Goal: Task Accomplishment & Management: Use online tool/utility

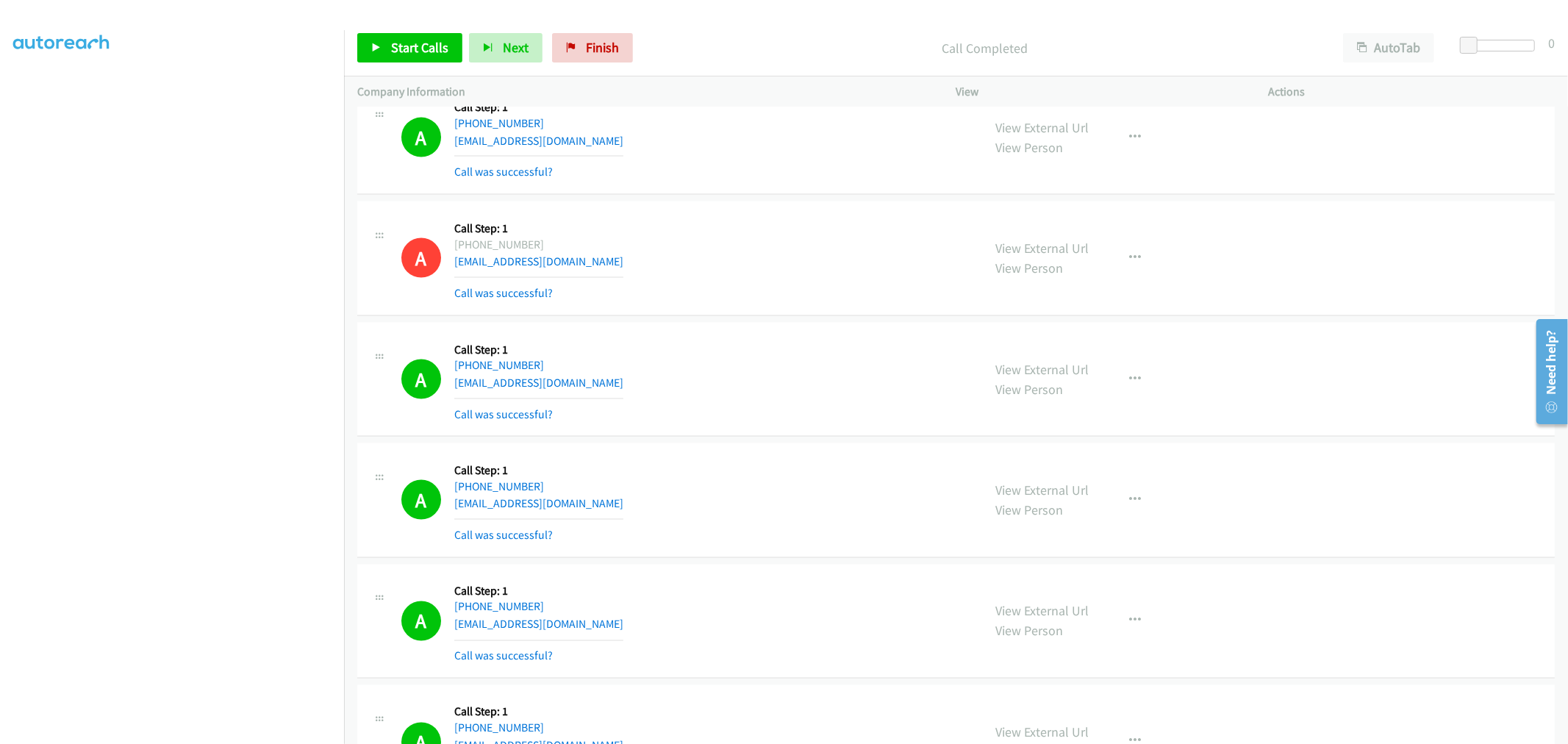
scroll to position [15997, 0]
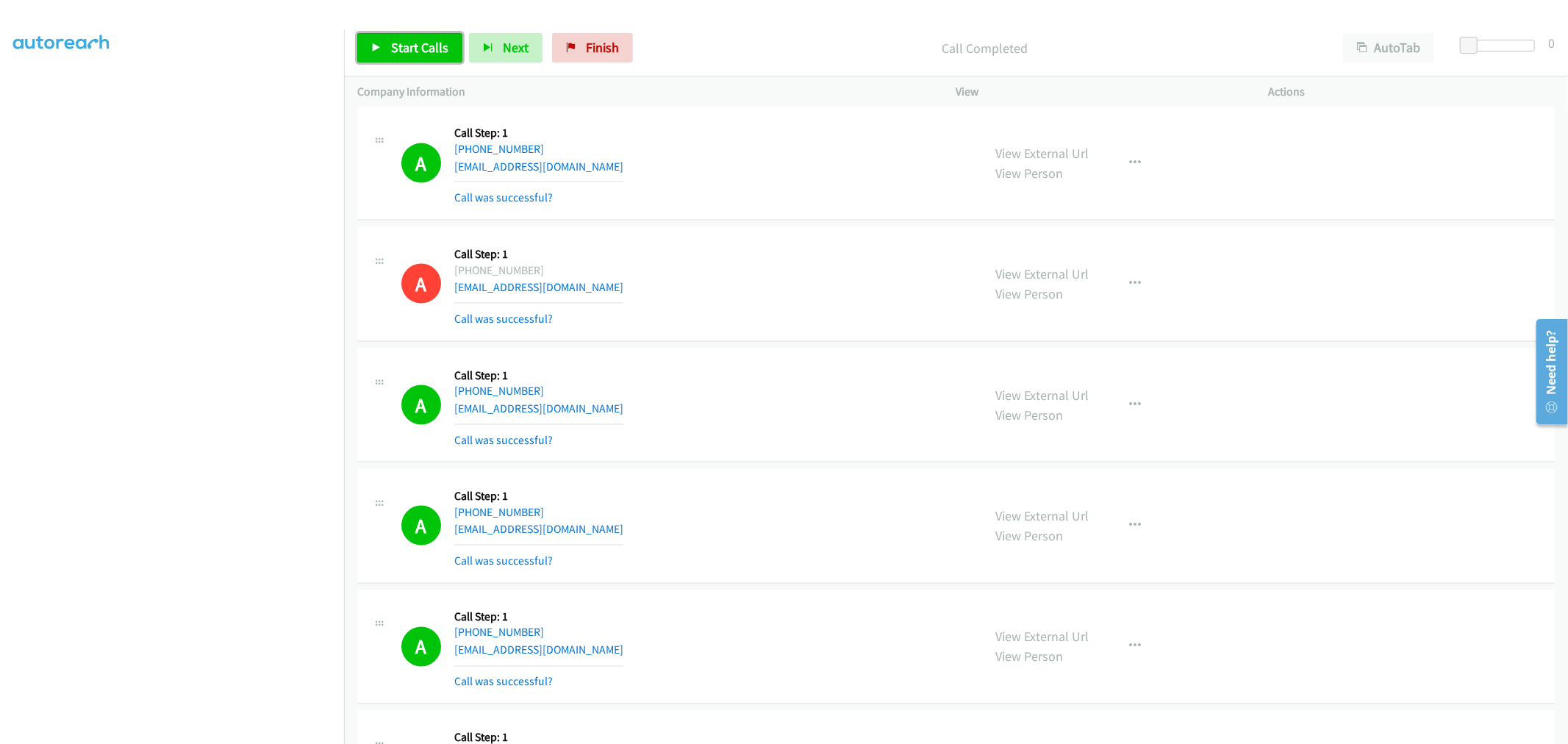
drag, startPoint x: 423, startPoint y: 57, endPoint x: 428, endPoint y: 66, distance: 10.3
click at [423, 57] on link "Start Calls" at bounding box center [409, 48] width 105 height 29
click at [829, 262] on div "A Callback Scheduled Call Step: 1 America/Los_Angeles [PHONE_NUMBER] [EMAIL_ADD…" at bounding box center [685, 284] width 568 height 87
click at [701, 317] on div "A Callback Scheduled Call Step: 1 America/Los_Angeles [PHONE_NUMBER] [EMAIL_ADD…" at bounding box center [685, 284] width 568 height 87
drag, startPoint x: 652, startPoint y: 342, endPoint x: 655, endPoint y: 333, distance: 9.5
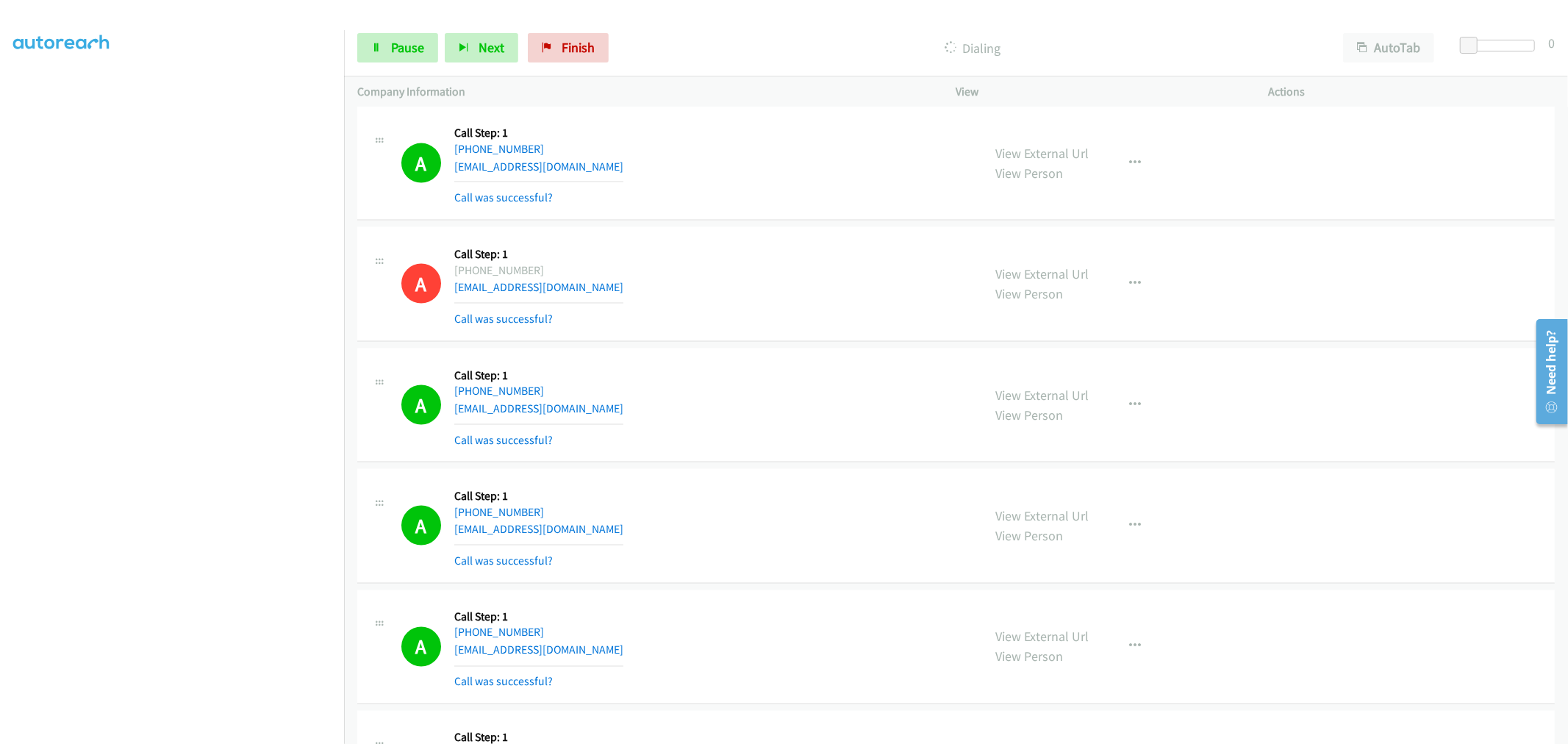
click at [655, 333] on div "A Callback Scheduled Call Step: 1 America/Los_Angeles [PHONE_NUMBER] [EMAIL_ADD…" at bounding box center [956, 284] width 1197 height 115
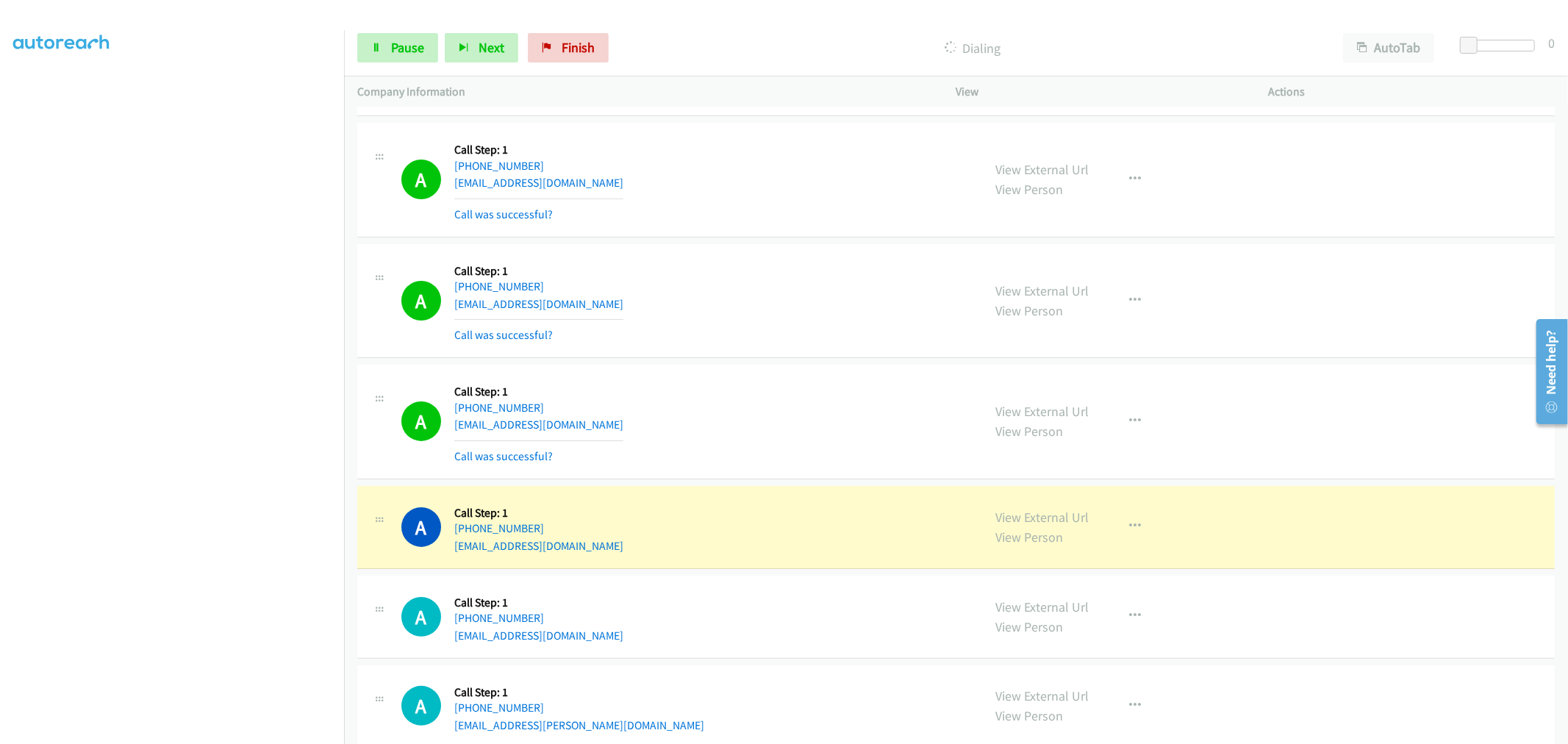
click at [1151, 436] on div "View External Url View Person View External Url Email Schedule/Manage Callback …" at bounding box center [1145, 421] width 325 height 87
click at [1135, 434] on button "button" at bounding box center [1135, 422] width 39 height 29
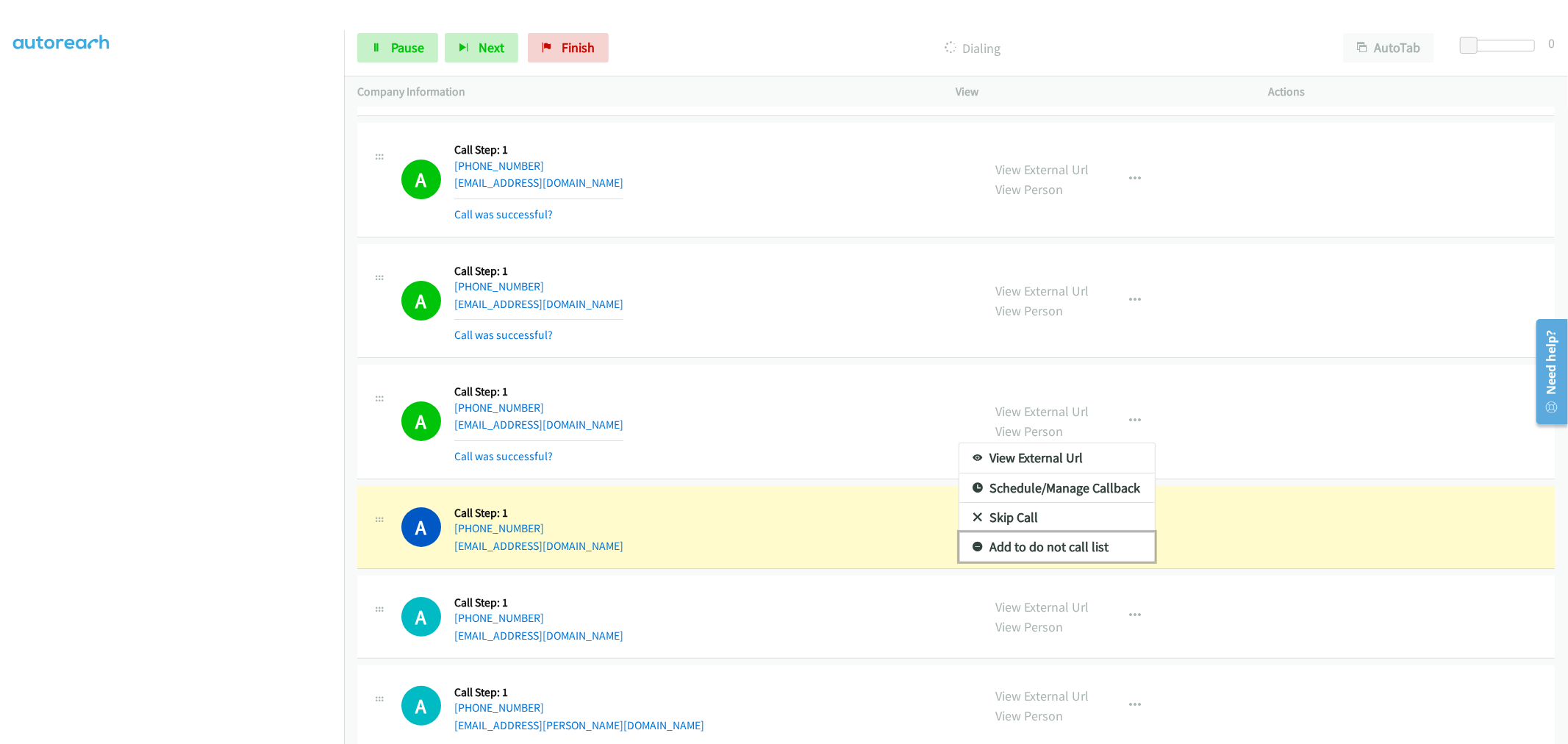
click at [1067, 545] on link "Add to do not call list" at bounding box center [1057, 546] width 196 height 29
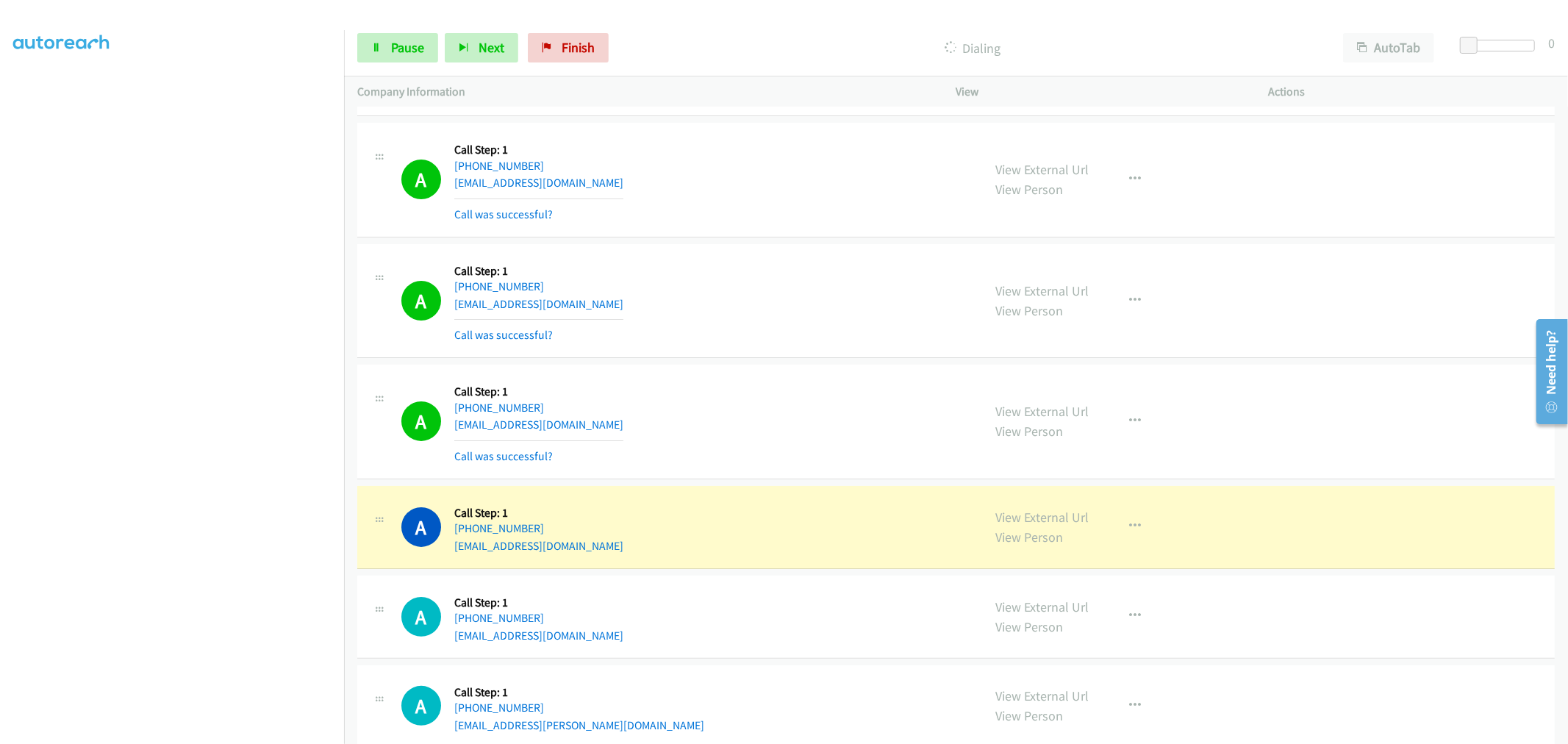
click at [790, 431] on div "A Callback Scheduled Call Step: 1 [GEOGRAPHIC_DATA]/[GEOGRAPHIC_DATA] [PHONE_NU…" at bounding box center [685, 421] width 568 height 87
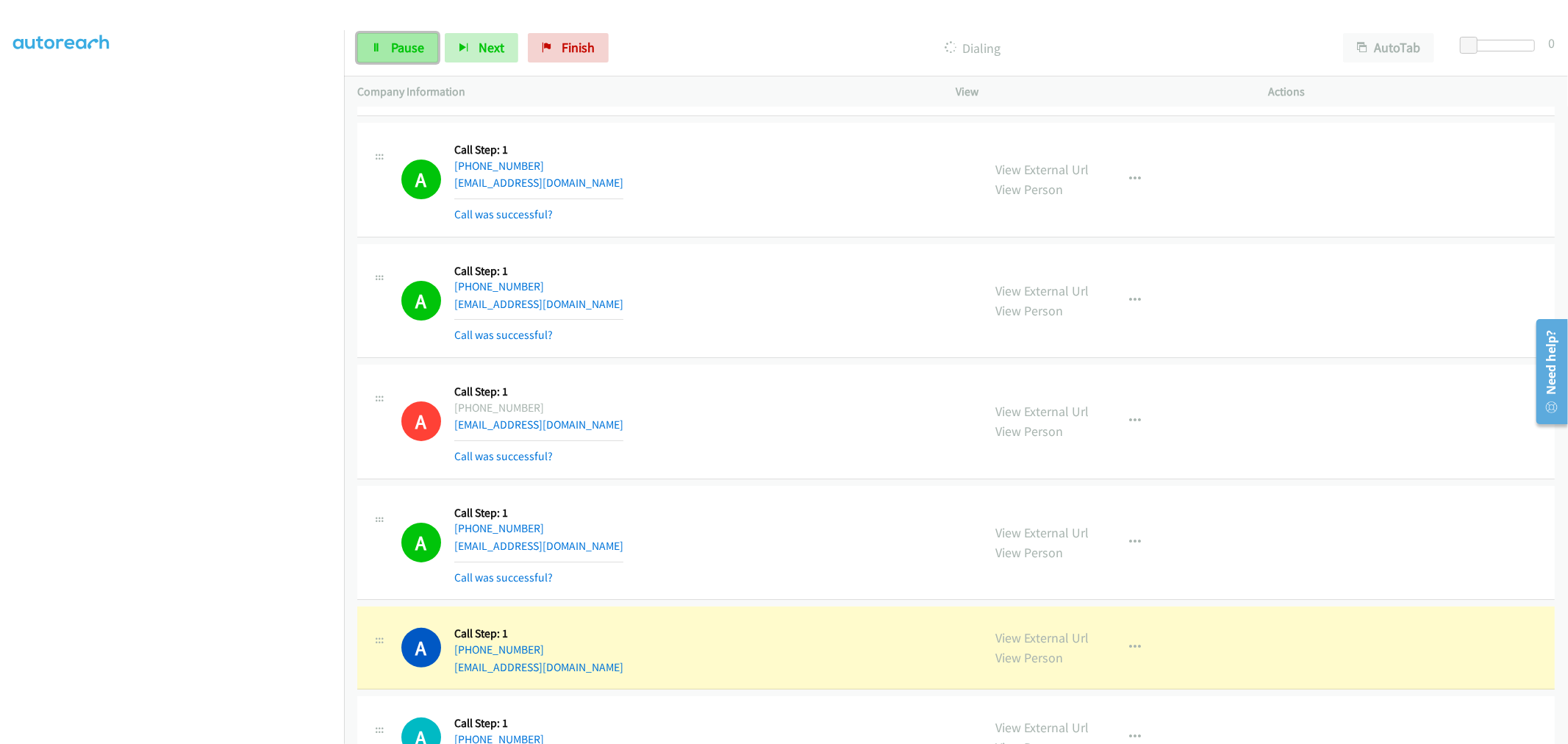
click at [397, 48] on span "Pause" at bounding box center [408, 47] width 33 height 17
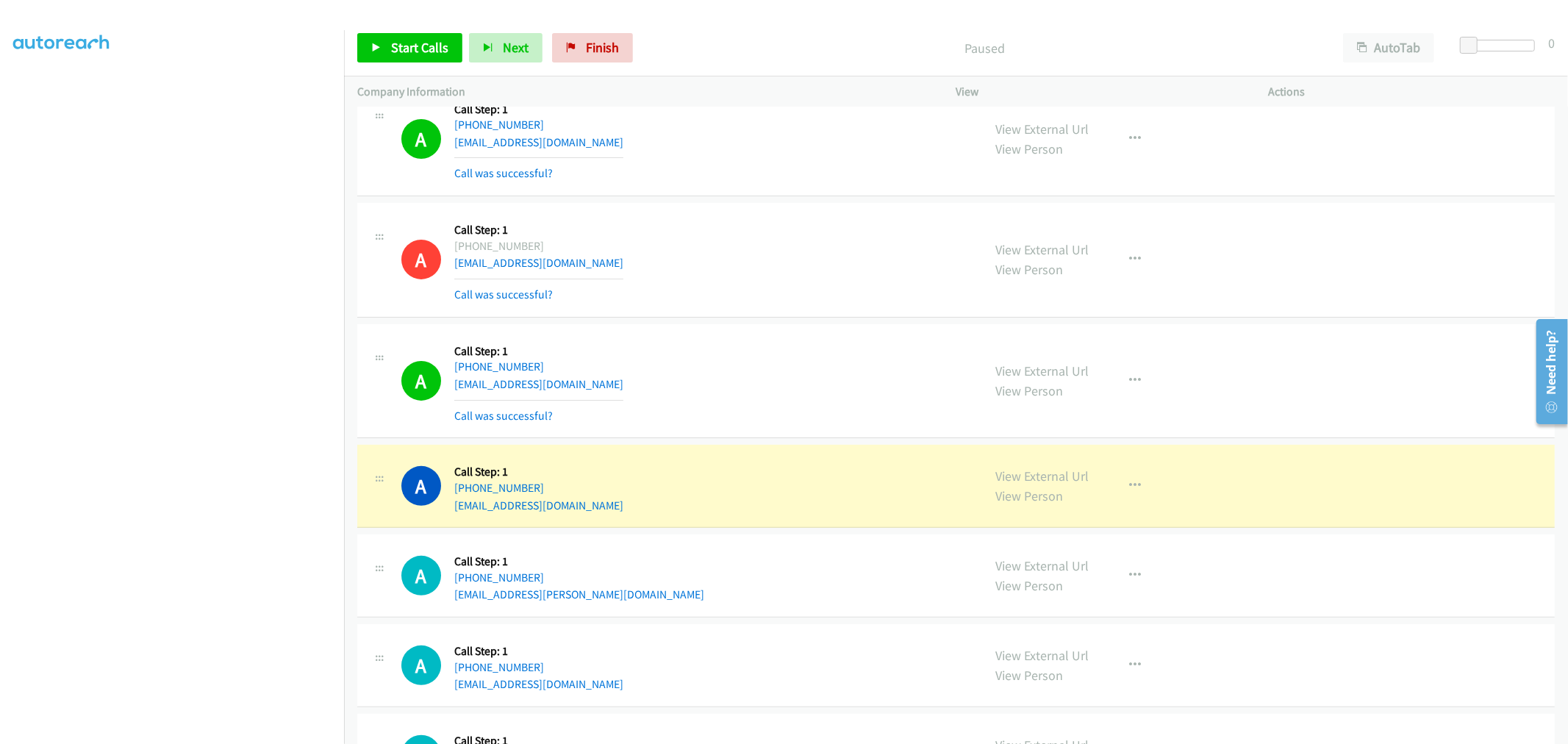
scroll to position [19047, 0]
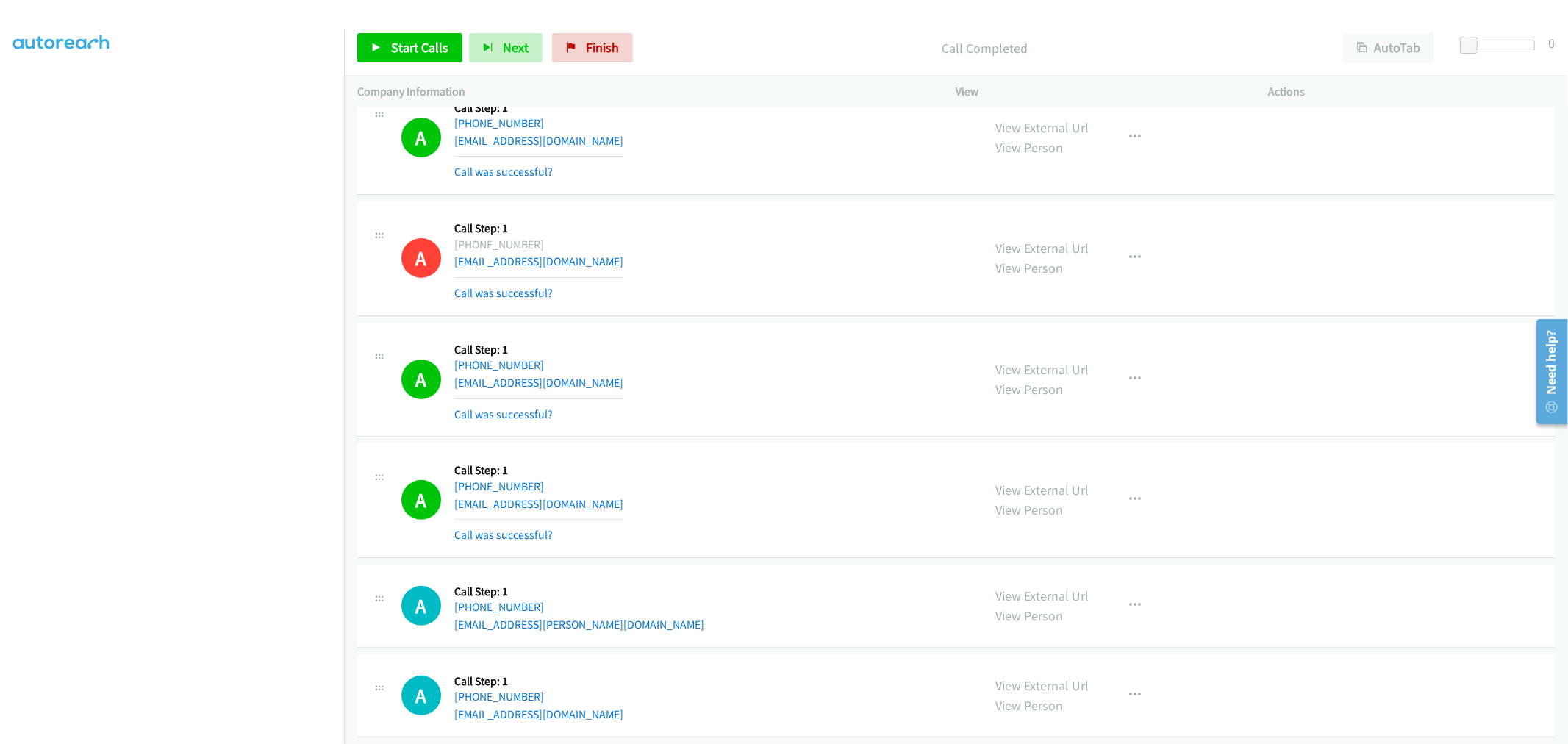
click at [422, 64] on div "Start Calls Pause Next Finish Call Completed AutoTab AutoTab 0" at bounding box center [956, 48] width 1224 height 57
click at [427, 56] on link "Start Calls" at bounding box center [409, 48] width 105 height 29
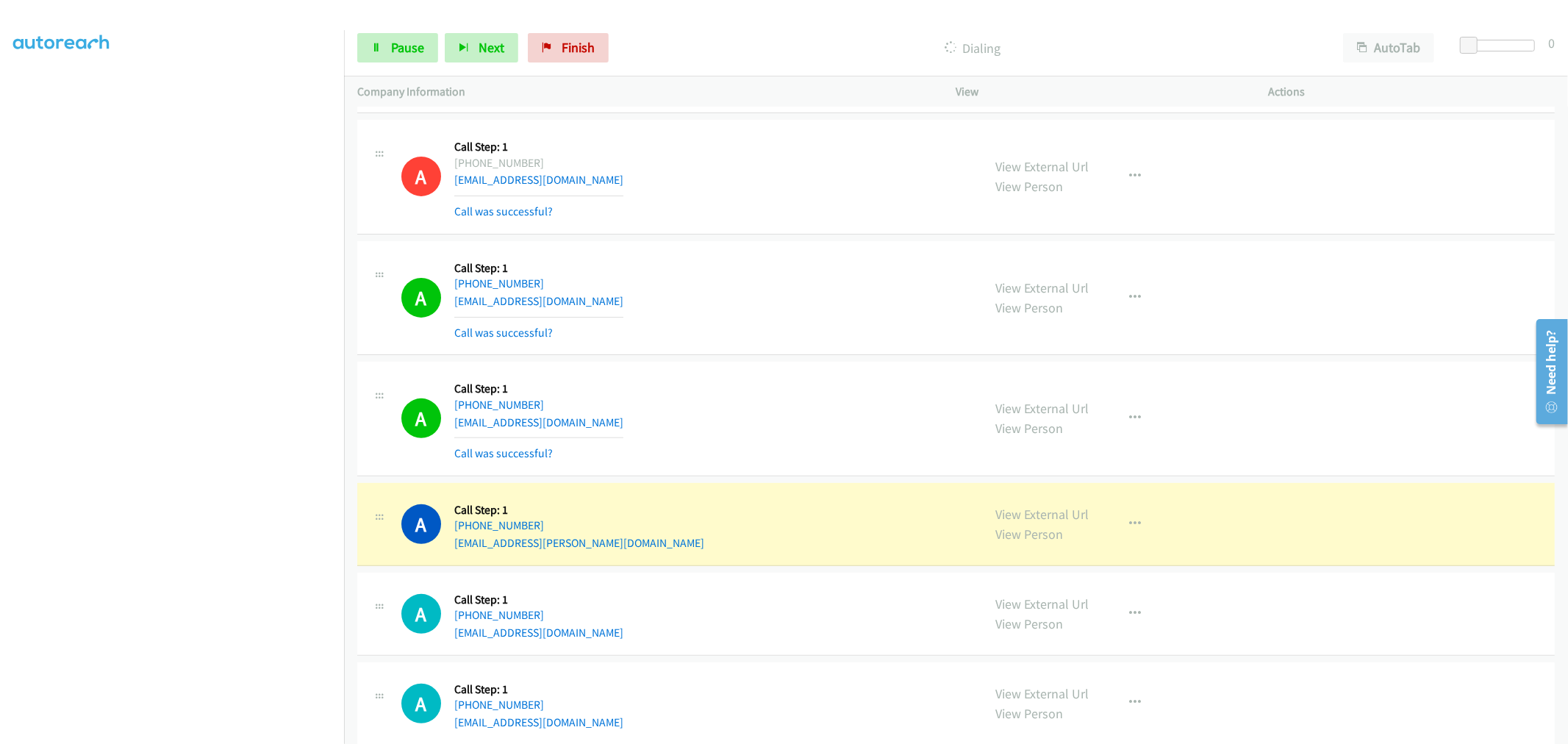
click at [689, 316] on div "A Callback Scheduled Call Step: 1 [GEOGRAPHIC_DATA]/[GEOGRAPHIC_DATA] [PHONE_NU…" at bounding box center [685, 298] width 568 height 87
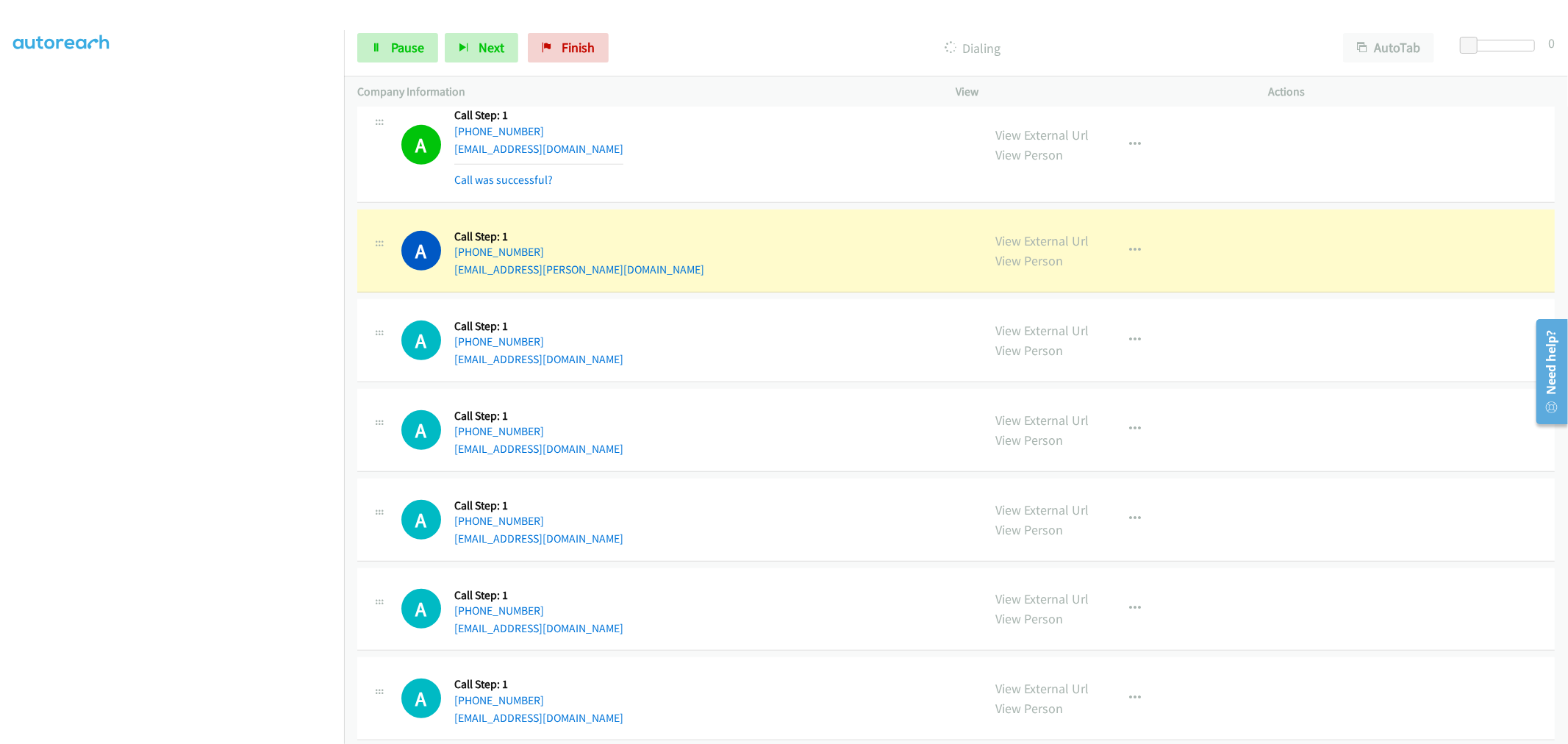
scroll to position [19373, 0]
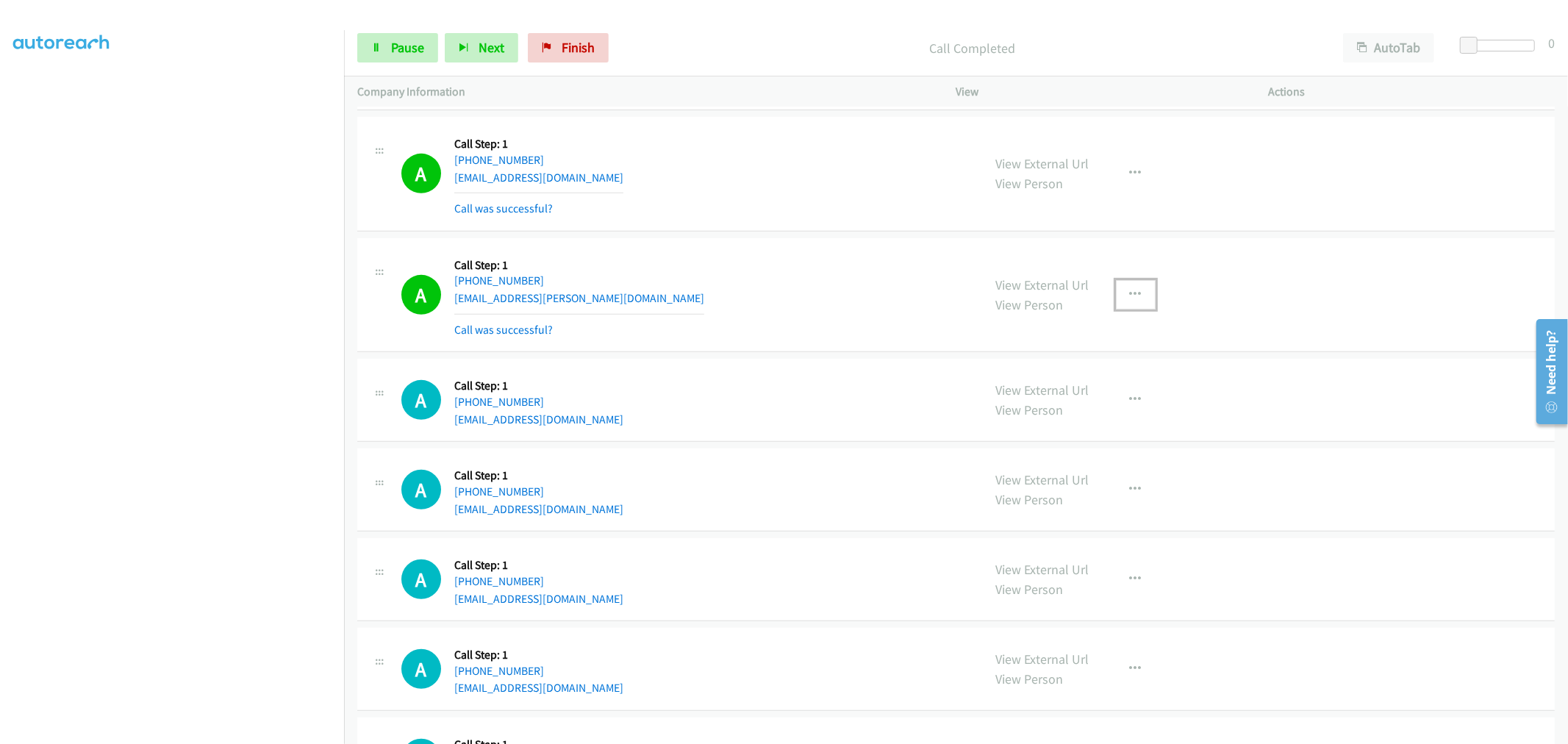
click at [1141, 306] on button "button" at bounding box center [1135, 295] width 39 height 29
click at [1022, 435] on link "Add to do not call list" at bounding box center [1057, 421] width 196 height 29
click at [784, 331] on div "A Callback Scheduled Call Step: 1 [GEOGRAPHIC_DATA]/North_Dakota/Center [PHONE_…" at bounding box center [685, 295] width 568 height 87
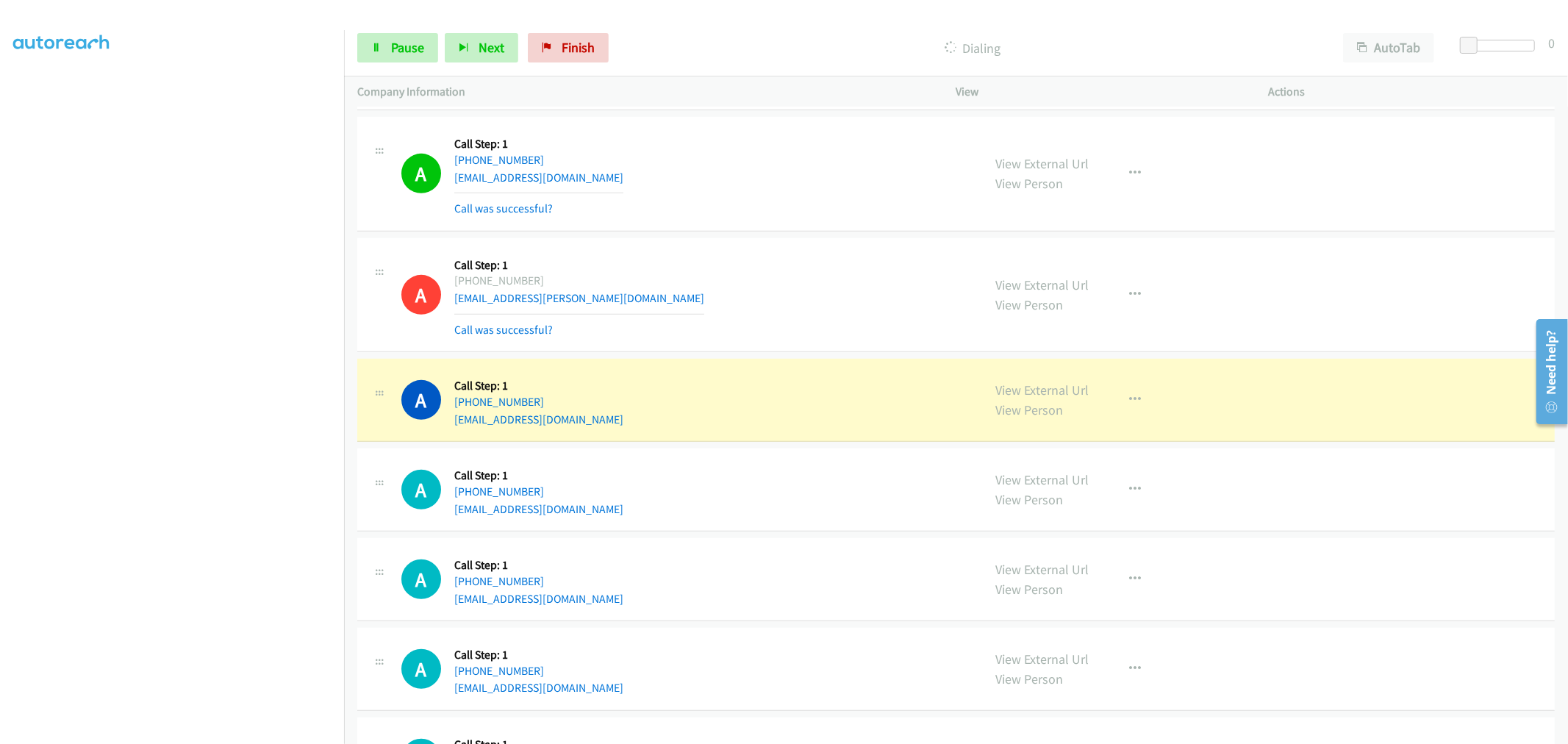
click at [831, 232] on div "A Callback Scheduled Call Step: 1 America/New_York [PHONE_NUMBER] [EMAIL_ADDRES…" at bounding box center [956, 174] width 1197 height 115
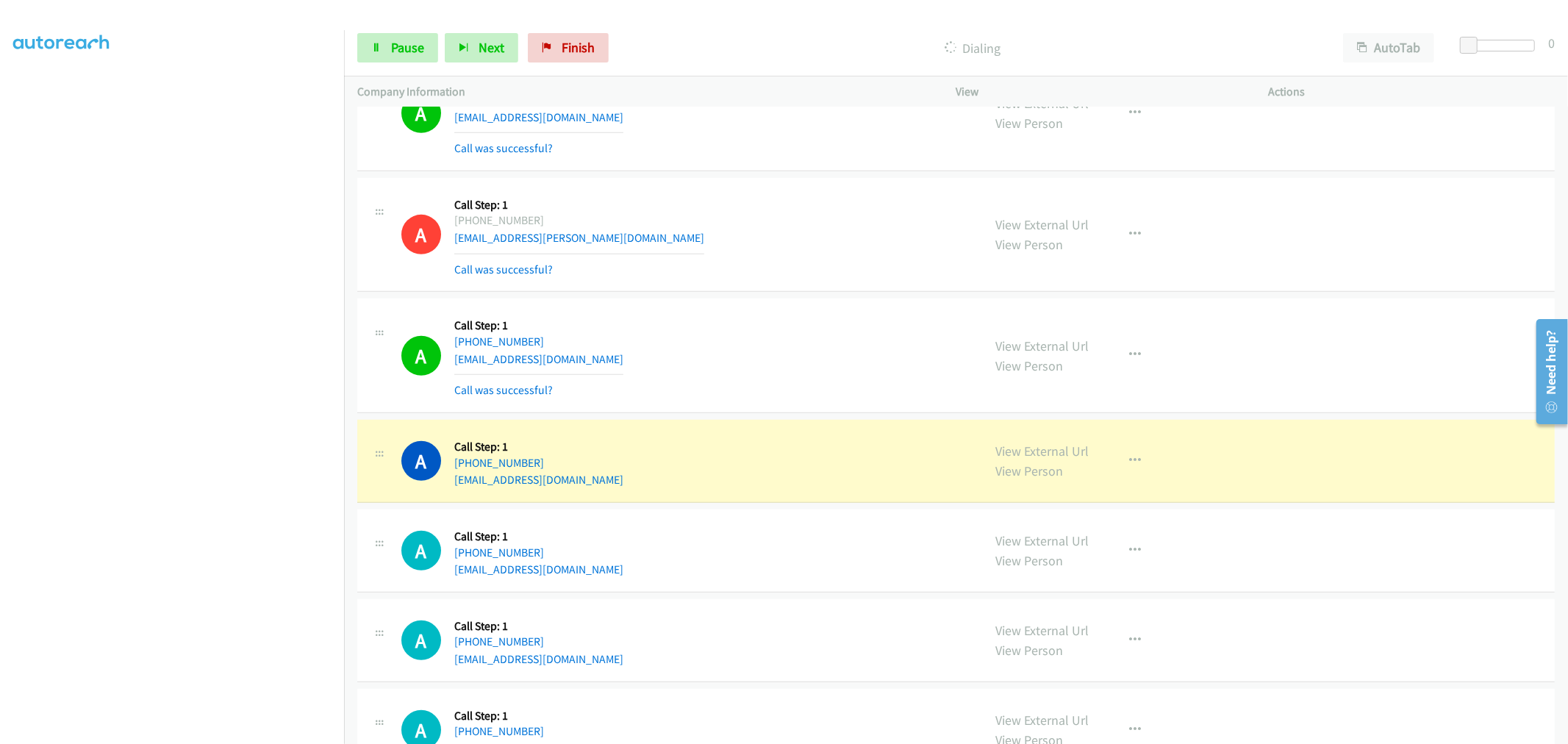
scroll to position [19538, 0]
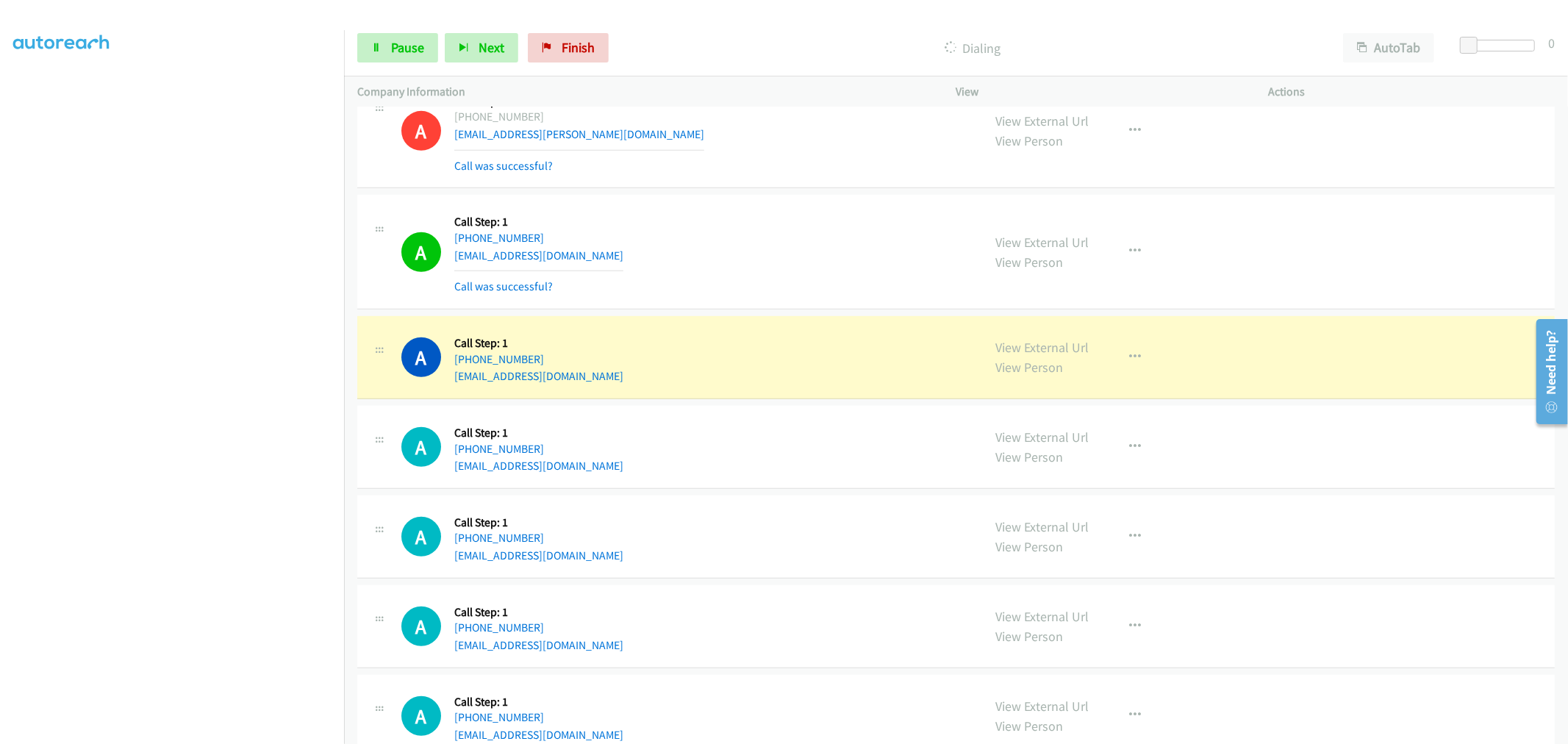
click at [766, 231] on div "A Callback Scheduled Call Step: 1 America/New_York [PHONE_NUMBER] [EMAIL_ADDRES…" at bounding box center [685, 252] width 568 height 87
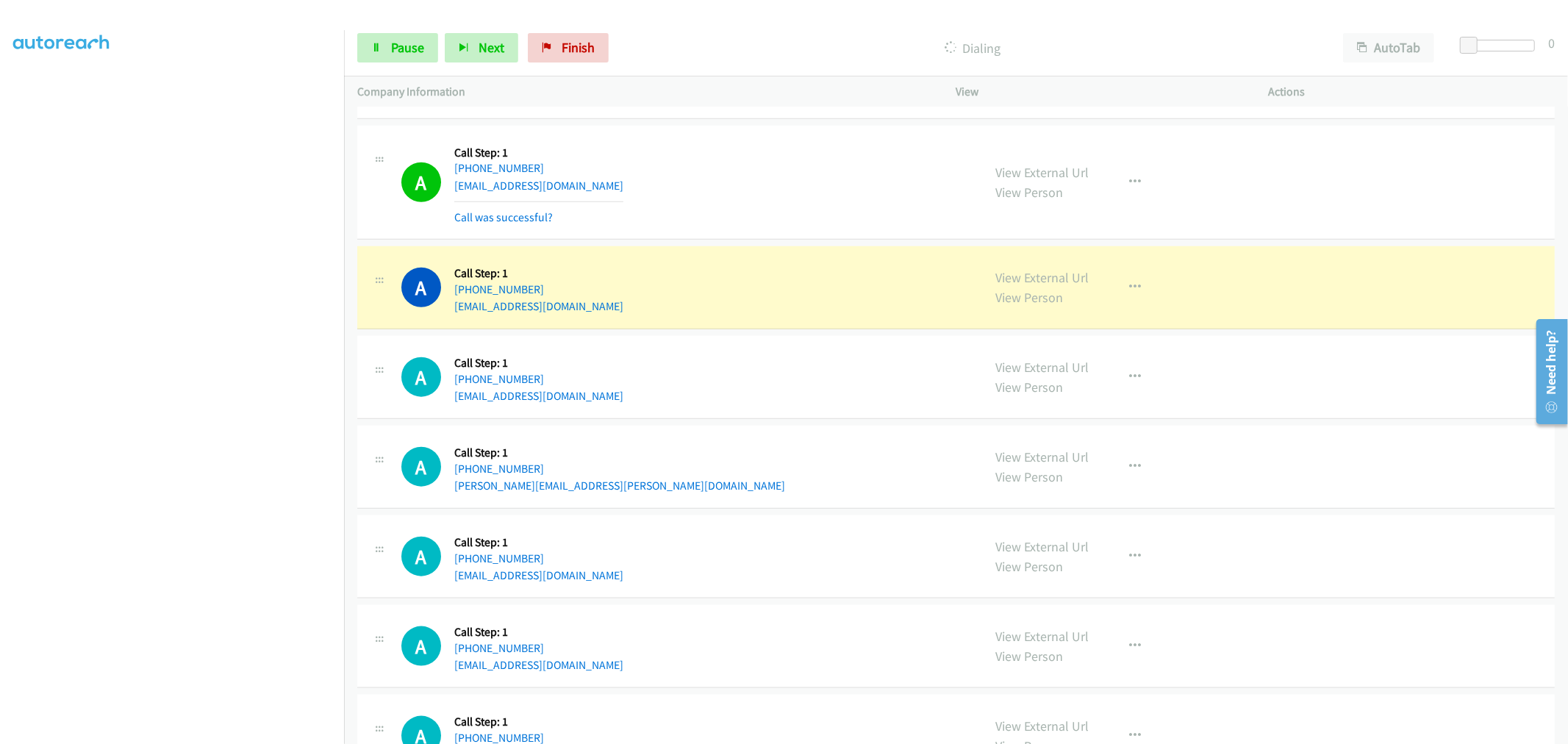
scroll to position [19996, 0]
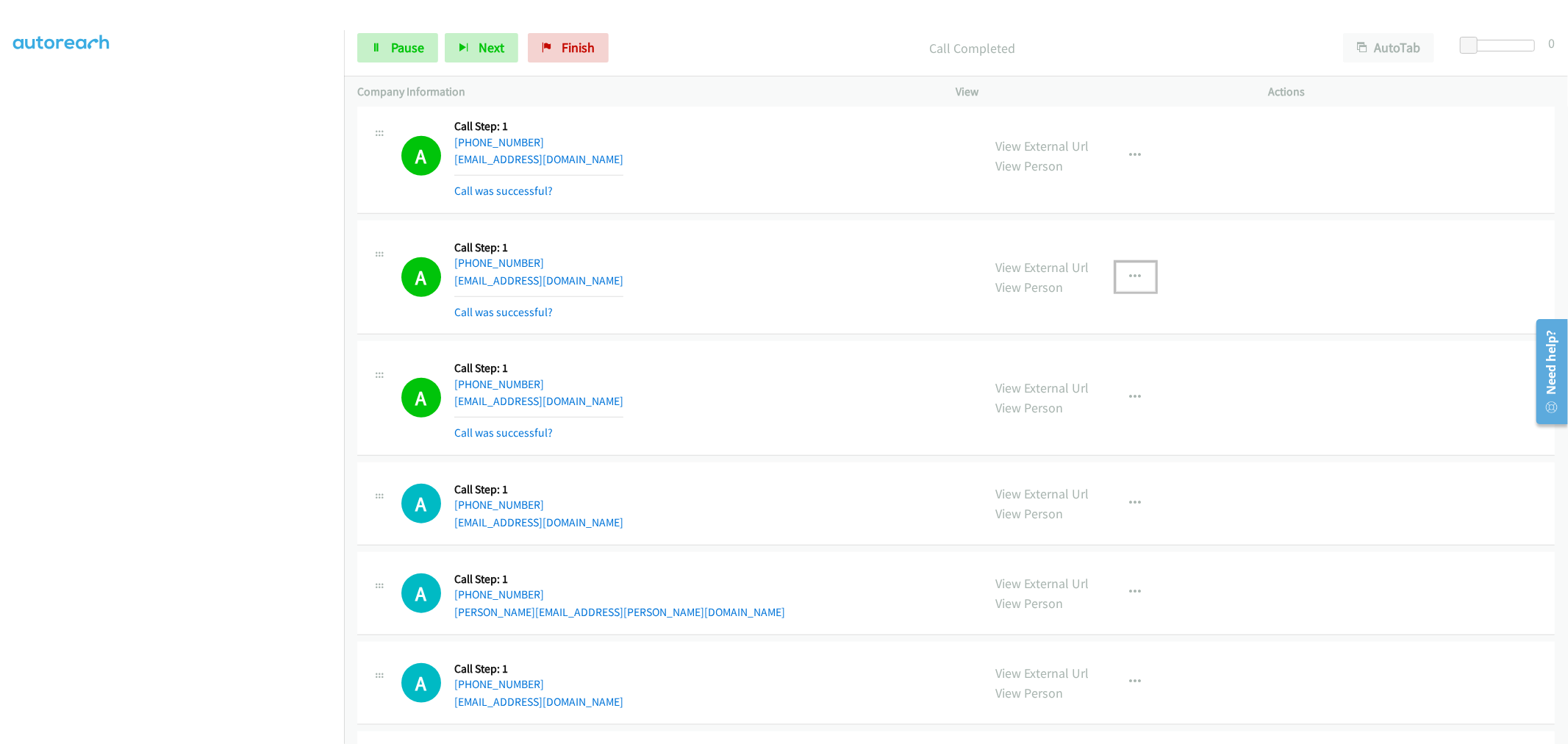
click at [1130, 283] on icon "button" at bounding box center [1135, 277] width 12 height 12
click at [1071, 416] on link "Add to do not call list" at bounding box center [1057, 403] width 196 height 29
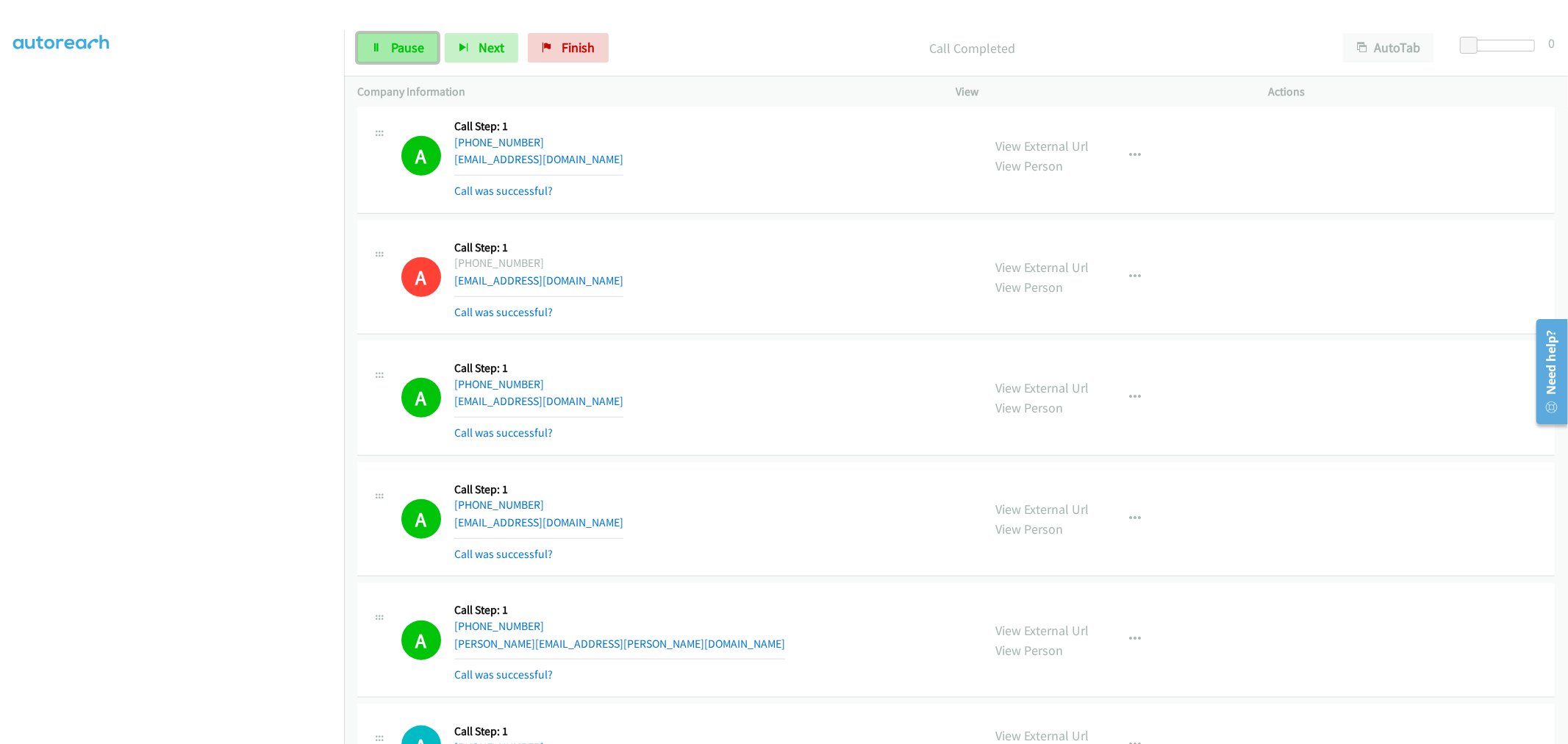
click at [388, 40] on link "Pause" at bounding box center [397, 48] width 81 height 29
click at [401, 39] on span "Start Calls" at bounding box center [420, 47] width 57 height 17
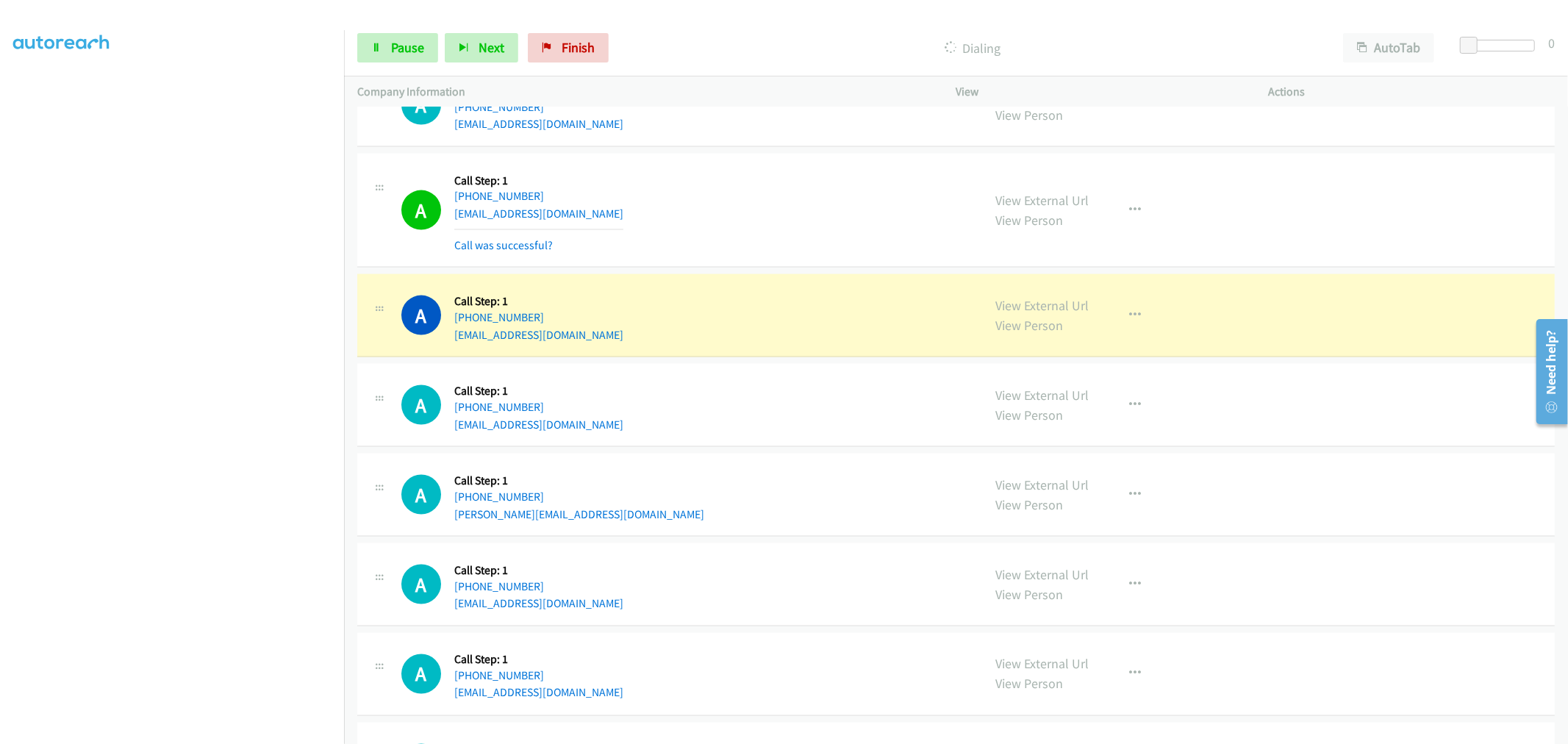
scroll to position [20649, 0]
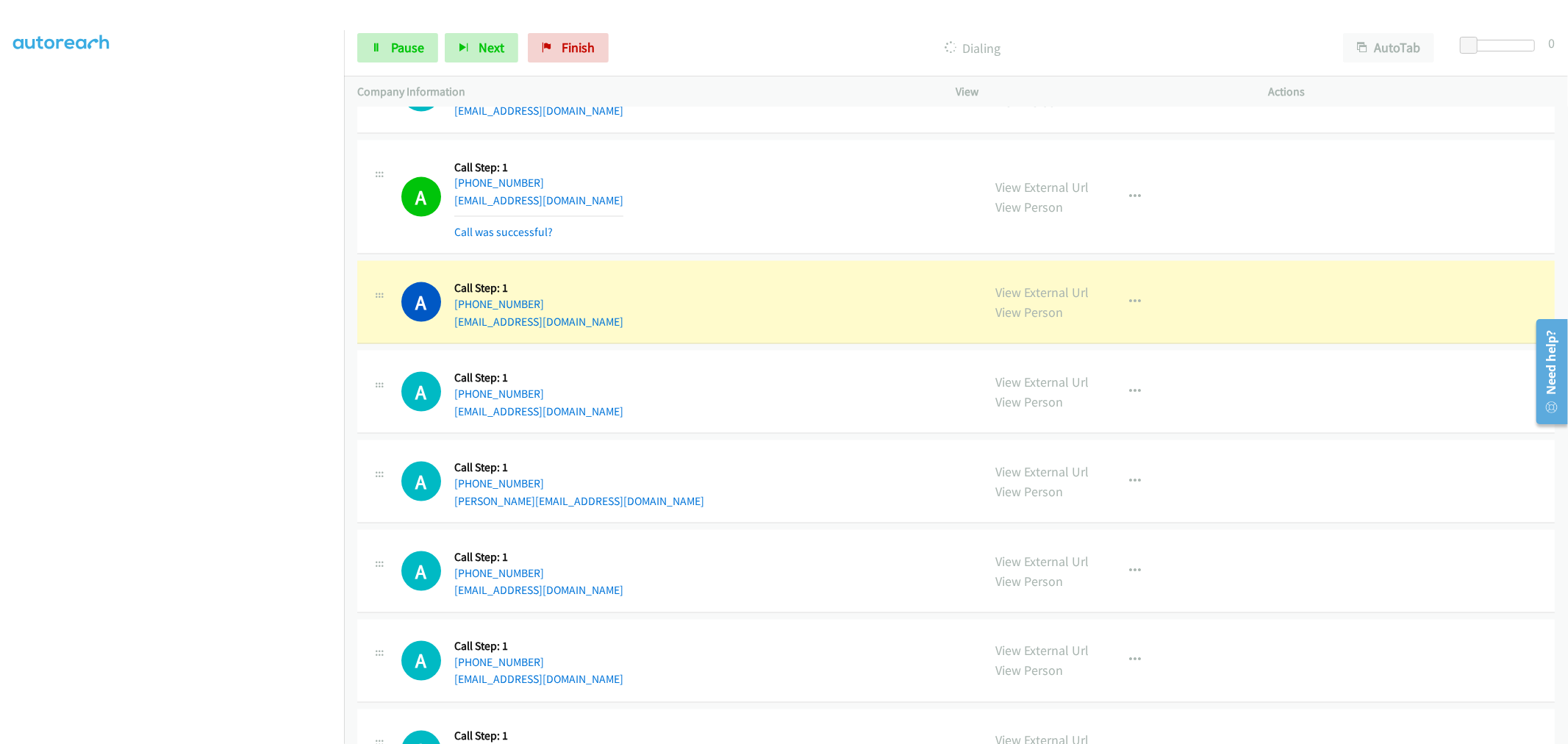
drag, startPoint x: 1049, startPoint y: 303, endPoint x: 681, endPoint y: 70, distance: 435.6
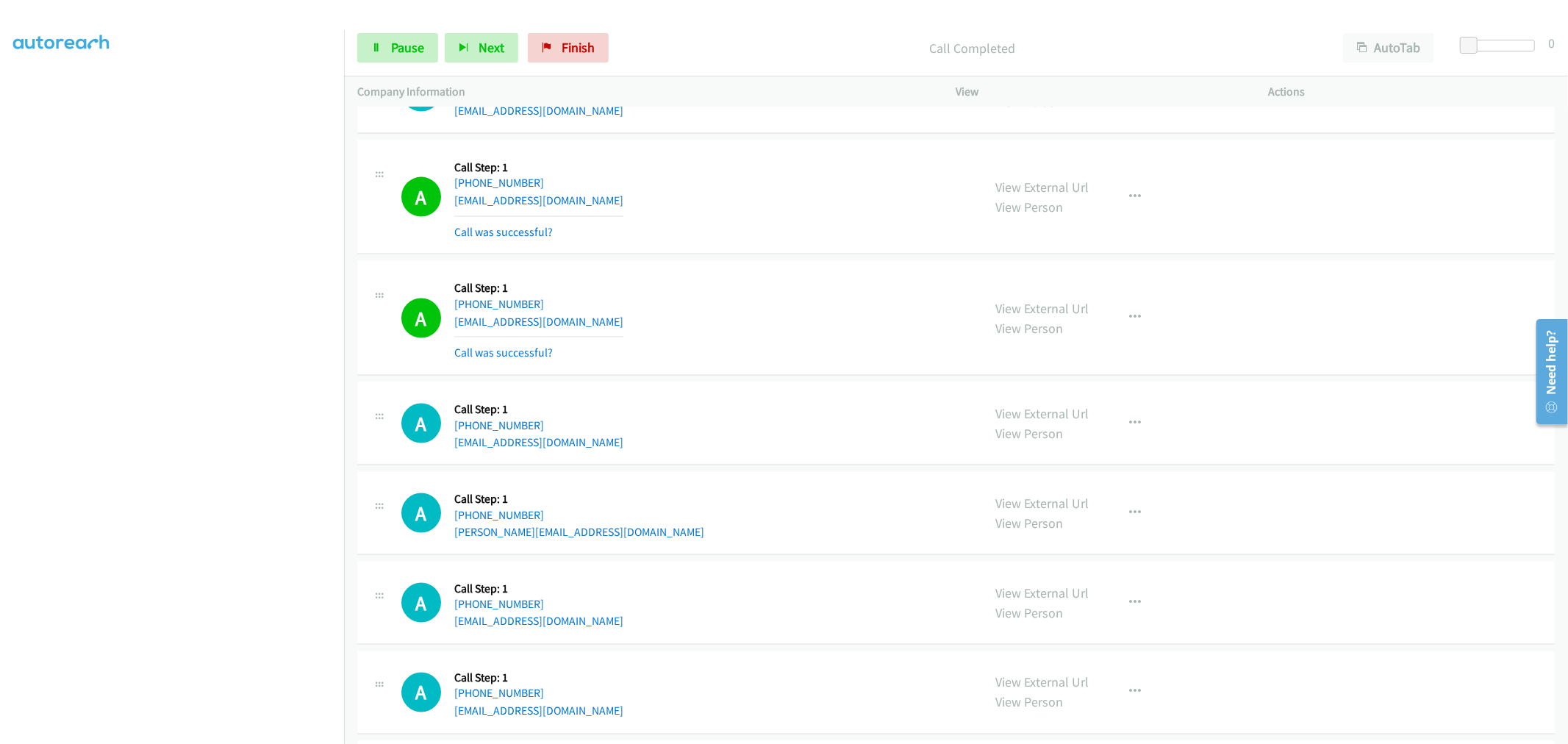
click at [736, 230] on div "A Callback Scheduled Call Step: 1 America/New_York [PHONE_NUMBER] [EMAIL_ADDRES…" at bounding box center [685, 197] width 568 height 87
click at [1147, 332] on button "button" at bounding box center [1135, 317] width 39 height 29
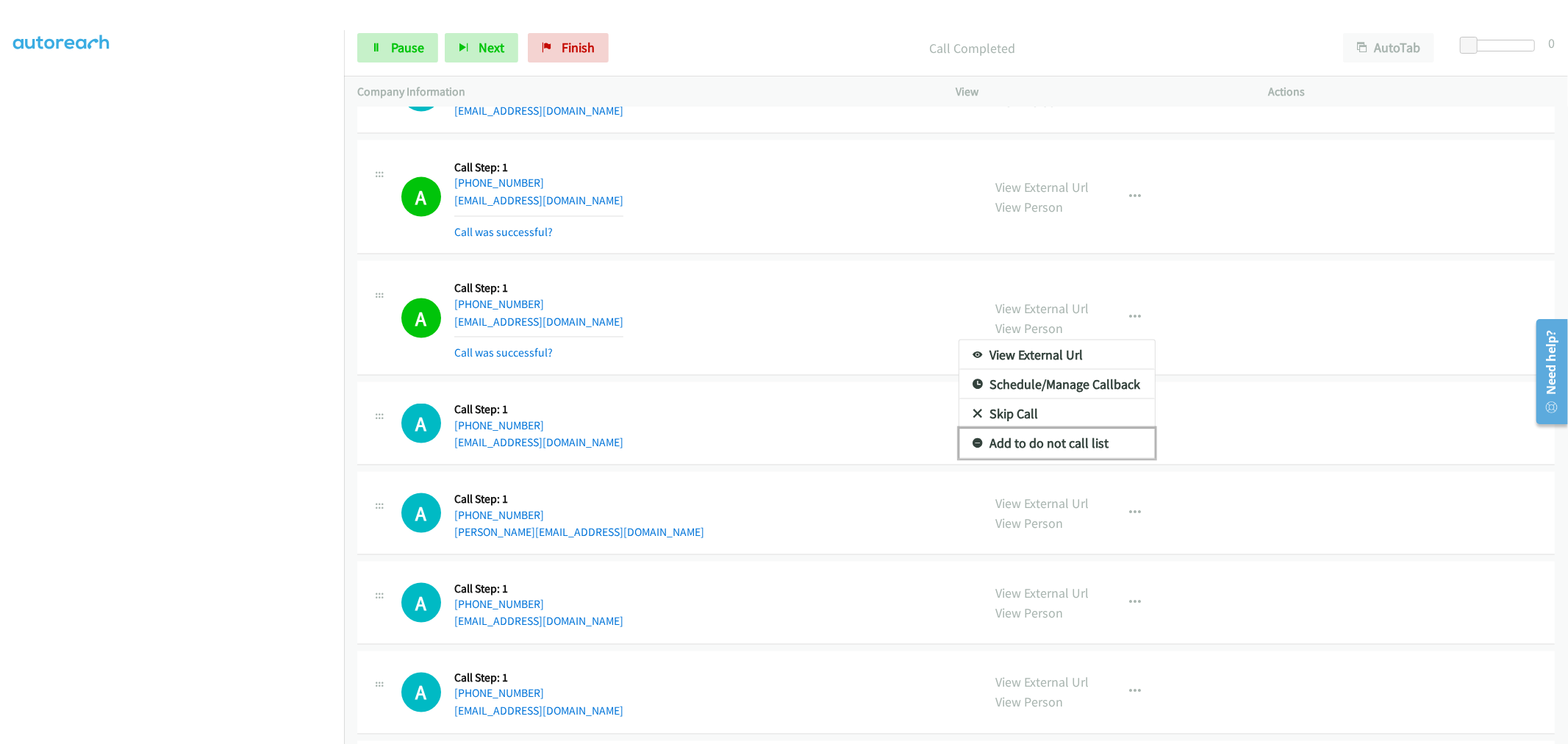
click at [1044, 441] on link "Add to do not call list" at bounding box center [1057, 443] width 196 height 29
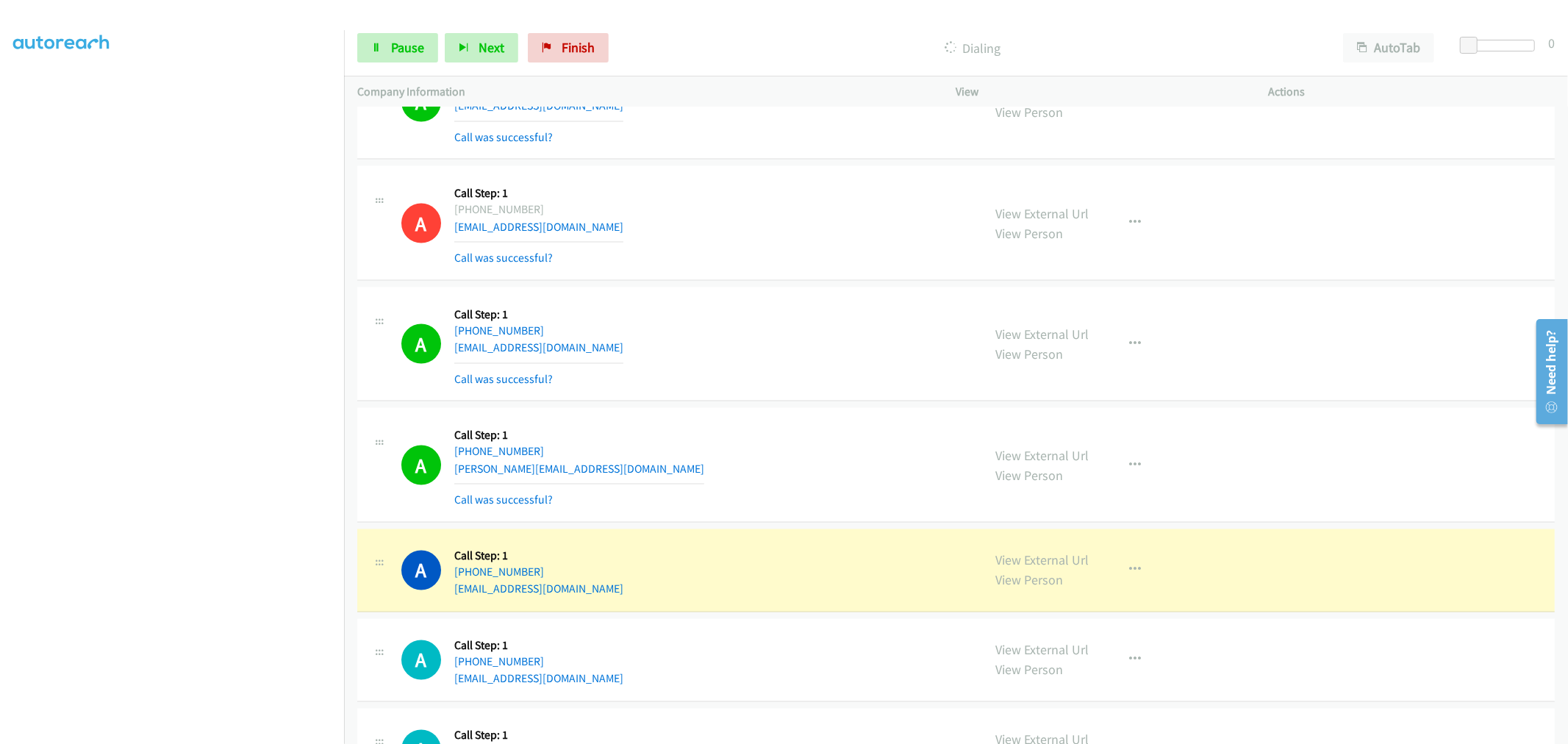
scroll to position [20894, 0]
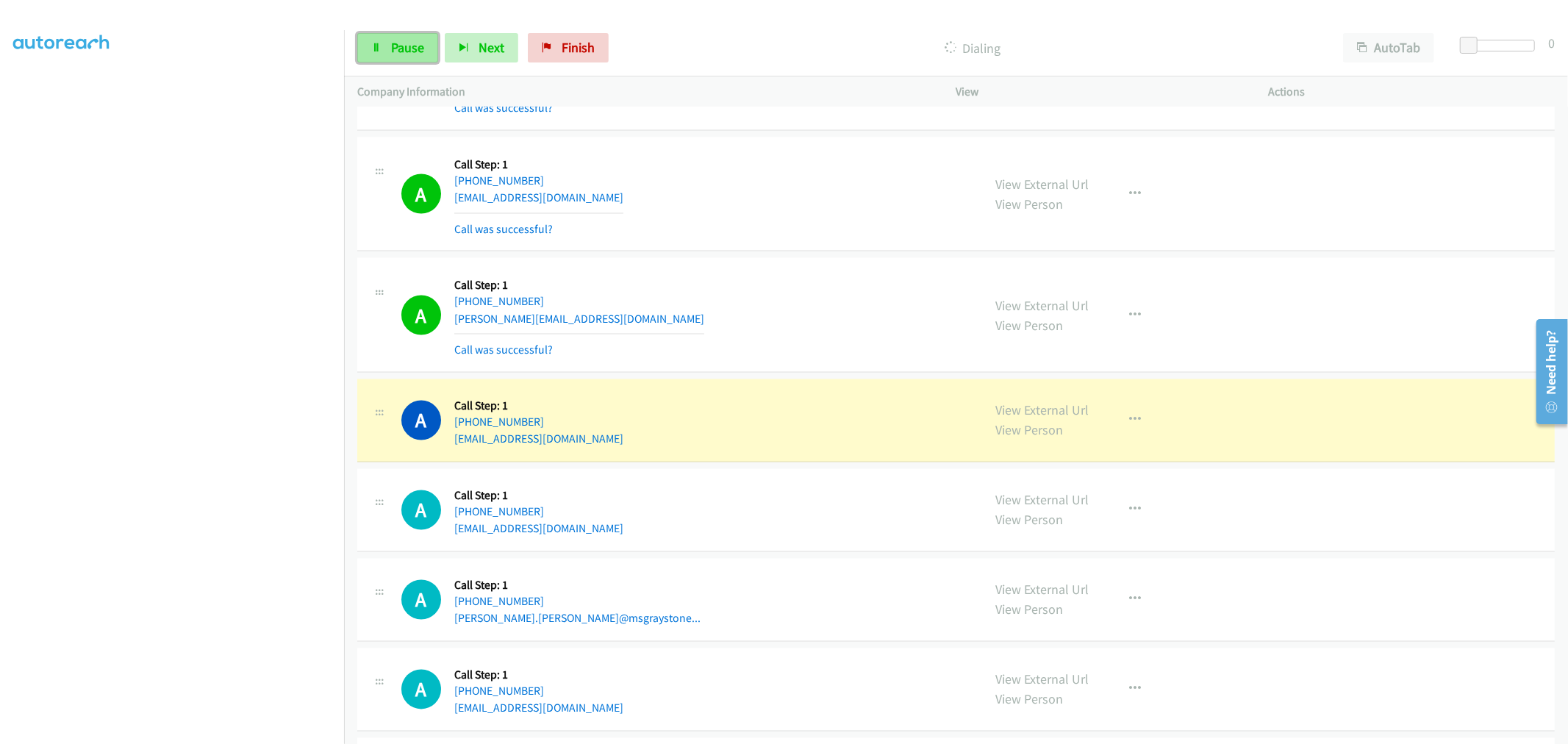
click at [399, 46] on span "Pause" at bounding box center [408, 47] width 33 height 17
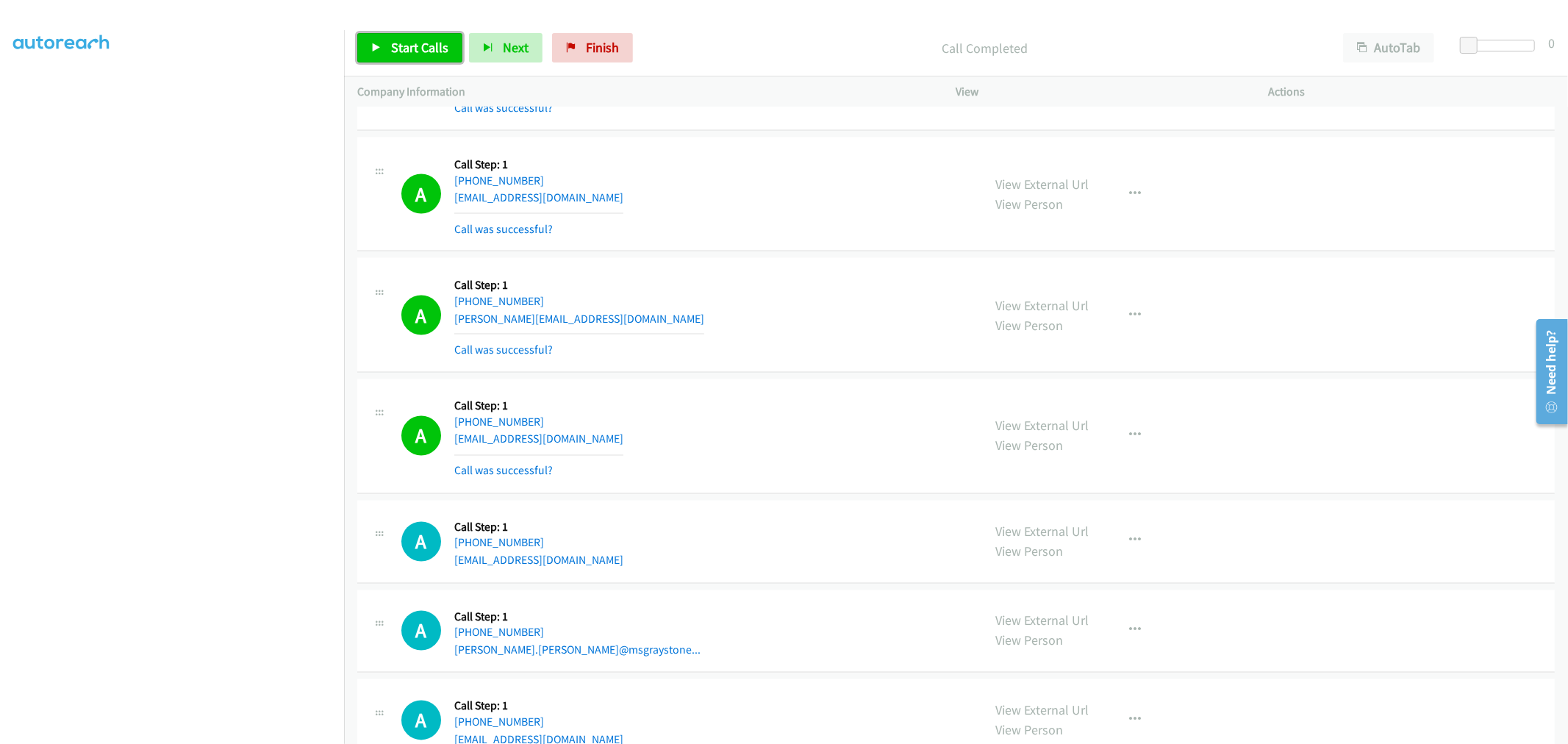
click at [430, 48] on span "Start Calls" at bounding box center [420, 47] width 57 height 17
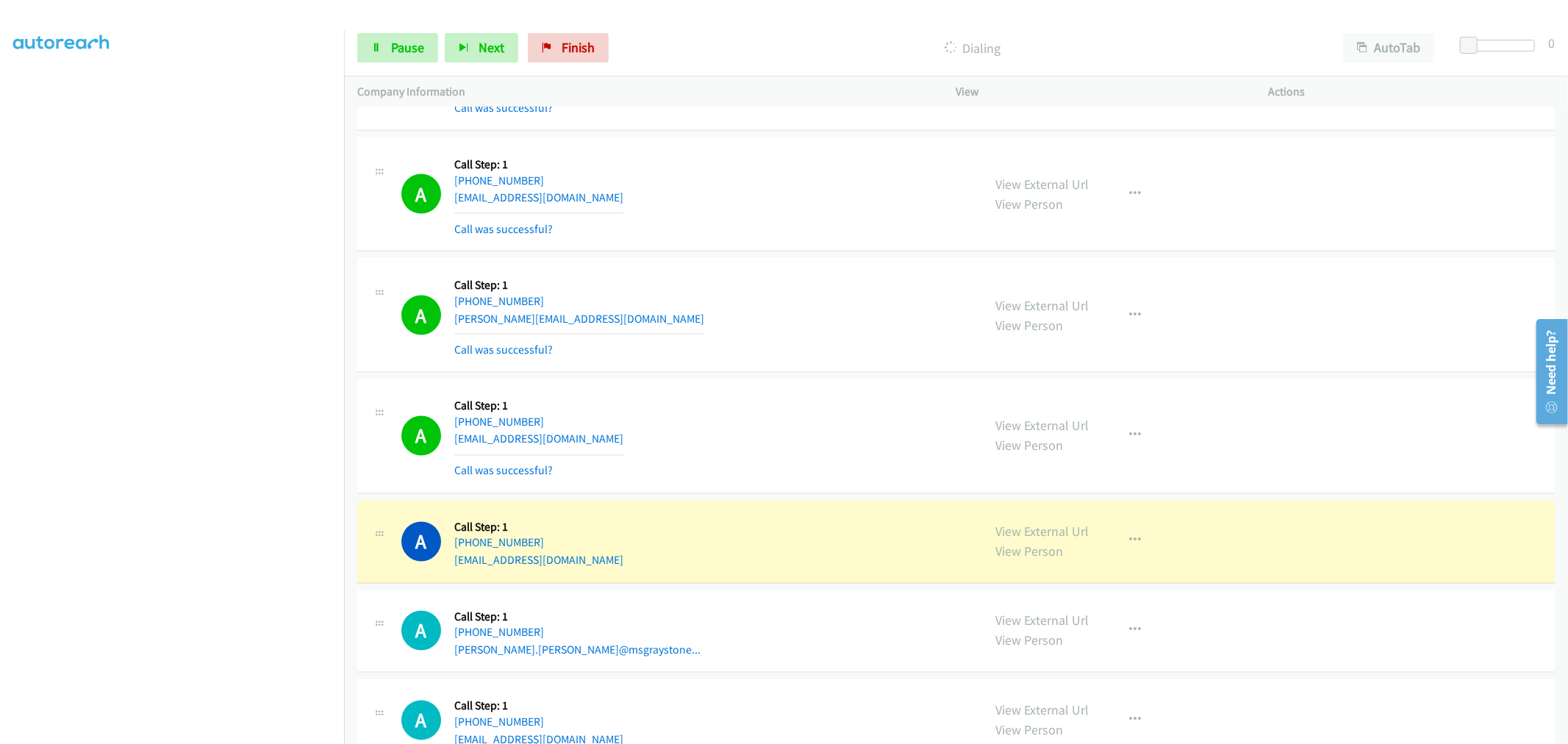
click at [766, 309] on div "A Callback Scheduled Call Step: 1 America/New_York [PHONE_NUMBER] [PERSON_NAME]…" at bounding box center [685, 315] width 568 height 87
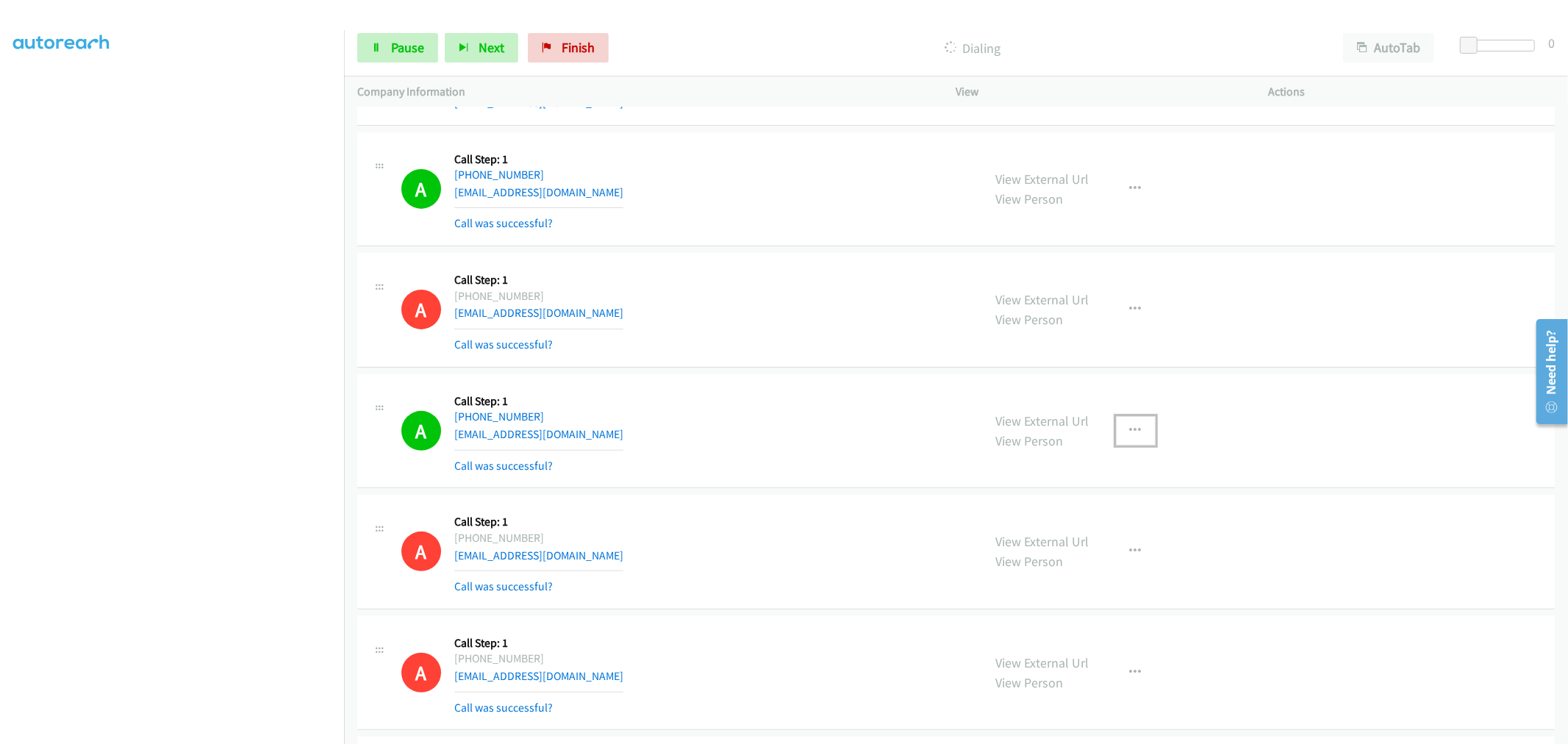
click at [1127, 423] on button "button" at bounding box center [1135, 430] width 39 height 29
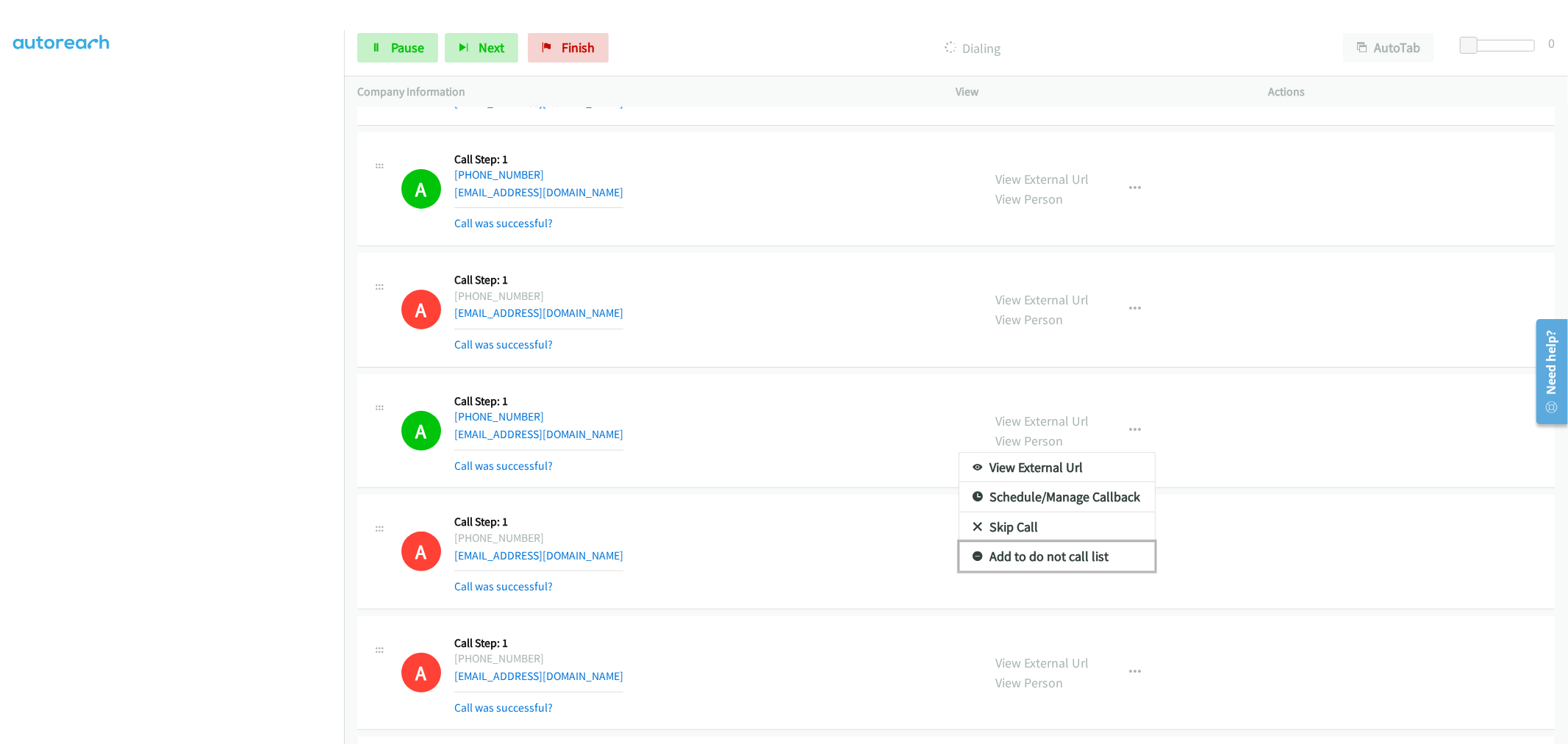
click at [1056, 556] on link "Add to do not call list" at bounding box center [1057, 556] width 196 height 29
click at [806, 438] on div "A Callback Scheduled Call Step: 1 [GEOGRAPHIC_DATA]/[GEOGRAPHIC_DATA] [PHONE_NU…" at bounding box center [685, 430] width 568 height 87
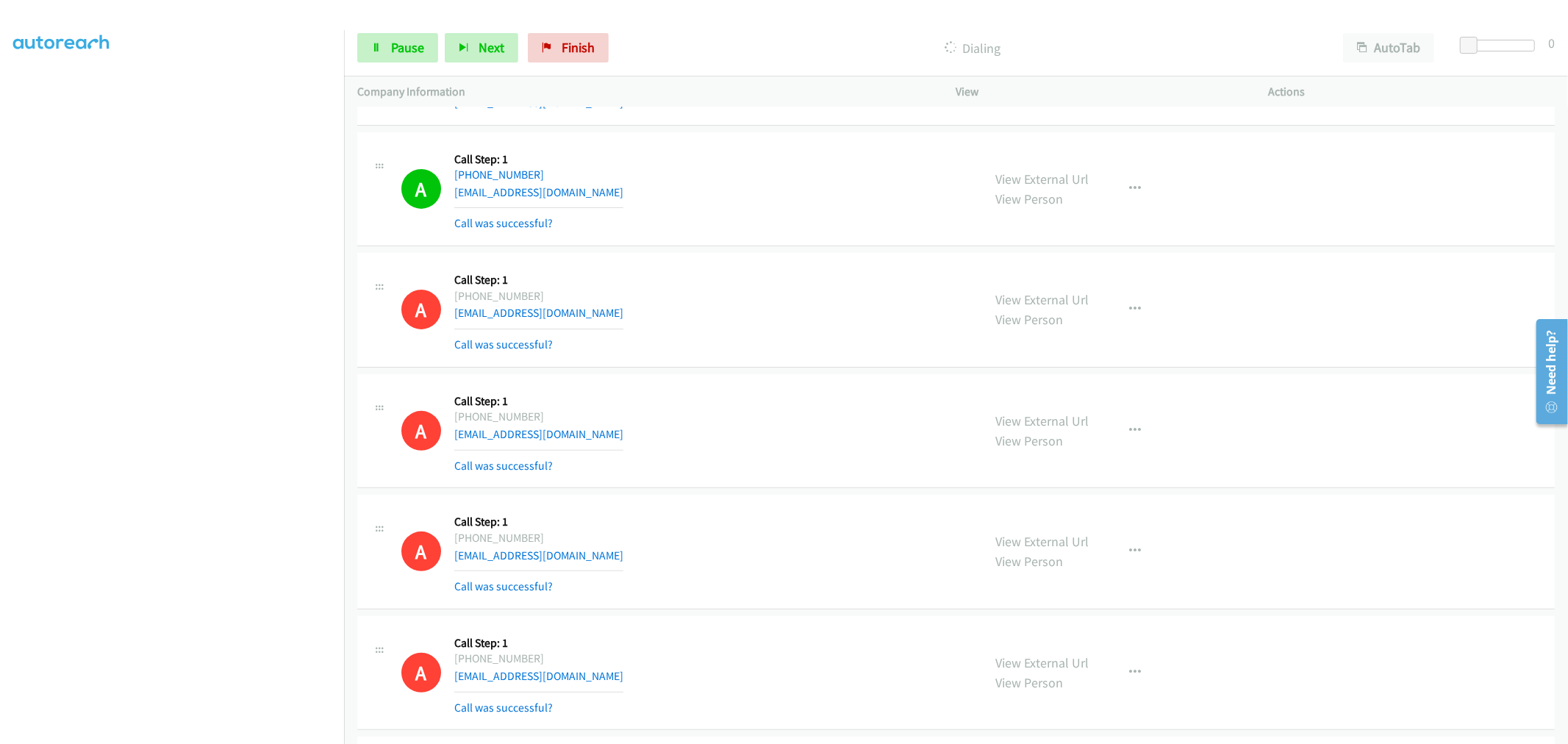
drag, startPoint x: 769, startPoint y: 377, endPoint x: 739, endPoint y: 395, distance: 35.0
click at [775, 377] on div "A Callback Scheduled Call Step: 1 [GEOGRAPHIC_DATA]/[GEOGRAPHIC_DATA] [PHONE_NU…" at bounding box center [956, 431] width 1197 height 115
click at [796, 385] on div "A Callback Scheduled Call Step: 1 [GEOGRAPHIC_DATA]/[GEOGRAPHIC_DATA] [PHONE_NU…" at bounding box center [956, 431] width 1197 height 115
click at [407, 41] on span "Pause" at bounding box center [408, 47] width 33 height 17
click at [775, 314] on div "A Callback Scheduled Call Step: 1 America/New_York [PHONE_NUMBER] [EMAIL_ADDRES…" at bounding box center [685, 310] width 568 height 87
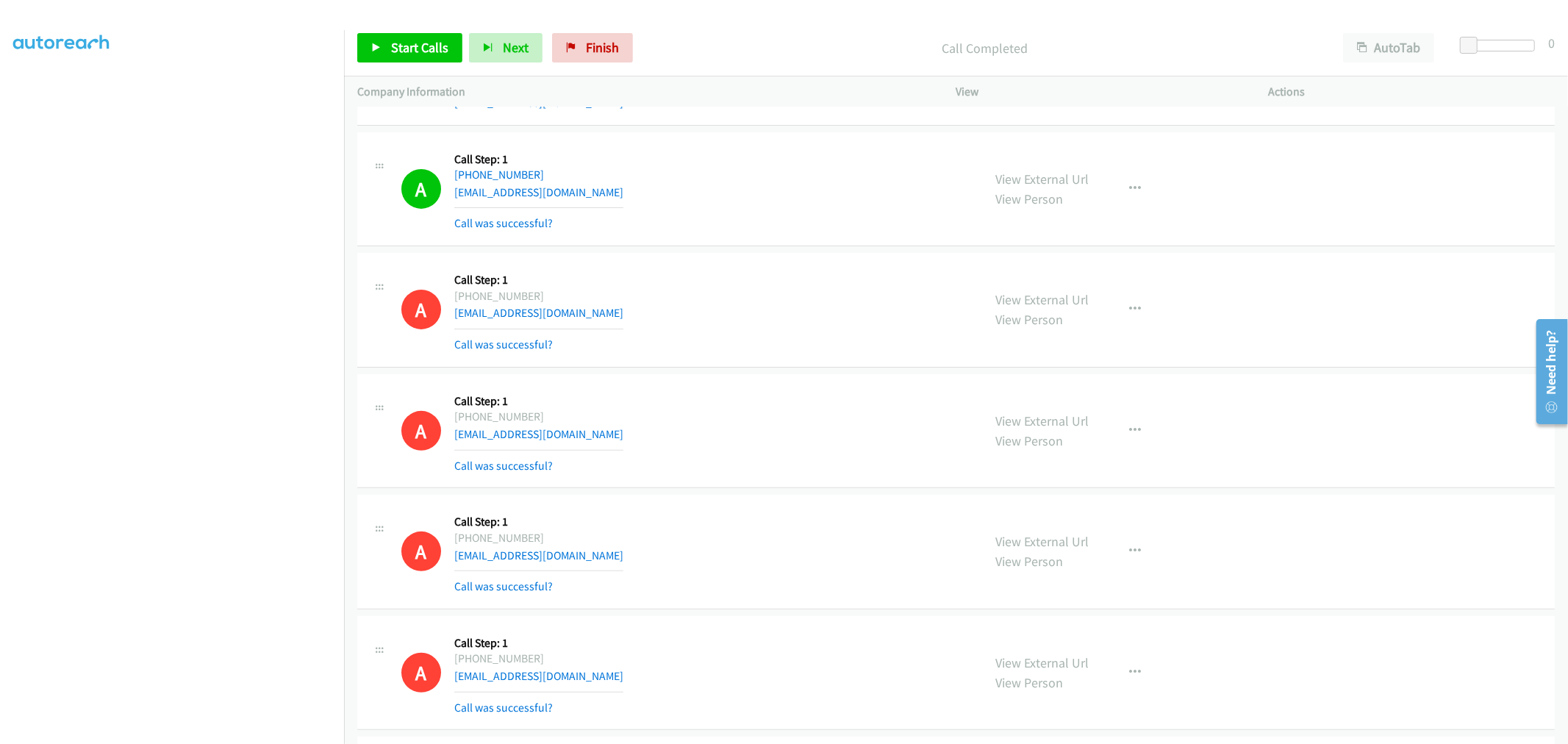
click at [943, 370] on td "A Callback Scheduled Call Step: 1 America/New_York [PHONE_NUMBER] [EMAIL_ADDRES…" at bounding box center [956, 310] width 1224 height 121
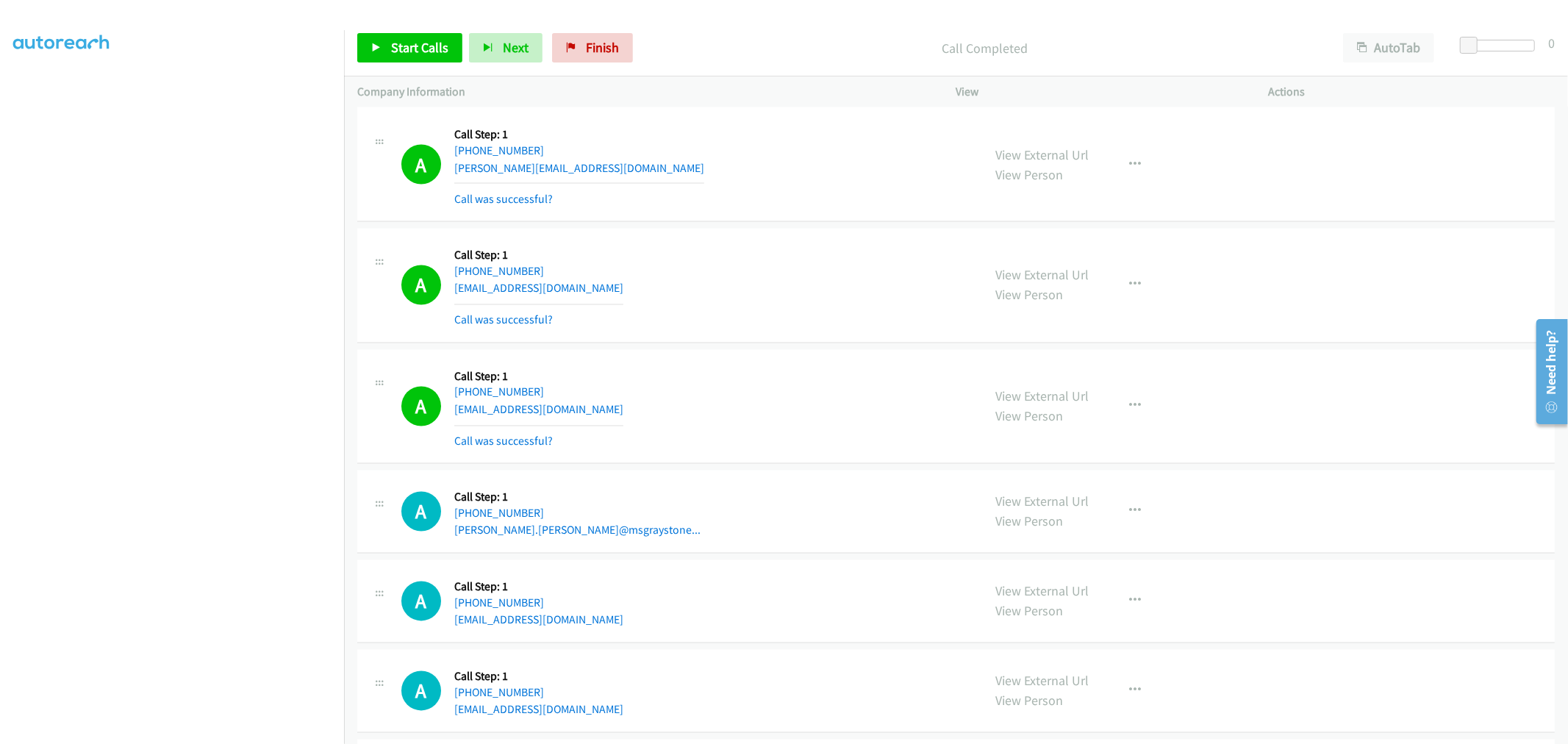
scroll to position [21044, 0]
click at [740, 239] on td "A Callback Scheduled Call Step: 1 America/New_York [PHONE_NUMBER] [EMAIL_ADDRES…" at bounding box center [956, 286] width 1224 height 121
click at [788, 245] on div "A Callback Scheduled Call Step: 1 America/New_York [PHONE_NUMBER] [EMAIL_ADDRES…" at bounding box center [956, 286] width 1197 height 115
click at [789, 241] on td "A Callback Scheduled Call Step: 1 America/New_York [PHONE_NUMBER] [EMAIL_ADDRES…" at bounding box center [956, 286] width 1224 height 121
click at [891, 363] on td "A Callback Scheduled Call Step: 1 America/Los_Angeles [PHONE_NUMBER] [EMAIL_ADD…" at bounding box center [956, 407] width 1224 height 121
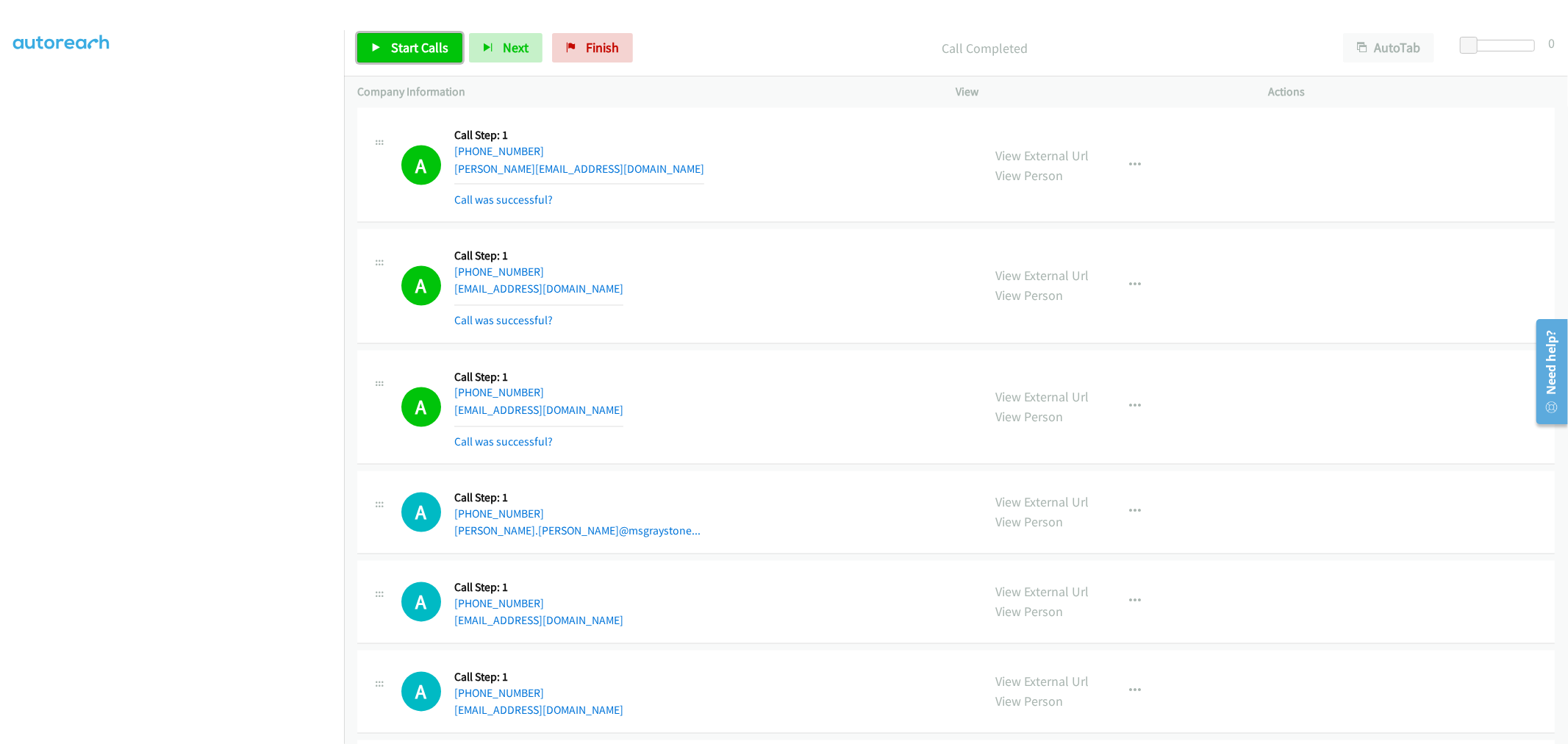
click at [397, 48] on span "Start Calls" at bounding box center [420, 47] width 57 height 17
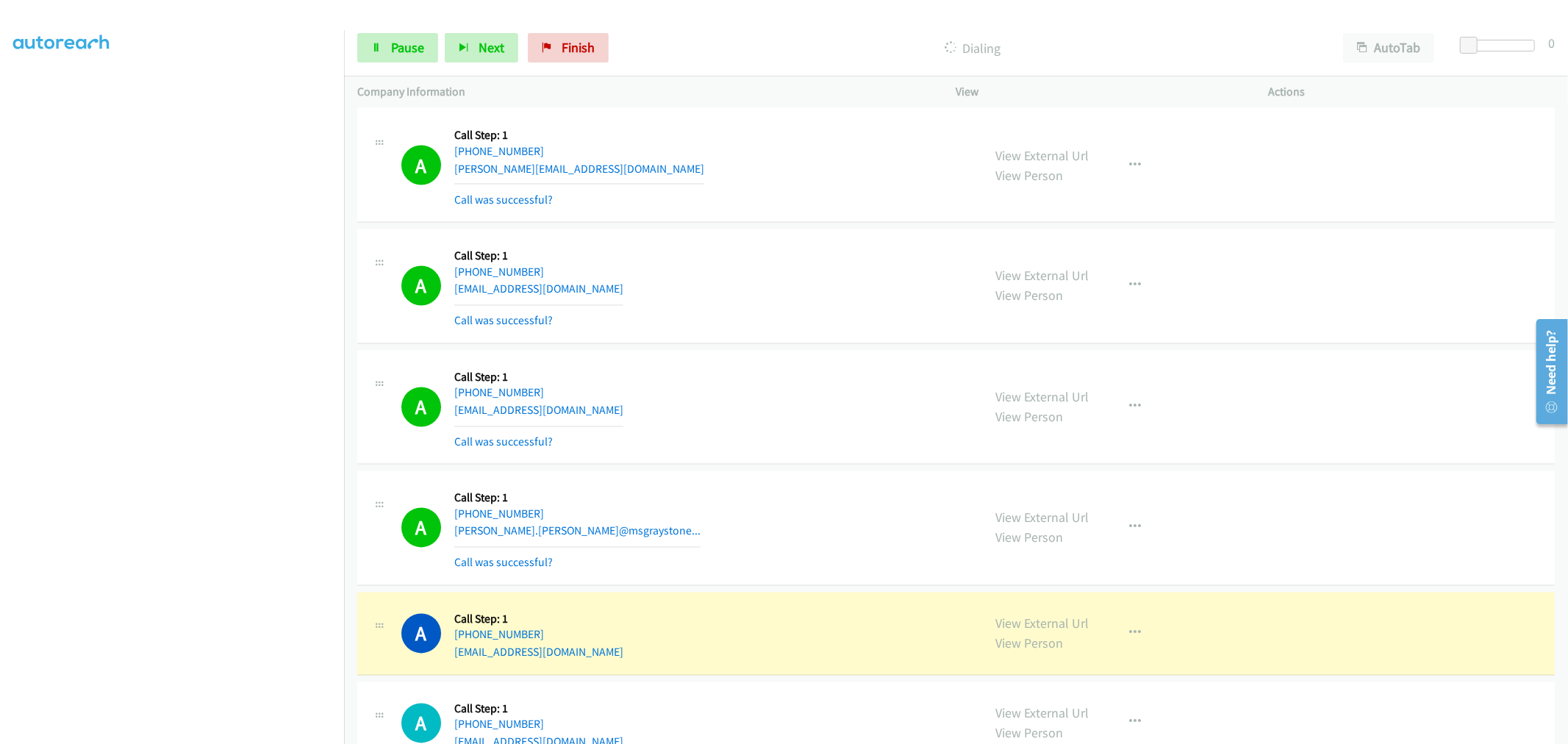
click at [794, 147] on div "A Callback Scheduled Call Step: 1 America/New_York [PHONE_NUMBER] [PERSON_NAME]…" at bounding box center [685, 164] width 568 height 87
click at [745, 165] on div "A Callback Scheduled Call Step: 1 America/New_York [PHONE_NUMBER] [PERSON_NAME]…" at bounding box center [685, 164] width 568 height 87
click at [738, 259] on div "A Callback Scheduled Call Step: 1 America/New_York [PHONE_NUMBER] [EMAIL_ADDRES…" at bounding box center [685, 286] width 568 height 87
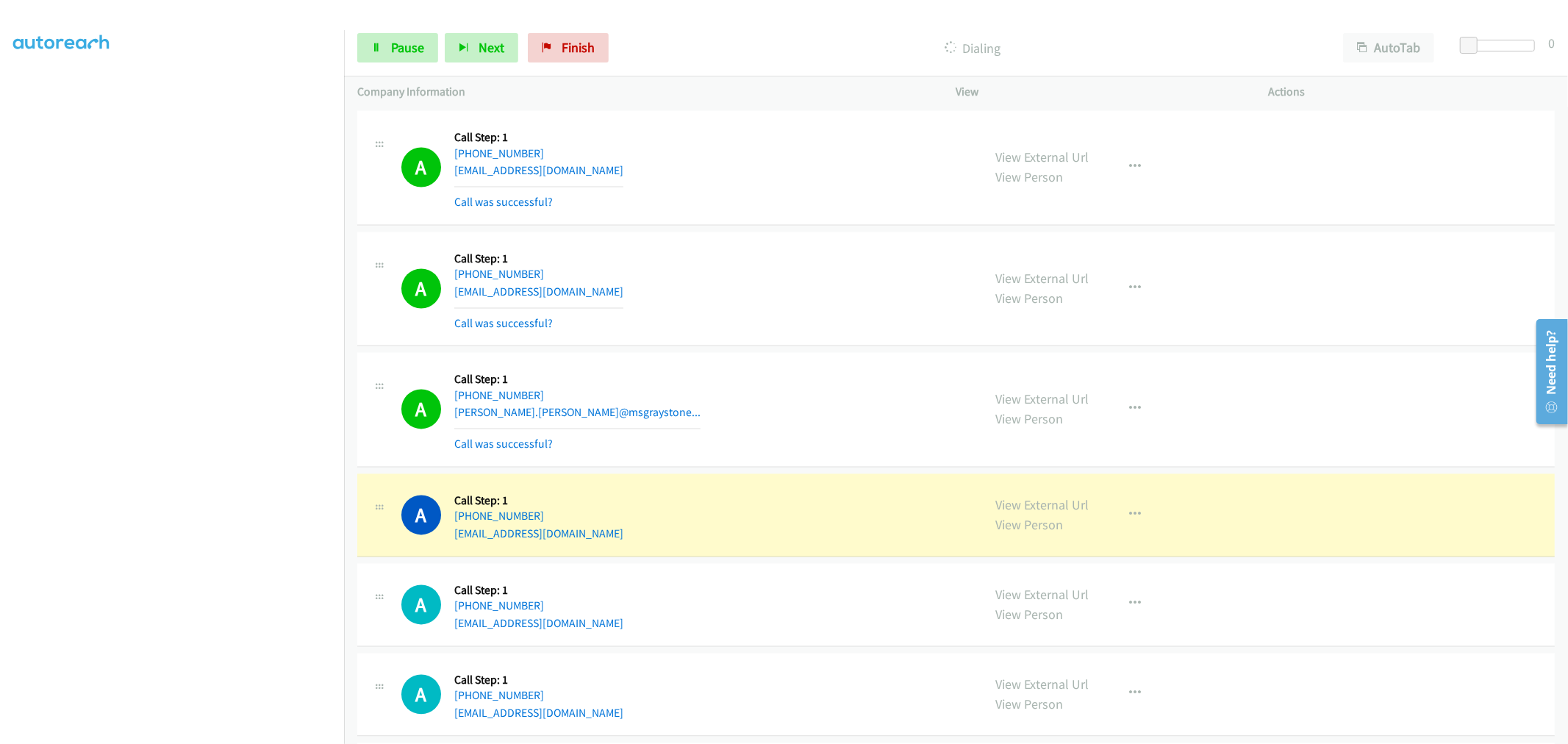
scroll to position [21289, 0]
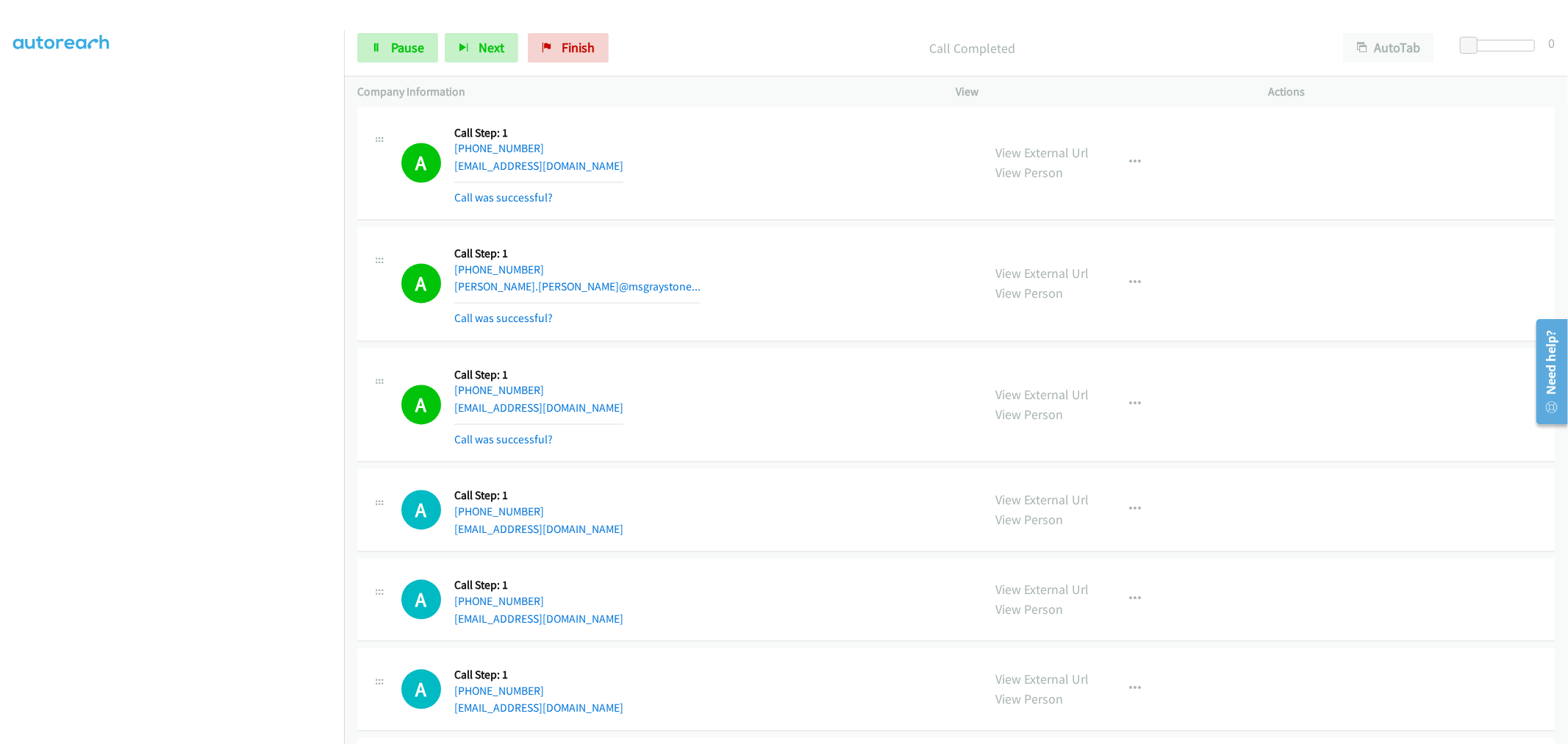
click at [613, 247] on div "A Callback Scheduled Call Step: 1 America/New_York [PHONE_NUMBER] [PERSON_NAME]…" at bounding box center [956, 283] width 1197 height 115
click at [695, 252] on div "A Callback Scheduled Call Step: 1 America/New_York [PHONE_NUMBER] [PERSON_NAME]…" at bounding box center [956, 283] width 1197 height 115
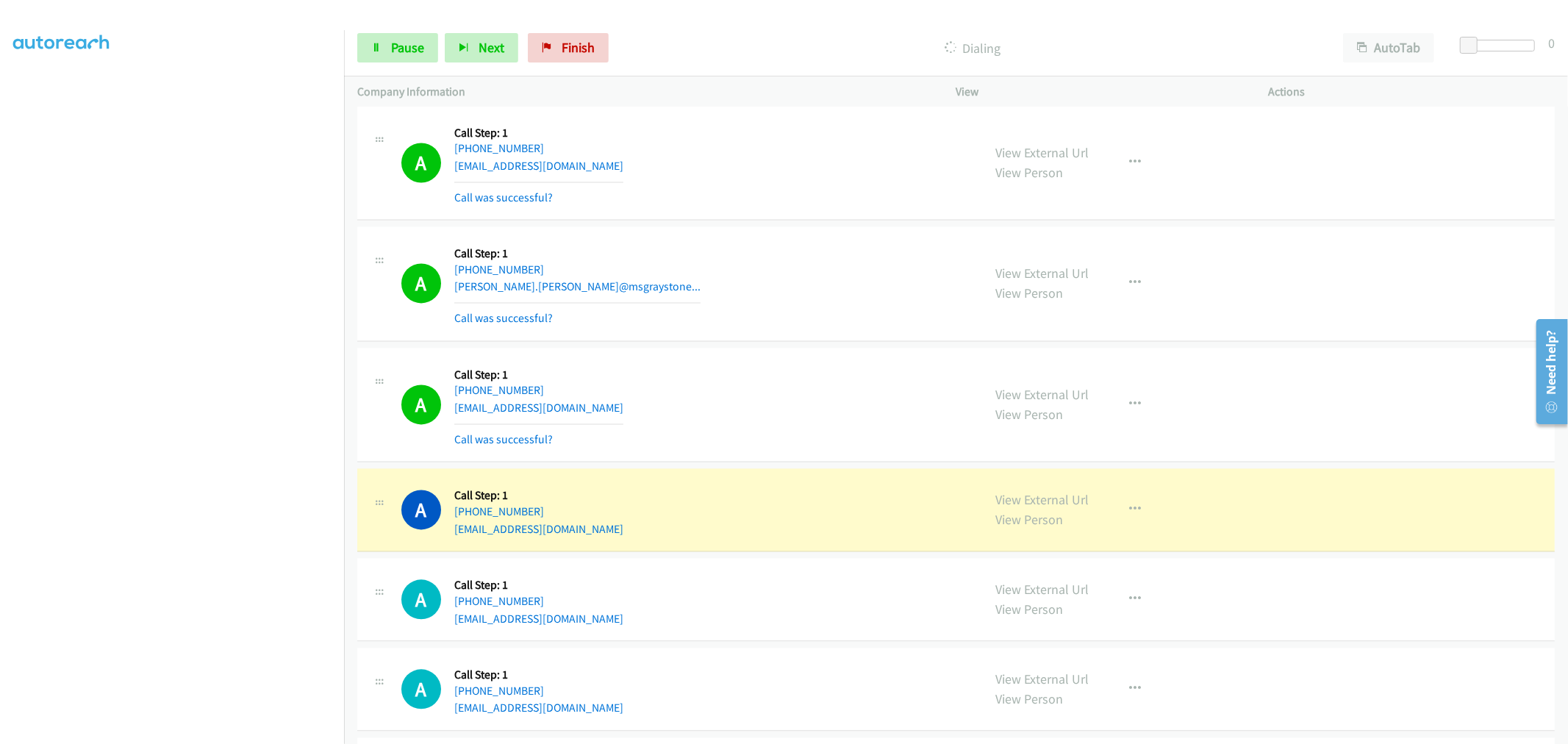
click at [833, 341] on div "A Callback Scheduled Call Step: 1 America/New_York [PHONE_NUMBER] [PERSON_NAME]…" at bounding box center [956, 283] width 1197 height 115
click at [763, 241] on div "A Callback Scheduled Call Step: 1 America/New_York [PHONE_NUMBER] [PERSON_NAME]…" at bounding box center [956, 283] width 1197 height 115
click at [769, 220] on div "A Callback Scheduled Call Step: 1 America/Los_Angeles [PHONE_NUMBER] [EMAIL_ADD…" at bounding box center [956, 163] width 1197 height 115
click at [783, 223] on td "A Callback Scheduled Call Step: 1 America/Los_Angeles [PHONE_NUMBER] [EMAIL_ADD…" at bounding box center [956, 162] width 1224 height 121
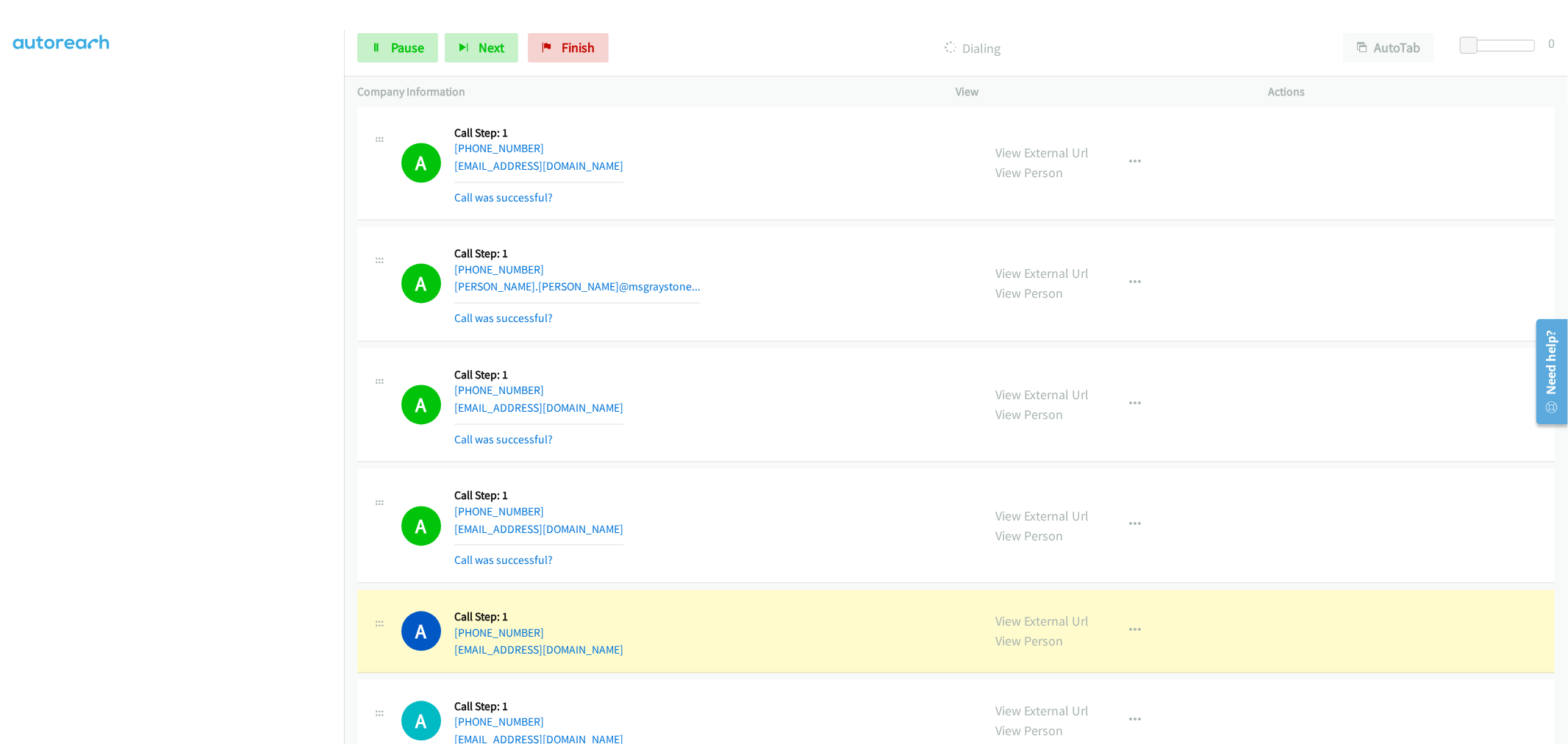
click at [801, 285] on div "A Callback Scheduled Call Step: 1 America/New_York [PHONE_NUMBER] [PERSON_NAME]…" at bounding box center [685, 283] width 568 height 87
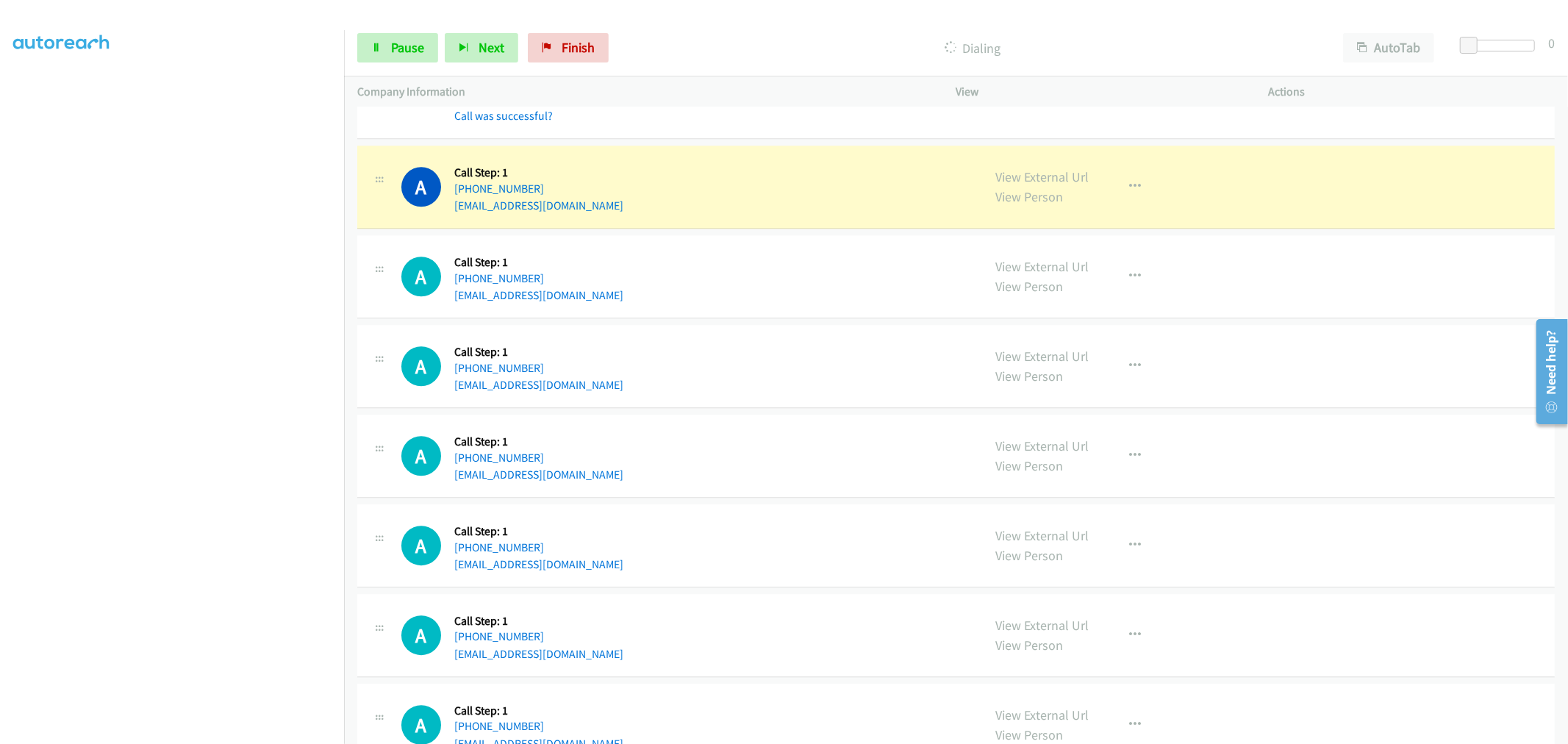
scroll to position [22187, 0]
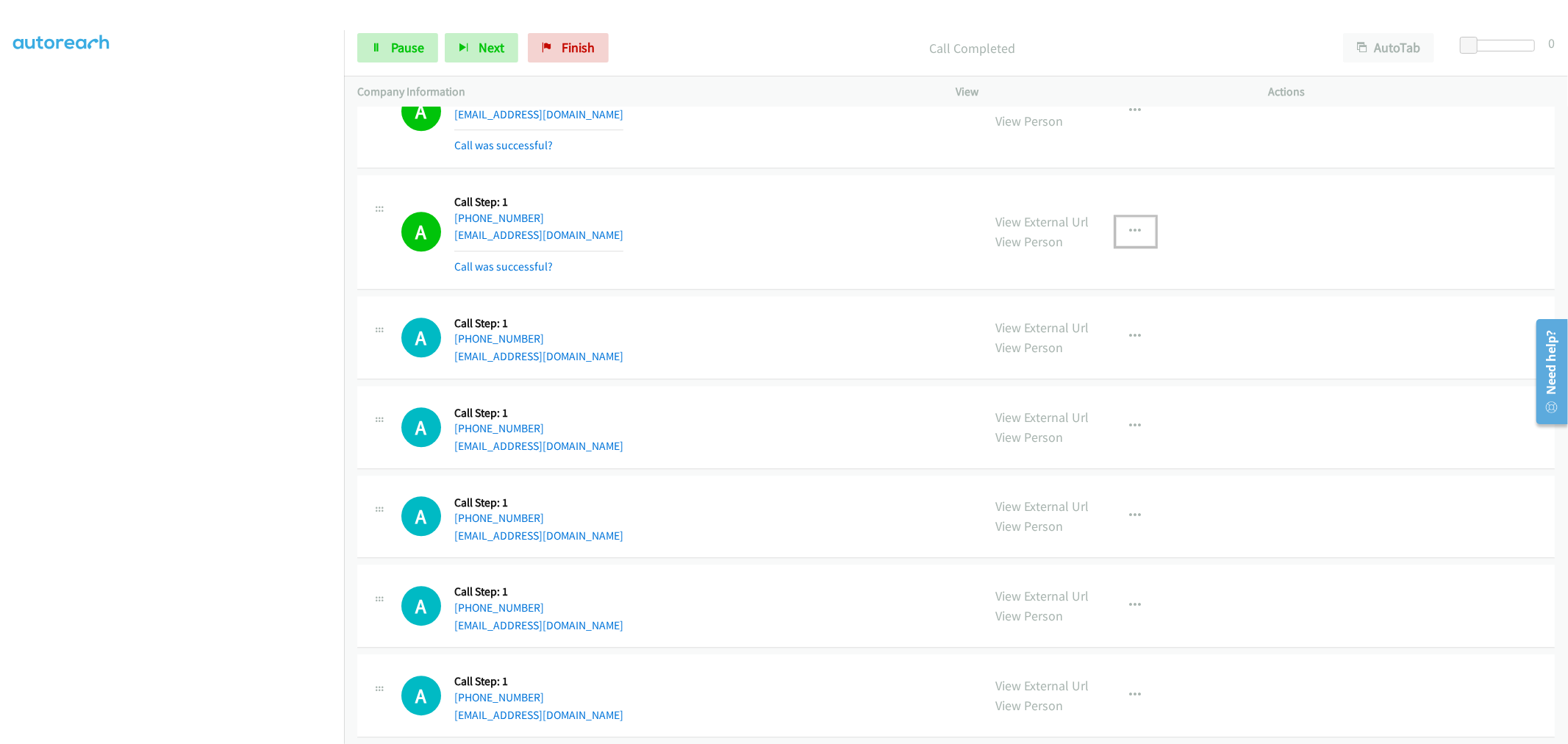
click at [1130, 238] on icon "button" at bounding box center [1135, 232] width 12 height 12
click at [1063, 366] on link "Add to do not call list" at bounding box center [1057, 358] width 196 height 29
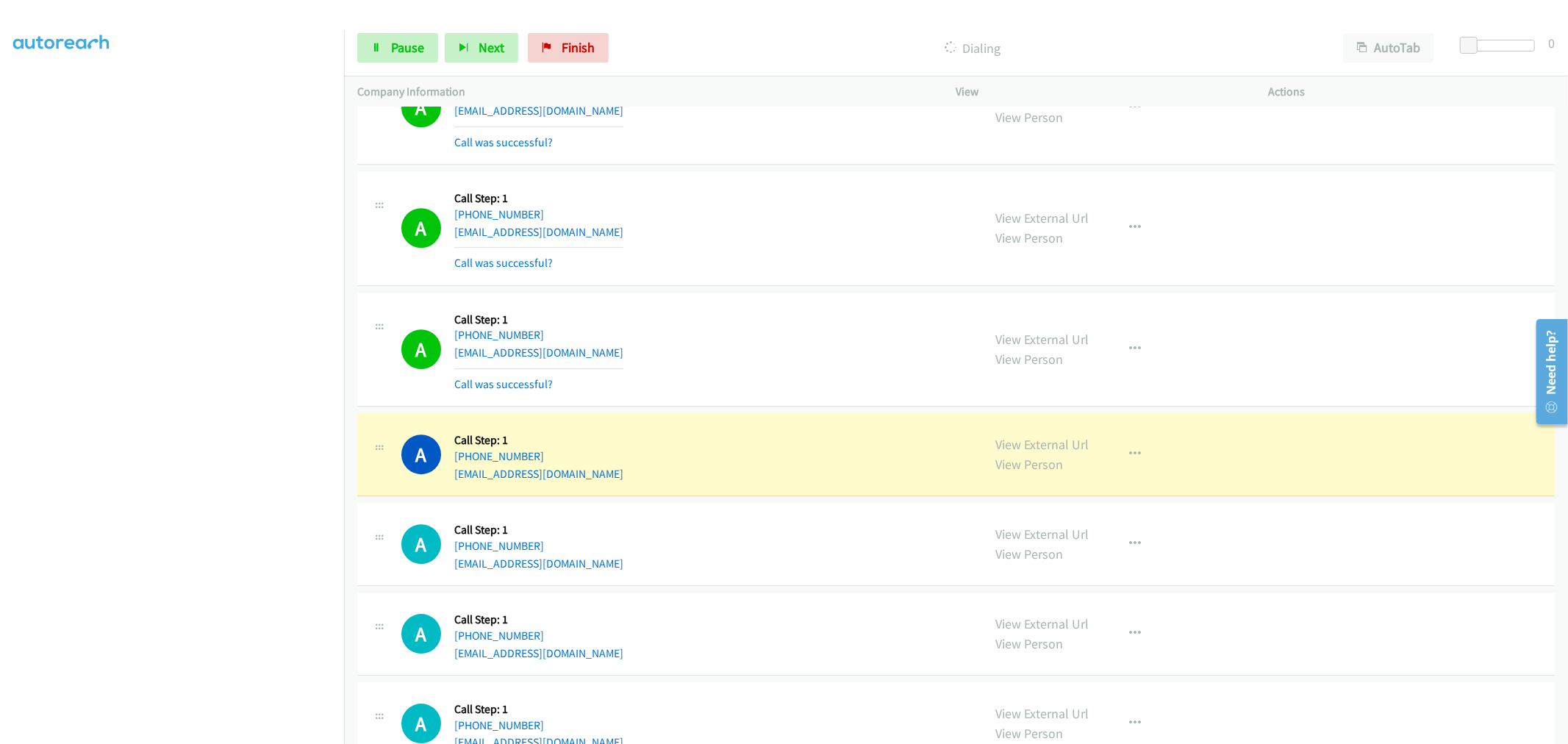
scroll to position [22678, 0]
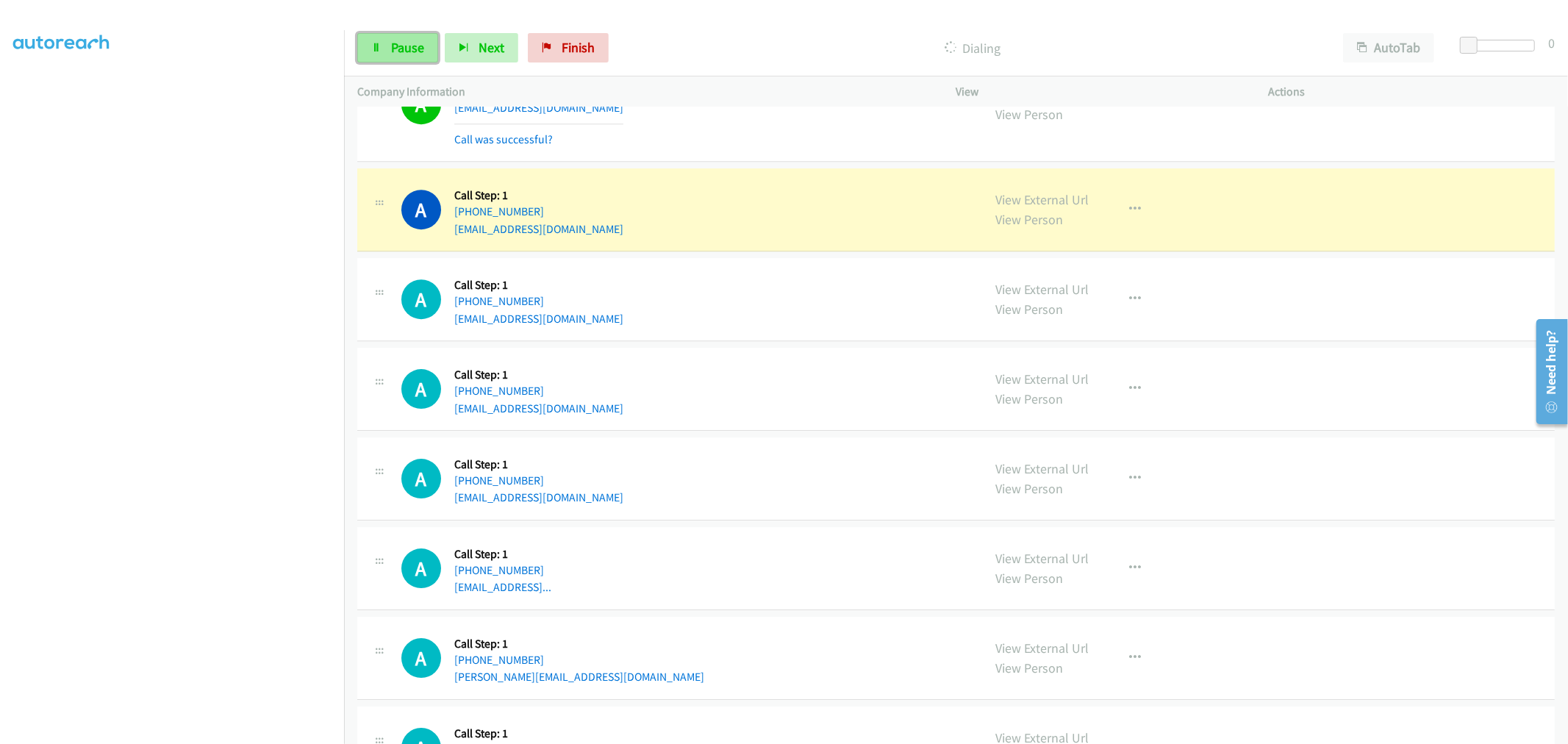
click at [412, 47] on span "Pause" at bounding box center [408, 47] width 33 height 17
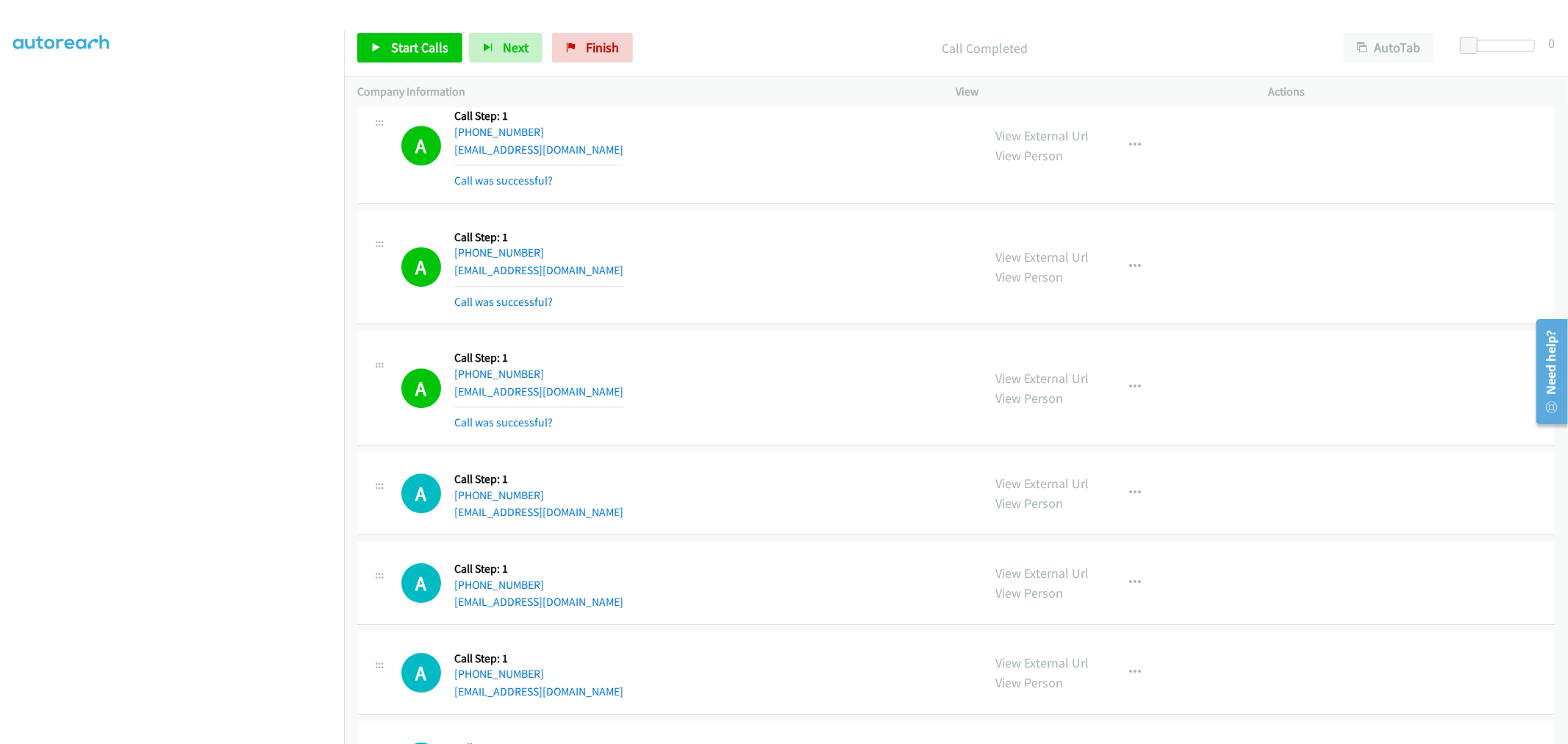
scroll to position [22515, 0]
click at [671, 305] on div "A Callback Scheduled Call Step: 1 [GEOGRAPHIC_DATA]/[GEOGRAPHIC_DATA] [PHONE_NU…" at bounding box center [685, 267] width 568 height 87
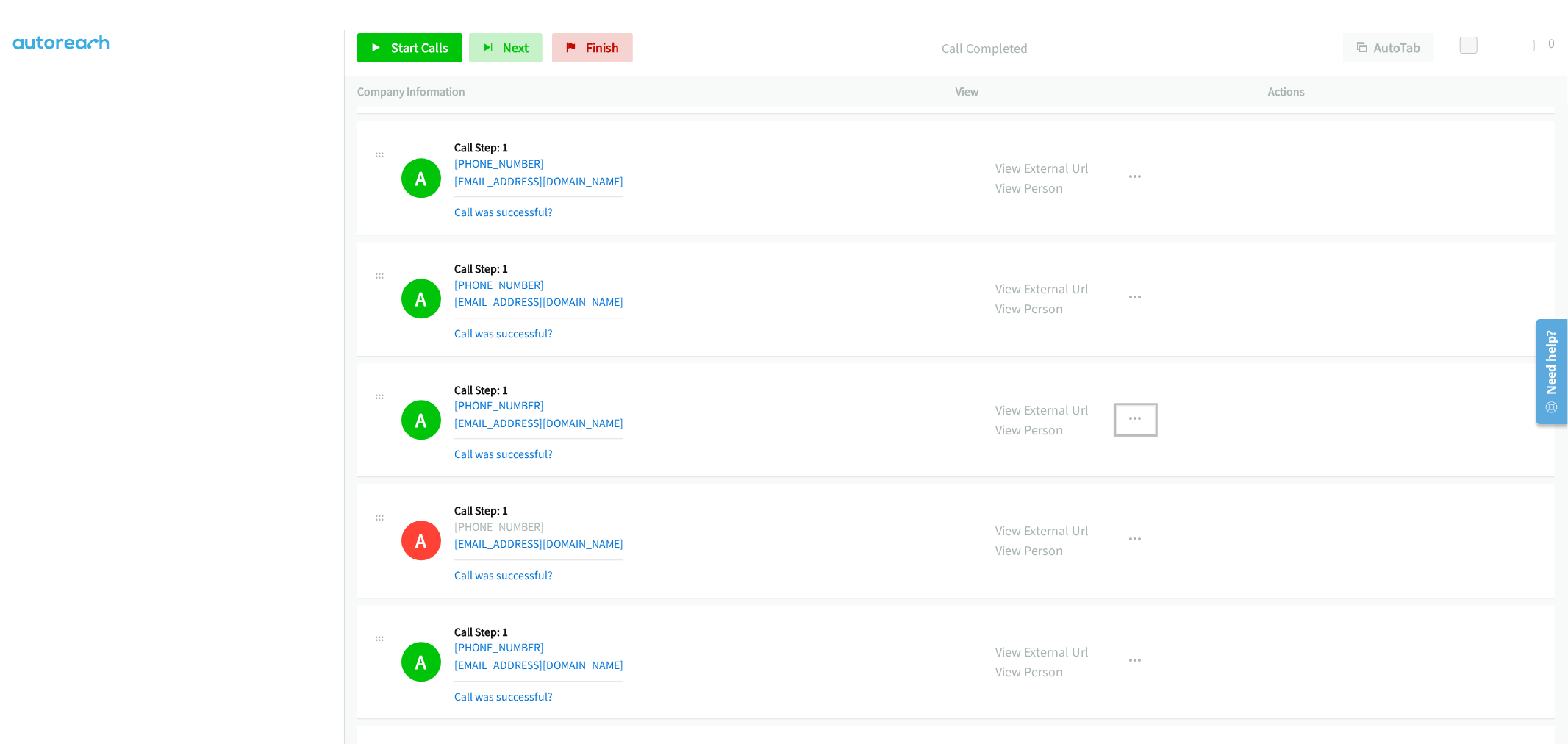
drag, startPoint x: 1127, startPoint y: 433, endPoint x: 1125, endPoint y: 460, distance: 27.1
click at [1130, 426] on icon "button" at bounding box center [1135, 420] width 12 height 12
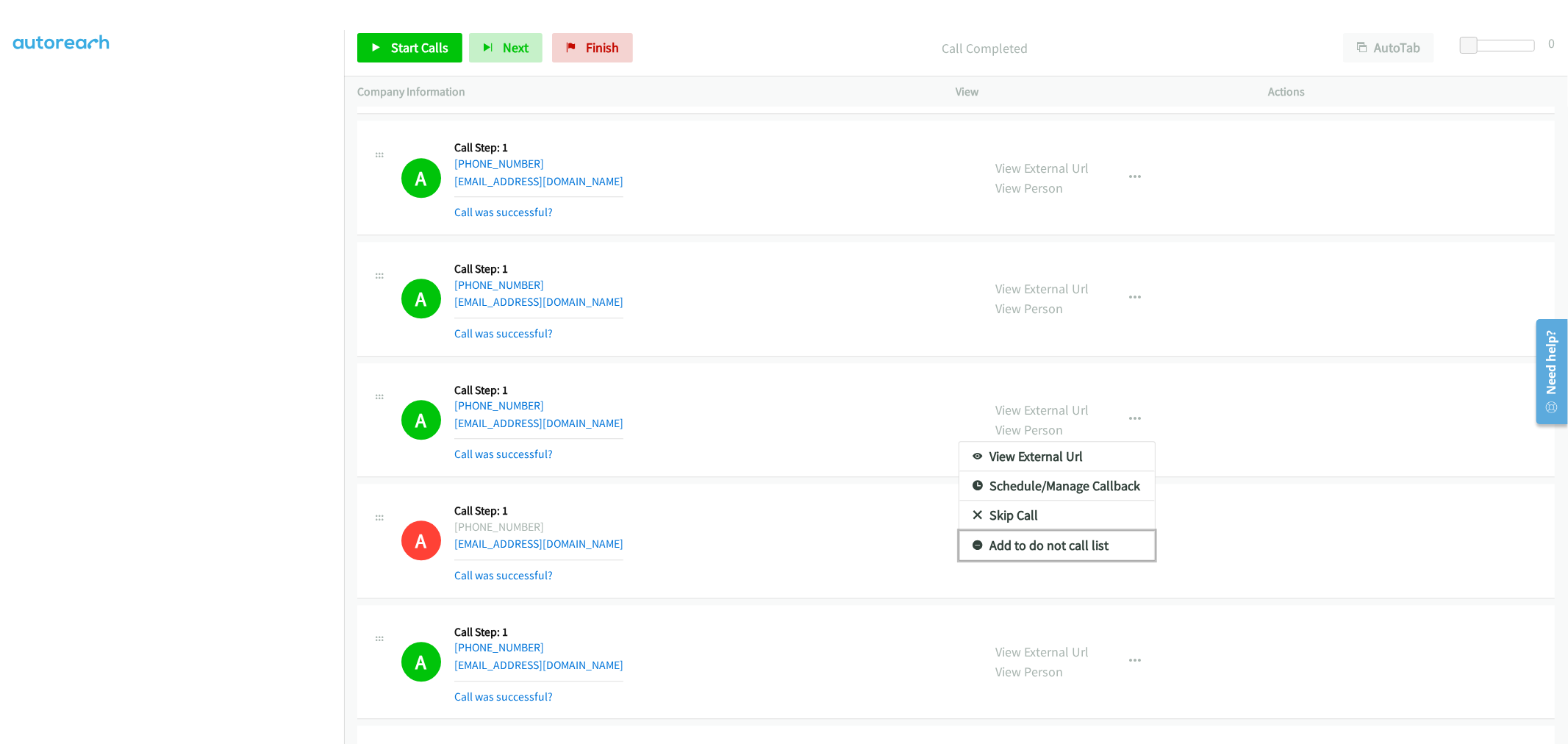
drag, startPoint x: 1072, startPoint y: 560, endPoint x: 783, endPoint y: 434, distance: 315.3
click at [1072, 560] on link "Add to do not call list" at bounding box center [1057, 545] width 196 height 29
click at [786, 442] on div "A Callback Scheduled Call Step: 1 America/Los_Angeles [PHONE_NUMBER] [EMAIL_ADD…" at bounding box center [685, 420] width 568 height 87
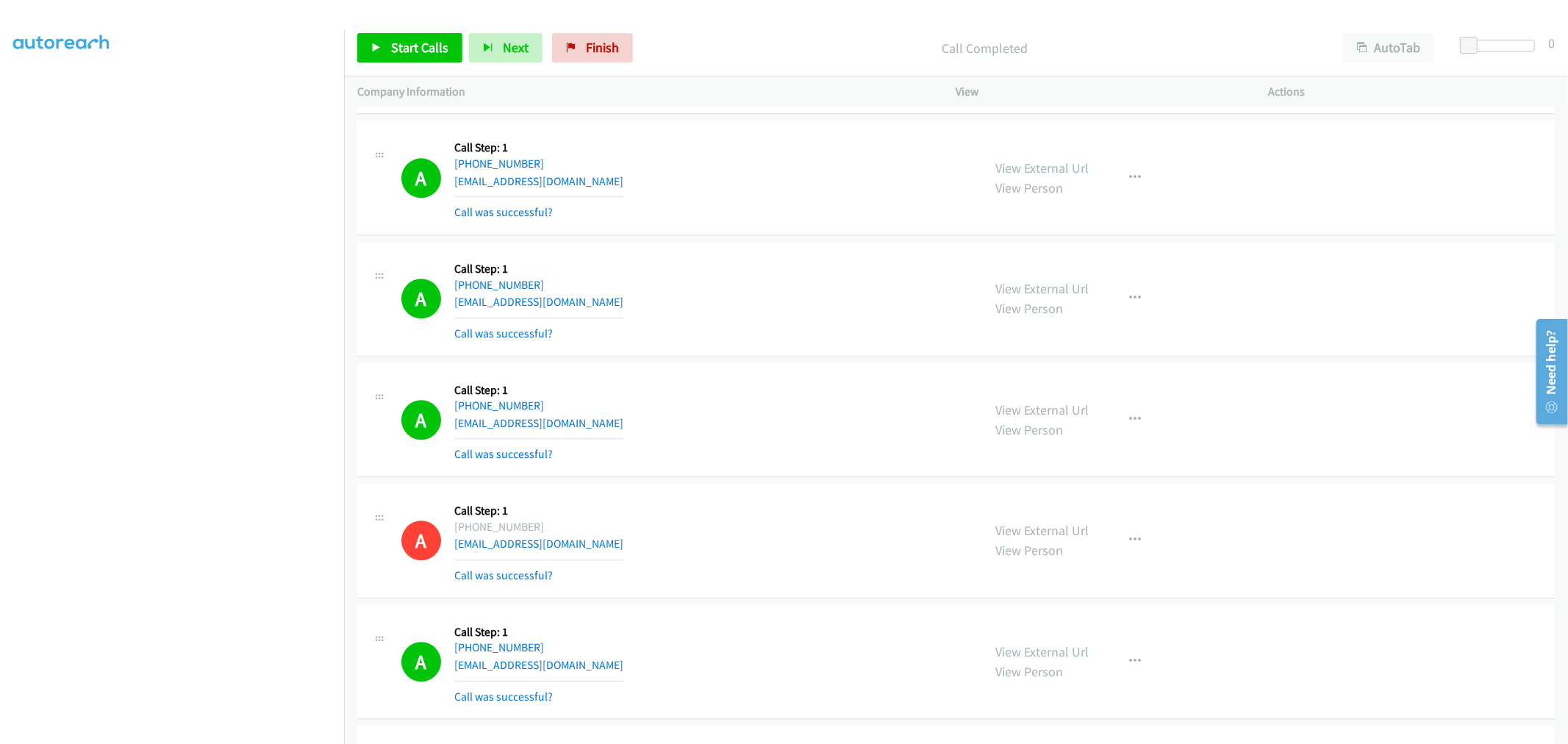
click at [761, 304] on div "A Callback Scheduled Call Step: 1 America/New_York [PHONE_NUMBER] [EMAIL_ADDRES…" at bounding box center [685, 299] width 568 height 87
click at [730, 343] on div "A Callback Scheduled Call Step: 1 America/New_York [PHONE_NUMBER] [EMAIL_ADDRES…" at bounding box center [685, 299] width 568 height 87
click at [1132, 431] on button "button" at bounding box center [1135, 419] width 39 height 29
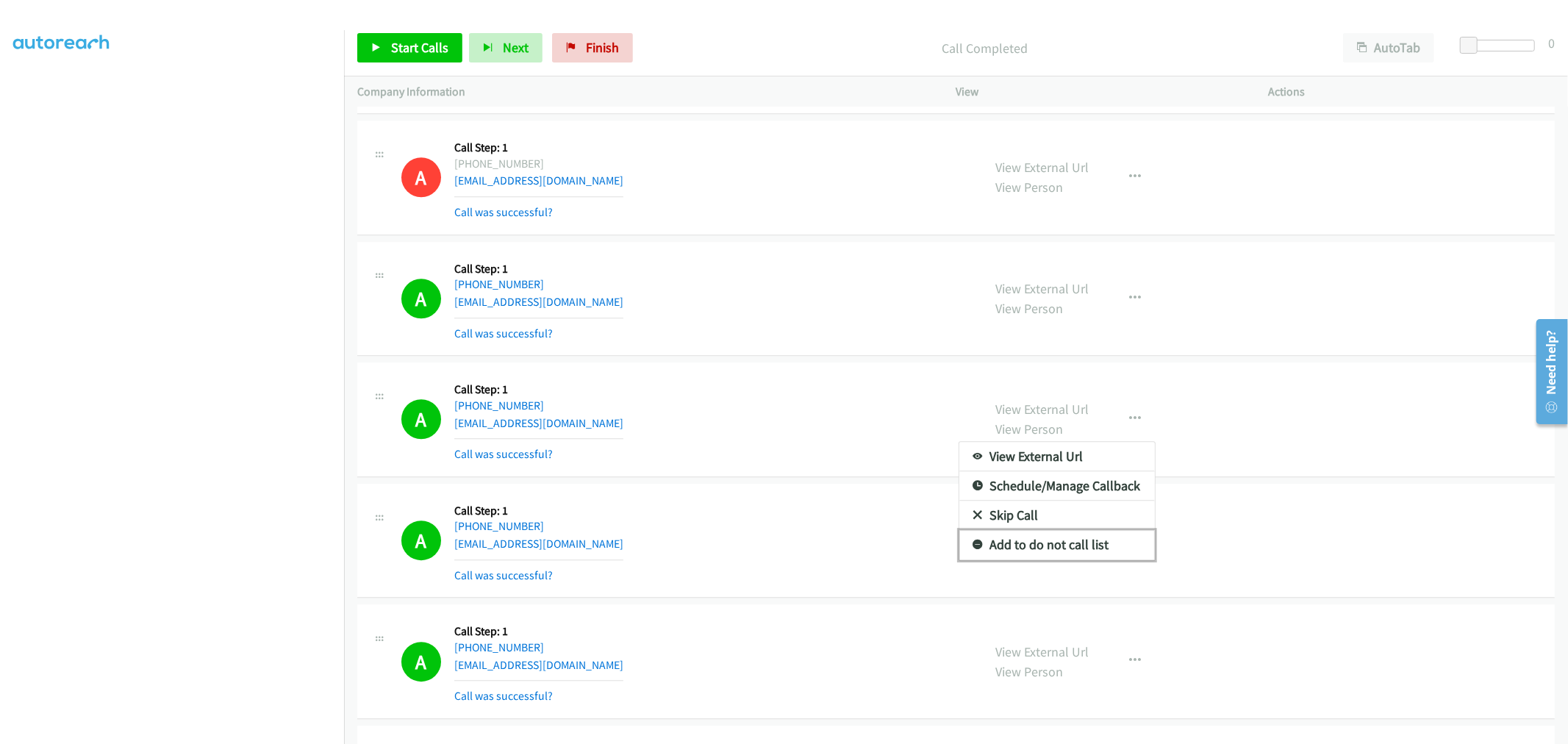
click at [1065, 559] on link "Add to do not call list" at bounding box center [1057, 544] width 196 height 29
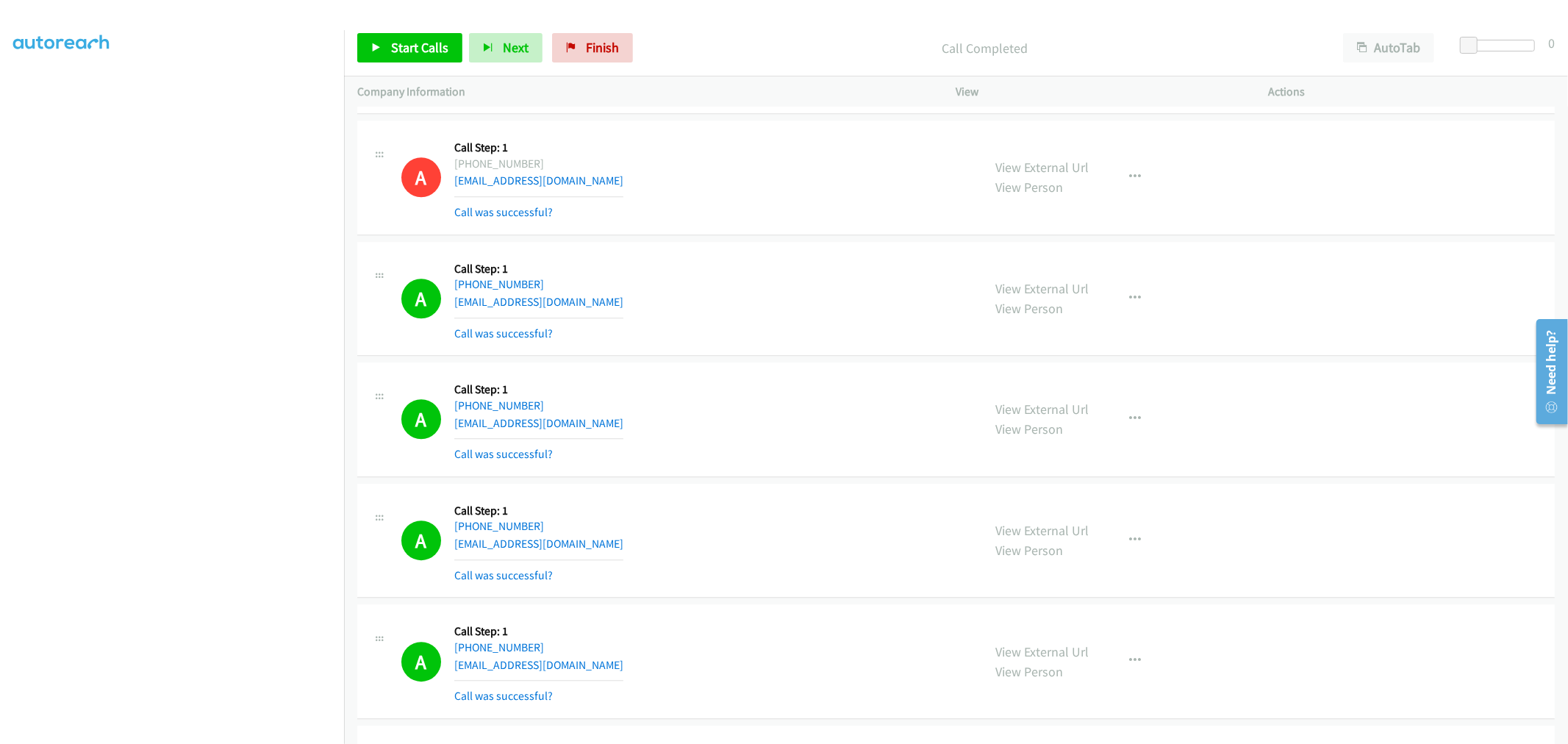
click at [791, 477] on div "A Callback Scheduled Call Step: 1 America/New_York [PHONE_NUMBER] [EMAIL_ADDRES…" at bounding box center [956, 420] width 1197 height 115
click at [731, 288] on div "A Callback Scheduled Call Step: 1 America/New_York [PHONE_NUMBER] [EMAIL_ADDRES…" at bounding box center [685, 299] width 568 height 87
click at [759, 235] on div "A Callback Scheduled Call Step: 1 America/New_York [PHONE_NUMBER] [EMAIL_ADDRES…" at bounding box center [956, 178] width 1197 height 115
click at [769, 239] on td "A Callback Scheduled Call Step: 1 America/New_York [PHONE_NUMBER] [EMAIL_ADDRES…" at bounding box center [956, 178] width 1224 height 121
click at [732, 357] on div "A Callback Scheduled Call Step: 1 America/New_York [PHONE_NUMBER] [EMAIL_ADDRES…" at bounding box center [956, 299] width 1197 height 115
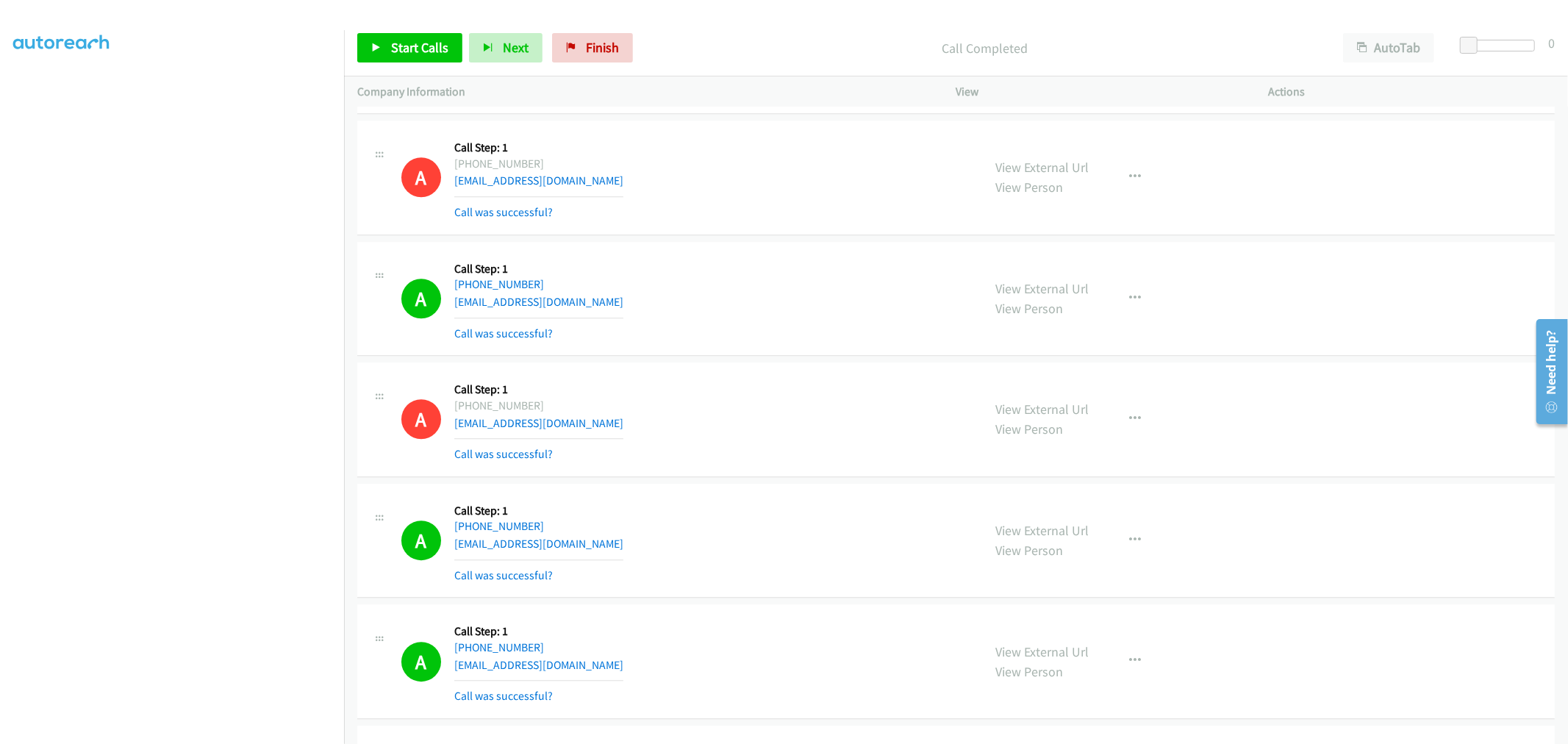
click at [725, 319] on div "A Callback Scheduled Call Step: 1 America/New_York [PHONE_NUMBER] [EMAIL_ADDRES…" at bounding box center [685, 299] width 568 height 87
click at [815, 309] on div "A Callback Scheduled Call Step: 1 America/New_York [PHONE_NUMBER] [EMAIL_ADDRES…" at bounding box center [685, 299] width 568 height 87
click at [801, 239] on td "A Callback Scheduled Call Step: 1 America/New_York [PHONE_NUMBER] [EMAIL_ADDRES…" at bounding box center [956, 178] width 1224 height 121
click at [791, 235] on div "A Callback Scheduled Call Step: 1 America/New_York [PHONE_NUMBER] [EMAIL_ADDRES…" at bounding box center [956, 178] width 1197 height 115
click at [796, 253] on td "A Callback Scheduled Call Step: 1 America/New_York [PHONE_NUMBER] [EMAIL_ADDRES…" at bounding box center [956, 298] width 1224 height 121
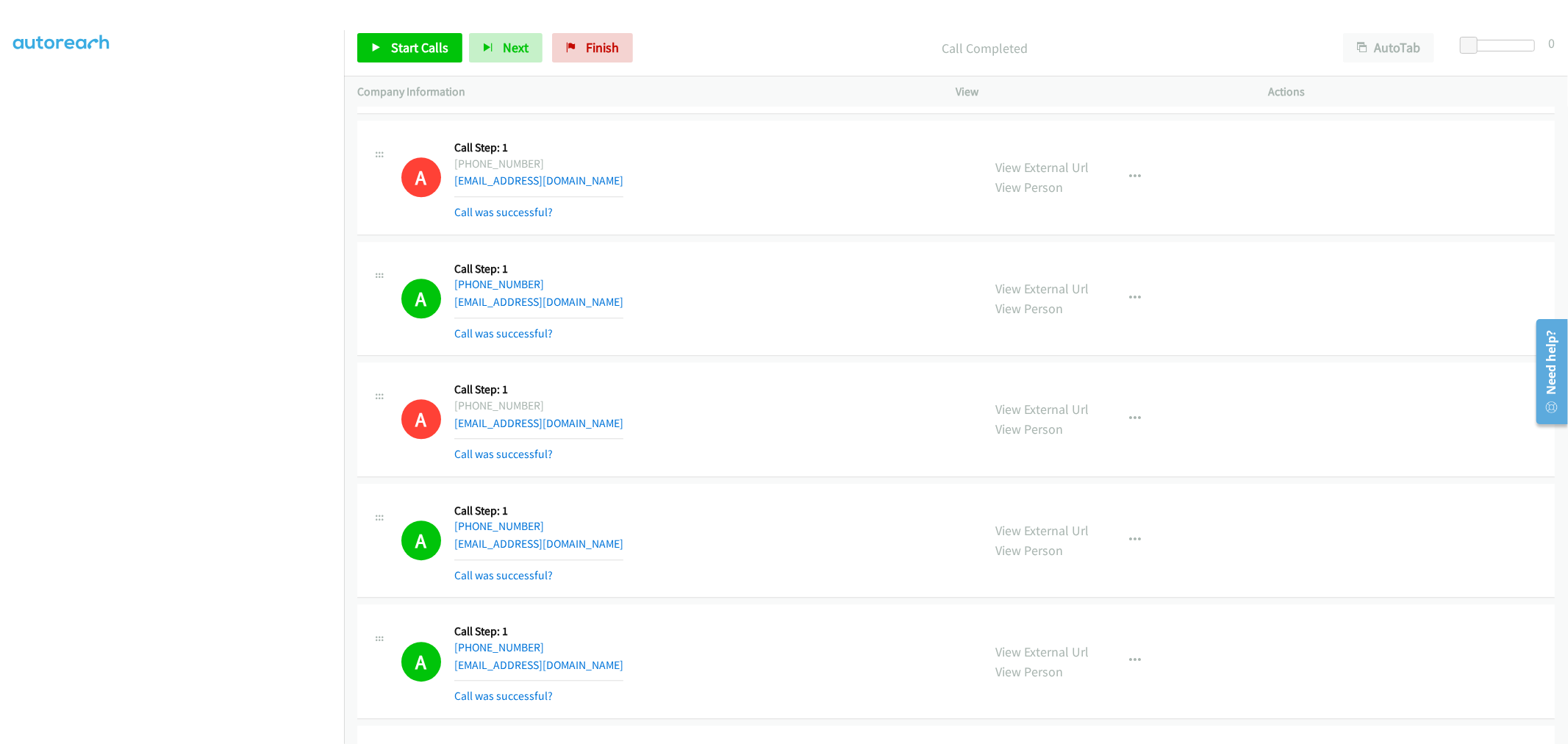
click at [806, 297] on div "A Callback Scheduled Call Step: 1 America/New_York [PHONE_NUMBER] [EMAIL_ADDRES…" at bounding box center [685, 299] width 568 height 87
click at [433, 57] on link "Start Calls" at bounding box center [409, 48] width 105 height 29
click at [754, 277] on div "A Callback Scheduled Call Step: 1 America/New_York [PHONE_NUMBER] [EMAIL_ADDRES…" at bounding box center [685, 299] width 568 height 87
click at [908, 413] on div "A Callback Scheduled Call Step: 1 America/New_York [PHONE_NUMBER] [EMAIL_ADDRES…" at bounding box center [685, 419] width 568 height 87
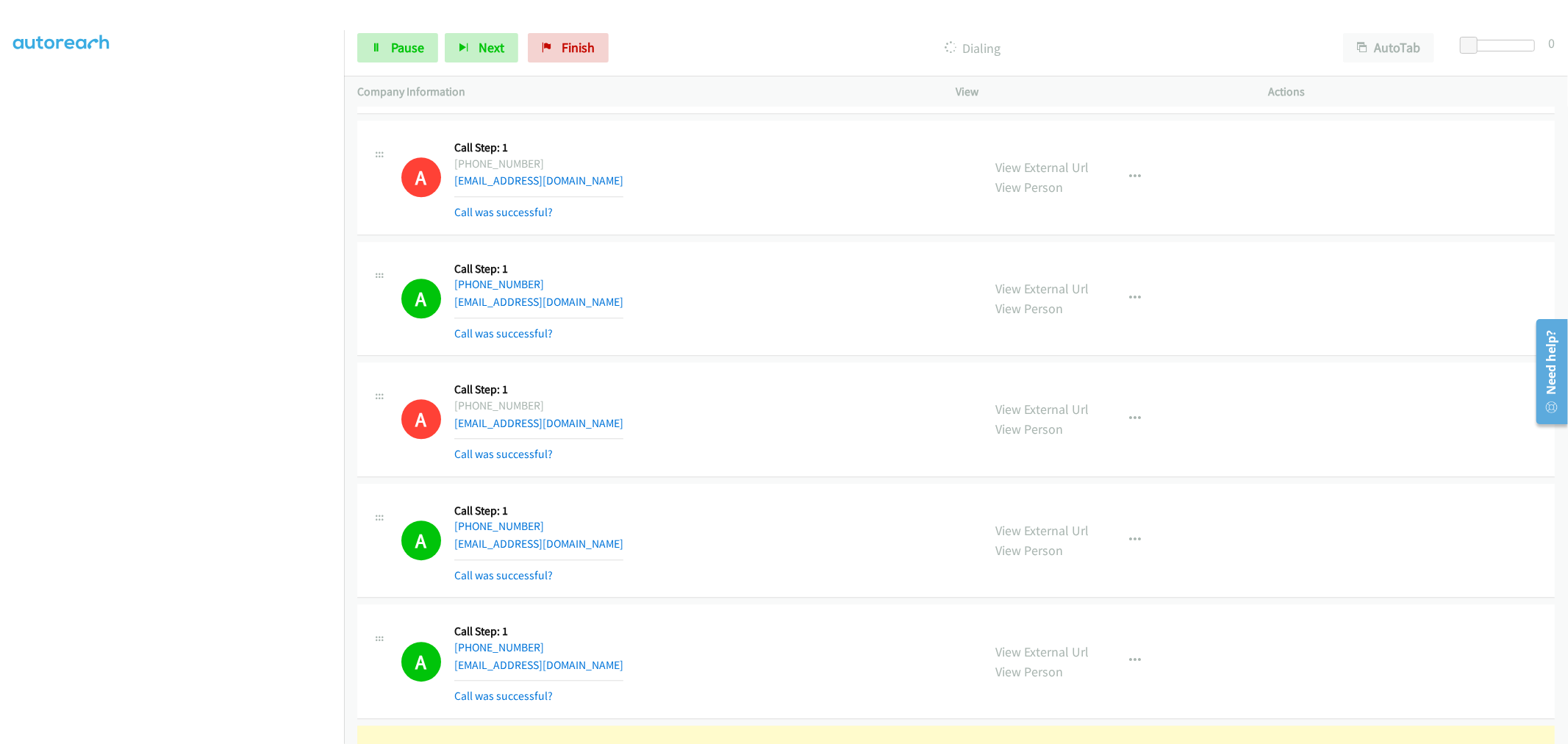
drag, startPoint x: 659, startPoint y: 277, endPoint x: 727, endPoint y: 276, distance: 68.0
click at [674, 276] on div "A Callback Scheduled Call Step: 1 America/New_York [PHONE_NUMBER] [EMAIL_ADDRES…" at bounding box center [685, 299] width 568 height 87
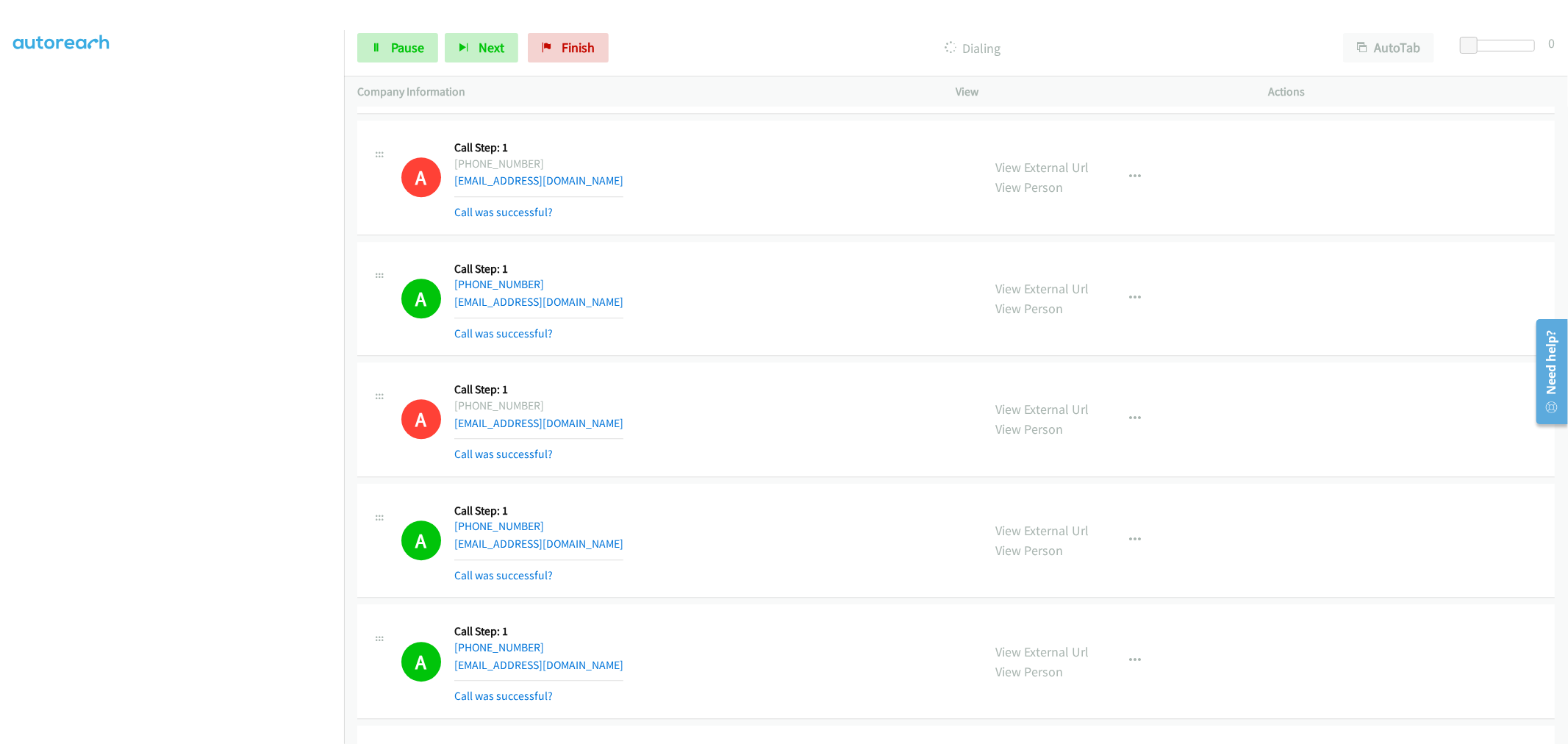
click at [783, 299] on div "A Callback Scheduled Call Step: 1 America/New_York [PHONE_NUMBER] [EMAIL_ADDRES…" at bounding box center [685, 299] width 568 height 87
drag, startPoint x: 398, startPoint y: 39, endPoint x: 413, endPoint y: 47, distance: 17.0
click at [398, 39] on span "Pause" at bounding box center [408, 47] width 33 height 17
click at [412, 48] on span "Start Calls" at bounding box center [420, 47] width 57 height 17
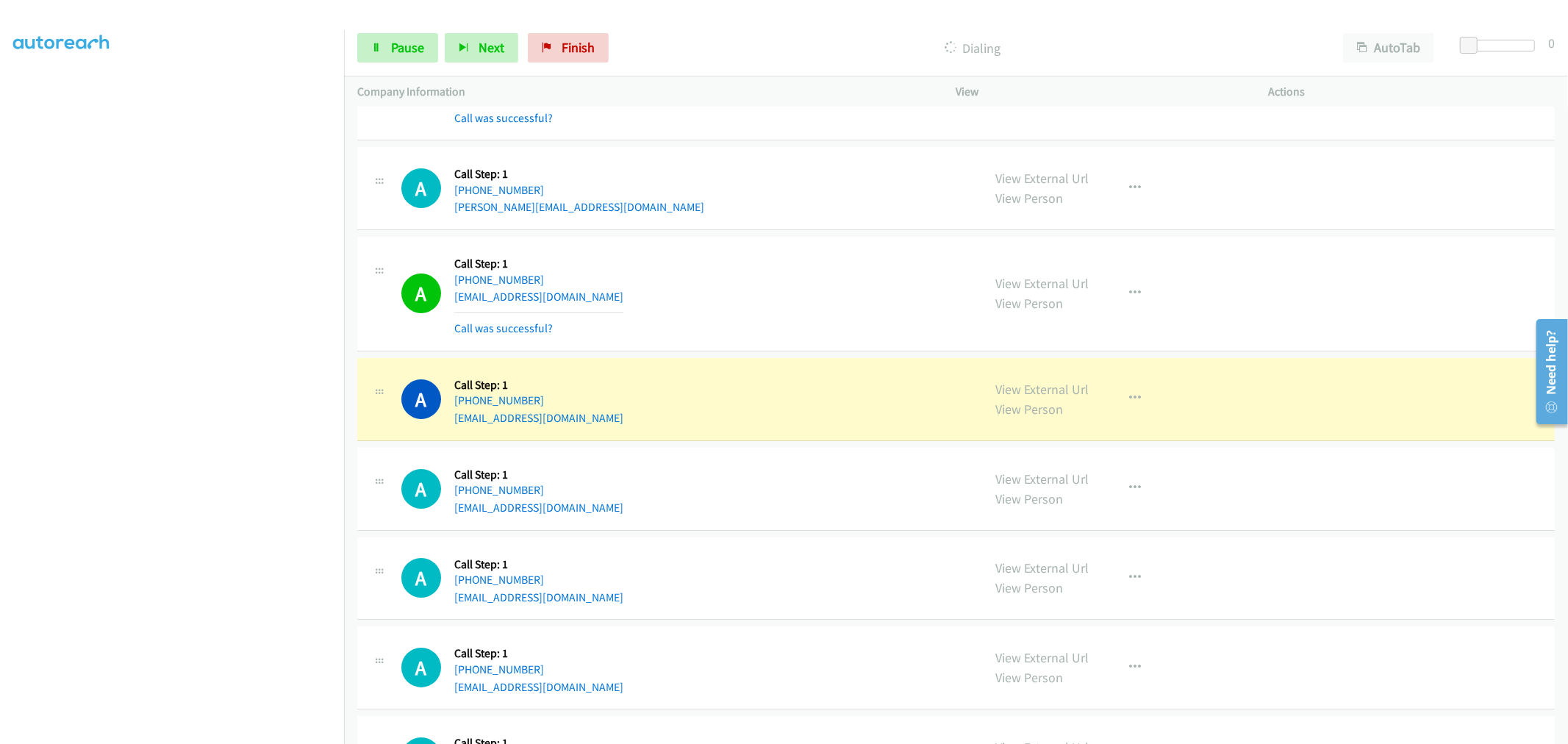
scroll to position [23303, 0]
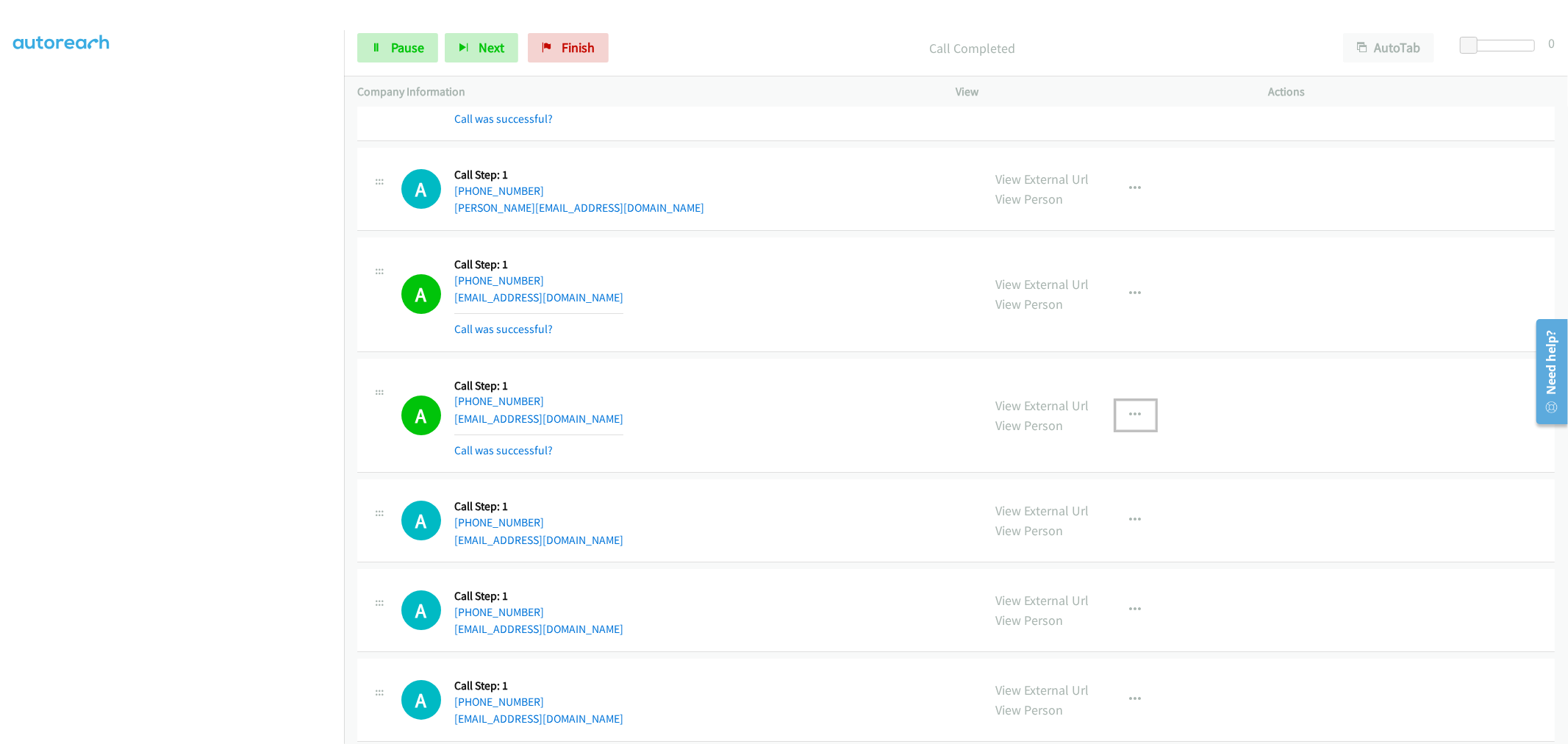
drag, startPoint x: 1142, startPoint y: 425, endPoint x: 1133, endPoint y: 441, distance: 18.4
click at [1142, 425] on button "button" at bounding box center [1135, 416] width 39 height 29
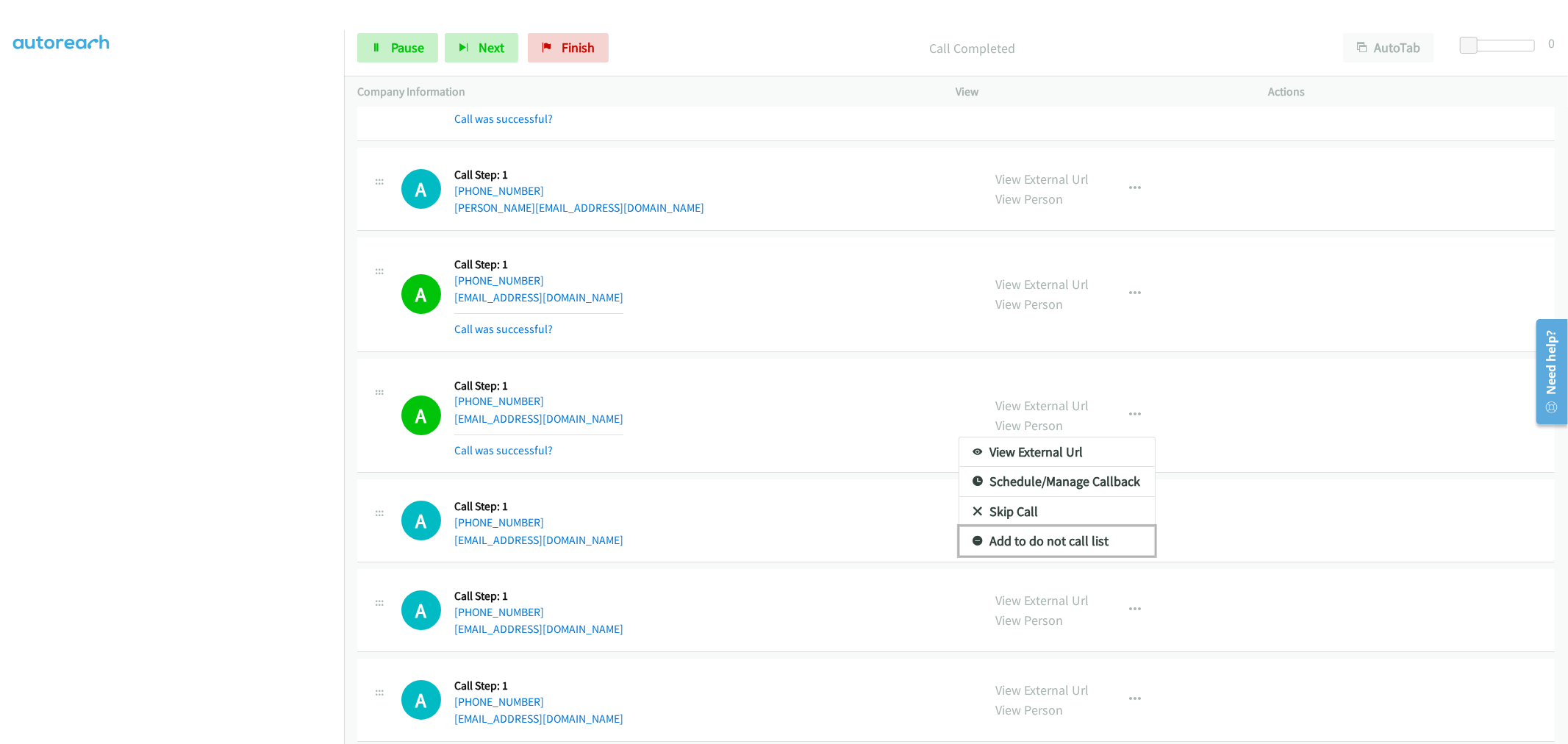
click at [1040, 545] on link "Add to do not call list" at bounding box center [1057, 541] width 196 height 29
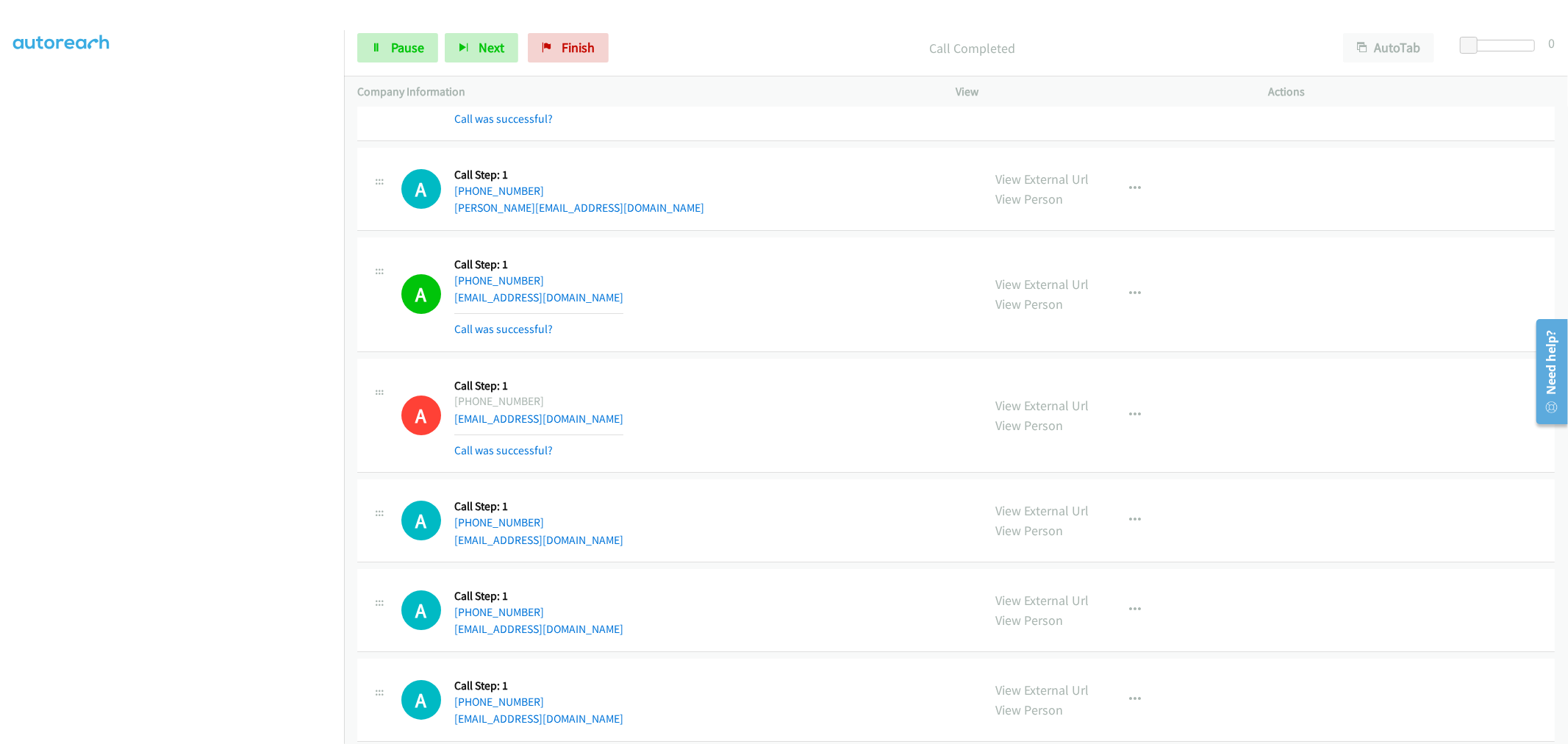
click at [765, 217] on div "A Callback Scheduled Call Step: 1 America/New_York [PHONE_NUMBER] [EMAIL_ADDRES…" at bounding box center [685, 189] width 568 height 56
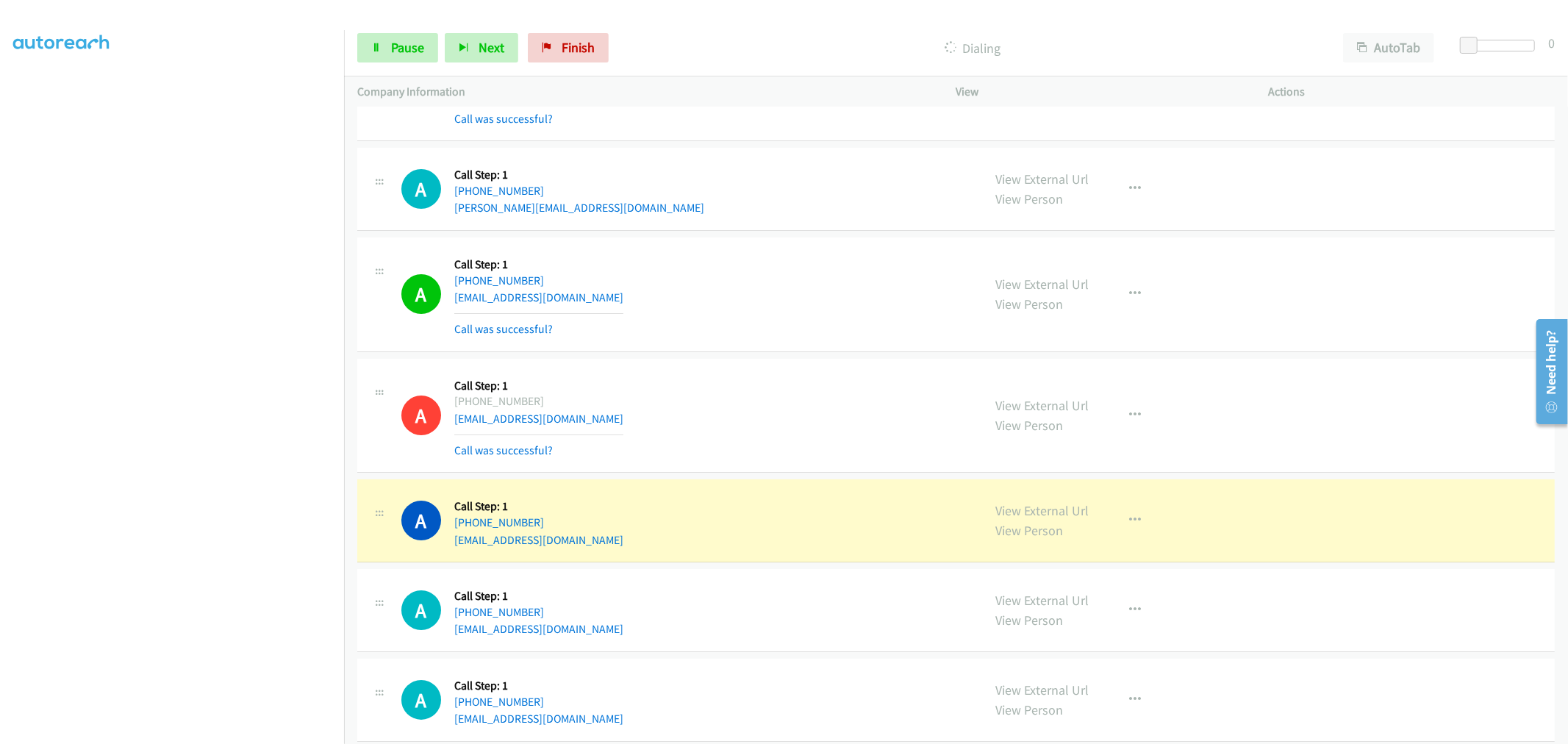
click at [766, 235] on td "A Callback Scheduled Call Step: 1 America/New_York [PHONE_NUMBER] [EMAIL_ADDRES…" at bounding box center [956, 189] width 1224 height 89
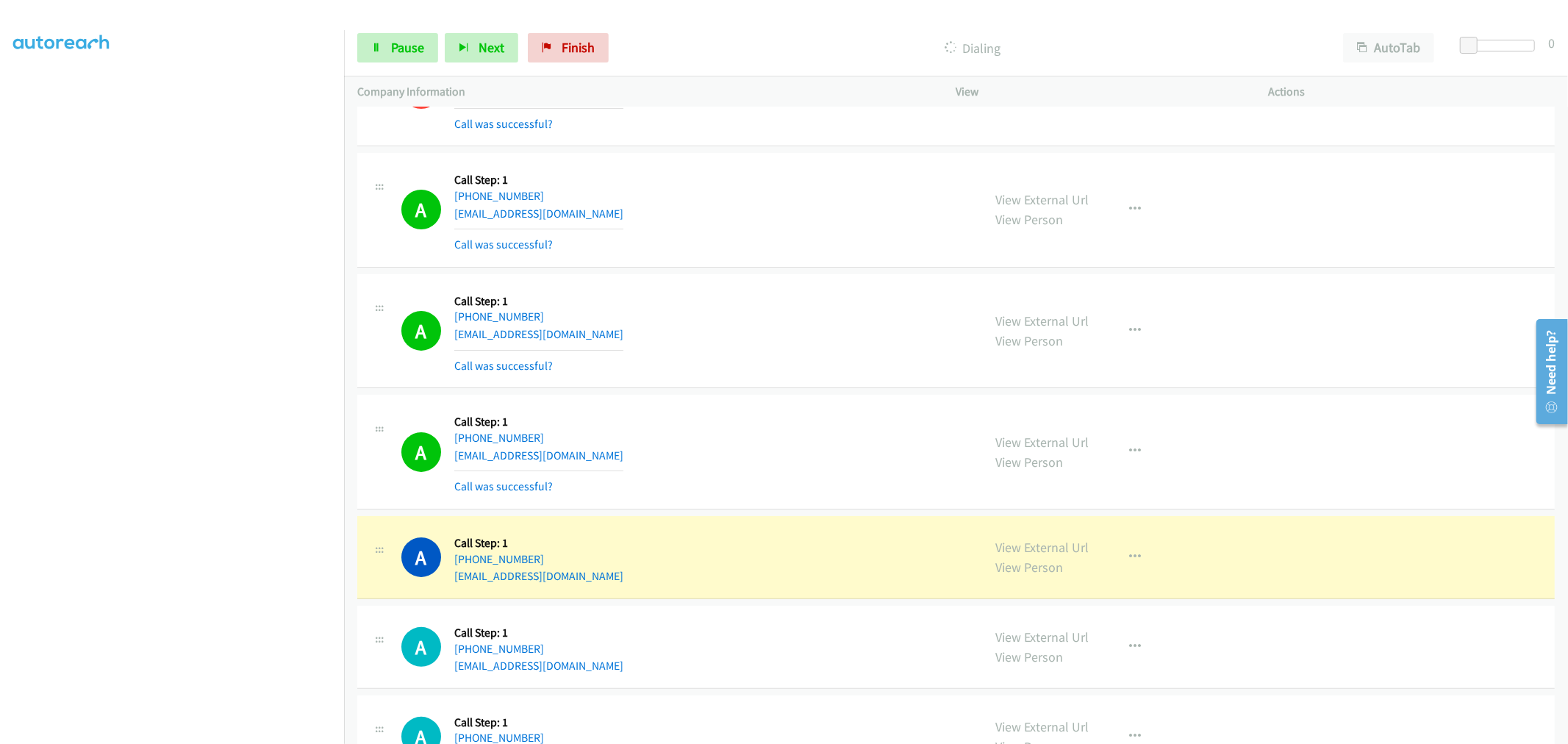
scroll to position [23793, 0]
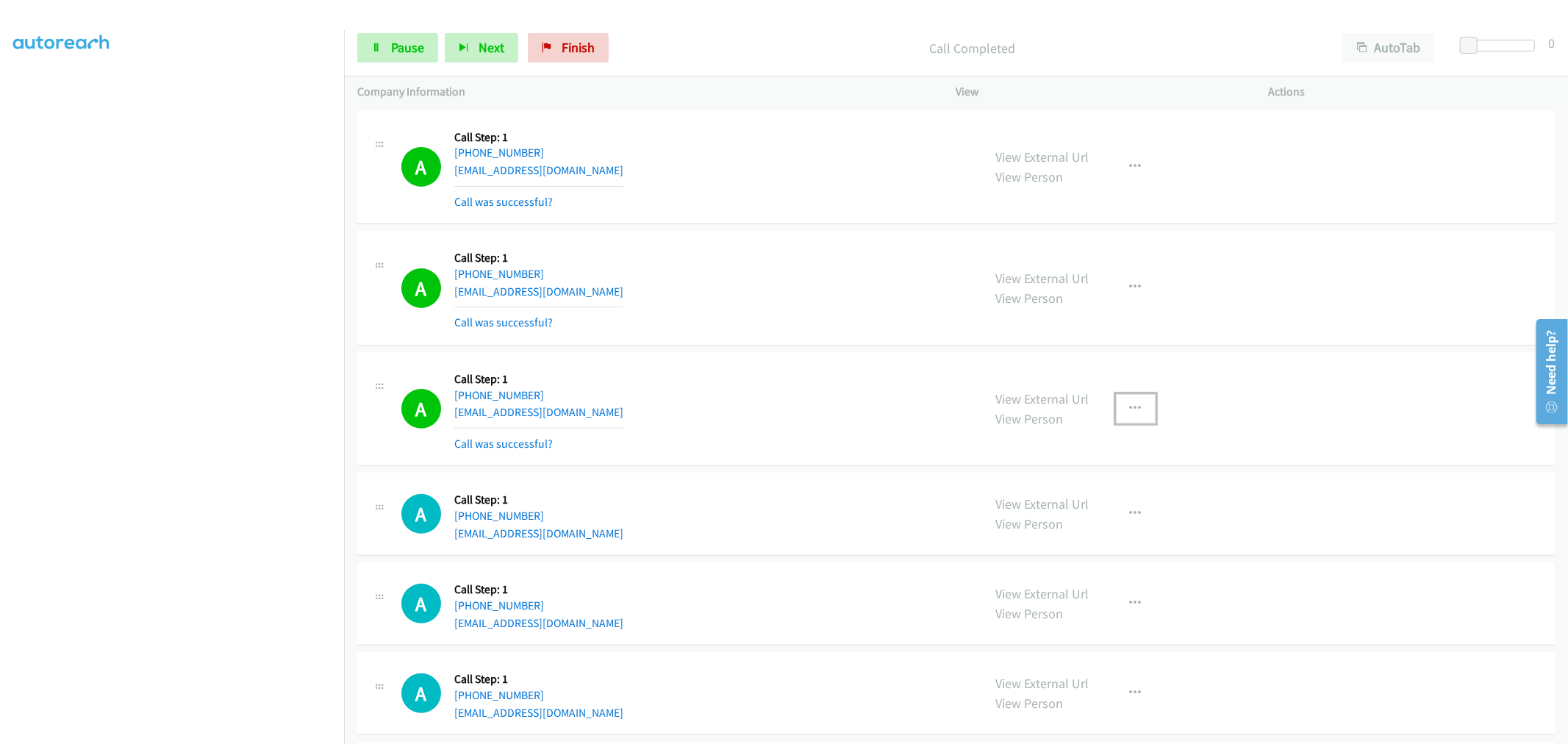
click at [1124, 424] on button "button" at bounding box center [1135, 409] width 39 height 29
click at [1026, 540] on link "Add to do not call list" at bounding box center [1057, 535] width 196 height 29
click at [760, 384] on div "A Callback Scheduled Call Step: 1 America/New_York [PHONE_NUMBER] [EMAIL_ADDRES…" at bounding box center [685, 409] width 568 height 87
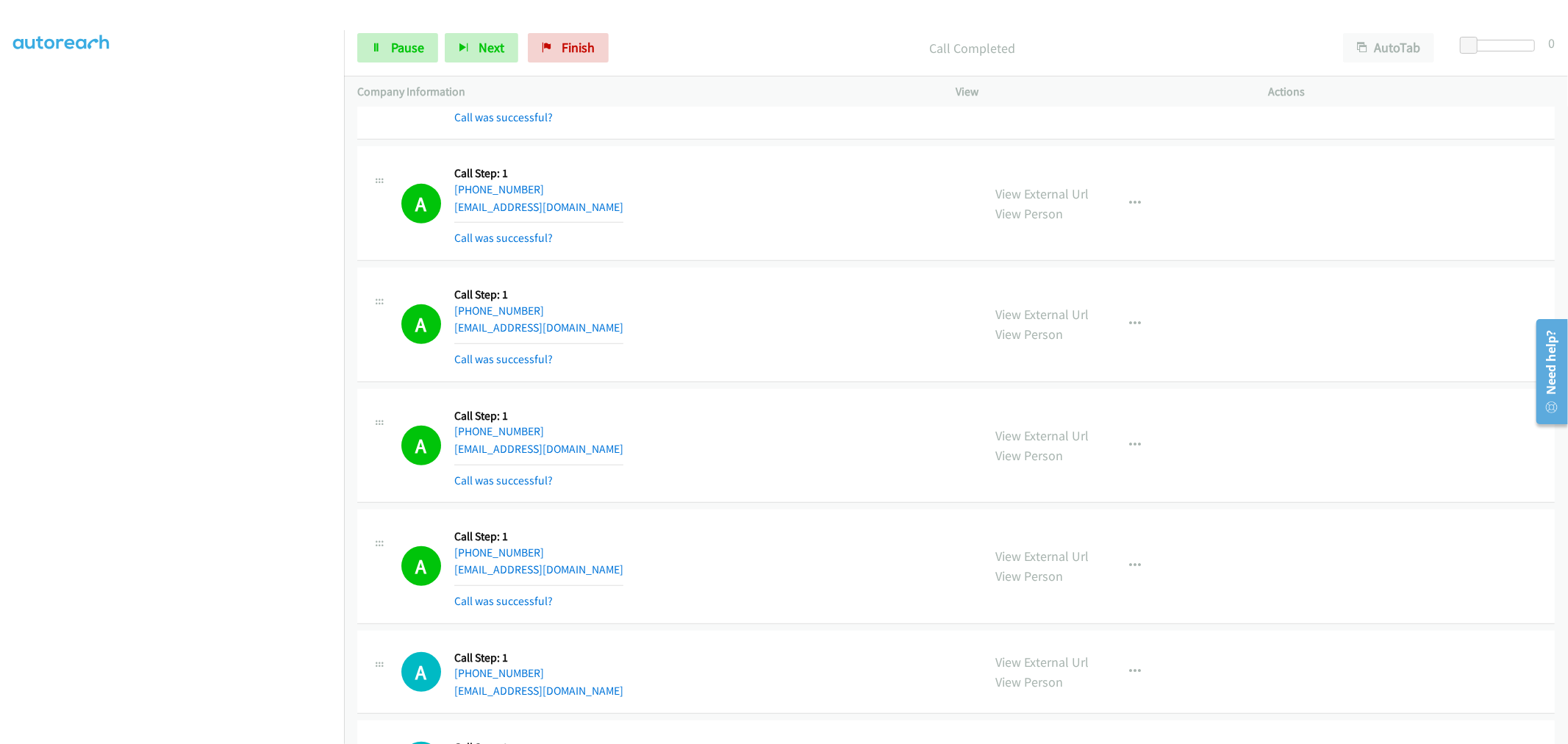
scroll to position [24283, 0]
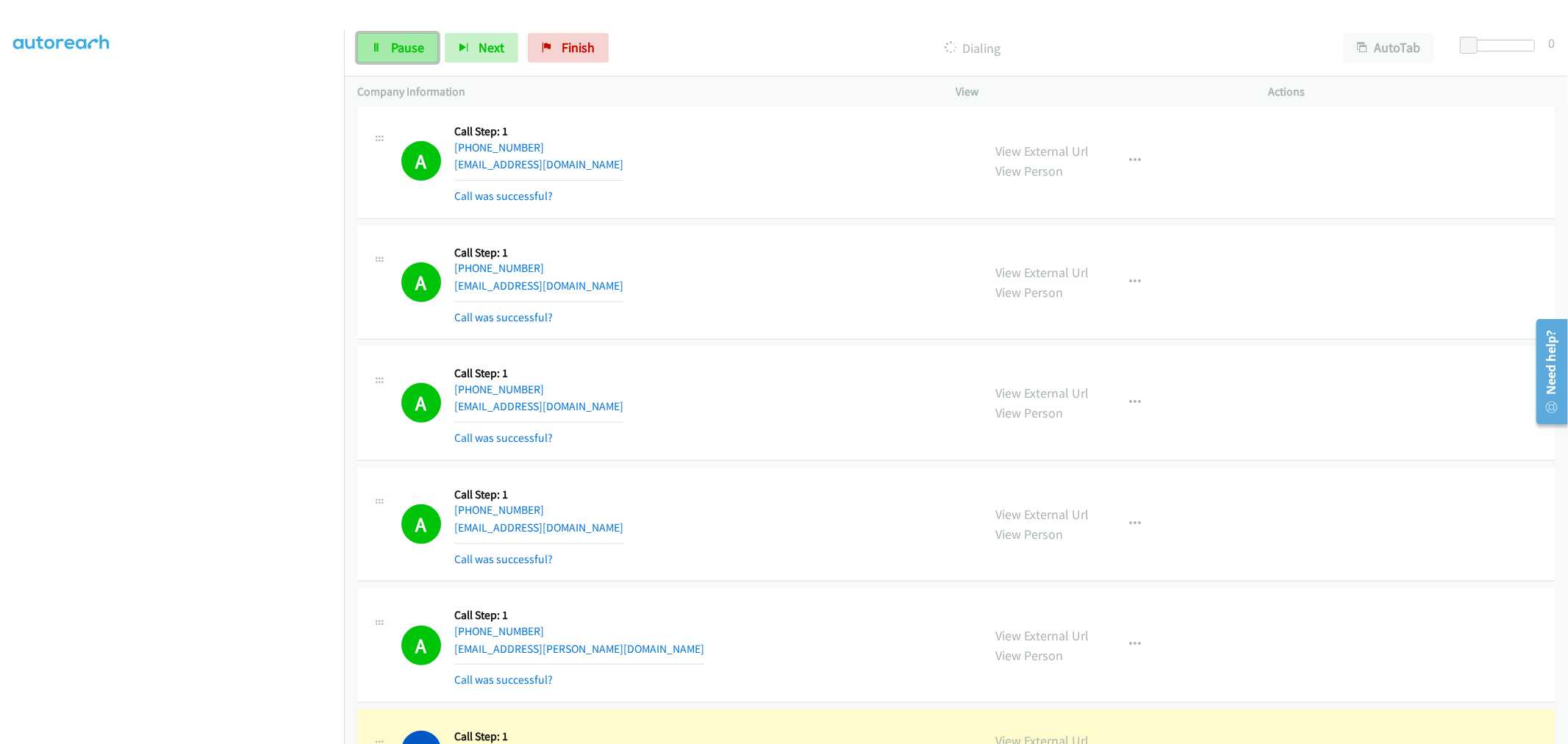
click at [399, 42] on span "Pause" at bounding box center [408, 47] width 33 height 17
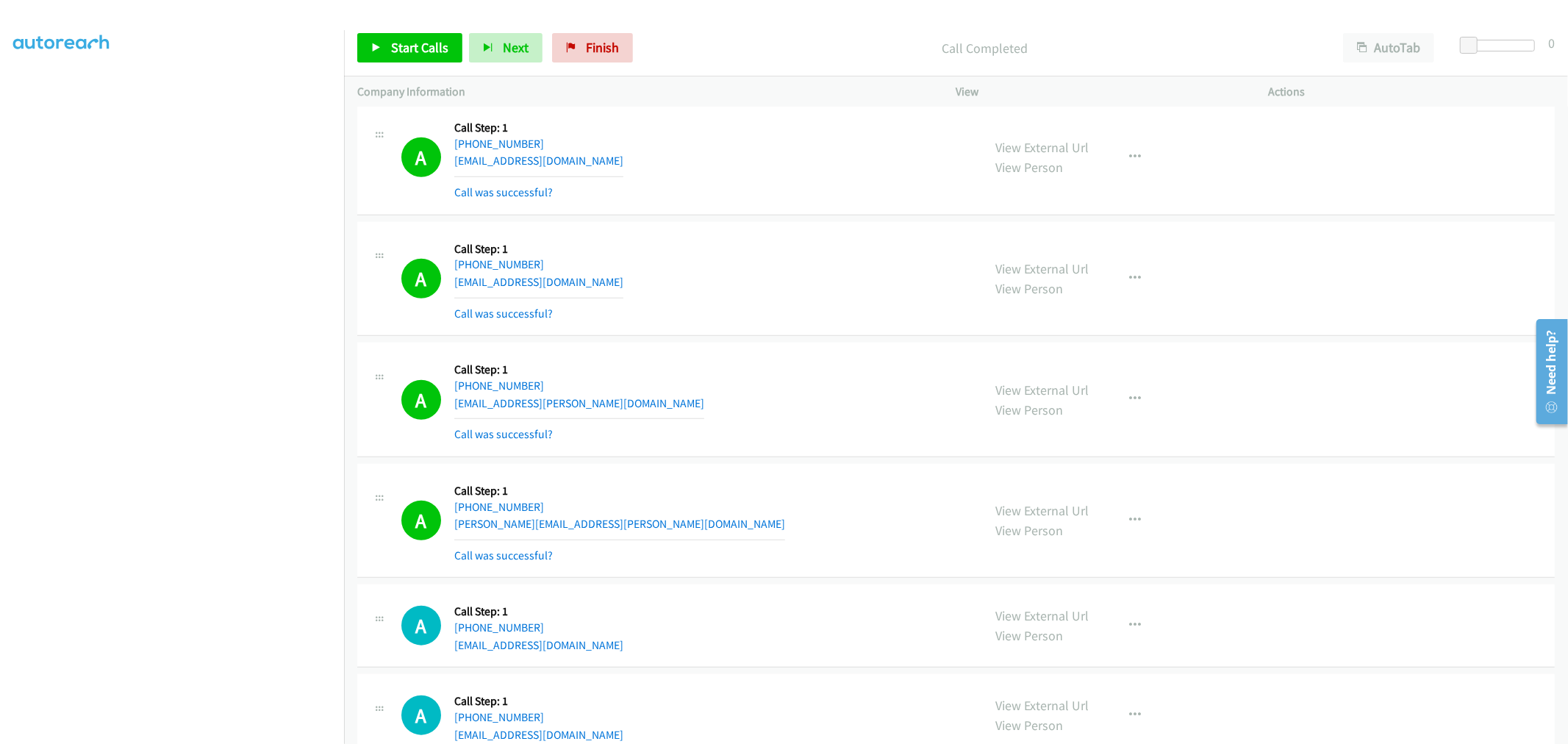
drag, startPoint x: 1045, startPoint y: 285, endPoint x: 847, endPoint y: 156, distance: 236.3
drag, startPoint x: 400, startPoint y: 50, endPoint x: 471, endPoint y: 108, distance: 91.7
click at [400, 50] on span "Start Calls" at bounding box center [420, 47] width 57 height 17
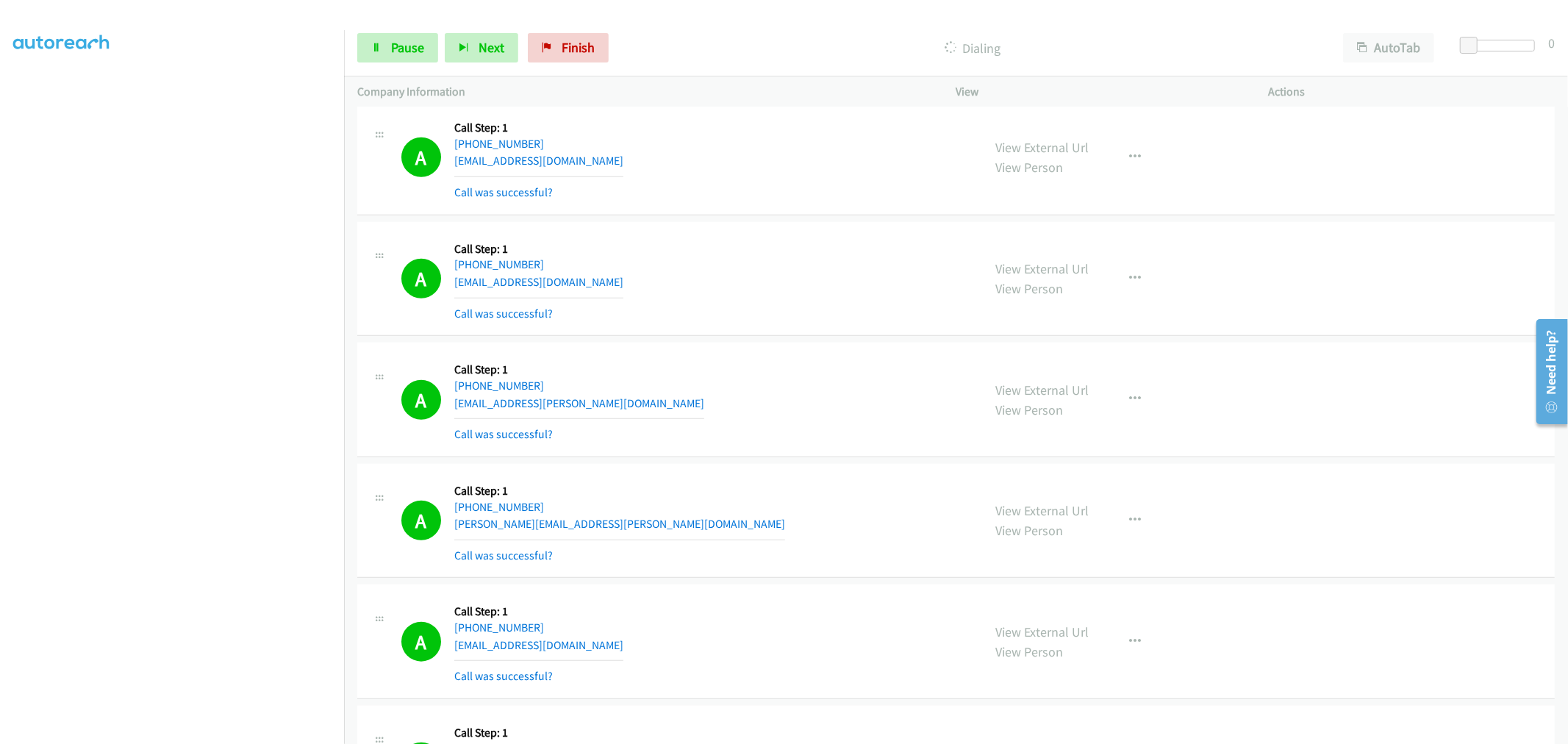
click at [876, 372] on div "A Callback Scheduled Call Step: 1 America/New_York [PHONE_NUMBER] [EMAIL_ADDRES…" at bounding box center [685, 399] width 568 height 87
click at [789, 320] on div "A Callback Scheduled Call Step: 1 America/Los_Angeles [PHONE_NUMBER] [EMAIL_ADD…" at bounding box center [685, 278] width 568 height 87
click at [407, 48] on span "Pause" at bounding box center [408, 47] width 33 height 17
click at [865, 284] on div "A Callback Scheduled Call Step: 1 America/Los_Angeles [PHONE_NUMBER] [EMAIL_ADD…" at bounding box center [685, 278] width 568 height 87
click at [701, 337] on div "A Callback Scheduled Call Step: 1 America/Los_Angeles [PHONE_NUMBER] [EMAIL_ADD…" at bounding box center [956, 279] width 1197 height 115
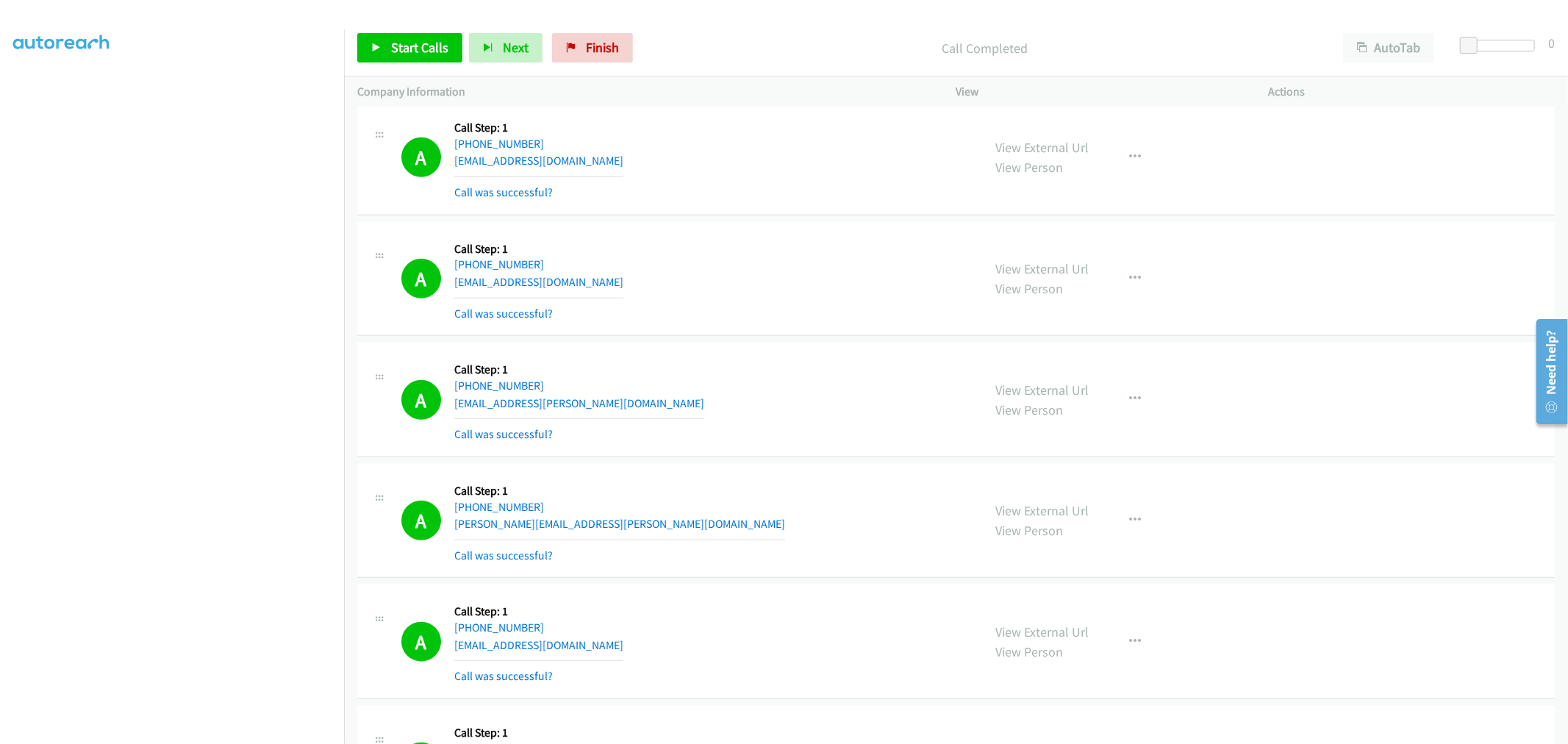
scroll to position [20910, 0]
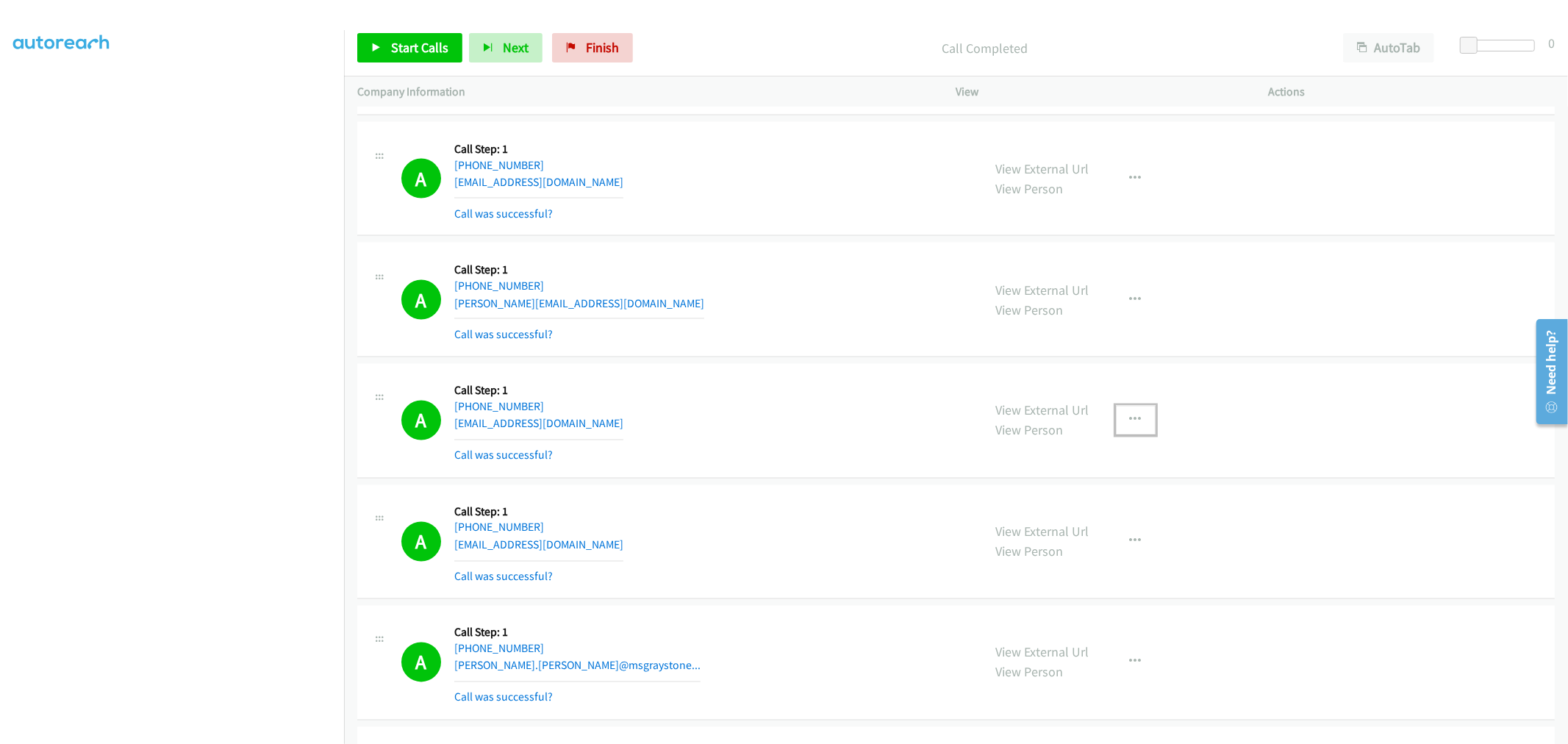
click at [1118, 435] on button "button" at bounding box center [1135, 421] width 39 height 29
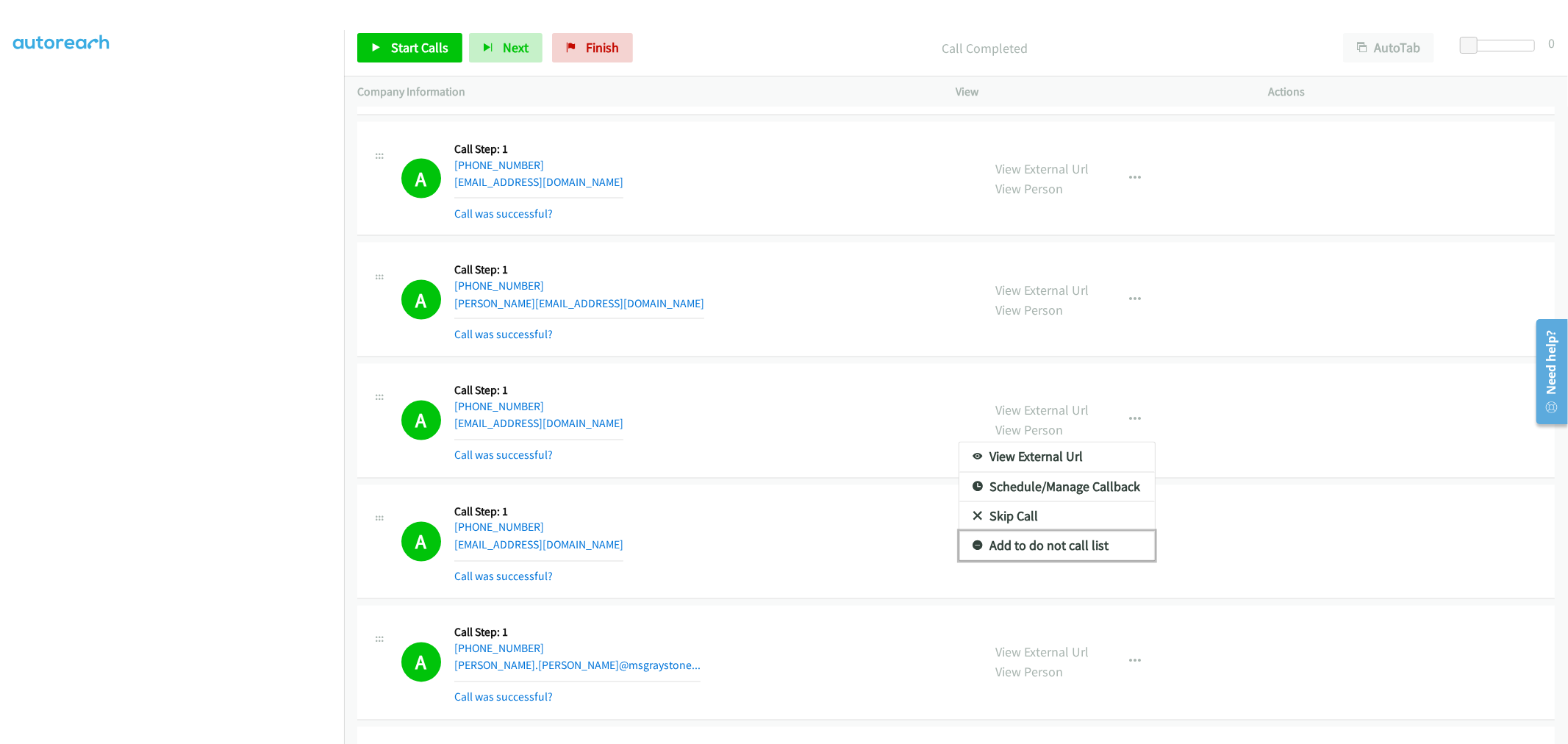
click at [1038, 561] on link "Add to do not call list" at bounding box center [1057, 546] width 196 height 29
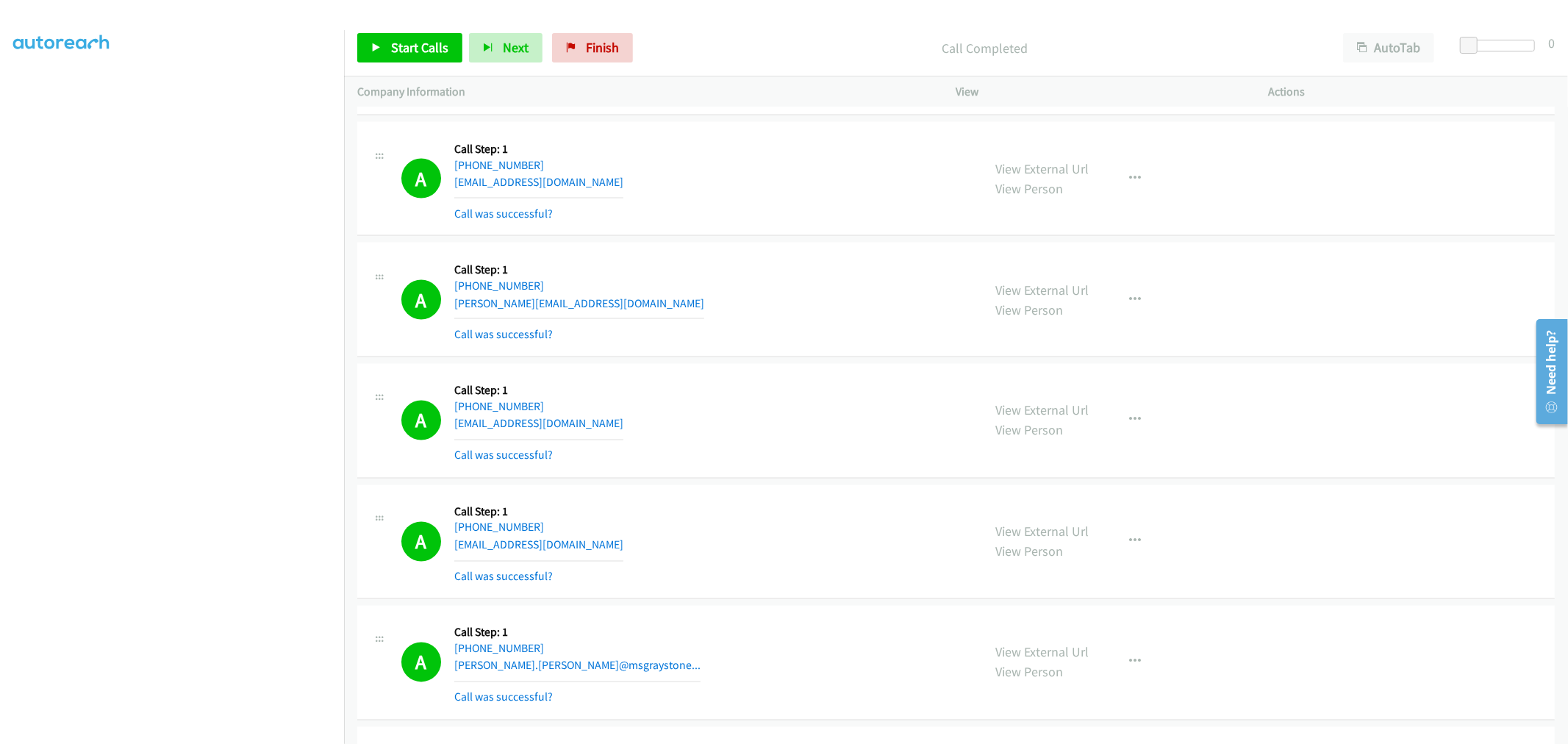
click at [787, 398] on div "A Callback Scheduled Call Step: 1 America/New_York [PHONE_NUMBER] [EMAIL_ADDRES…" at bounding box center [685, 421] width 568 height 87
click at [803, 288] on div "A Callback Scheduled Call Step: 1 America/New_York [PHONE_NUMBER] [PERSON_NAME]…" at bounding box center [685, 299] width 568 height 87
click at [657, 324] on div "A Callback Scheduled Call Step: 1 America/New_York [PHONE_NUMBER] [PERSON_NAME]…" at bounding box center [685, 299] width 568 height 87
click at [886, 256] on div "A Callback Scheduled Call Step: 1 America/New_York [PHONE_NUMBER] [PERSON_NAME]…" at bounding box center [956, 300] width 1197 height 115
click at [404, 57] on link "Start Calls" at bounding box center [409, 48] width 105 height 29
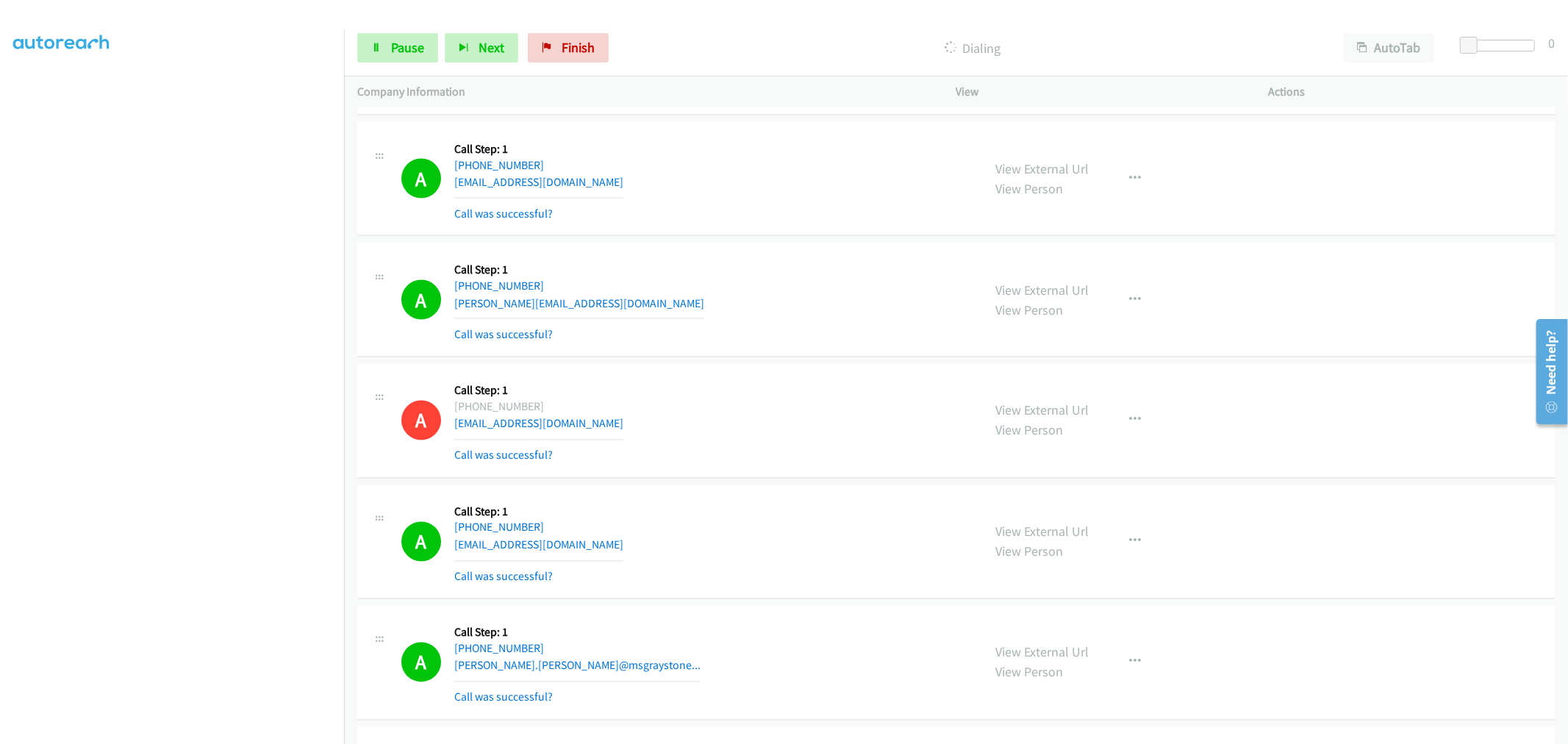
click at [742, 383] on div "A Callback Scheduled Call Step: 1 America/New_York [PHONE_NUMBER] [EMAIL_ADDRES…" at bounding box center [956, 421] width 1197 height 115
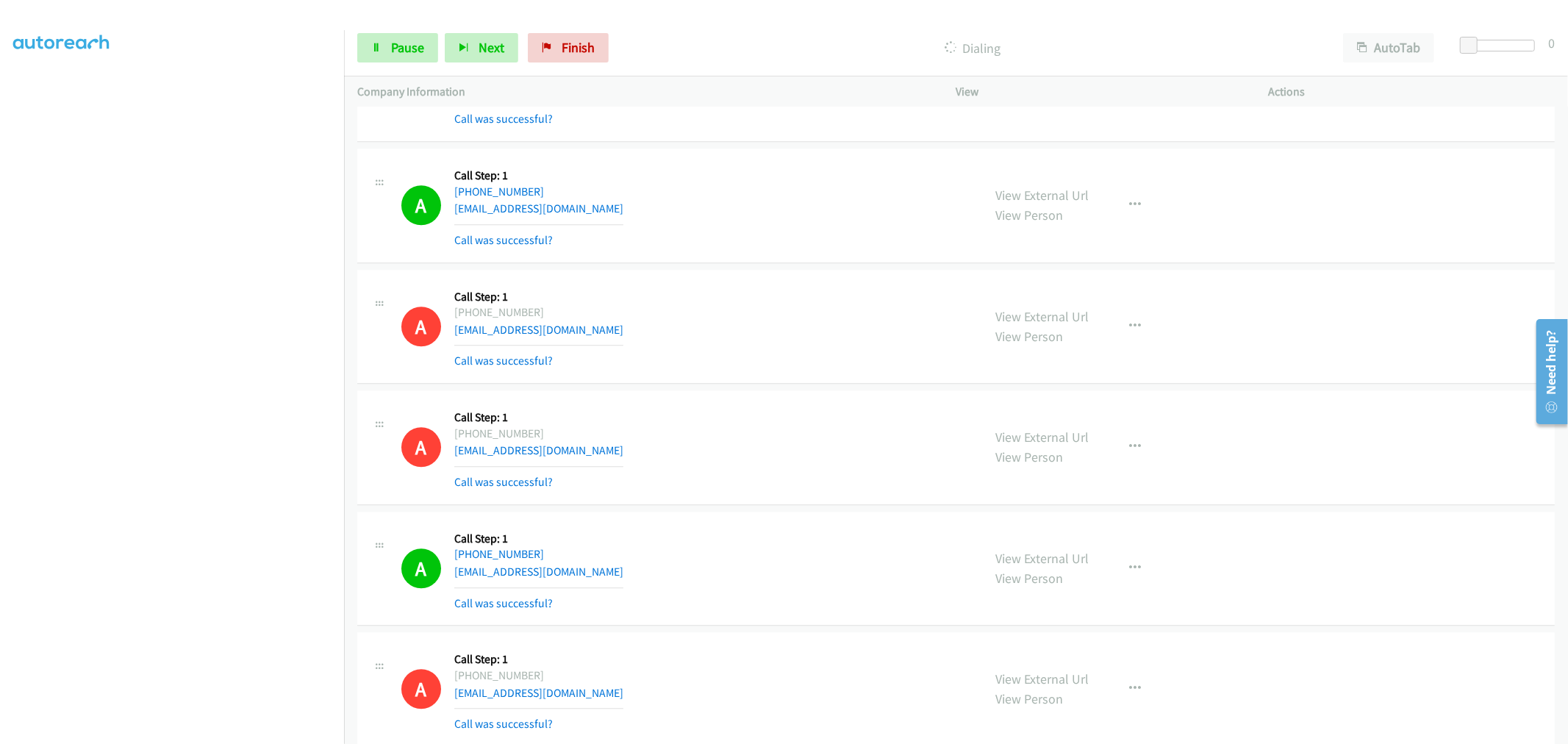
scroll to position [22054, 0]
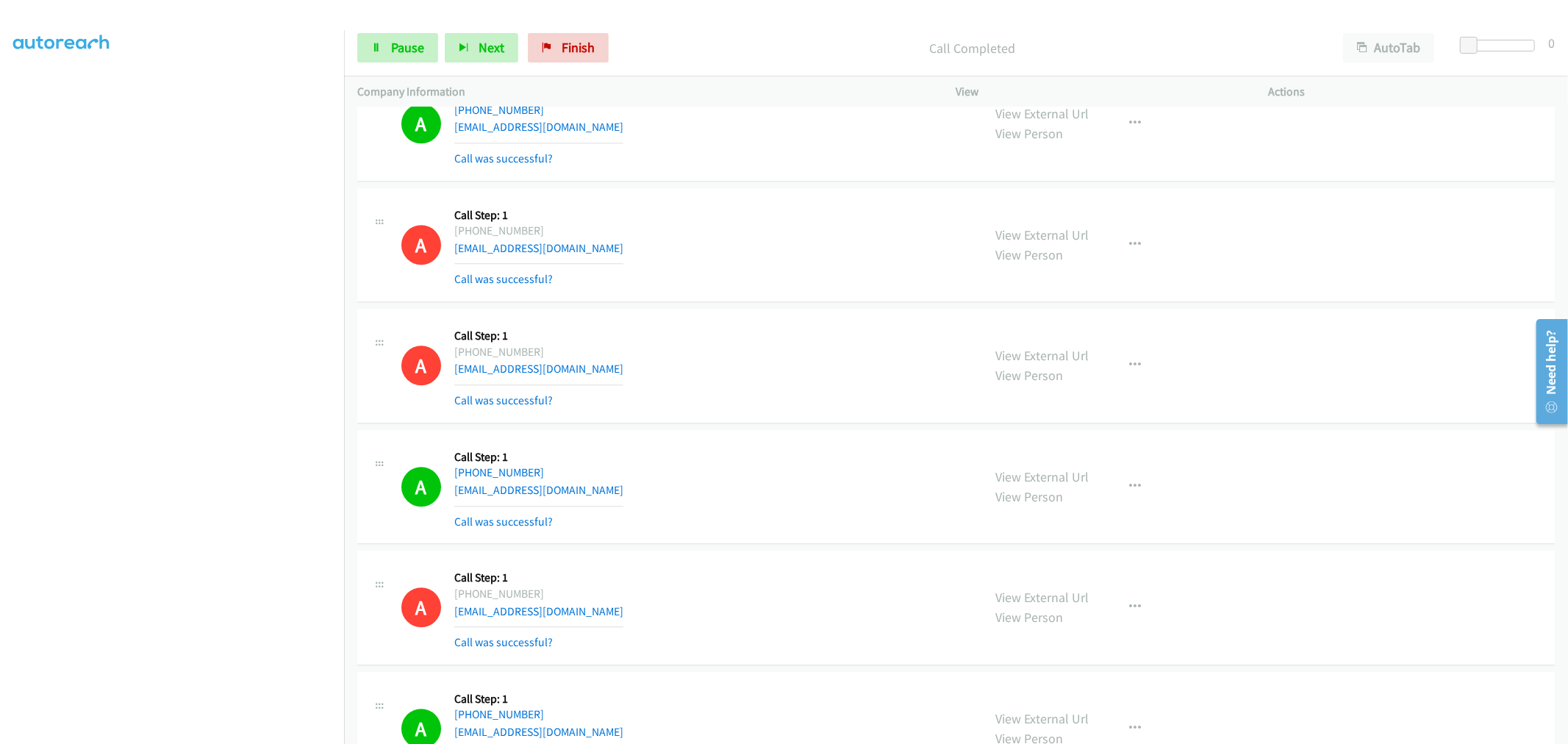
click at [841, 303] on div "A Callback Scheduled Call Step: 1 America/Los_Angeles [PHONE_NUMBER] [EMAIL_ADD…" at bounding box center [956, 245] width 1197 height 115
click at [398, 57] on link "Pause" at bounding box center [397, 48] width 81 height 29
click at [401, 50] on span "Pause" at bounding box center [408, 47] width 33 height 17
click at [401, 50] on span "Start Calls" at bounding box center [420, 47] width 57 height 17
click at [790, 182] on div "A Callback Scheduled Call Step: 1 America/New_York [PHONE_NUMBER] [EMAIL_ADDRES…" at bounding box center [956, 124] width 1197 height 115
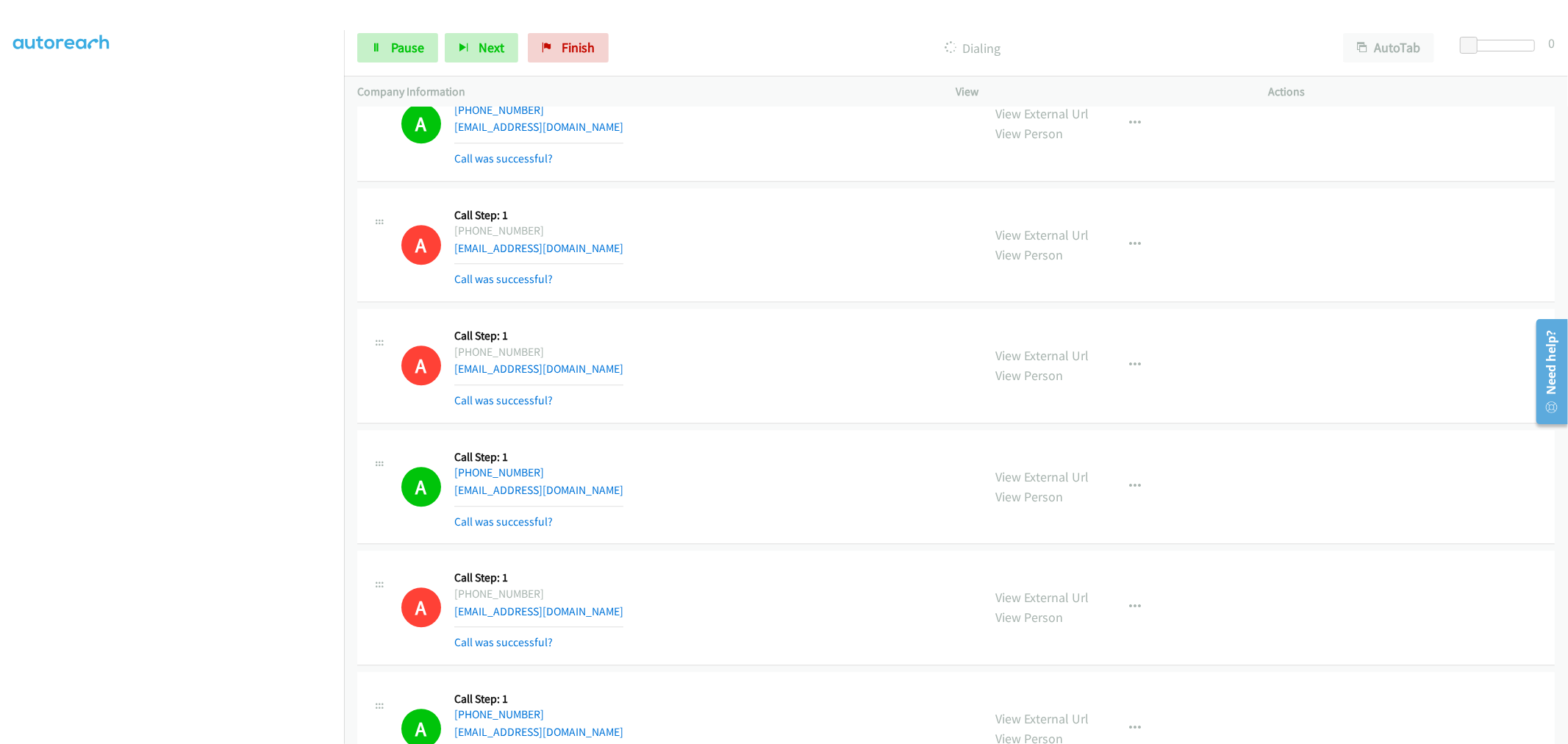
click at [805, 289] on div "A Callback Scheduled Call Step: 1 America/Los_Angeles [PHONE_NUMBER] [EMAIL_ADD…" at bounding box center [685, 245] width 568 height 87
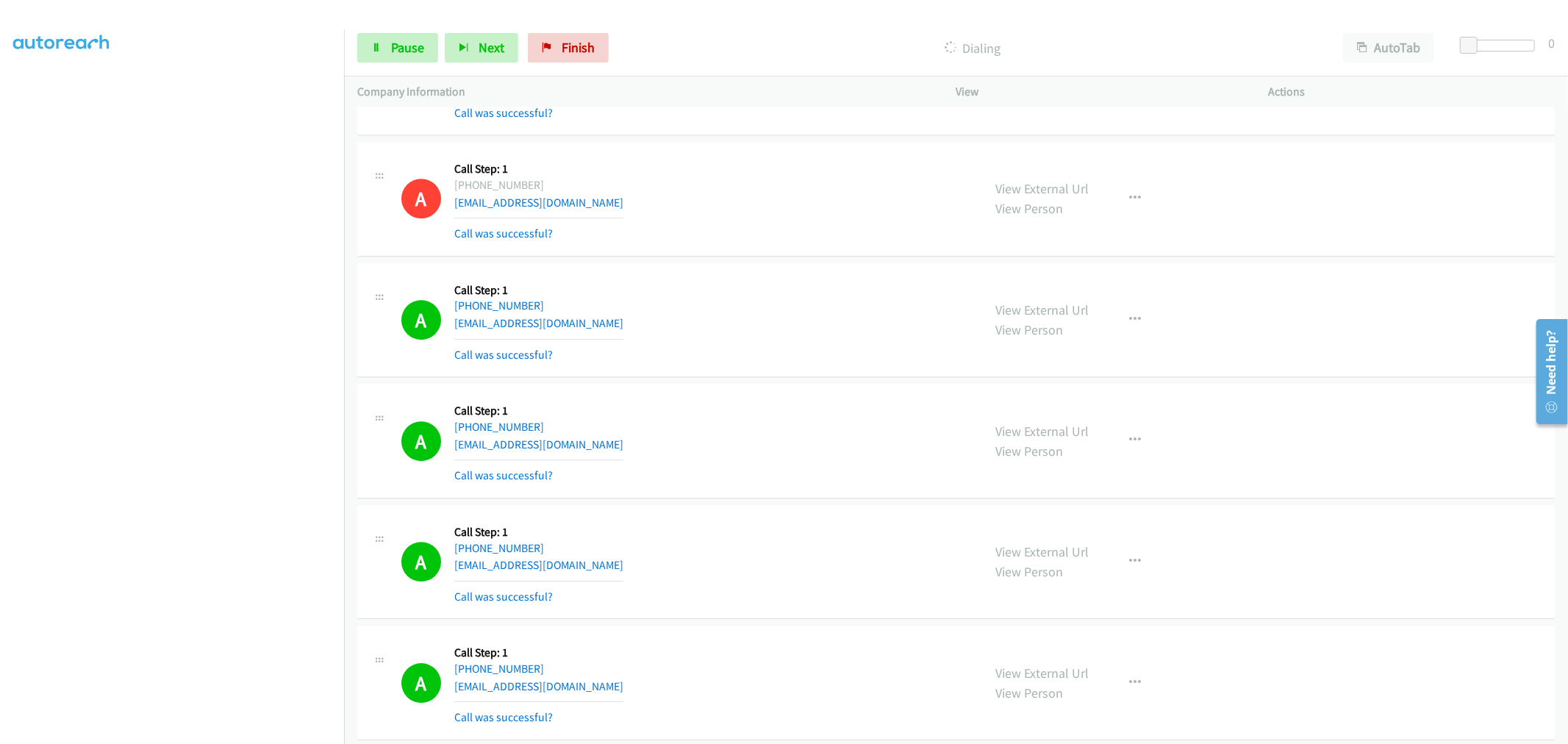
scroll to position [22789, 0]
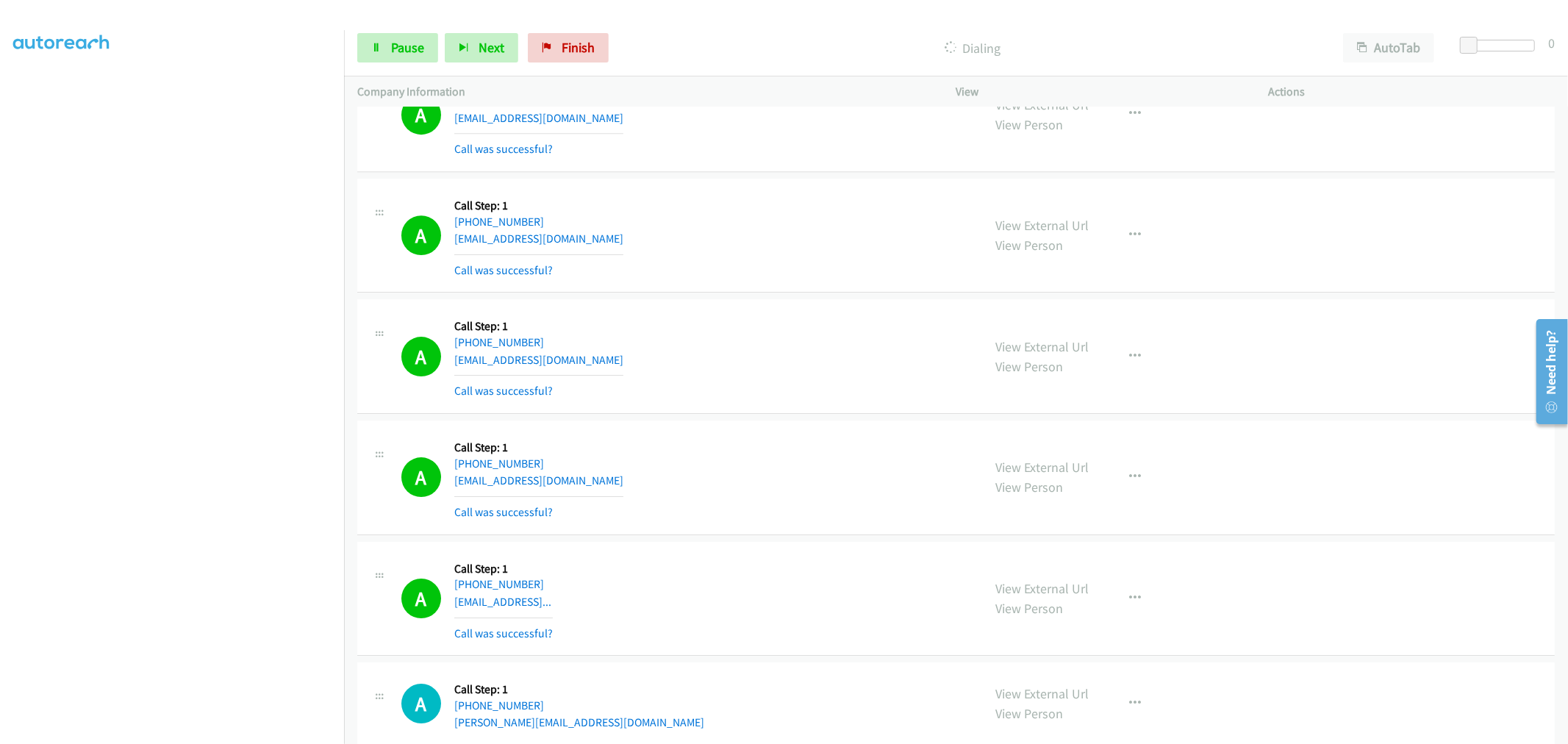
click at [717, 279] on div "A Callback Scheduled Call Step: 1 America/New_York [PHONE_NUMBER] [EMAIL_ADDRES…" at bounding box center [685, 235] width 568 height 87
click at [425, 57] on link "Pause" at bounding box center [397, 48] width 81 height 29
click at [401, 47] on span "Start Calls" at bounding box center [420, 47] width 57 height 17
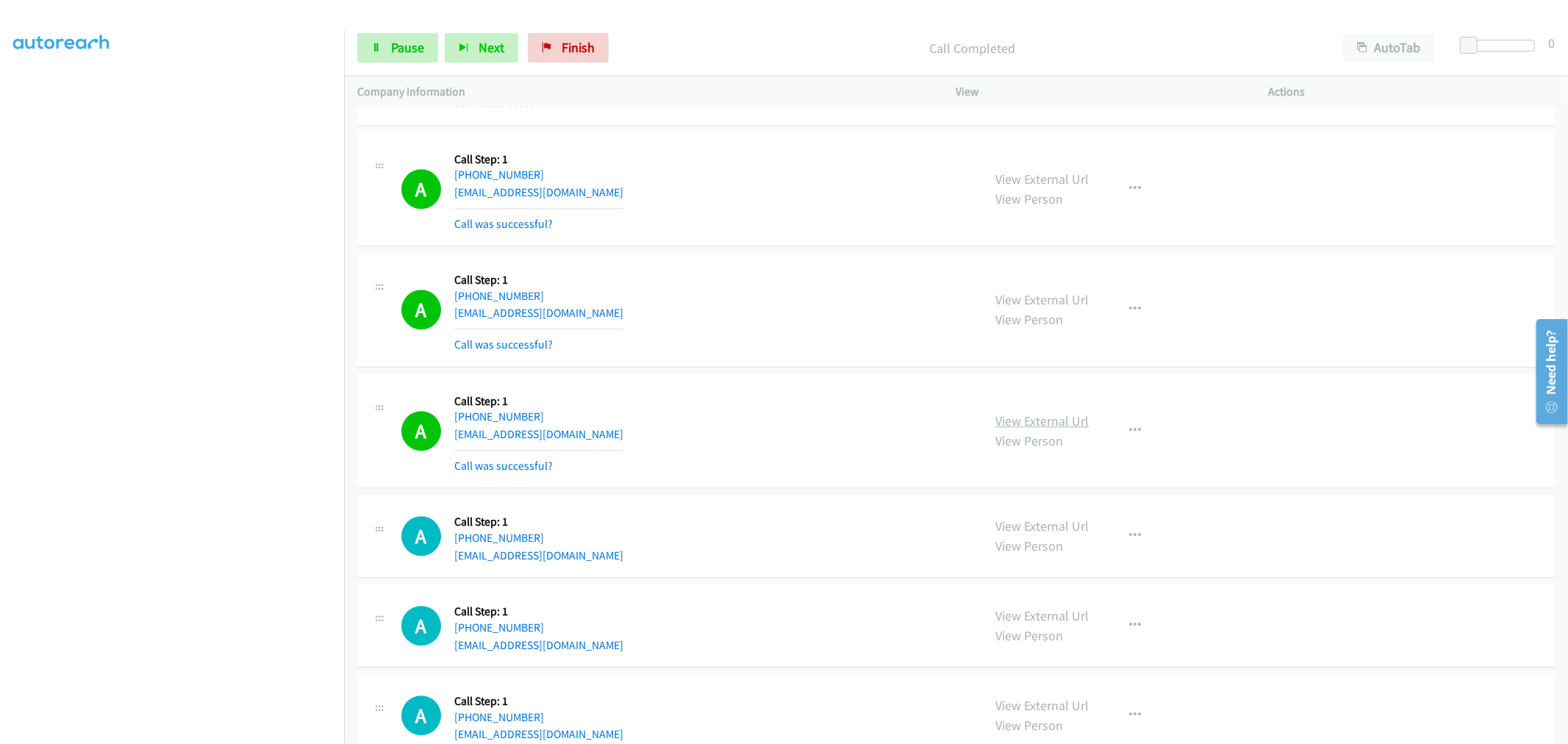
scroll to position [26761, 0]
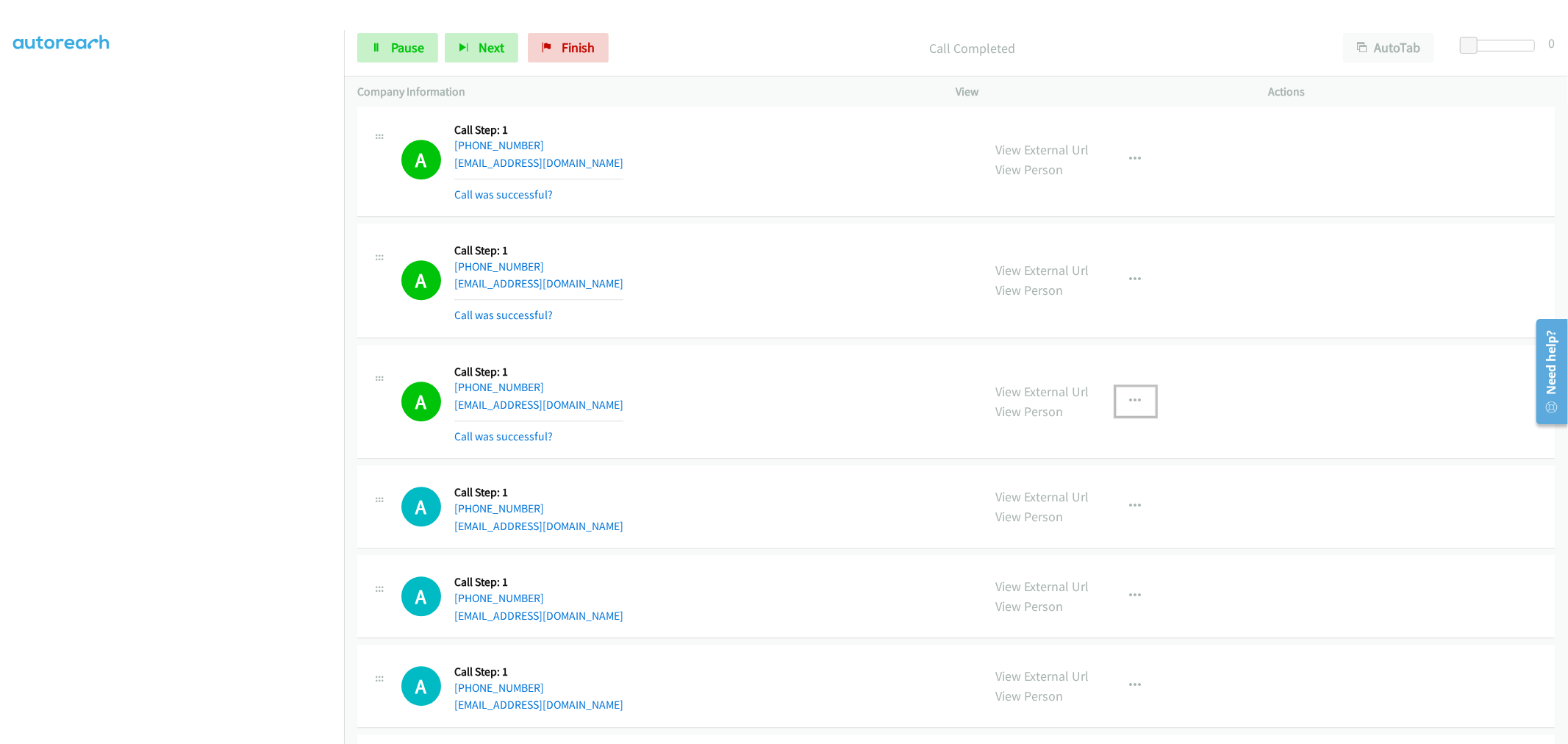
click at [1130, 407] on icon "button" at bounding box center [1135, 401] width 12 height 12
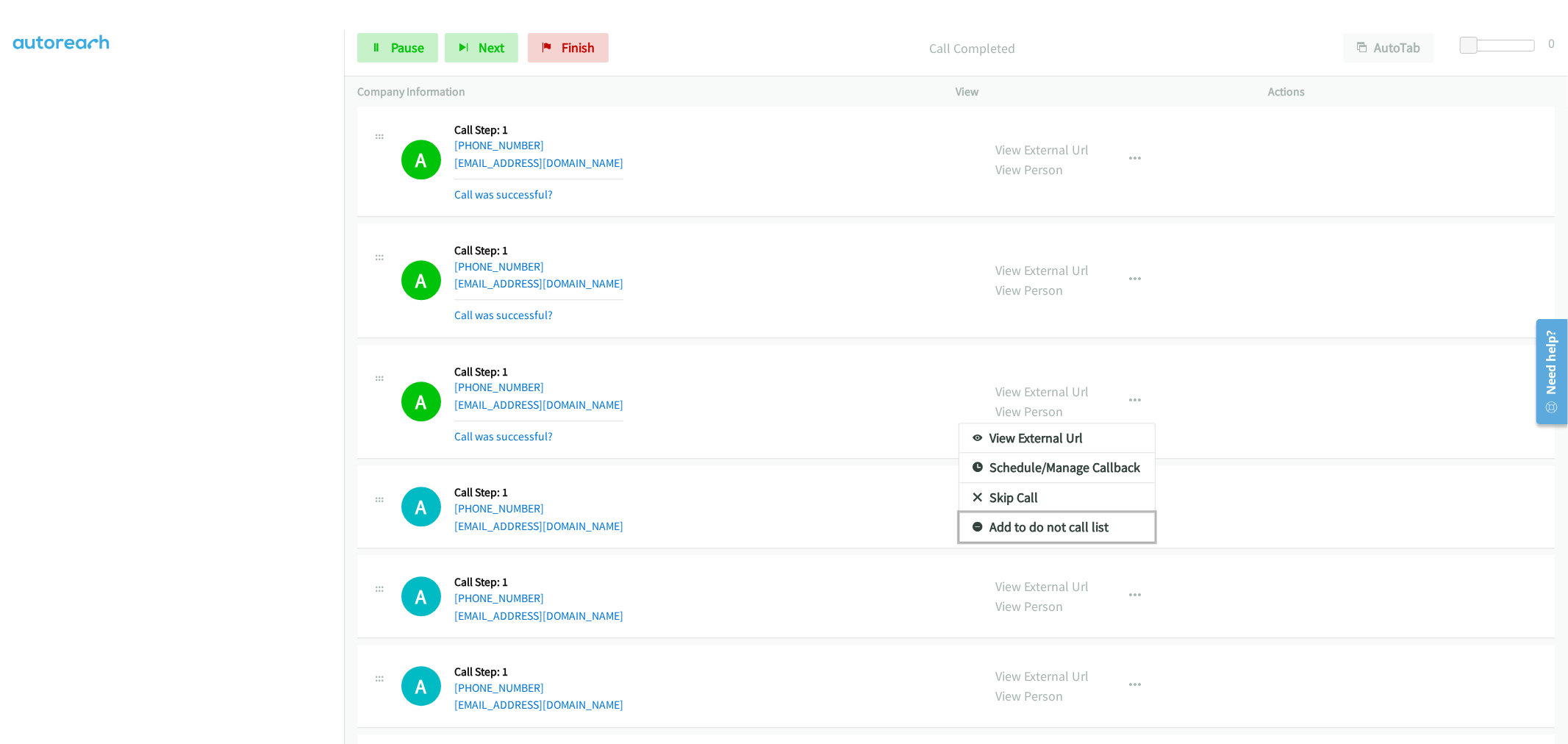
drag, startPoint x: 1071, startPoint y: 546, endPoint x: 1033, endPoint y: 549, distance: 38.1
click at [1070, 542] on link "Add to do not call list" at bounding box center [1057, 527] width 196 height 29
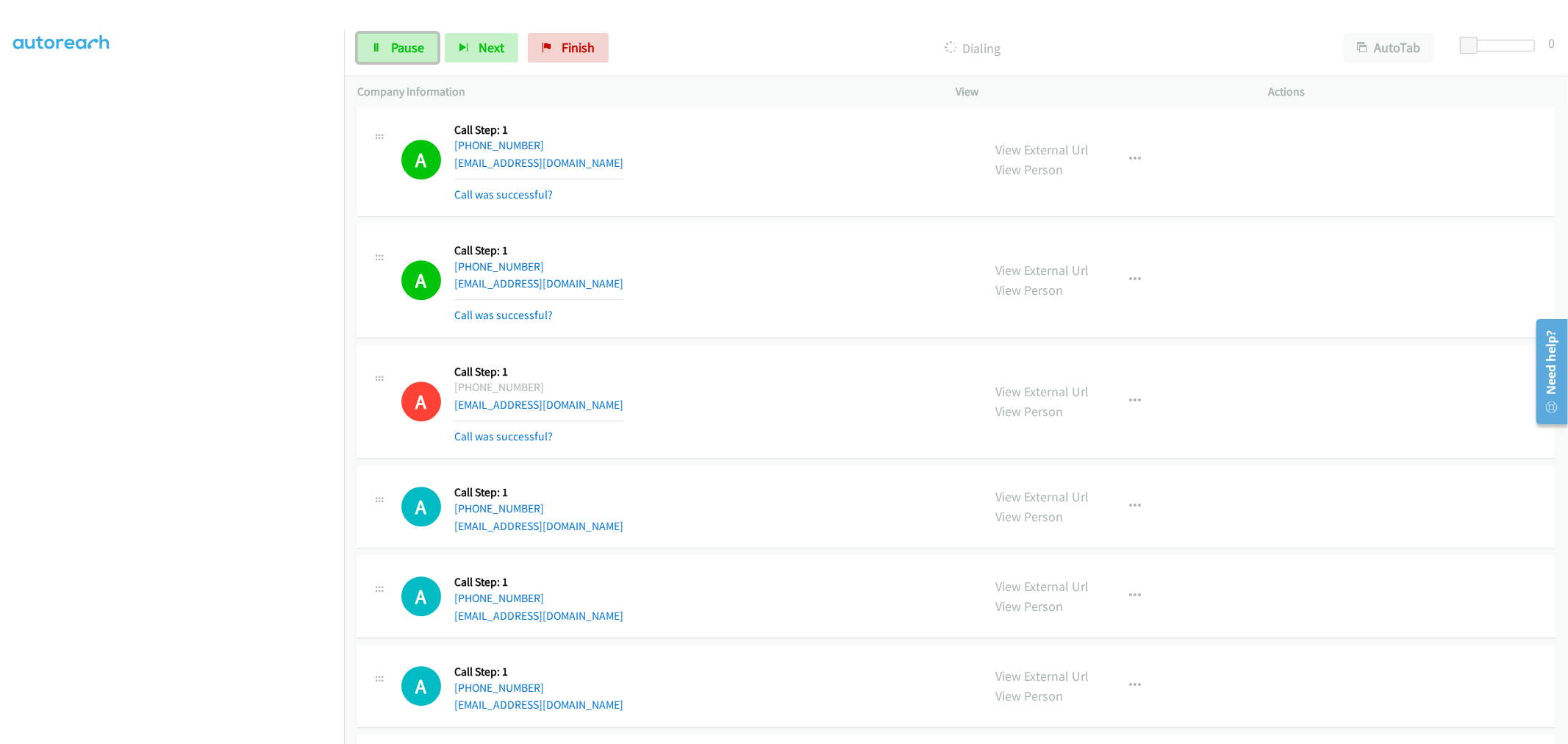
drag, startPoint x: 400, startPoint y: 34, endPoint x: 465, endPoint y: 89, distance: 85.1
click at [400, 34] on link "Pause" at bounding box center [397, 48] width 81 height 29
click at [438, 60] on link "Start Calls" at bounding box center [409, 48] width 105 height 29
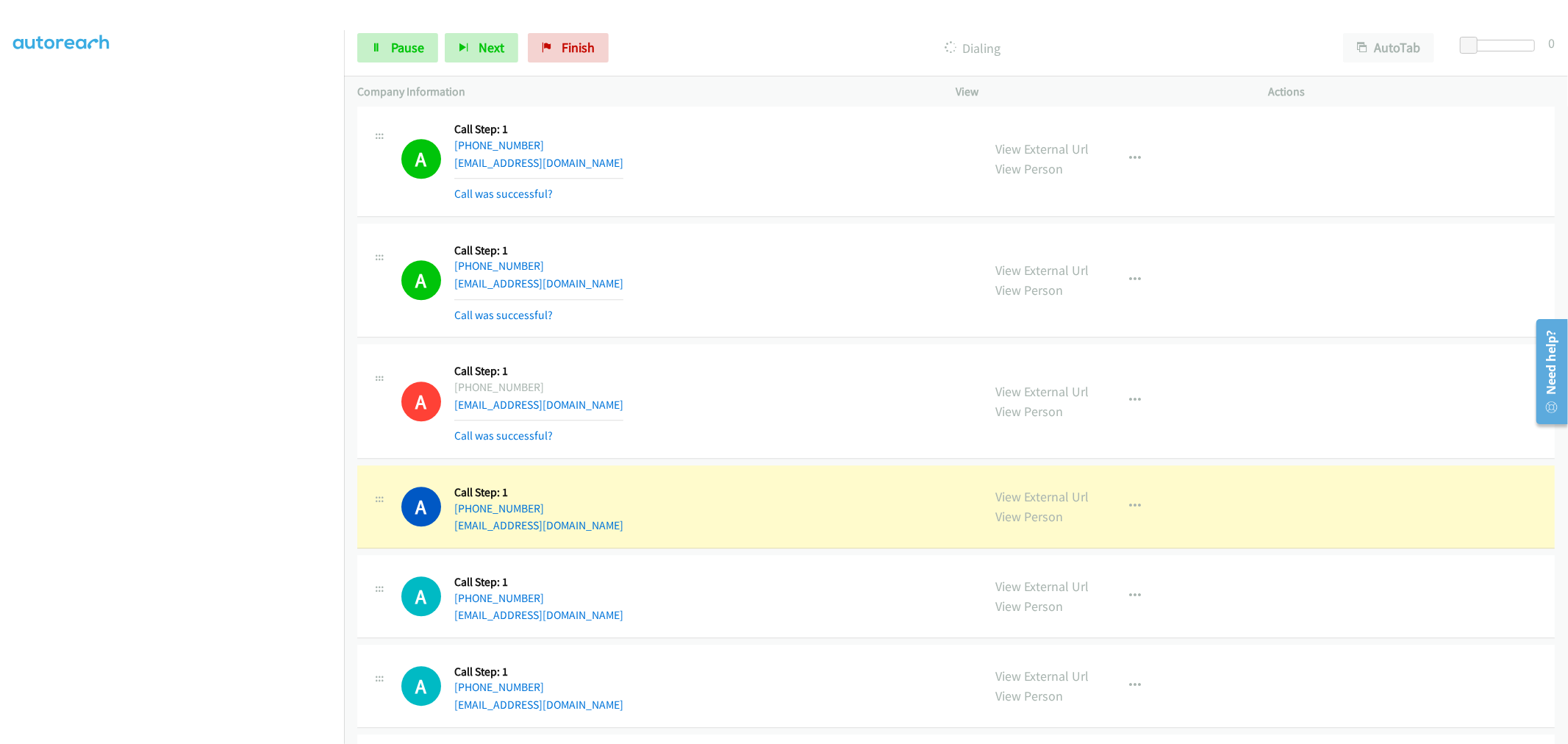
click at [833, 324] on div "A Callback Scheduled Call Step: 1 America/New_York [PHONE_NUMBER] [EMAIL_ADDRES…" at bounding box center [685, 280] width 568 height 87
click at [913, 299] on div "A Callback Scheduled Call Step: 1 America/New_York [PHONE_NUMBER] [EMAIL_ADDRES…" at bounding box center [685, 280] width 568 height 87
click at [788, 220] on td "A Callback Scheduled Call Step: 1 America/New_York [PHONE_NUMBER] [EMAIL_ADDRES…" at bounding box center [956, 159] width 1224 height 121
click at [771, 217] on div "A Callback Scheduled Call Step: 1 America/New_York [PHONE_NUMBER] [EMAIL_ADDRES…" at bounding box center [956, 159] width 1197 height 115
click at [784, 239] on td "A Callback Scheduled Call Step: 1 America/New_York [PHONE_NUMBER] [EMAIL_ADDRES…" at bounding box center [956, 280] width 1224 height 121
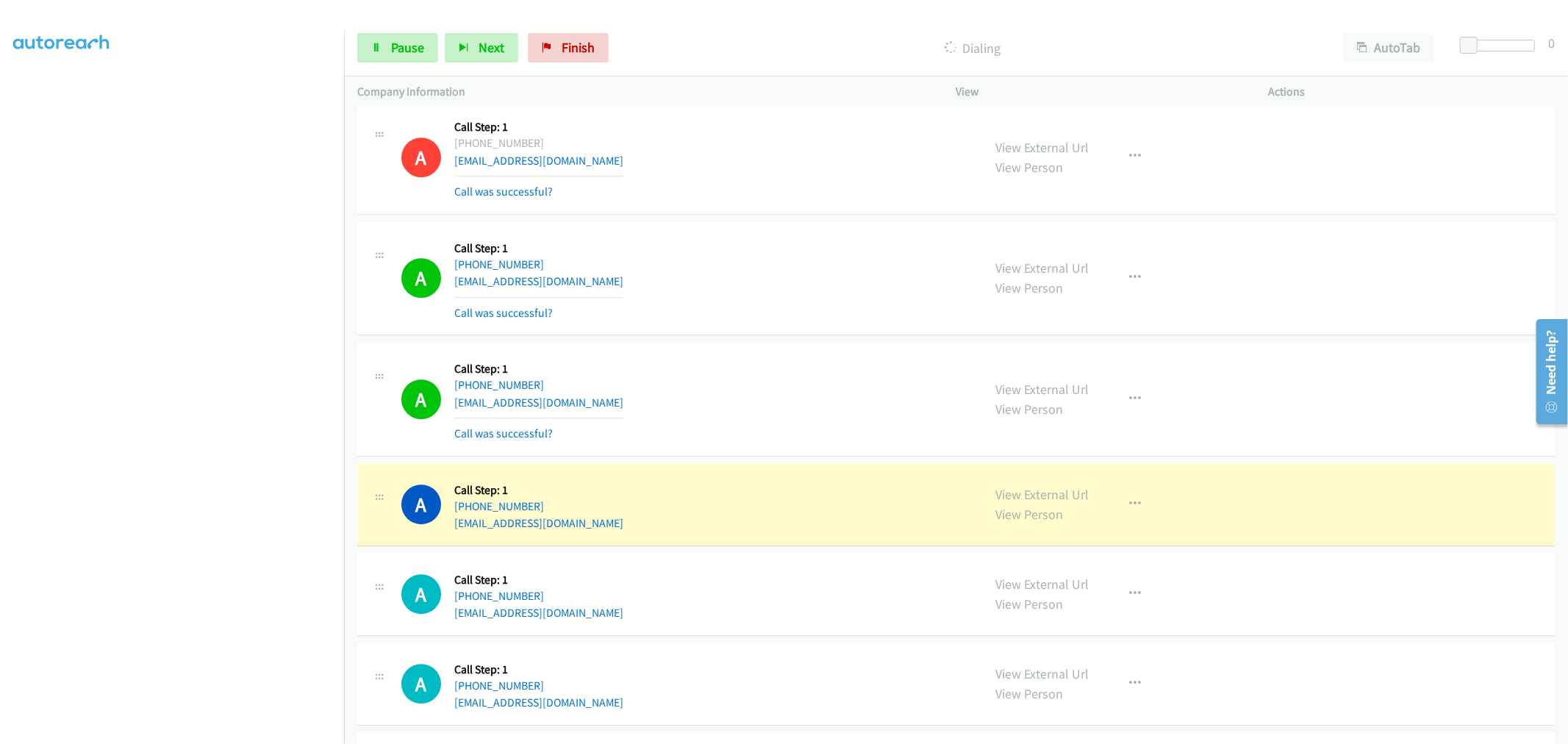
scroll to position [27039, 0]
click at [791, 237] on div "A Callback Scheduled Call Step: 1 America/New_York [PHONE_NUMBER] [EMAIL_ADDRES…" at bounding box center [956, 277] width 1197 height 115
click at [800, 214] on div "A Callback Scheduled Call Step: 1 Pacific/[GEOGRAPHIC_DATA] [PHONE_NUMBER] [EMA…" at bounding box center [956, 156] width 1197 height 115
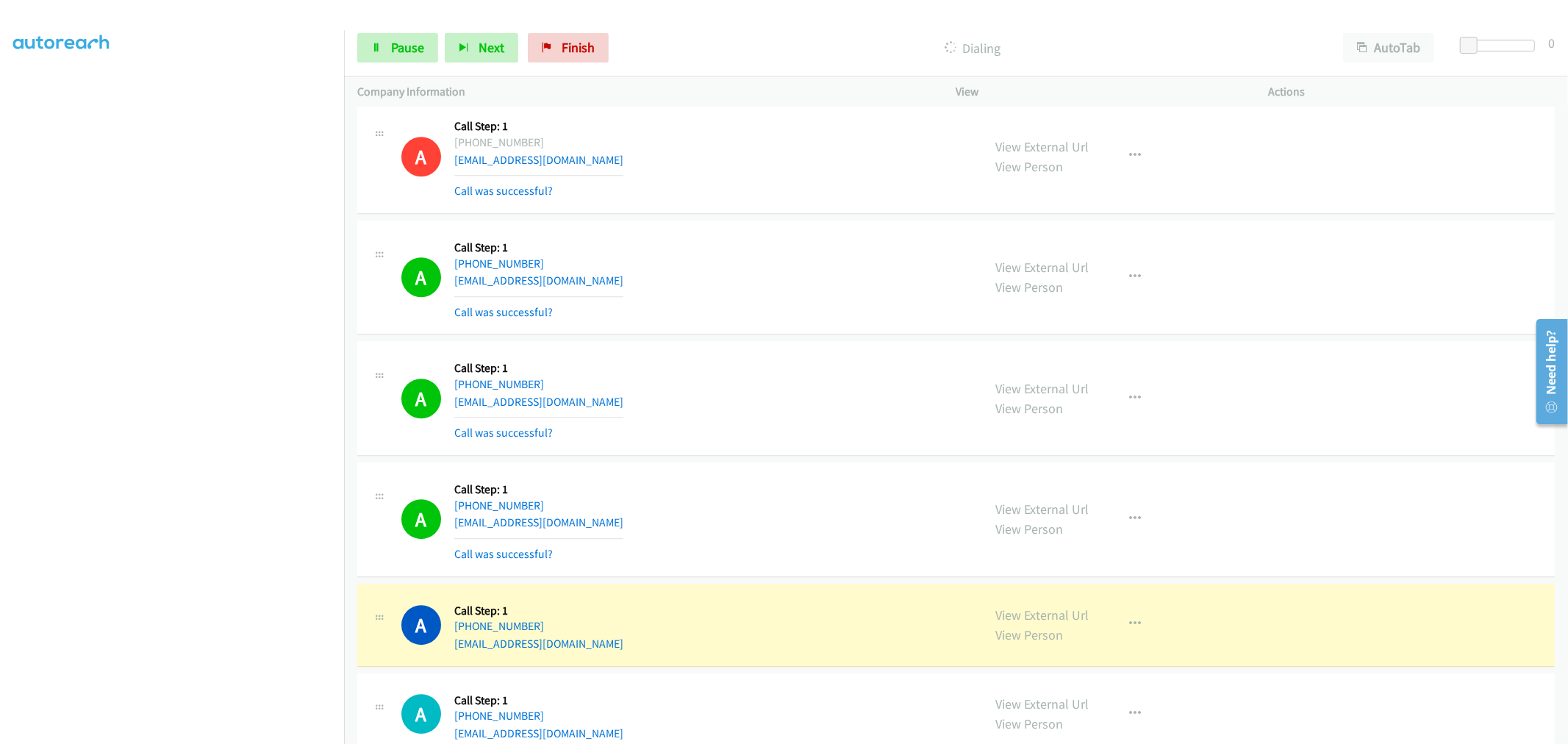
click at [704, 321] on div "A Callback Scheduled Call Step: 1 America/New_York [PHONE_NUMBER] [EMAIL_ADDRES…" at bounding box center [685, 277] width 568 height 87
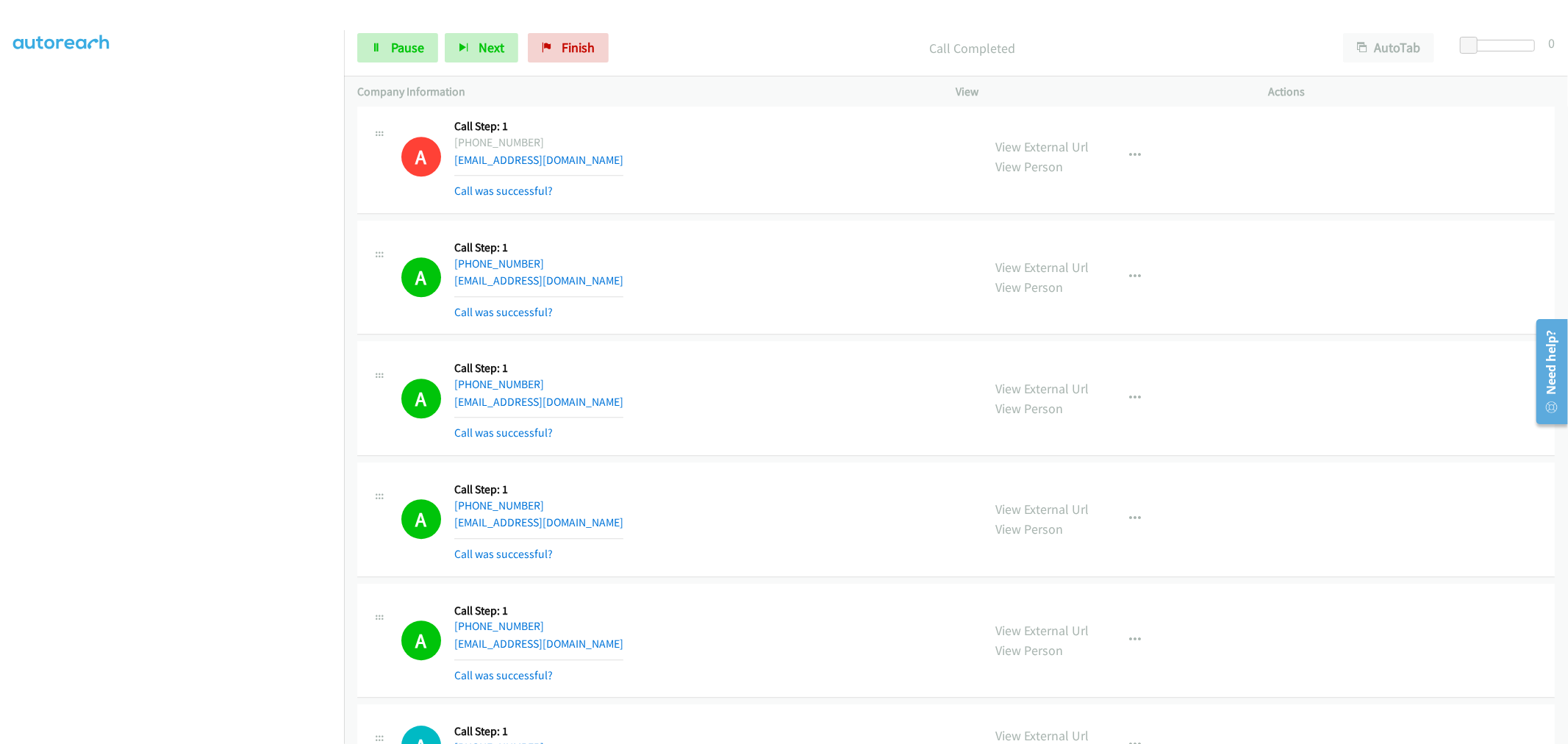
scroll to position [27283, 0]
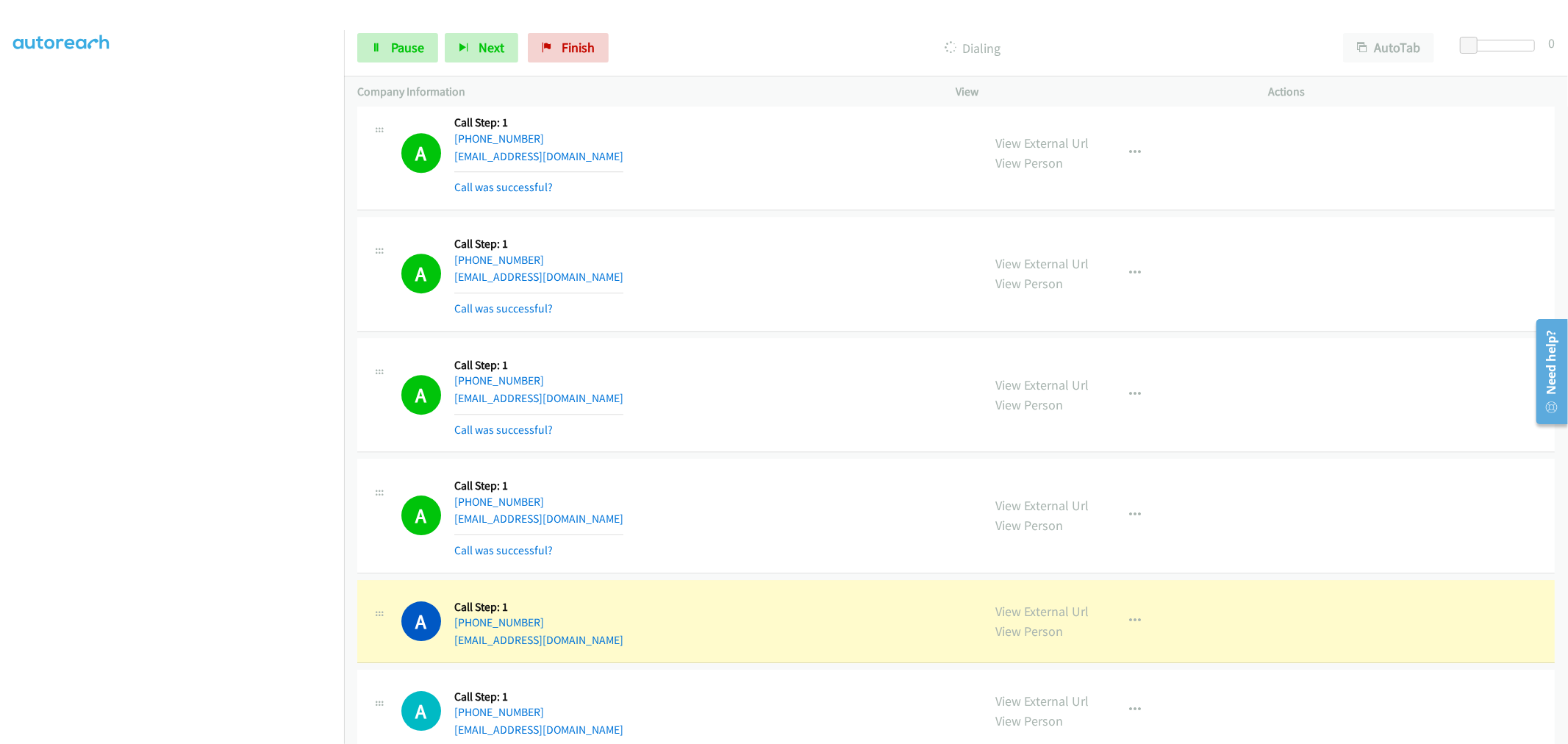
drag, startPoint x: 896, startPoint y: 284, endPoint x: 814, endPoint y: 202, distance: 116.0
click at [814, 197] on div "A Callback Scheduled Call Step: 1 America/[GEOGRAPHIC_DATA] [PHONE_NUMBER] [EMA…" at bounding box center [685, 152] width 568 height 87
click at [794, 254] on div "A Callback Scheduled Call Step: 1 America/Los_Angeles [PHONE_NUMBER] [EMAIL_ADD…" at bounding box center [685, 273] width 568 height 87
click at [858, 305] on div "A Callback Scheduled Call Step: 1 America/Los_Angeles [PHONE_NUMBER] [EMAIL_ADD…" at bounding box center [685, 273] width 568 height 87
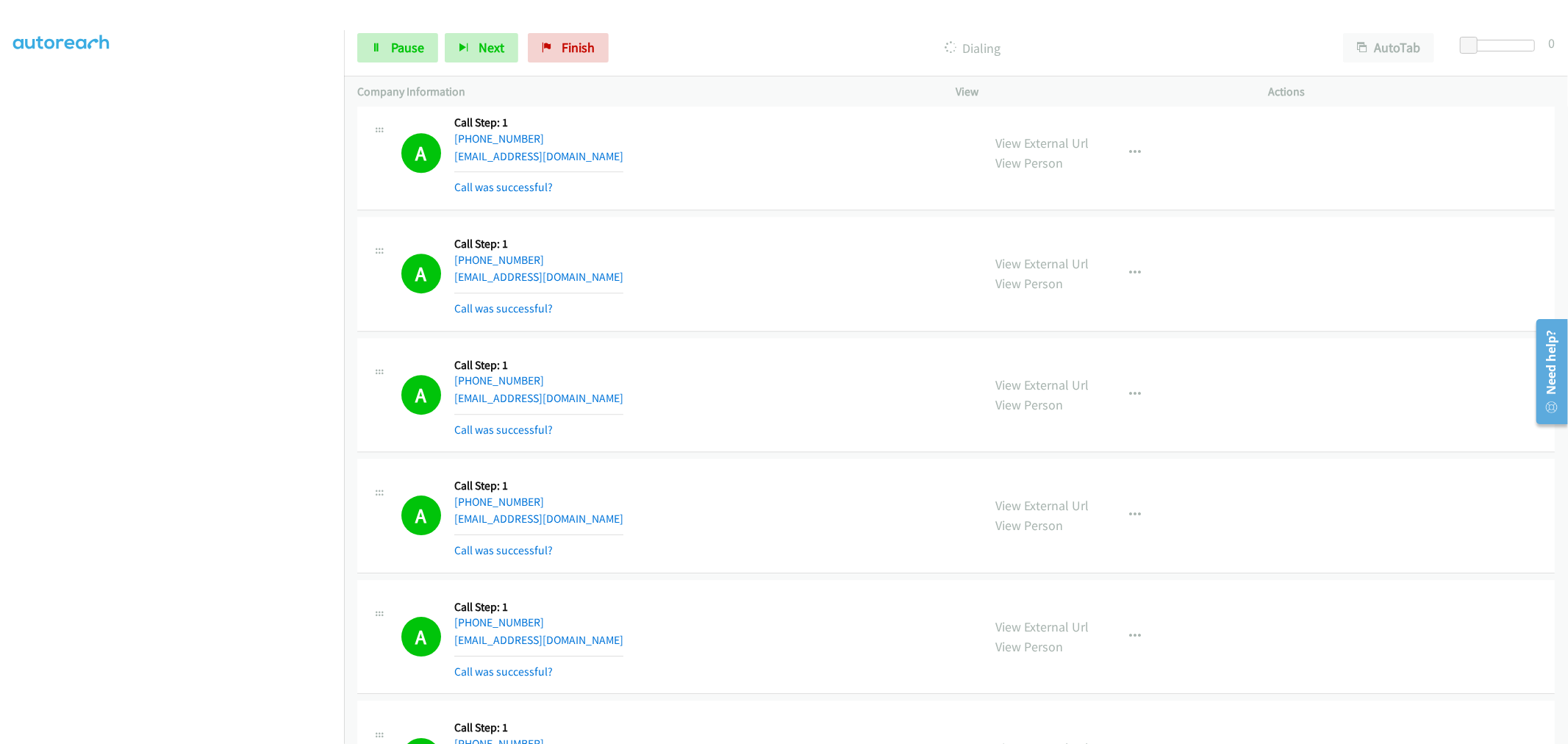
scroll to position [27365, 0]
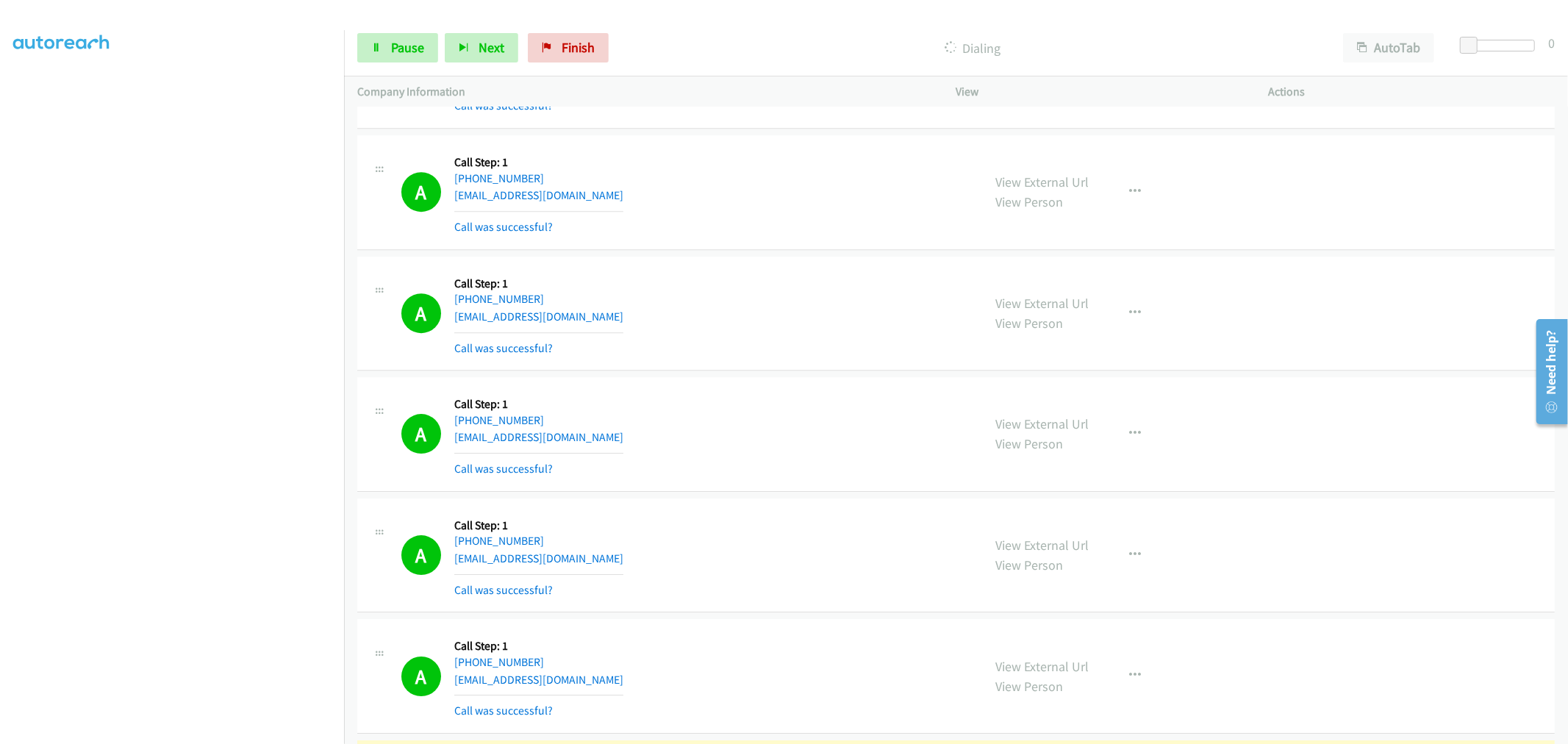
click at [788, 254] on td "A Callback Scheduled Call Step: 1 America/Los_Angeles [PHONE_NUMBER] [EMAIL_ADD…" at bounding box center [956, 193] width 1224 height 121
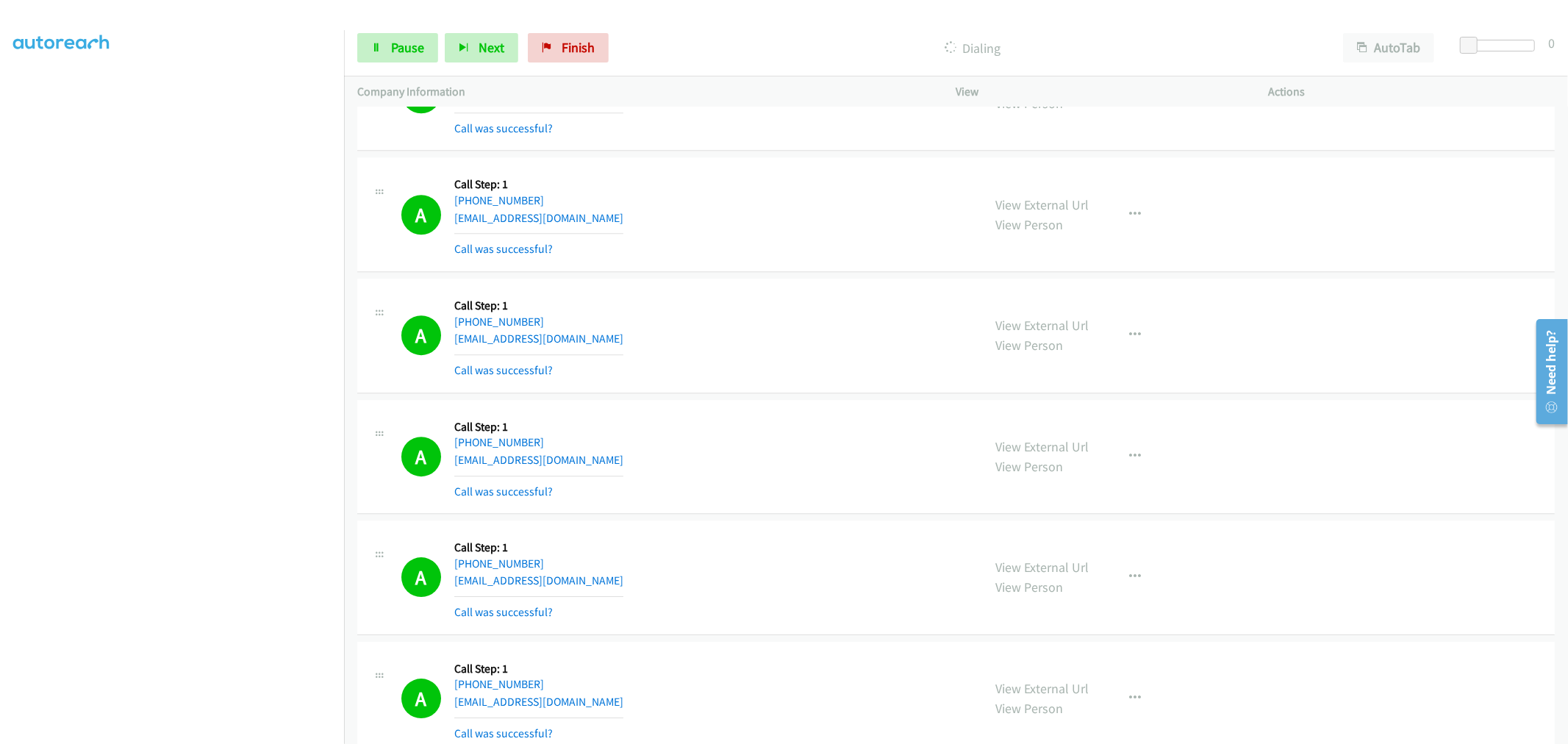
scroll to position [27202, 0]
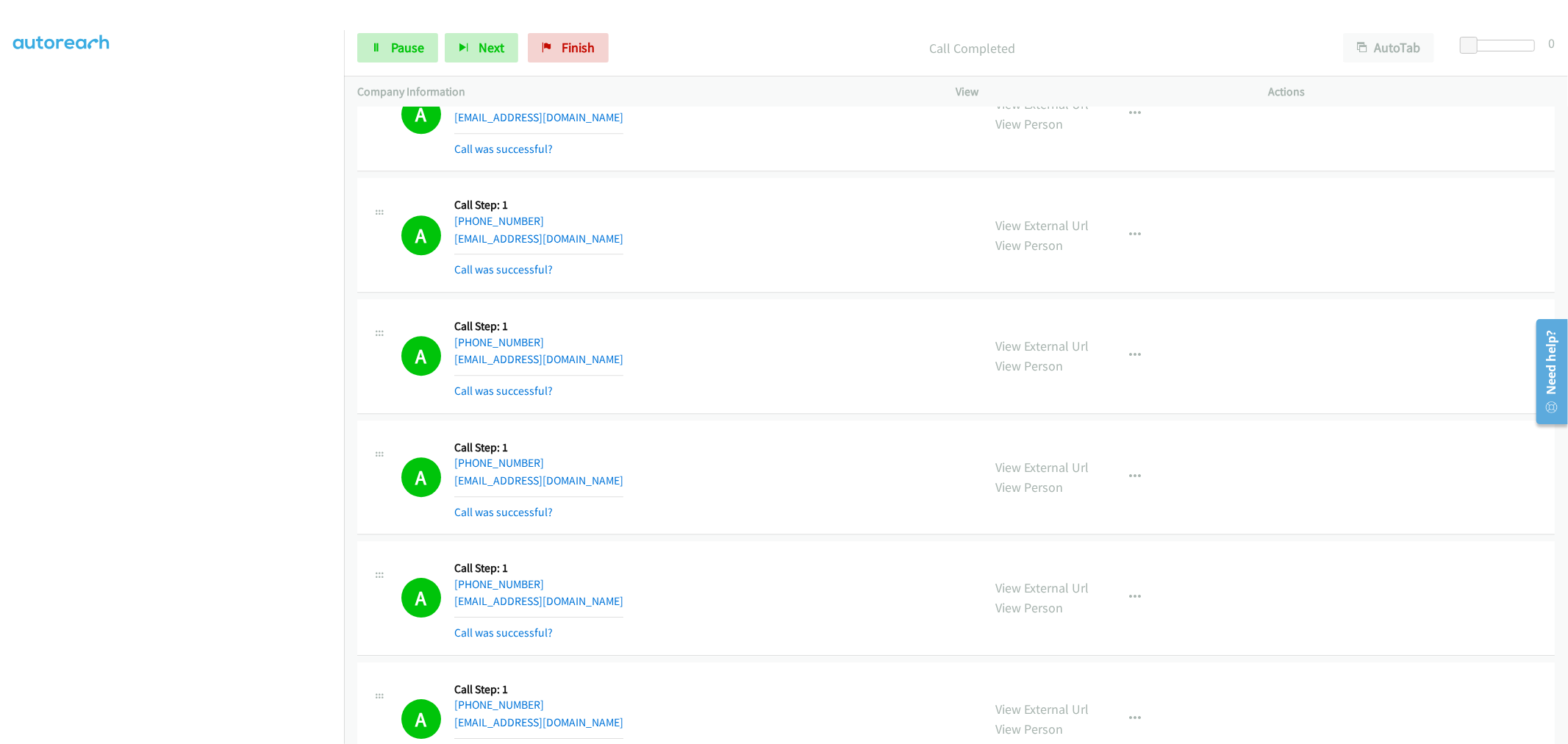
click at [897, 241] on div "A Callback Scheduled Call Step: 1 America/[GEOGRAPHIC_DATA] [PHONE_NUMBER] [EMA…" at bounding box center [685, 234] width 568 height 87
click at [777, 229] on div "A Callback Scheduled Call Step: 1 America/[GEOGRAPHIC_DATA] [PHONE_NUMBER] [EMA…" at bounding box center [685, 234] width 568 height 87
click at [386, 46] on link "Pause" at bounding box center [397, 48] width 81 height 29
click at [395, 47] on span "Start Calls" at bounding box center [420, 47] width 57 height 17
click at [775, 314] on td "A Callback Scheduled Call Step: 1 America/Los_Angeles [PHONE_NUMBER] [EMAIL_ADD…" at bounding box center [956, 356] width 1224 height 121
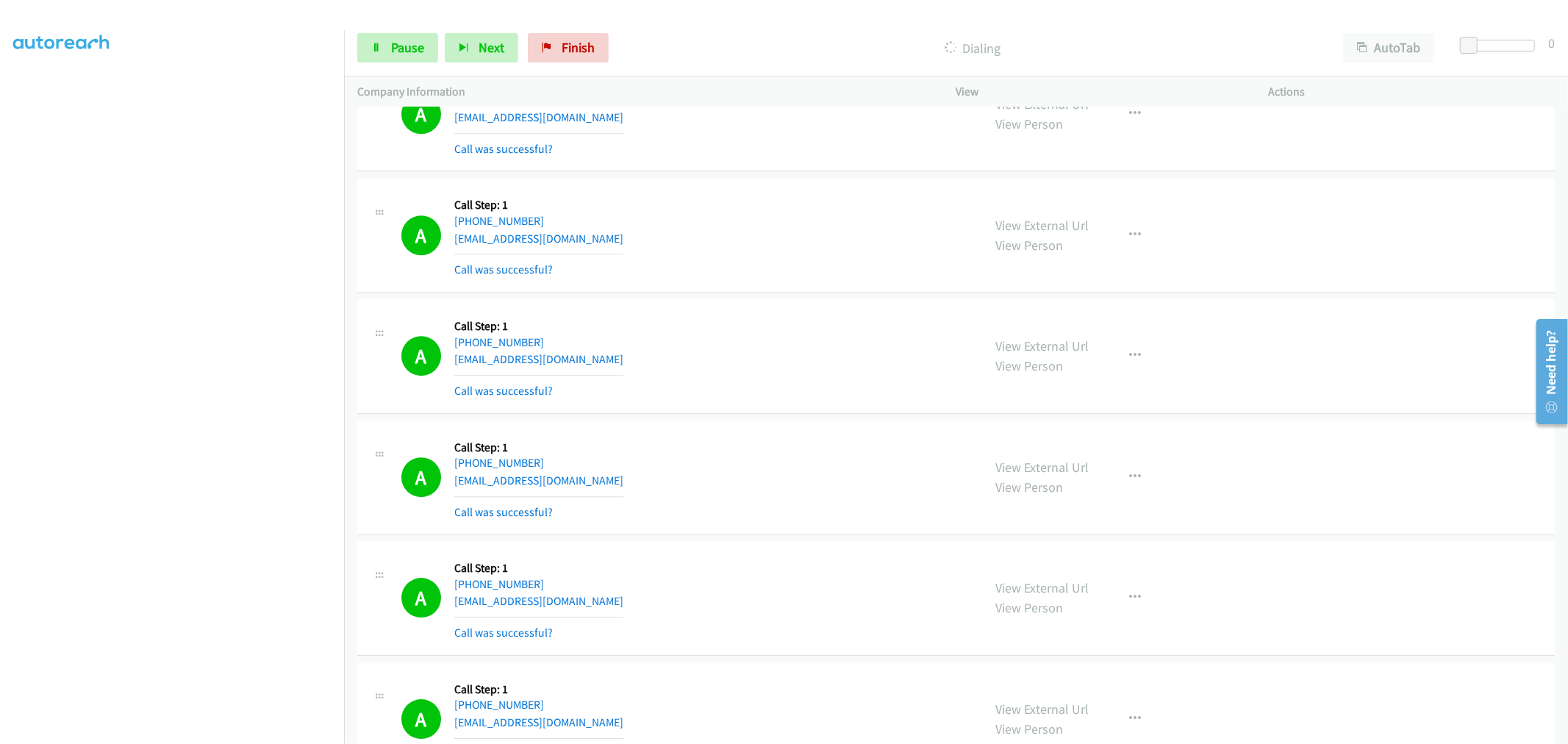
click at [803, 258] on div "A Callback Scheduled Call Step: 1 America/[GEOGRAPHIC_DATA] [PHONE_NUMBER] [EMA…" at bounding box center [685, 234] width 568 height 87
click at [794, 214] on div "A Callback Scheduled Call Step: 1 America/[GEOGRAPHIC_DATA] [PHONE_NUMBER] [EMA…" at bounding box center [685, 234] width 568 height 87
click at [772, 296] on td "A Callback Scheduled Call Step: 1 America/[GEOGRAPHIC_DATA] [PHONE_NUMBER] [EMA…" at bounding box center [956, 235] width 1224 height 121
click at [812, 293] on div "A Callback Scheduled Call Step: 1 America/[GEOGRAPHIC_DATA] [PHONE_NUMBER] [EMA…" at bounding box center [956, 235] width 1197 height 115
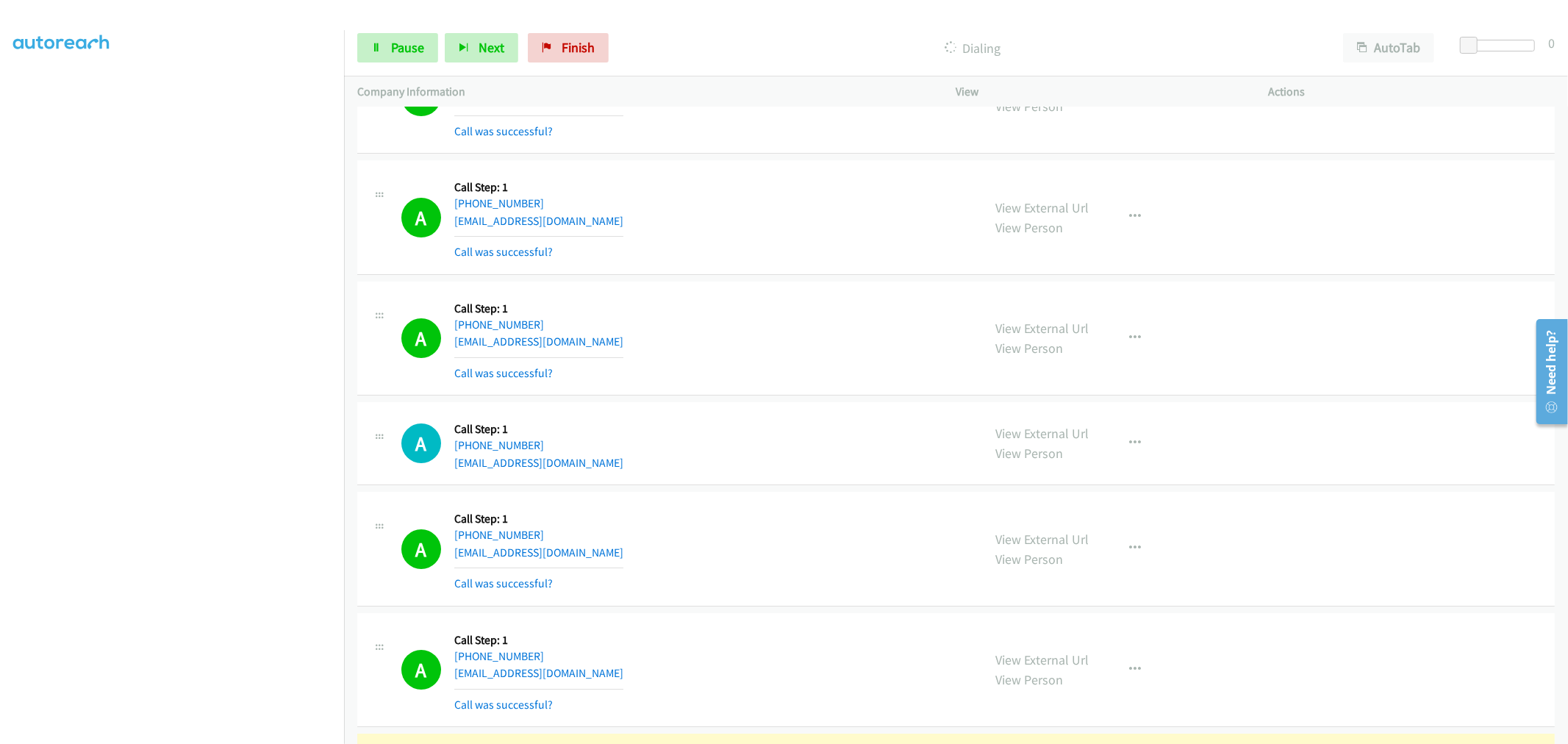
scroll to position [27936, 0]
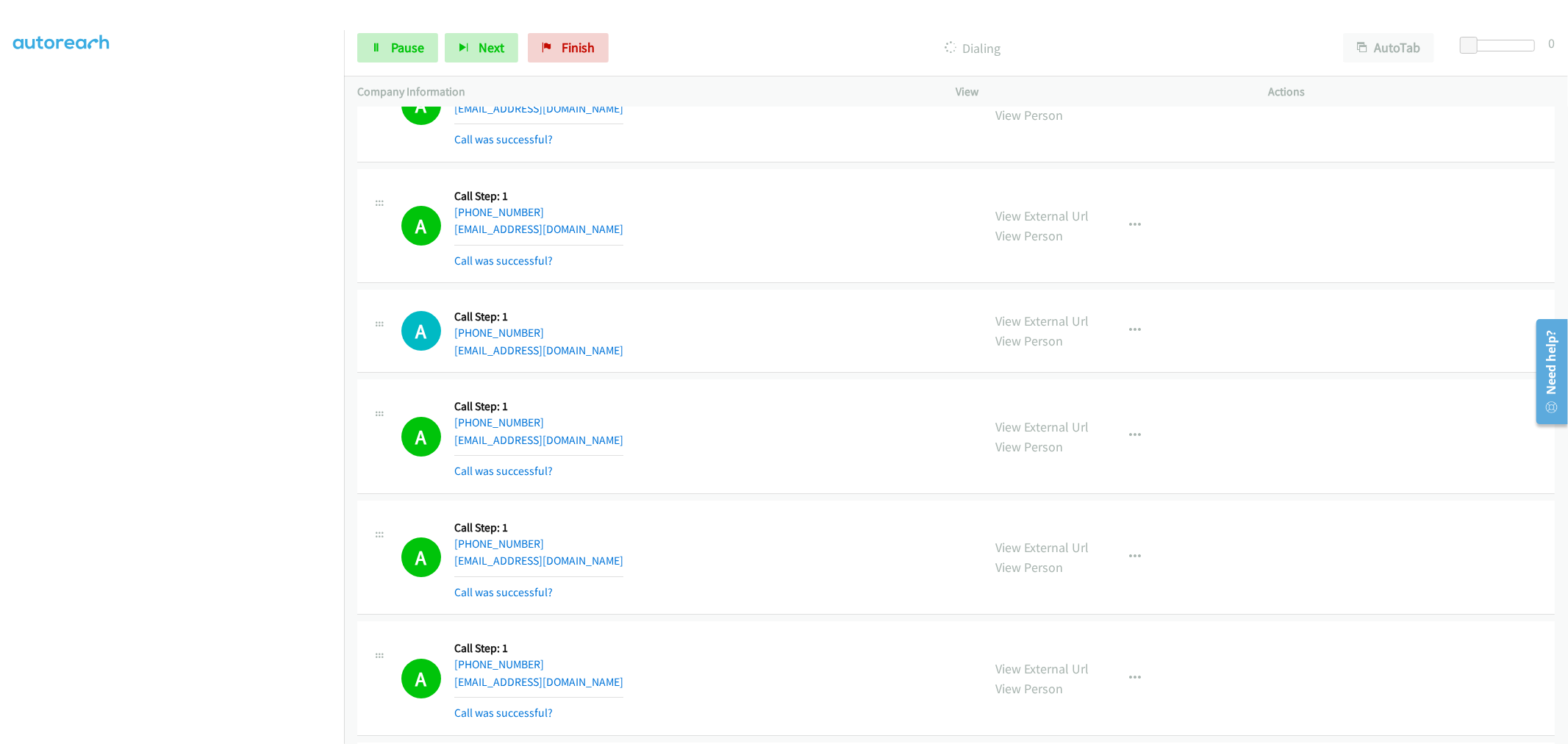
click at [714, 348] on div "A Callback Scheduled Call Step: 1 America/New_York [PHONE_NUMBER] [EMAIL_ADDRES…" at bounding box center [685, 330] width 568 height 56
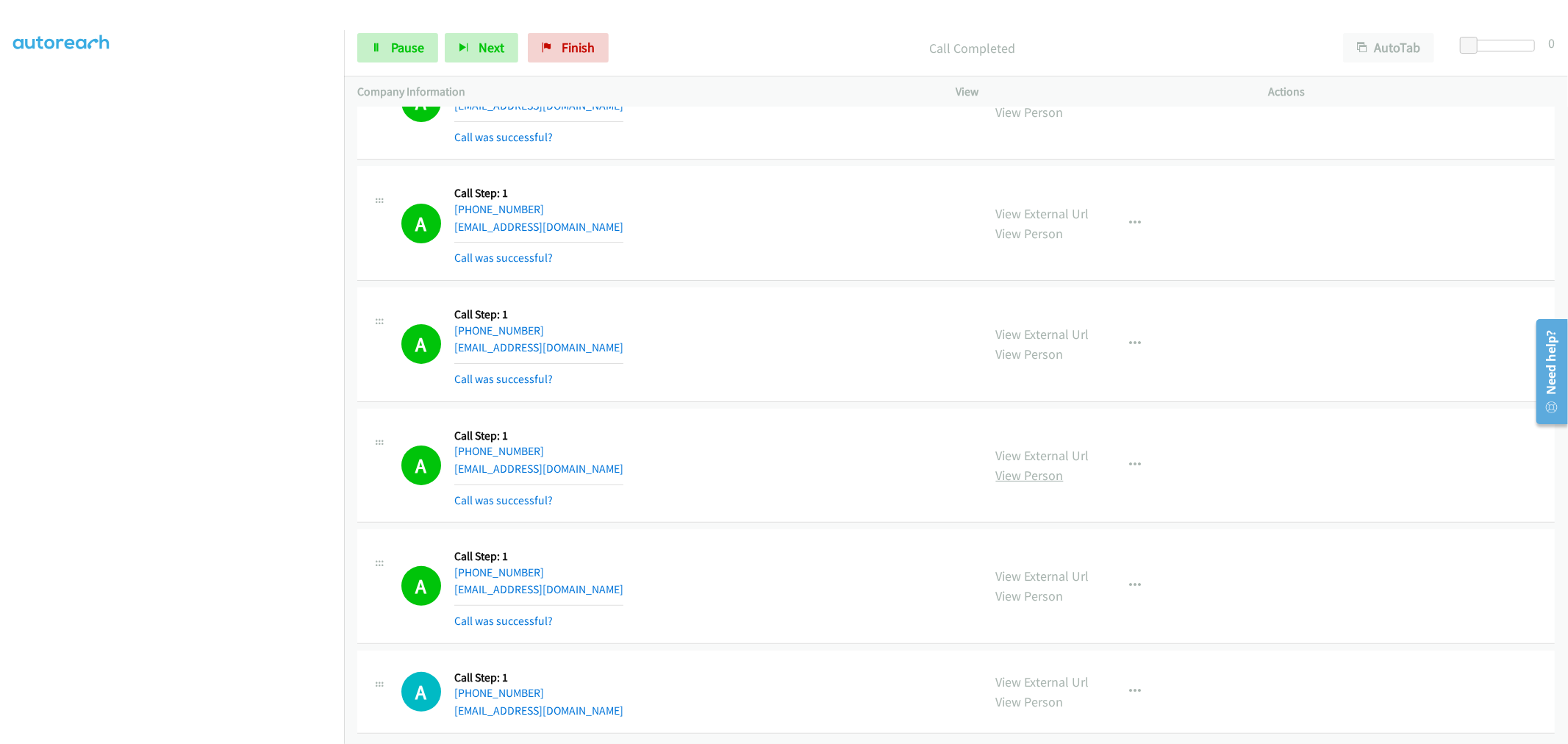
scroll to position [28421, 0]
drag, startPoint x: 1132, startPoint y: 571, endPoint x: 1072, endPoint y: 642, distance: 93.0
click at [1132, 580] on icon "button" at bounding box center [1135, 586] width 12 height 12
drag, startPoint x: 1016, startPoint y: 701, endPoint x: 1008, endPoint y: 693, distance: 11.3
click at [1016, 700] on link "Add to do not call list" at bounding box center [1057, 712] width 196 height 29
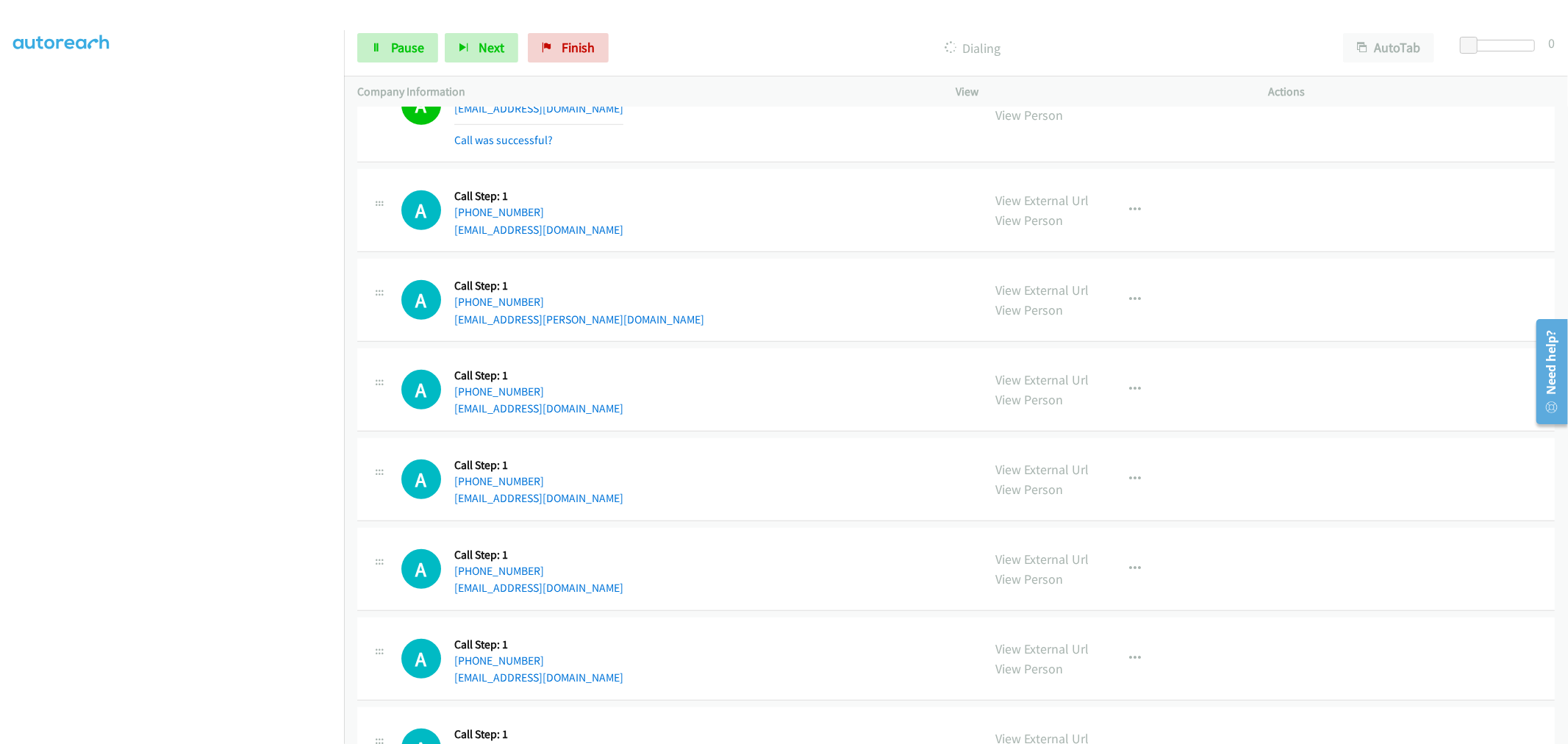
scroll to position [29026, 0]
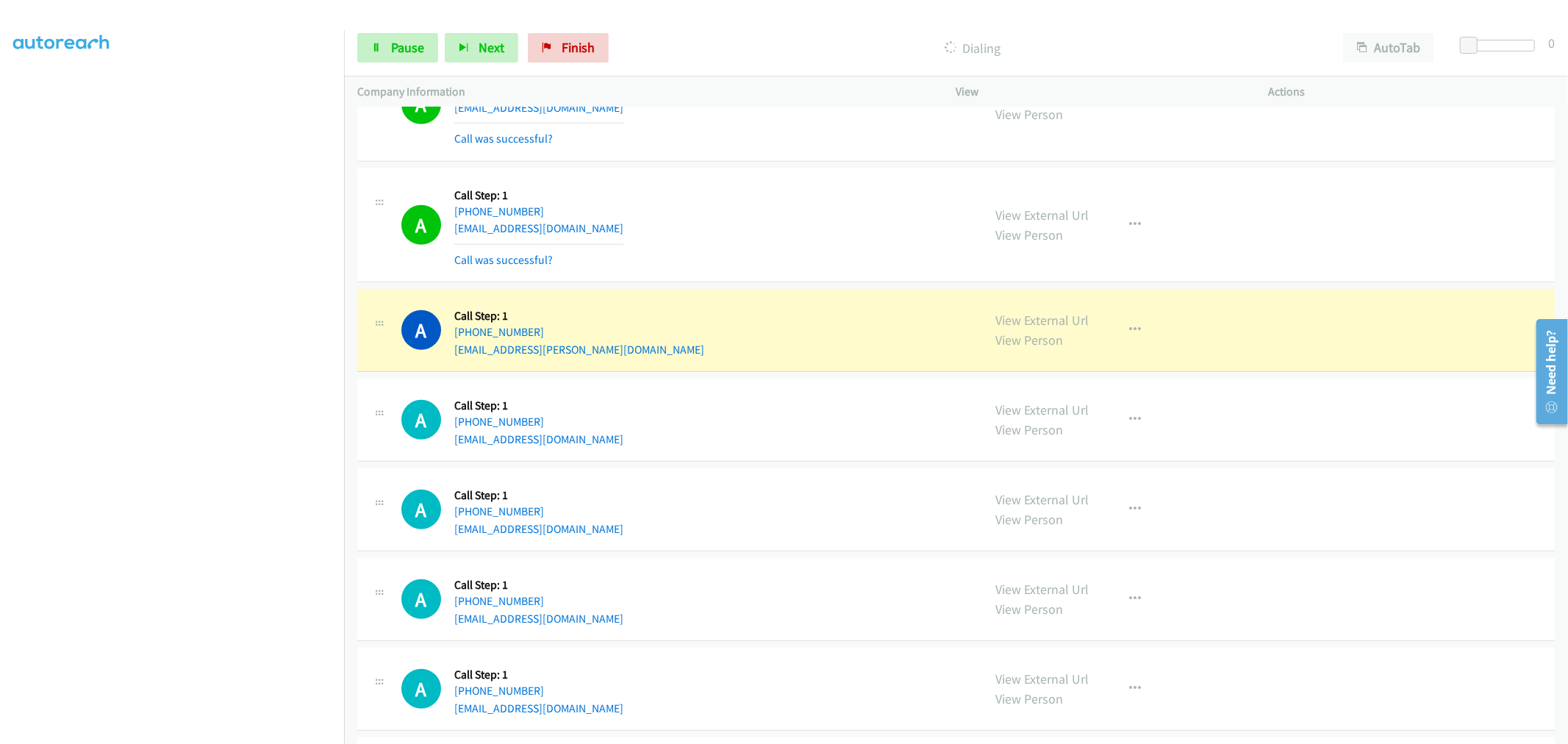
click at [782, 240] on div "A Callback Scheduled Call Step: 1 America/New_York [PHONE_NUMBER] [EMAIL_ADDRES…" at bounding box center [685, 225] width 568 height 87
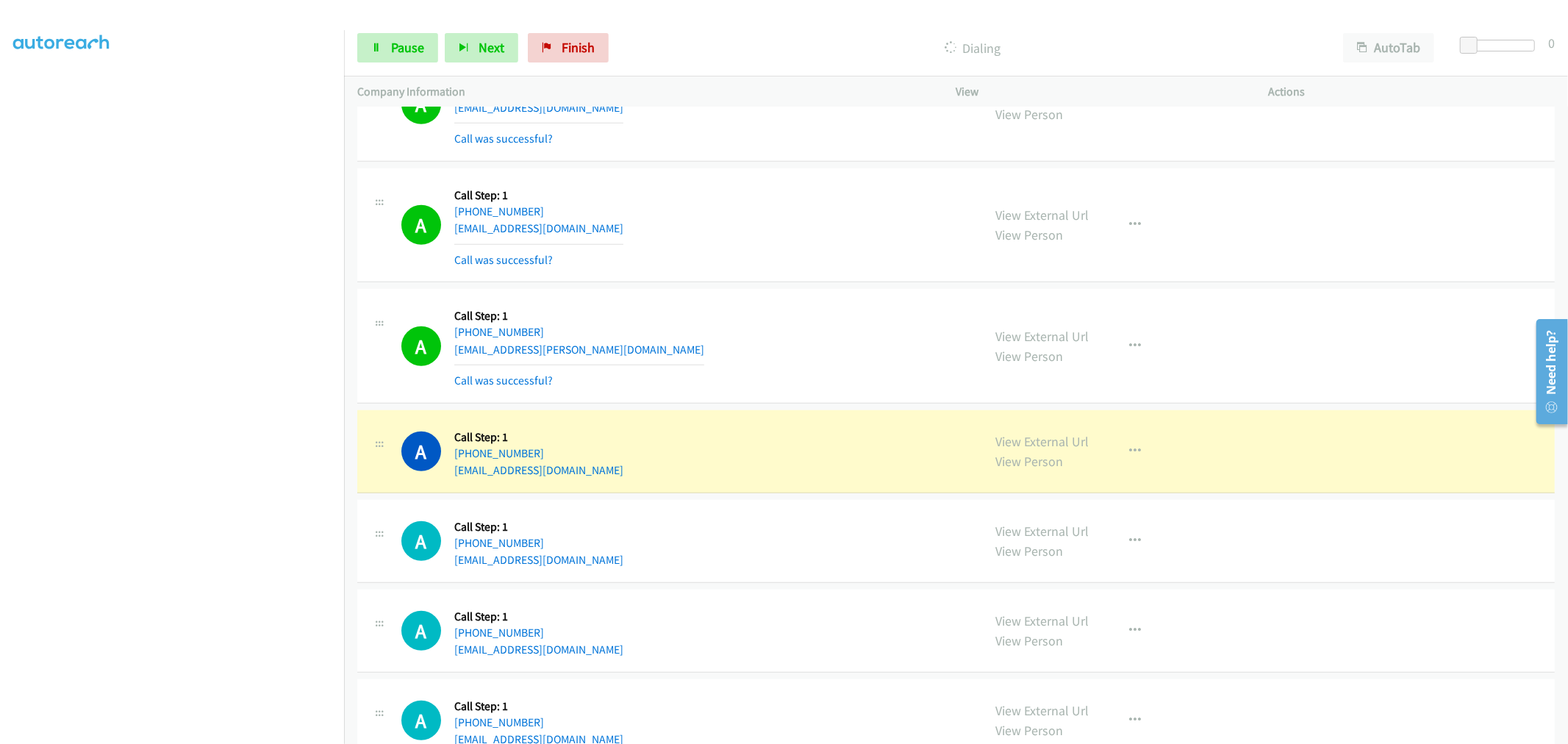
click at [735, 311] on div "A Callback Scheduled Call Step: 1 America/Los_Angeles [PHONE_NUMBER] [EMAIL_ADD…" at bounding box center [956, 346] width 1197 height 115
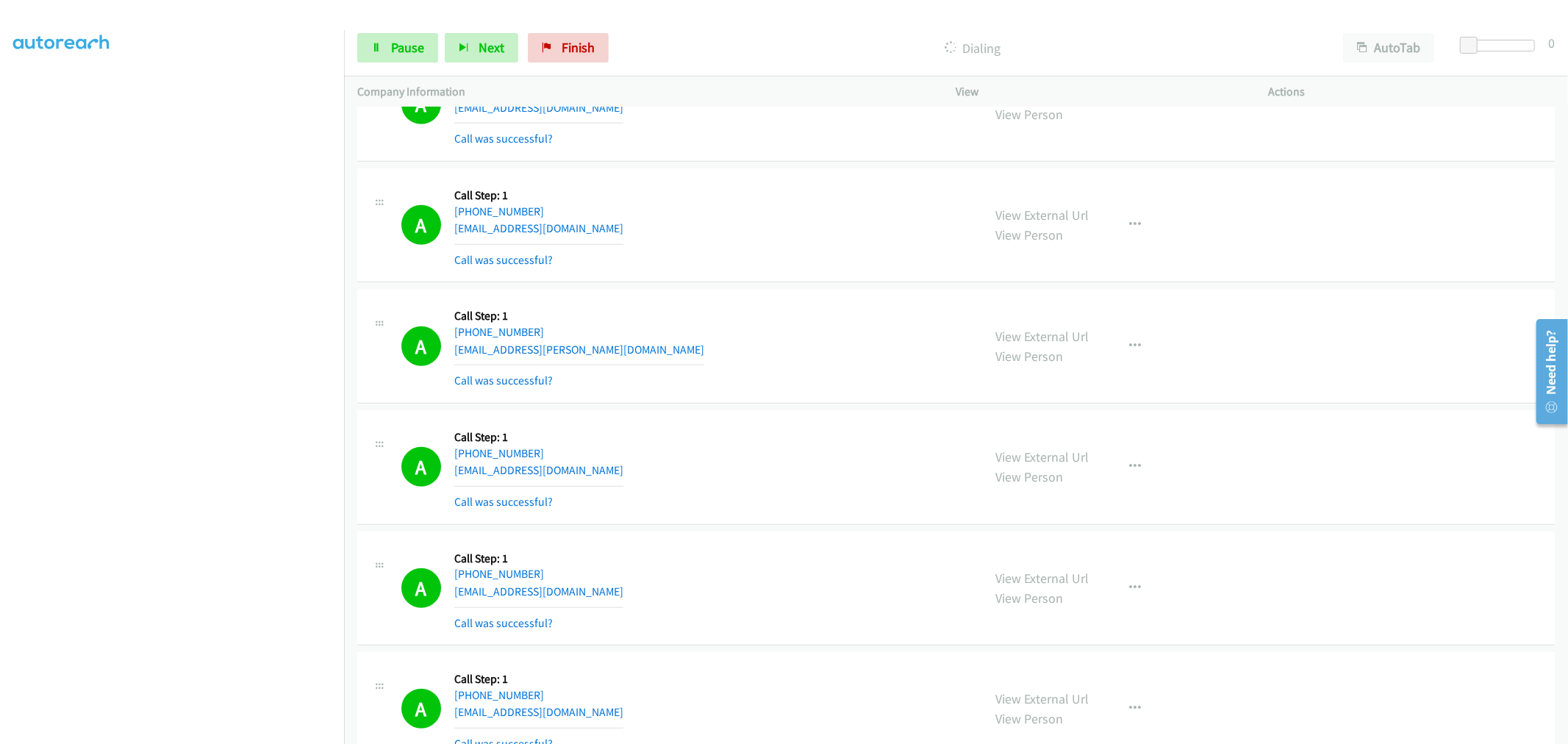
click at [741, 389] on div "A Callback Scheduled Call Step: 1 America/Los_Angeles [PHONE_NUMBER] [EMAIL_ADD…" at bounding box center [685, 345] width 568 height 87
click at [824, 269] on div "A Callback Scheduled Call Step: 1 America/New_York [PHONE_NUMBER] [EMAIL_ADDRES…" at bounding box center [685, 225] width 568 height 87
click at [817, 325] on div "A Callback Scheduled Call Step: 1 America/Los_Angeles [PHONE_NUMBER] [EMAIL_ADD…" at bounding box center [685, 345] width 568 height 87
click at [735, 199] on div "A Callback Scheduled Call Step: 1 America/New_York [PHONE_NUMBER] [EMAIL_ADDRES…" at bounding box center [956, 225] width 1197 height 115
click at [391, 42] on span "Pause" at bounding box center [408, 47] width 33 height 17
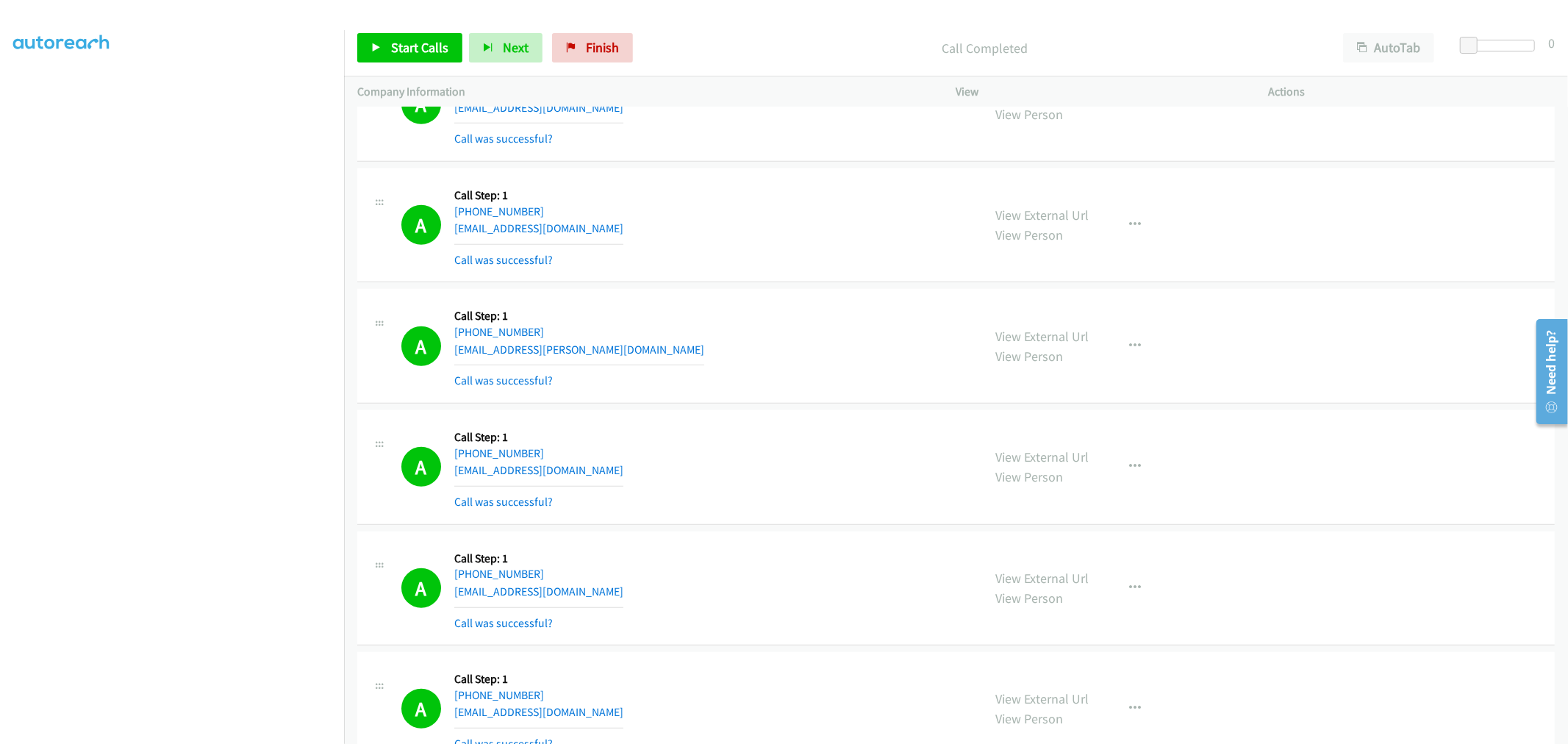
scroll to position [29434, 0]
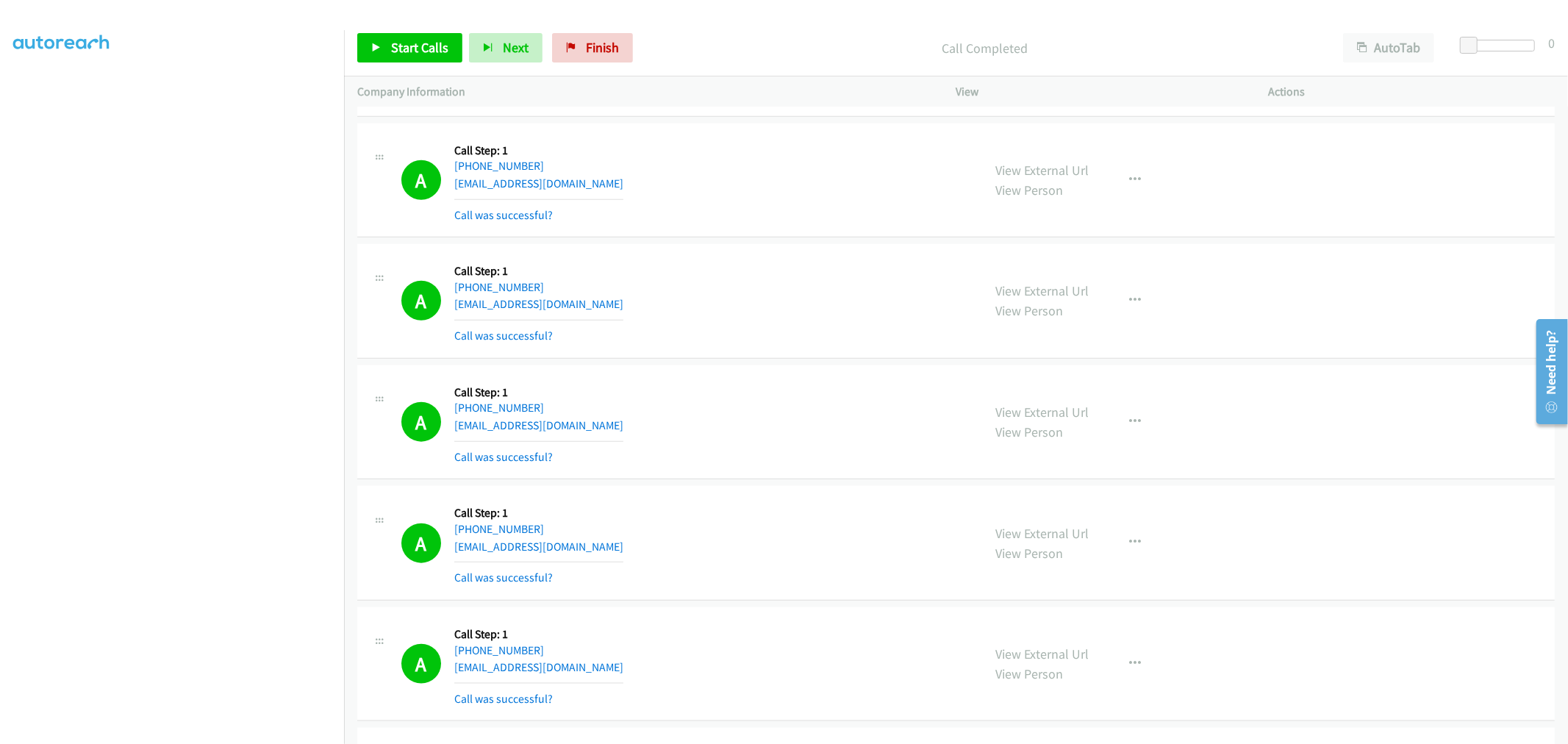
click at [781, 261] on div "A Callback Scheduled Call Step: 1 America/New_York [PHONE_NUMBER] [EMAIL_ADDRES…" at bounding box center [956, 301] width 1197 height 115
click at [807, 262] on div "A Callback Scheduled Call Step: 1 America/New_York [PHONE_NUMBER] [EMAIL_ADDRES…" at bounding box center [956, 301] width 1197 height 115
click at [756, 238] on div "A Callback Scheduled Call Step: 1 America/Los_Angeles [PHONE_NUMBER] [EMAIL_ADD…" at bounding box center [956, 181] width 1197 height 115
click at [382, 49] on link "Start Calls" at bounding box center [409, 48] width 105 height 29
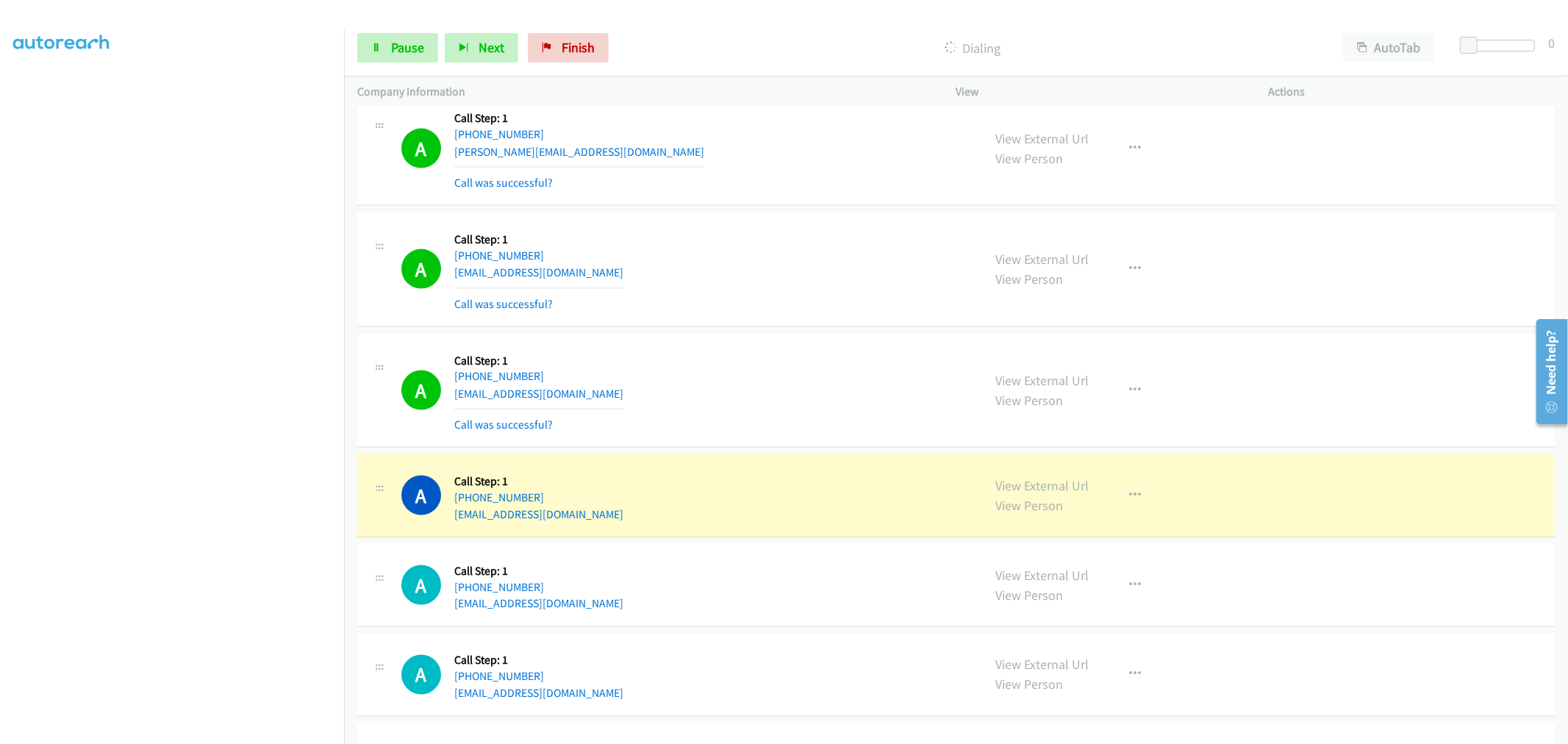
scroll to position [30250, 0]
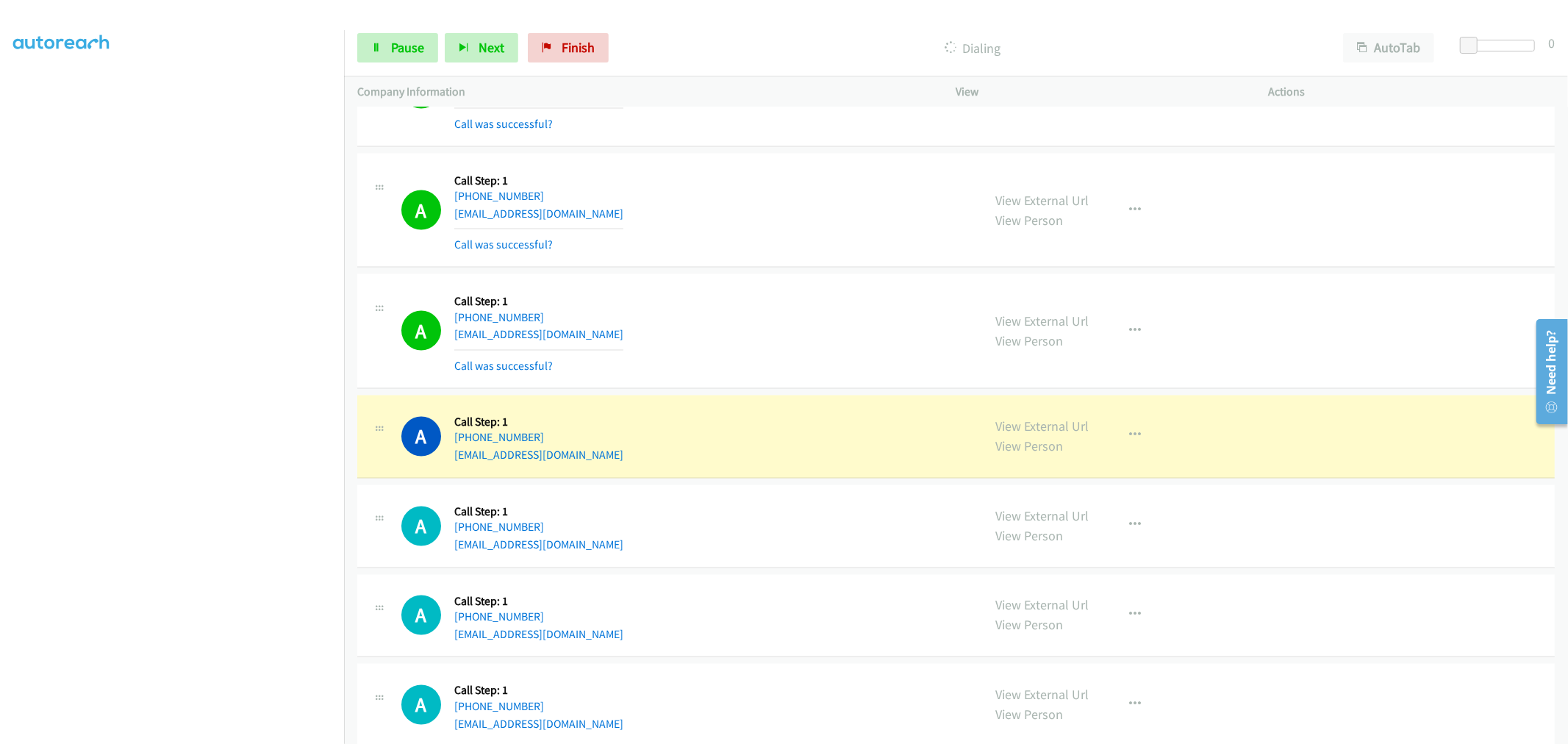
click at [769, 271] on td "A Callback Scheduled Call Step: 1 America/New_York [PHONE_NUMBER] [EMAIL_ADDRES…" at bounding box center [956, 210] width 1224 height 121
click at [768, 271] on td "A Callback Scheduled Call Step: 1 America/New_York [PHONE_NUMBER] [EMAIL_ADDRES…" at bounding box center [956, 210] width 1224 height 121
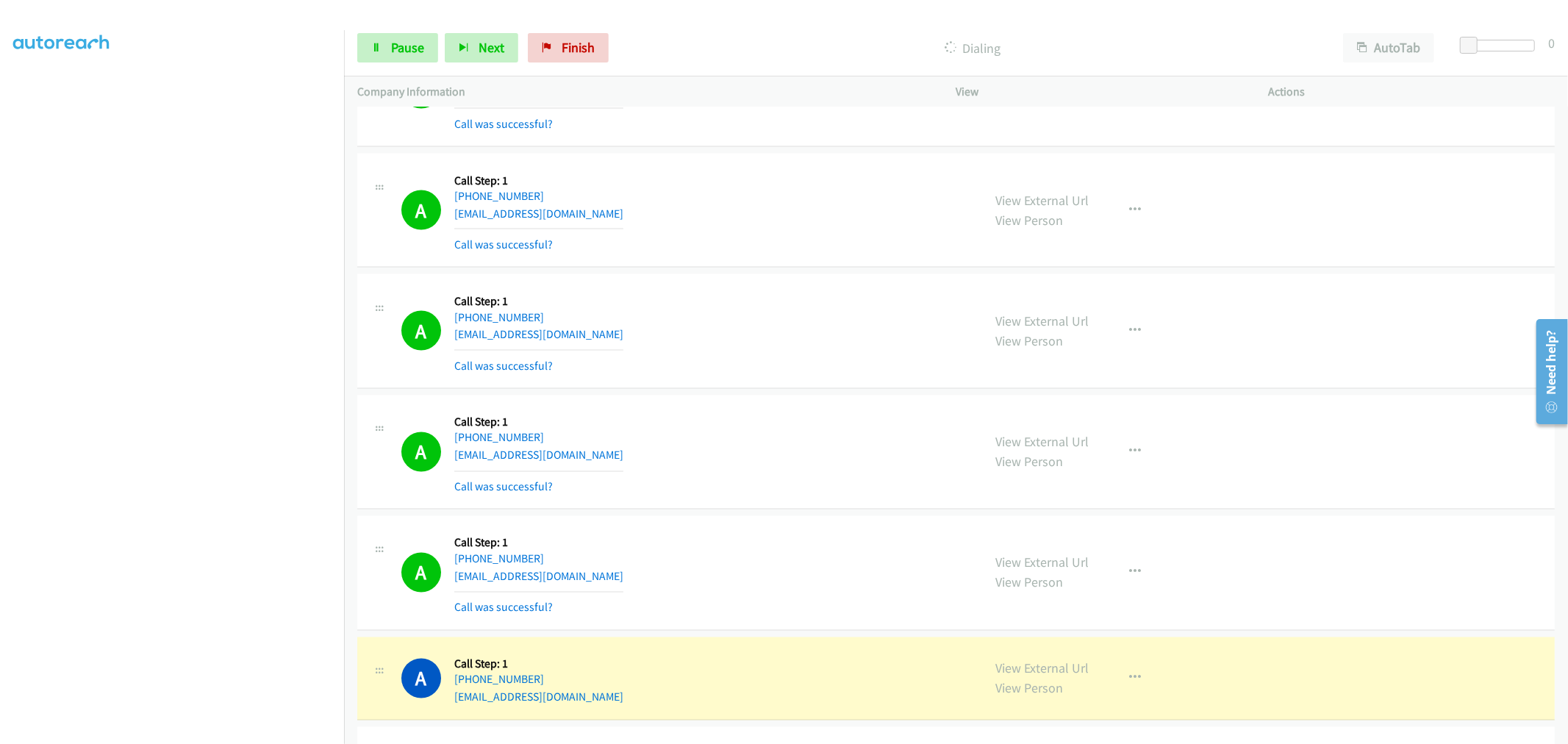
click at [836, 374] on div "A Callback Scheduled Call Step: 1 America/Los_Angeles [PHONE_NUMBER] [EMAIL_ADD…" at bounding box center [685, 330] width 568 height 87
click at [797, 374] on div "A Callback Scheduled Call Step: 1 America/Los_Angeles [PHONE_NUMBER] [EMAIL_ADD…" at bounding box center [685, 330] width 568 height 87
click at [888, 351] on div "A Callback Scheduled Call Step: 1 America/Los_Angeles [PHONE_NUMBER] [EMAIL_ADD…" at bounding box center [685, 330] width 568 height 87
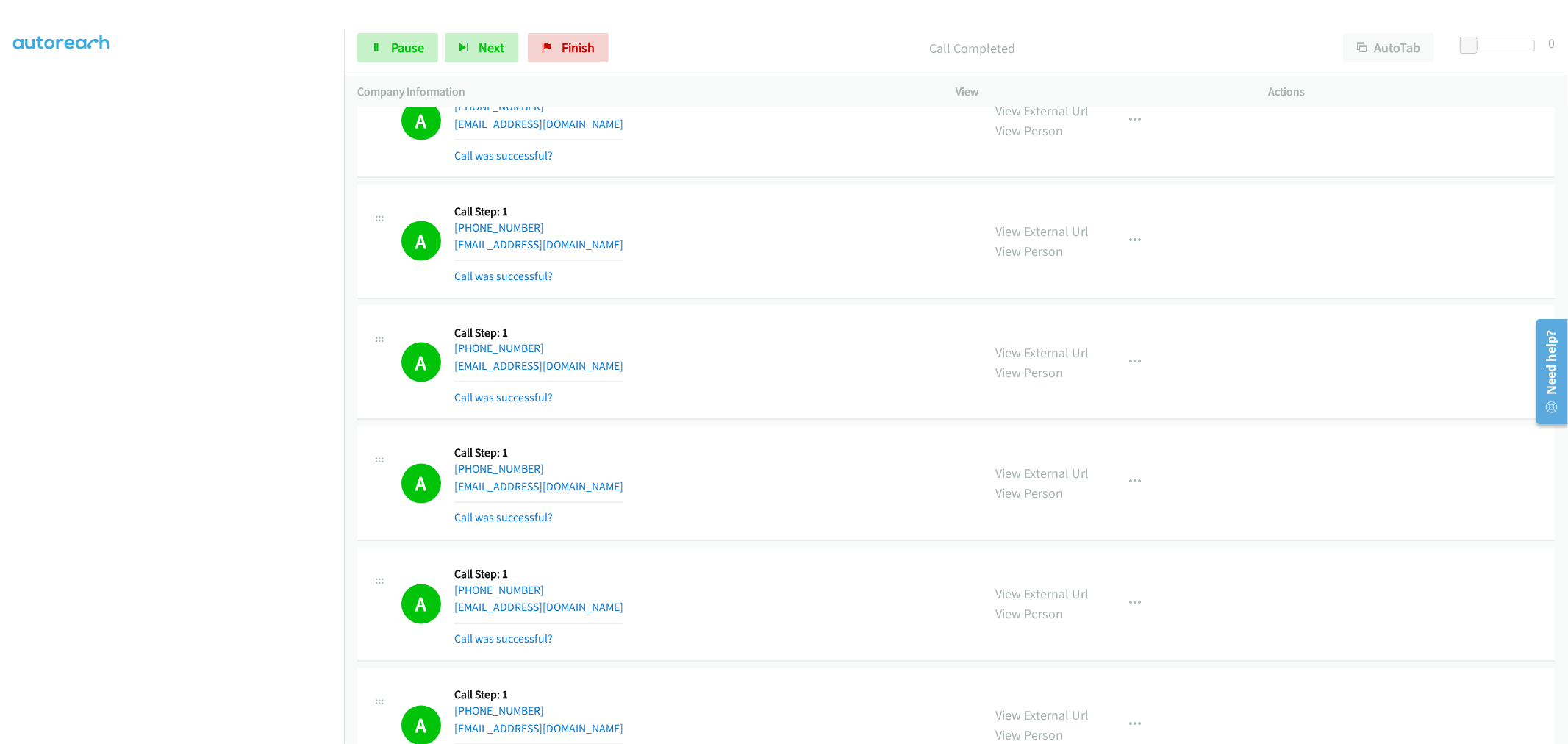
scroll to position [30281, 0]
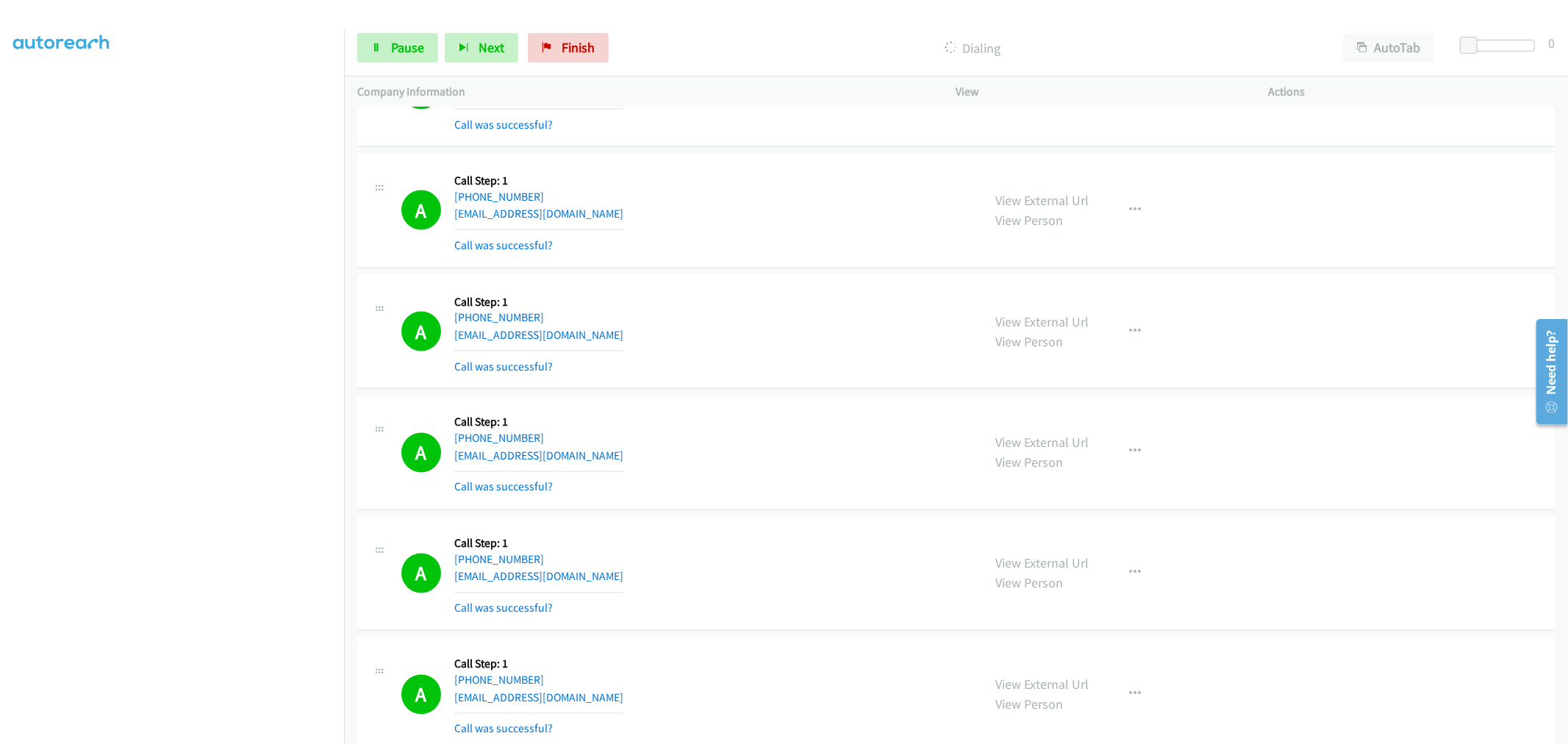
click at [834, 375] on div "A Callback Scheduled Call Step: 1 America/Los_Angeles [PHONE_NUMBER] [EMAIL_ADD…" at bounding box center [685, 331] width 568 height 87
click at [182, 17] on div at bounding box center [778, 29] width 1555 height 57
click at [10, 112] on aside "Dialing Mode: Power | Switch to Preview My Lists" at bounding box center [172, 368] width 344 height 814
click at [774, 237] on div "A Callback Scheduled Call Step: 1 America/New_York [PHONE_NUMBER] [EMAIL_ADDRES…" at bounding box center [685, 209] width 568 height 87
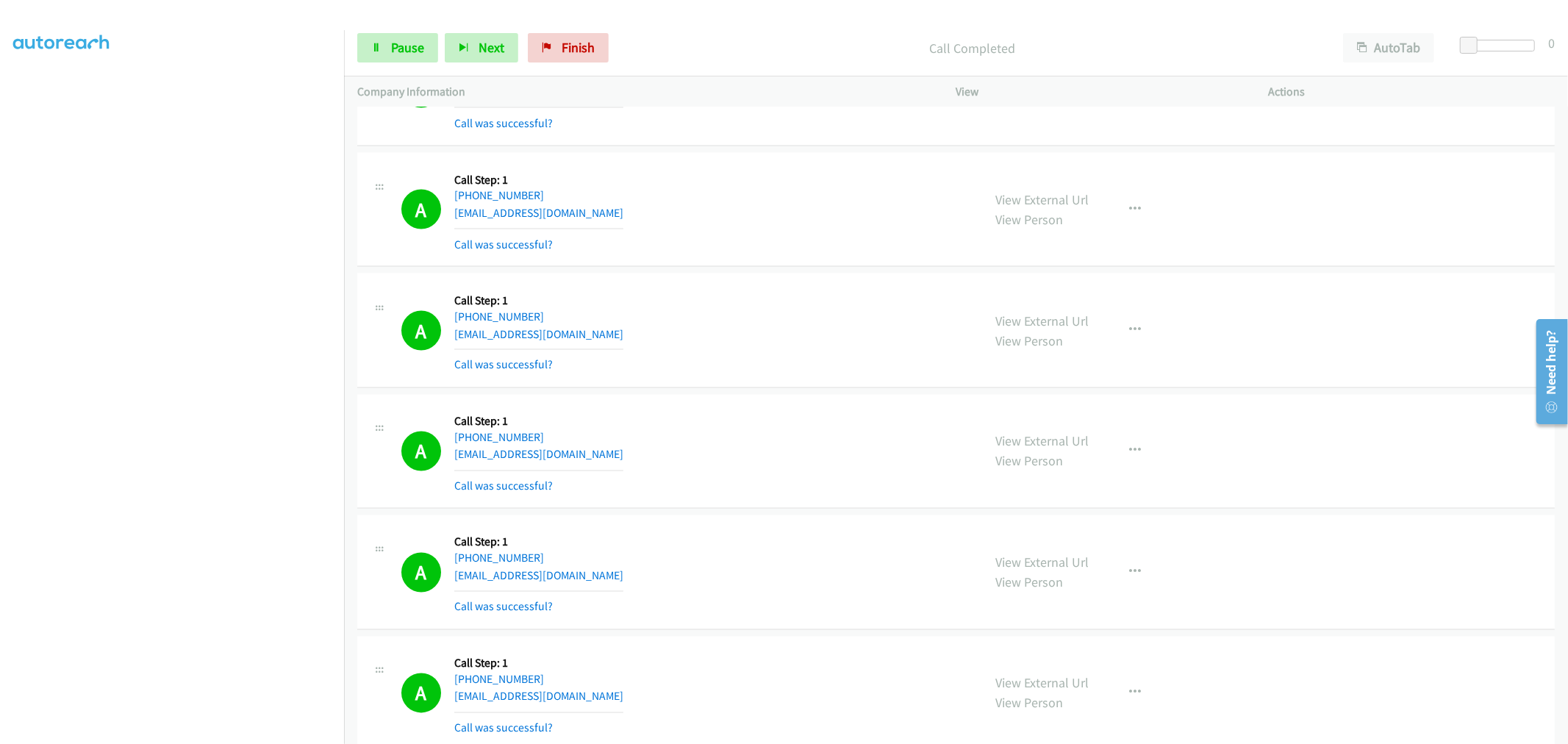
click at [788, 254] on div "A Callback Scheduled Call Step: 1 America/New_York [PHONE_NUMBER] [EMAIL_ADDRES…" at bounding box center [685, 209] width 568 height 87
click at [766, 270] on td "A Callback Scheduled Call Step: 1 America/New_York [PHONE_NUMBER] [EMAIL_ADDRES…" at bounding box center [956, 209] width 1224 height 121
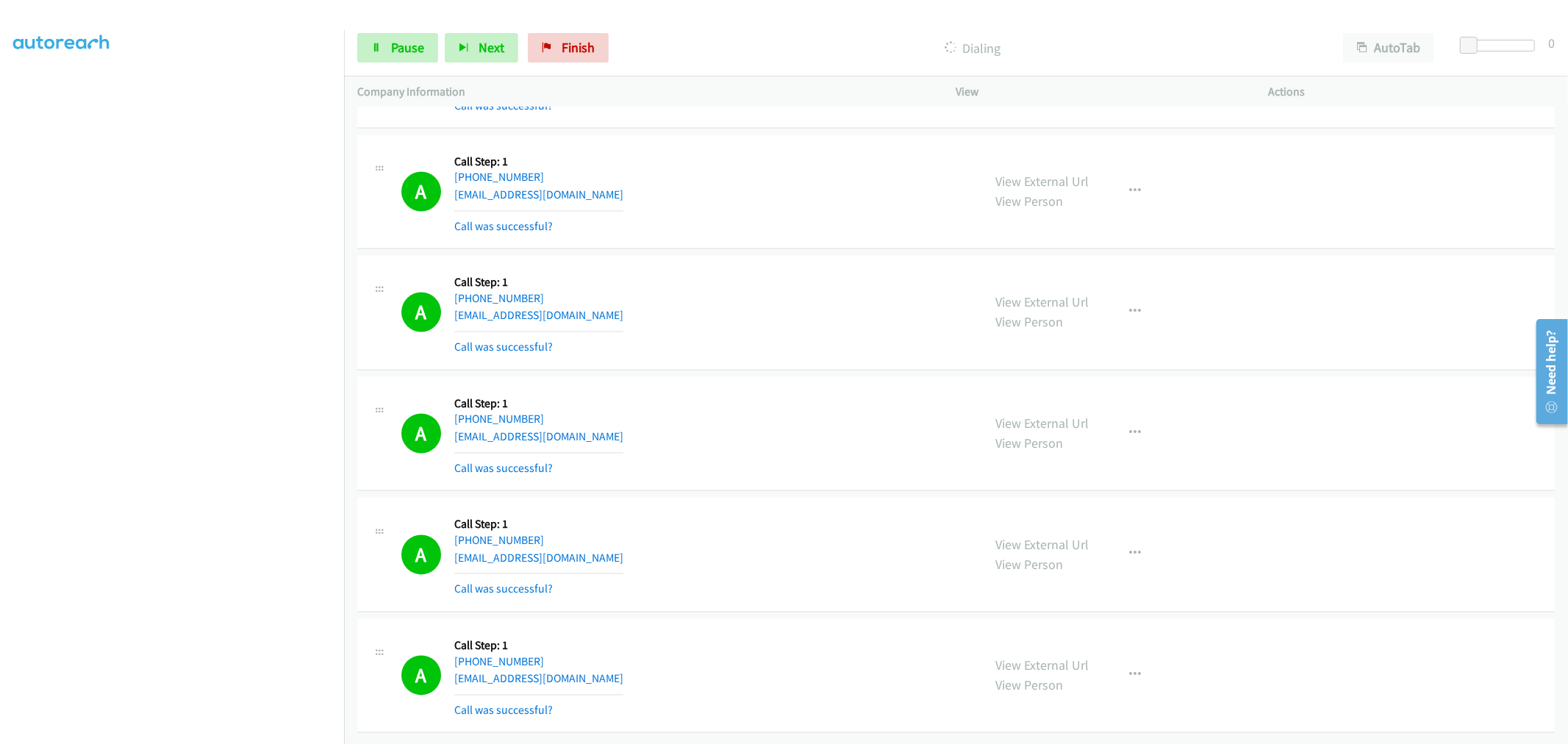
scroll to position [30547, 0]
click at [769, 348] on div "A Callback Scheduled Call Step: 1 America/New_York [PHONE_NUMBER] [EMAIL_ADDRES…" at bounding box center [956, 313] width 1197 height 115
click at [717, 287] on div "A Callback Scheduled Call Step: 1 America/New_York [PHONE_NUMBER] [EMAIL_ADDRES…" at bounding box center [685, 313] width 568 height 87
click at [763, 322] on div "A Callback Scheduled Call Step: 1 America/New_York [PHONE_NUMBER] [EMAIL_ADDRES…" at bounding box center [685, 313] width 568 height 87
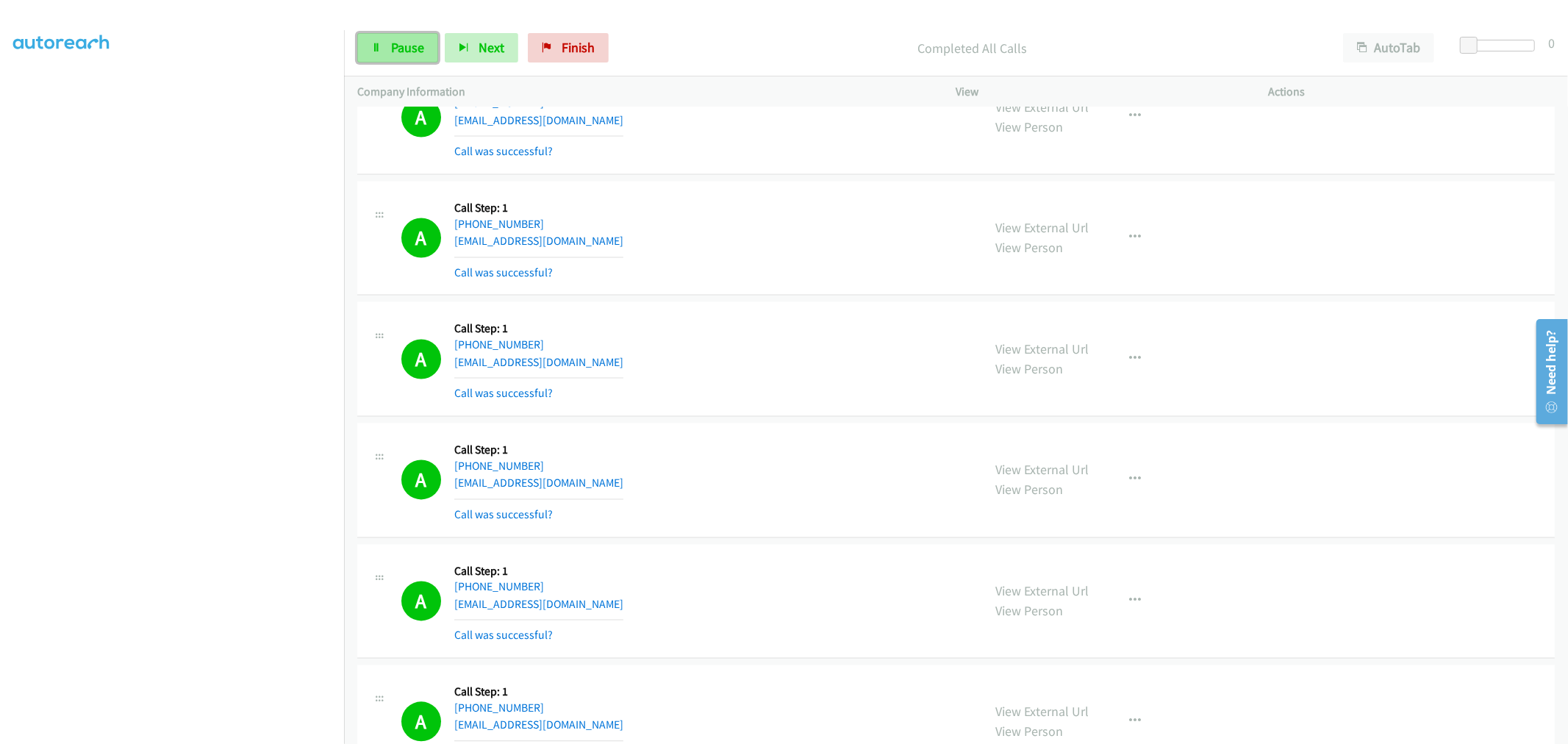
drag, startPoint x: 392, startPoint y: 42, endPoint x: 397, endPoint y: 52, distance: 11.2
click at [392, 42] on span "Pause" at bounding box center [408, 47] width 33 height 17
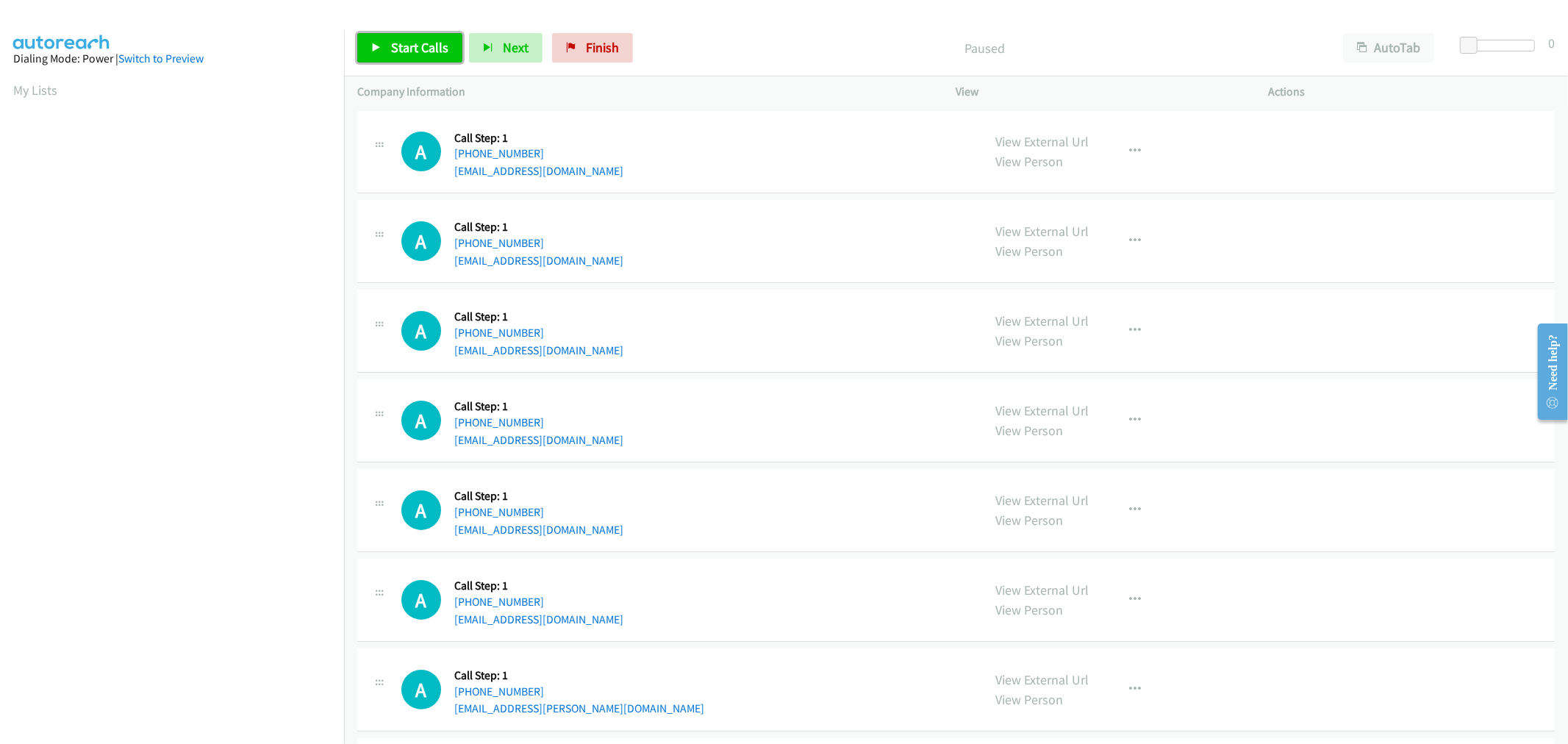
click at [418, 48] on span "Start Calls" at bounding box center [420, 47] width 57 height 17
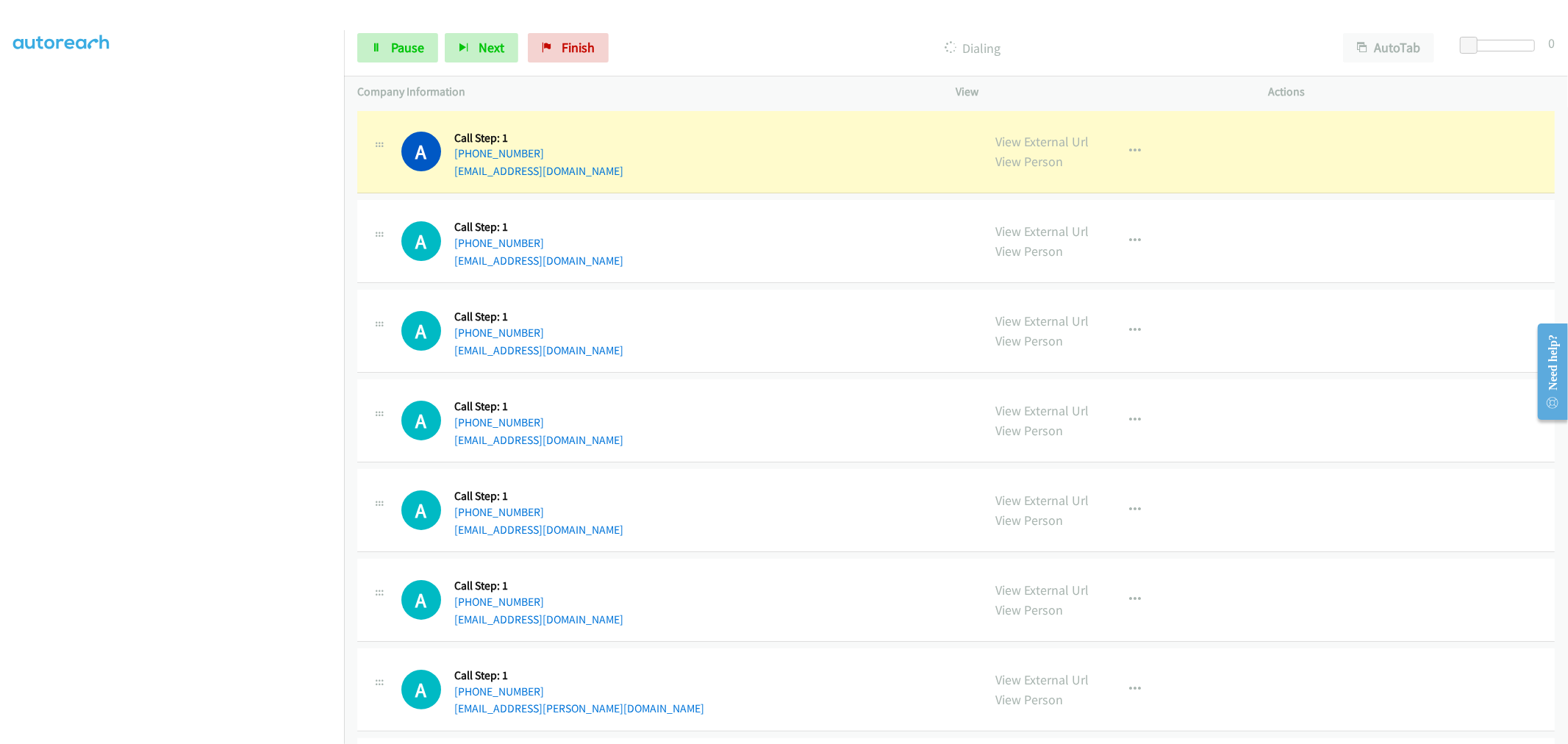
click at [776, 194] on div "A Callback Scheduled Call Step: 1 America/Los_Angeles +1 510-410-5107 stiemeyer…" at bounding box center [956, 152] width 1197 height 84
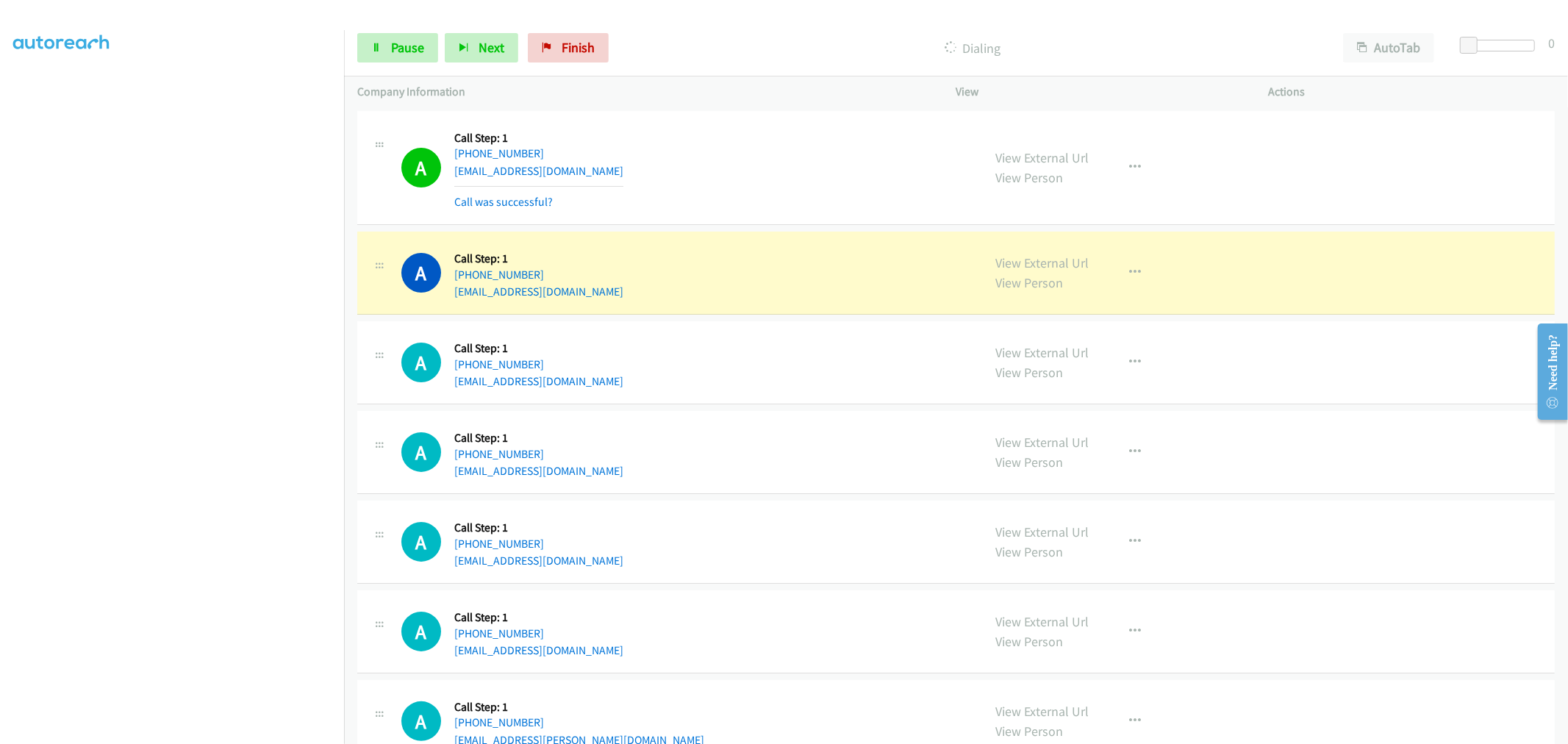
click at [782, 226] on td "A Callback Scheduled Call Step: 1 America/Los_Angeles +1 510-410-5107 stiemeyer…" at bounding box center [956, 167] width 1224 height 121
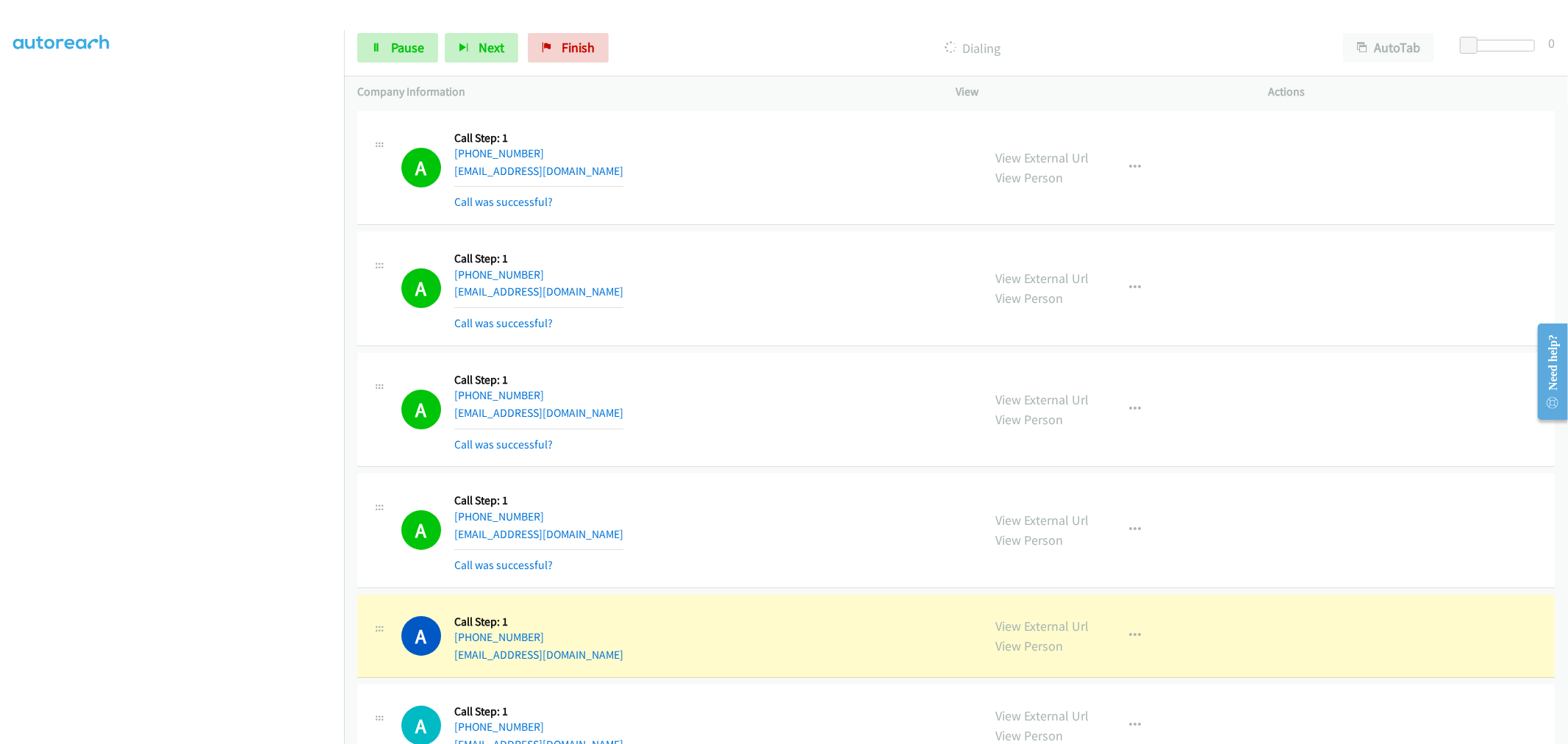
click at [797, 350] on td "A Callback Scheduled Call Step: 1 America/New_York +1 404-889-0158 alecia_b810@…" at bounding box center [956, 409] width 1224 height 121
click at [797, 229] on td "A Callback Scheduled Call Step: 1 America/Chicago +1 515-599-1429 mosqueraluzma…" at bounding box center [956, 289] width 1224 height 121
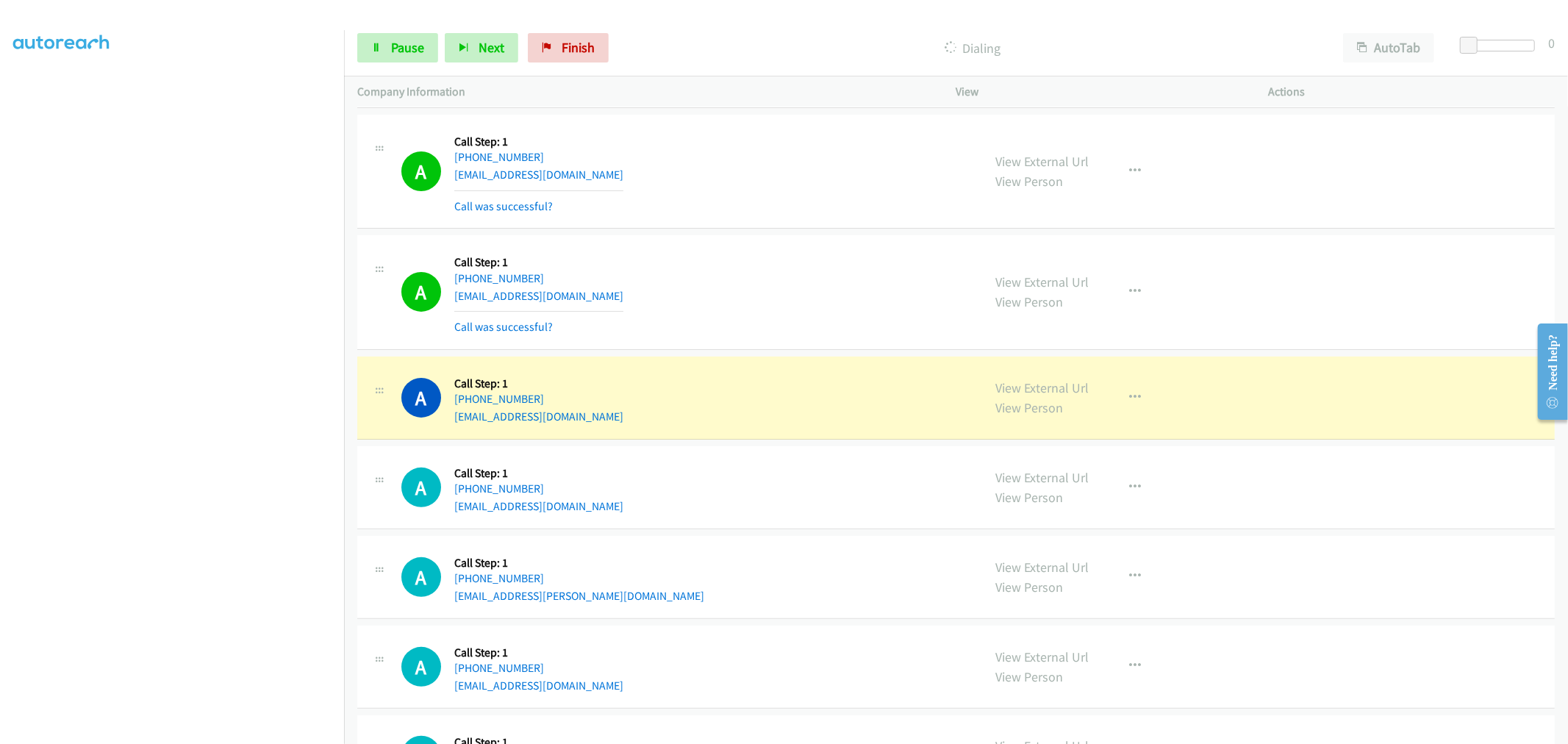
scroll to position [245, 0]
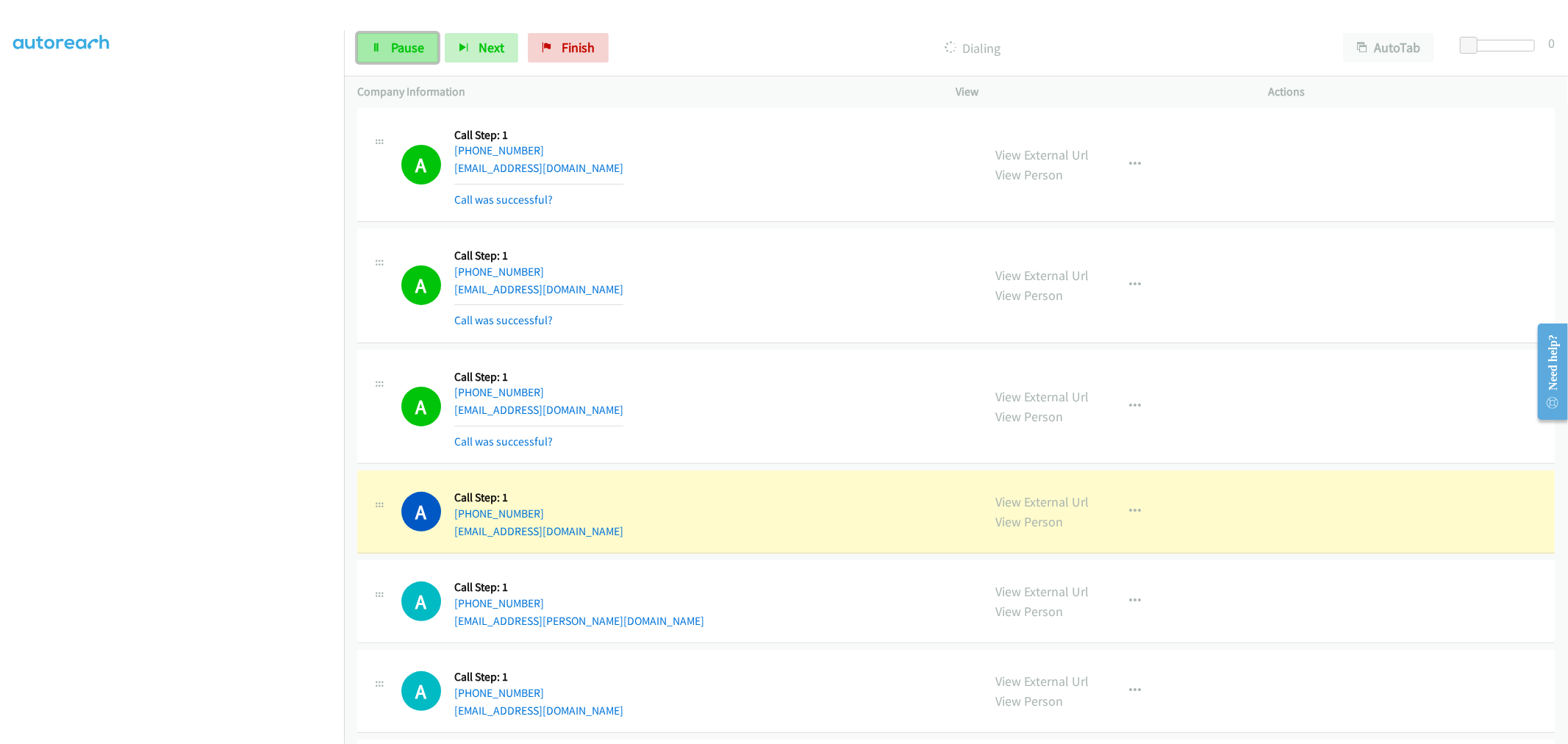
click at [383, 53] on link "Pause" at bounding box center [397, 48] width 81 height 29
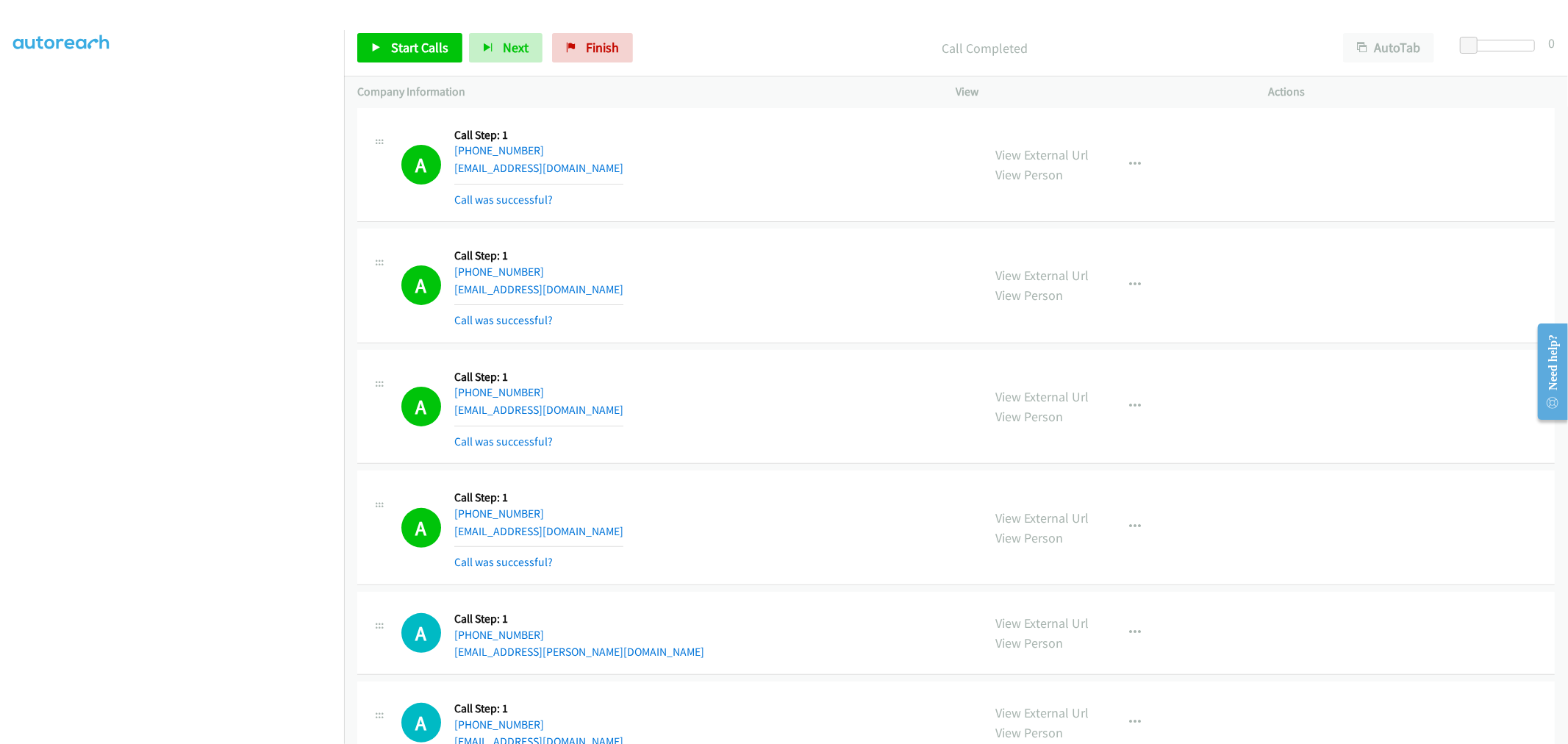
click at [774, 235] on div "A Callback Scheduled Call Step: 1 America/New_York +1 631-438-9207 brucewachtma…" at bounding box center [956, 286] width 1197 height 115
click at [860, 197] on div "A Callback Scheduled Call Step: 1 America/New_York +1 404-889-0158 alecia_b810@…" at bounding box center [685, 164] width 568 height 87
click at [797, 247] on div "A Callback Scheduled Call Step: 1 America/New_York +1 631-438-9207 brucewachtma…" at bounding box center [685, 285] width 568 height 87
click at [892, 371] on div "A Callback Scheduled Call Step: 1 America/Chicago +1 816-786-8774 brettruff1@gm…" at bounding box center [685, 406] width 568 height 87
click at [741, 328] on div "A Callback Scheduled Call Step: 1 America/New_York +1 631-438-9207 brucewachtma…" at bounding box center [685, 285] width 568 height 87
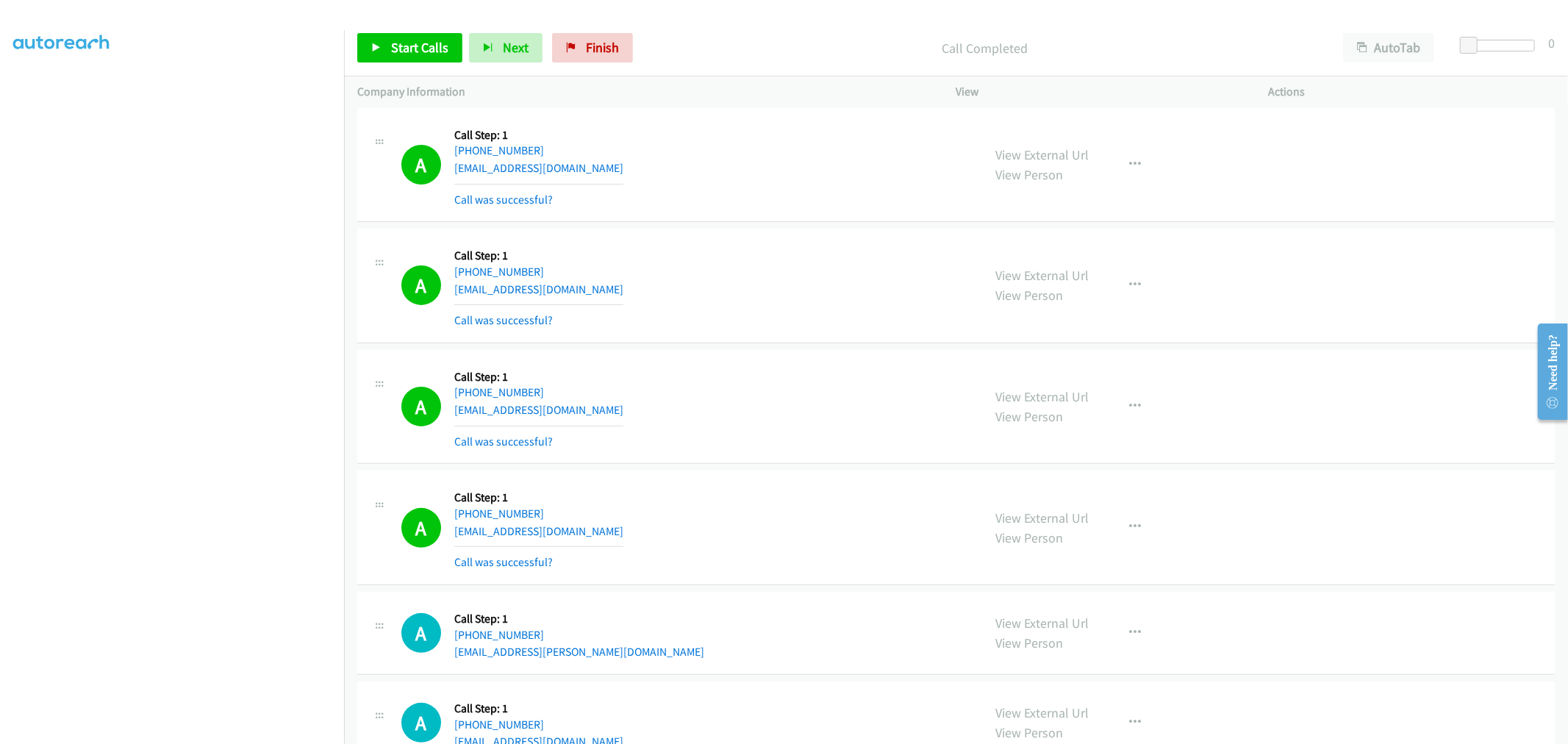
click at [736, 325] on div "A Callback Scheduled Call Step: 1 America/New_York +1 631-438-9207 brucewachtma…" at bounding box center [685, 285] width 568 height 87
click at [736, 275] on div "A Callback Scheduled Call Step: 1 America/New_York +1 631-438-9207 brucewachtma…" at bounding box center [685, 285] width 568 height 87
click at [798, 348] on td "A Callback Scheduled Call Step: 1 America/Chicago +1 816-786-8774 brettruff1@gm…" at bounding box center [956, 406] width 1224 height 121
click at [444, 52] on span "Start Calls" at bounding box center [420, 47] width 57 height 17
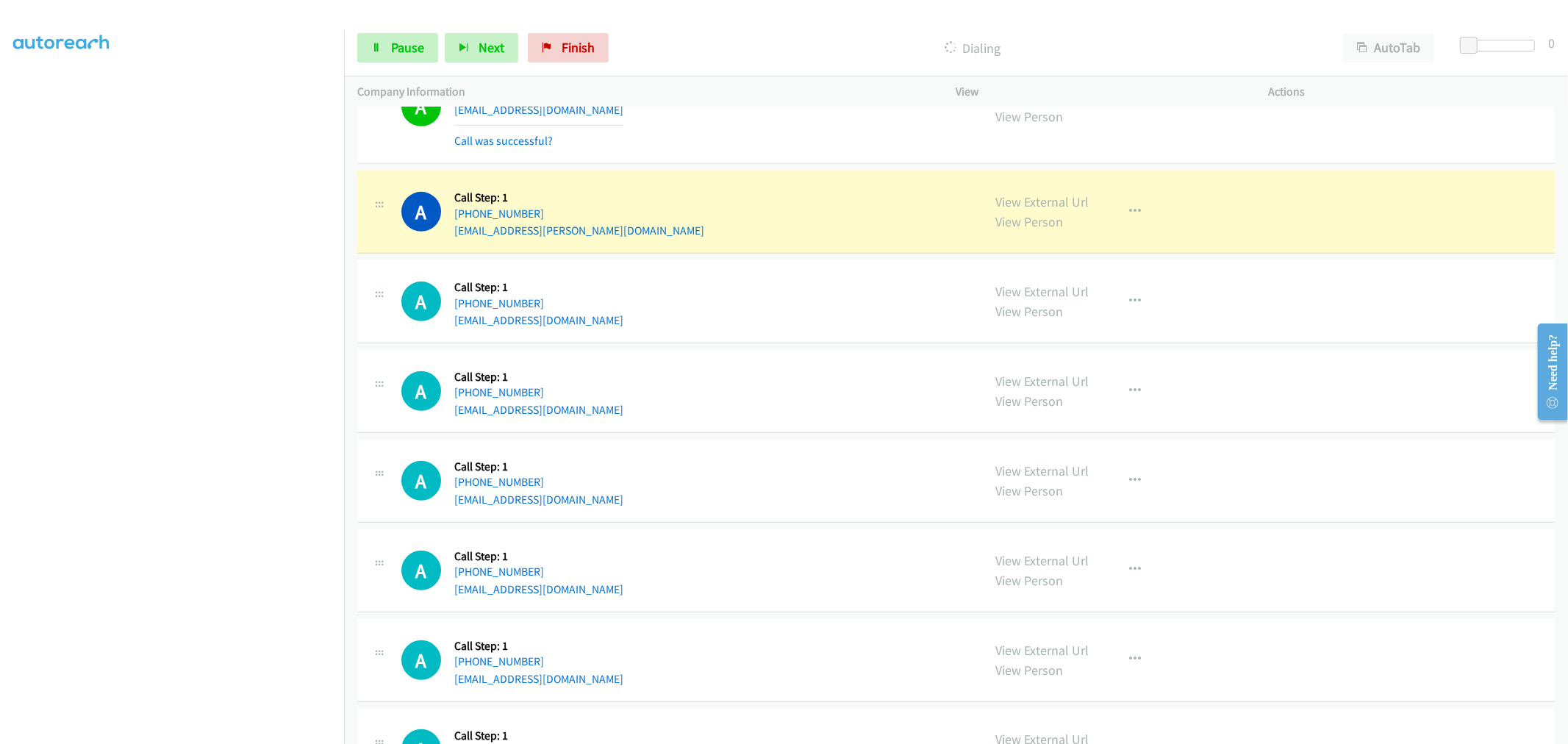
scroll to position [571, 0]
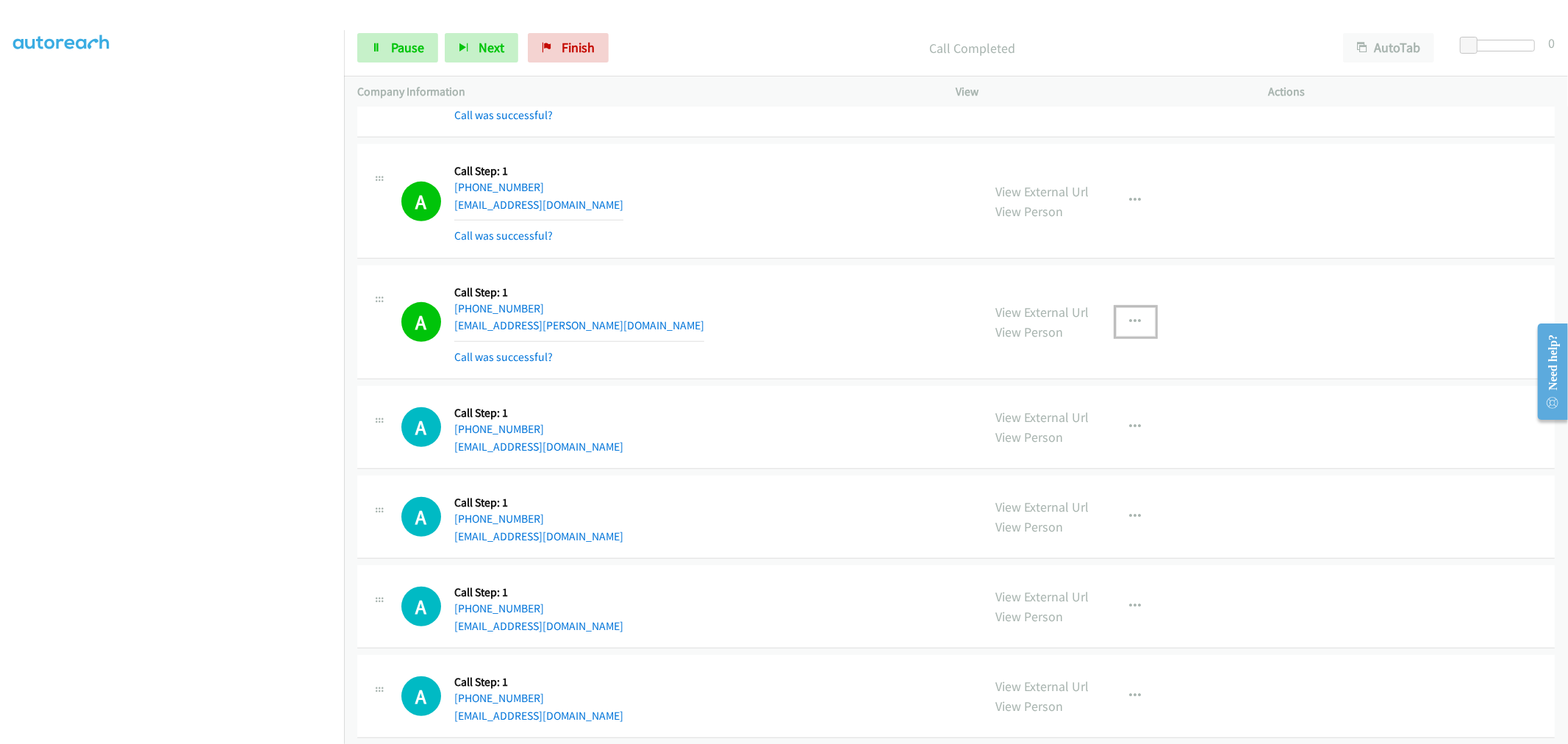
click at [1140, 328] on button "button" at bounding box center [1135, 322] width 39 height 29
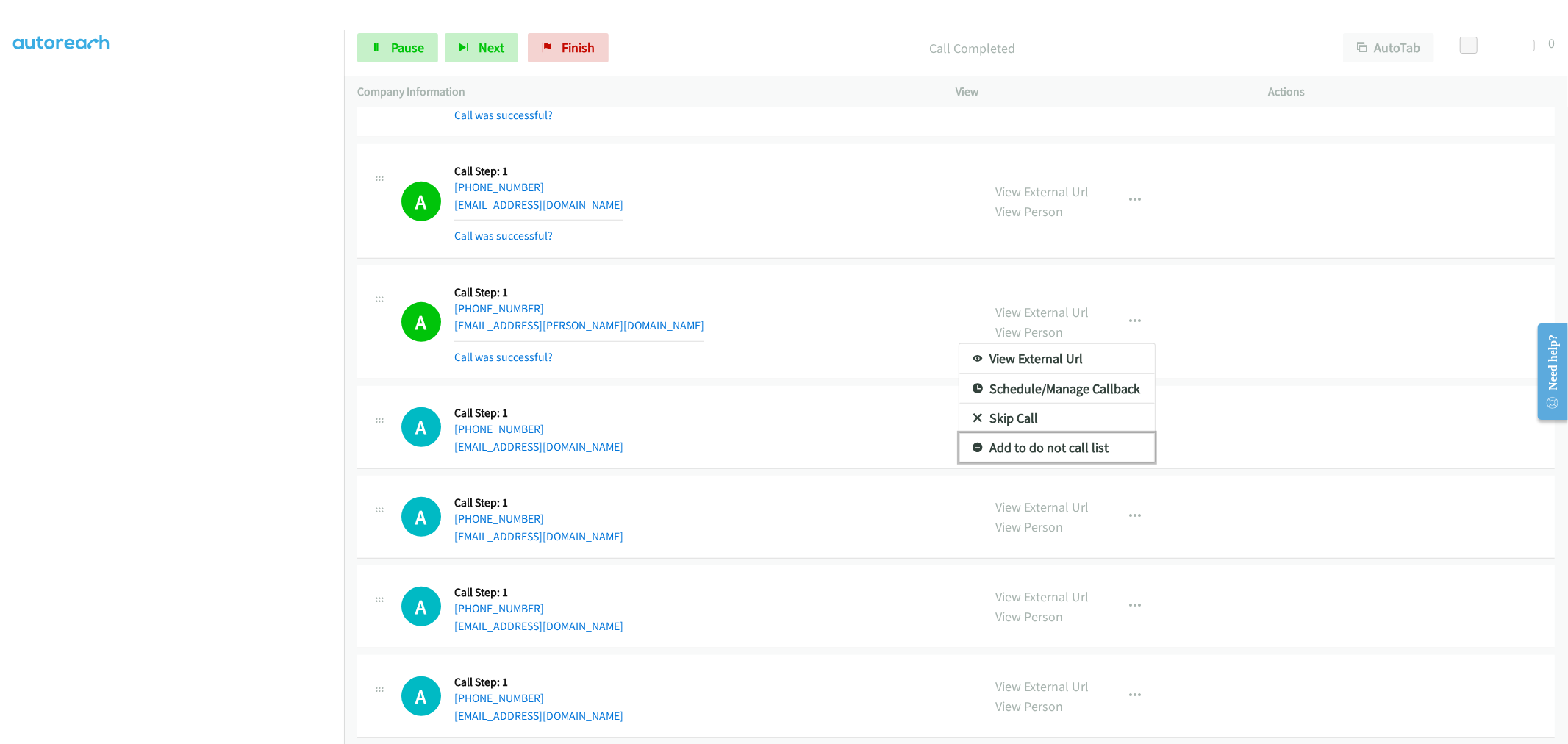
click at [1037, 452] on link "Add to do not call list" at bounding box center [1057, 447] width 196 height 29
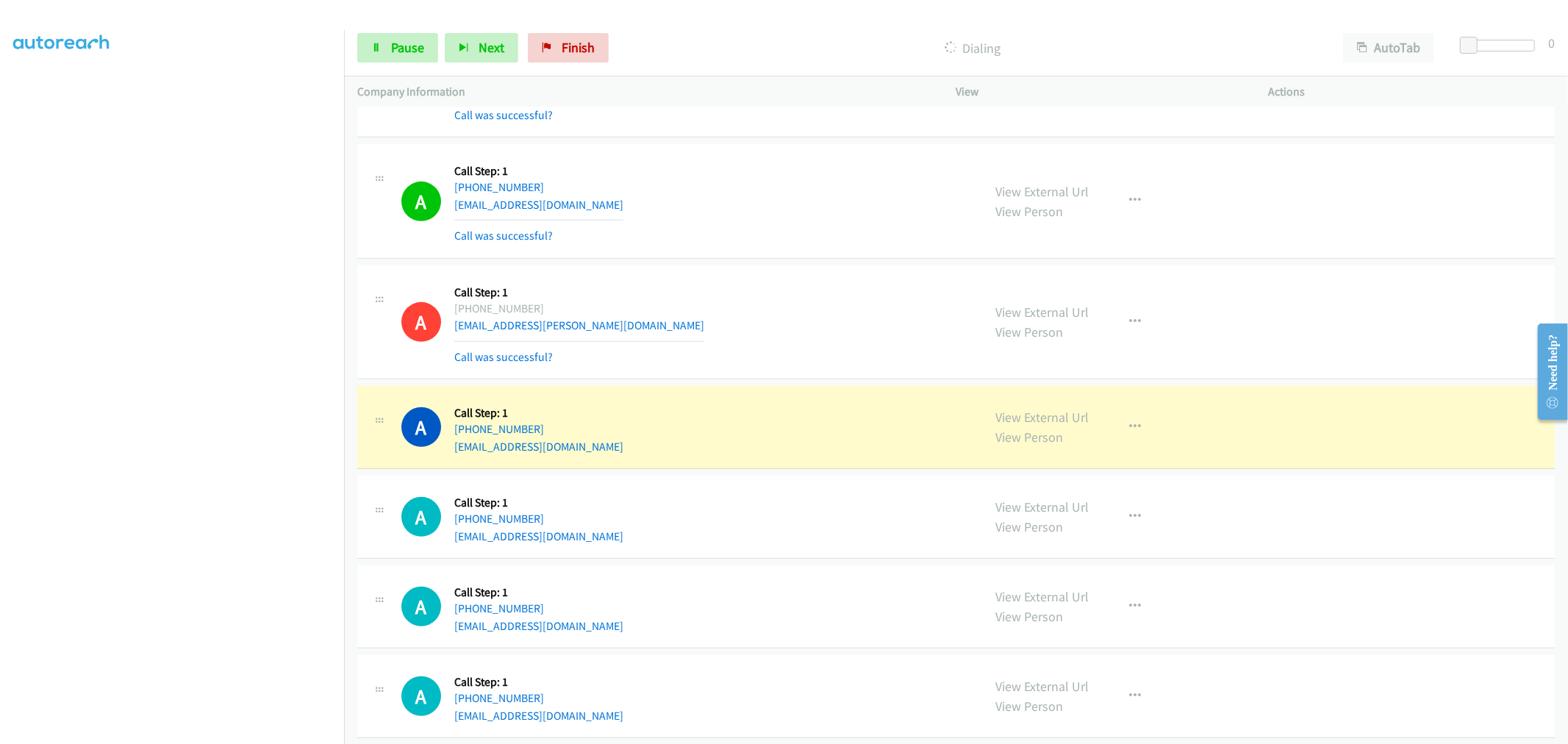
click at [609, 297] on div "A Callback Scheduled Call Step: 1 America/New_York +1 315-243-8403 missy.colvin…" at bounding box center [685, 321] width 568 height 87
click at [741, 258] on div "A Callback Scheduled Call Step: 1 America/New_York +1 518-728-6399 goolicjordan…" at bounding box center [956, 201] width 1197 height 115
click at [771, 259] on td "A Callback Scheduled Call Step: 1 America/New_York +1 518-728-6399 goolicjordan…" at bounding box center [956, 201] width 1224 height 121
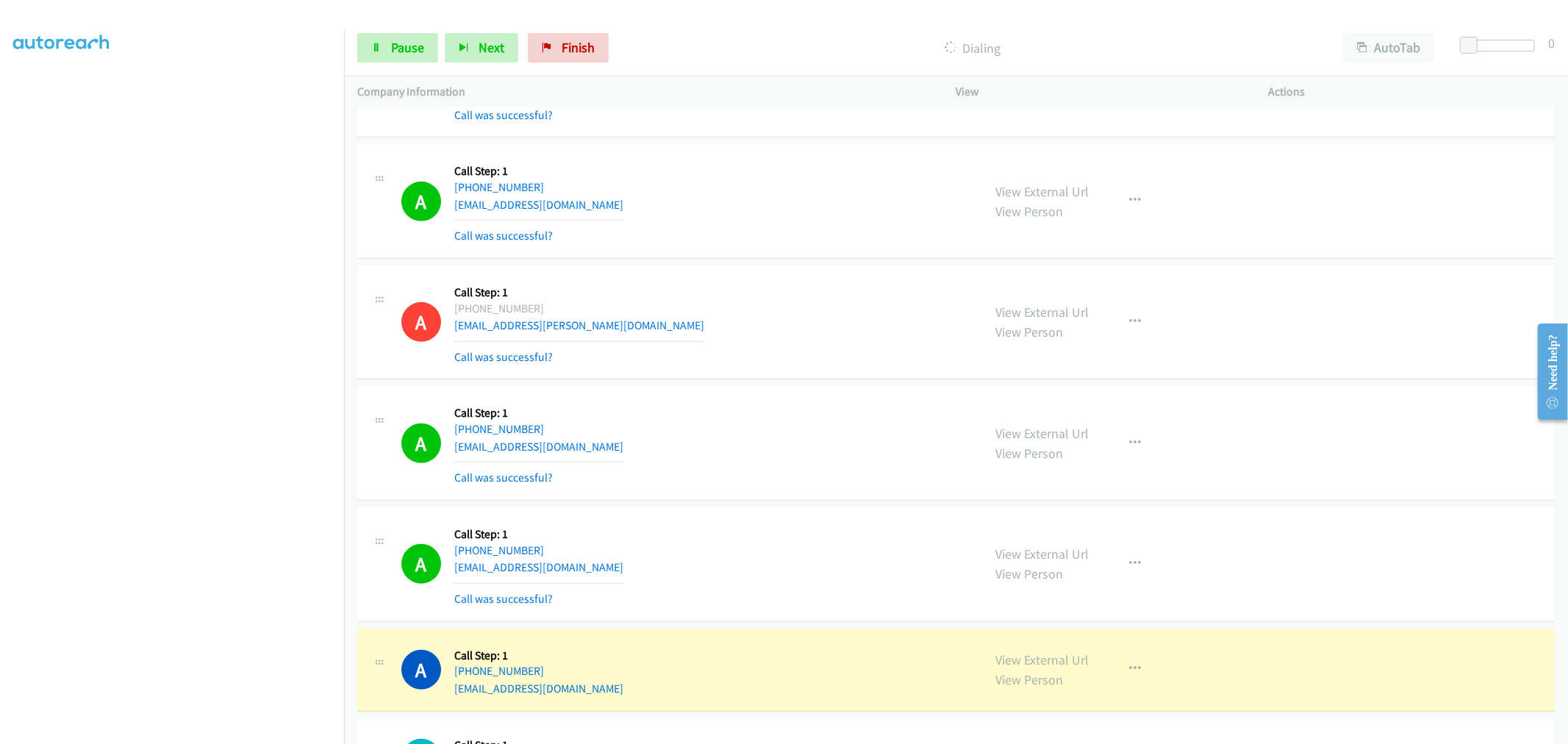
click at [777, 383] on td "A Callback Scheduled Call Step: 1 America/New_York +1 941-345-0562 velasquez_ro…" at bounding box center [956, 443] width 1224 height 121
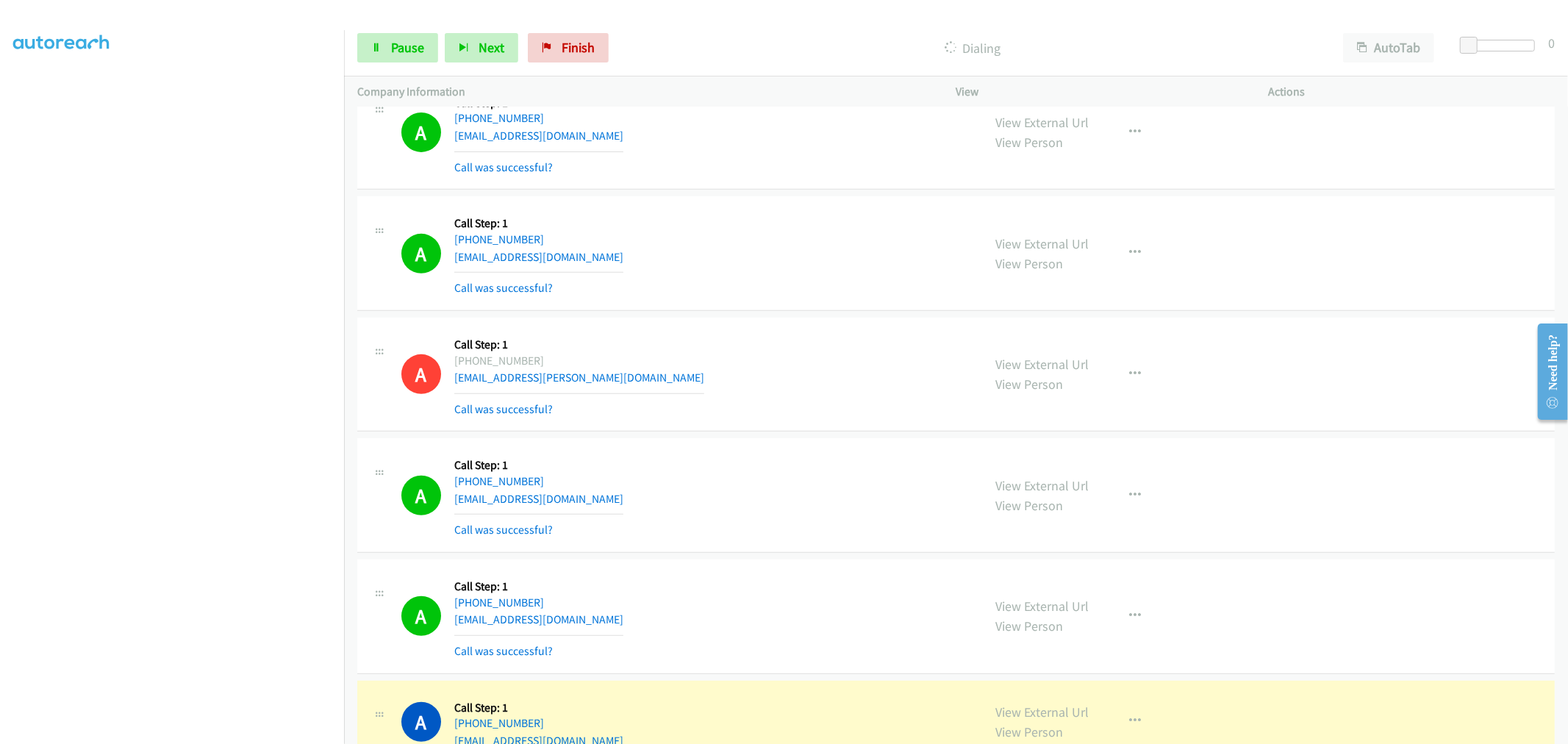
scroll to position [489, 0]
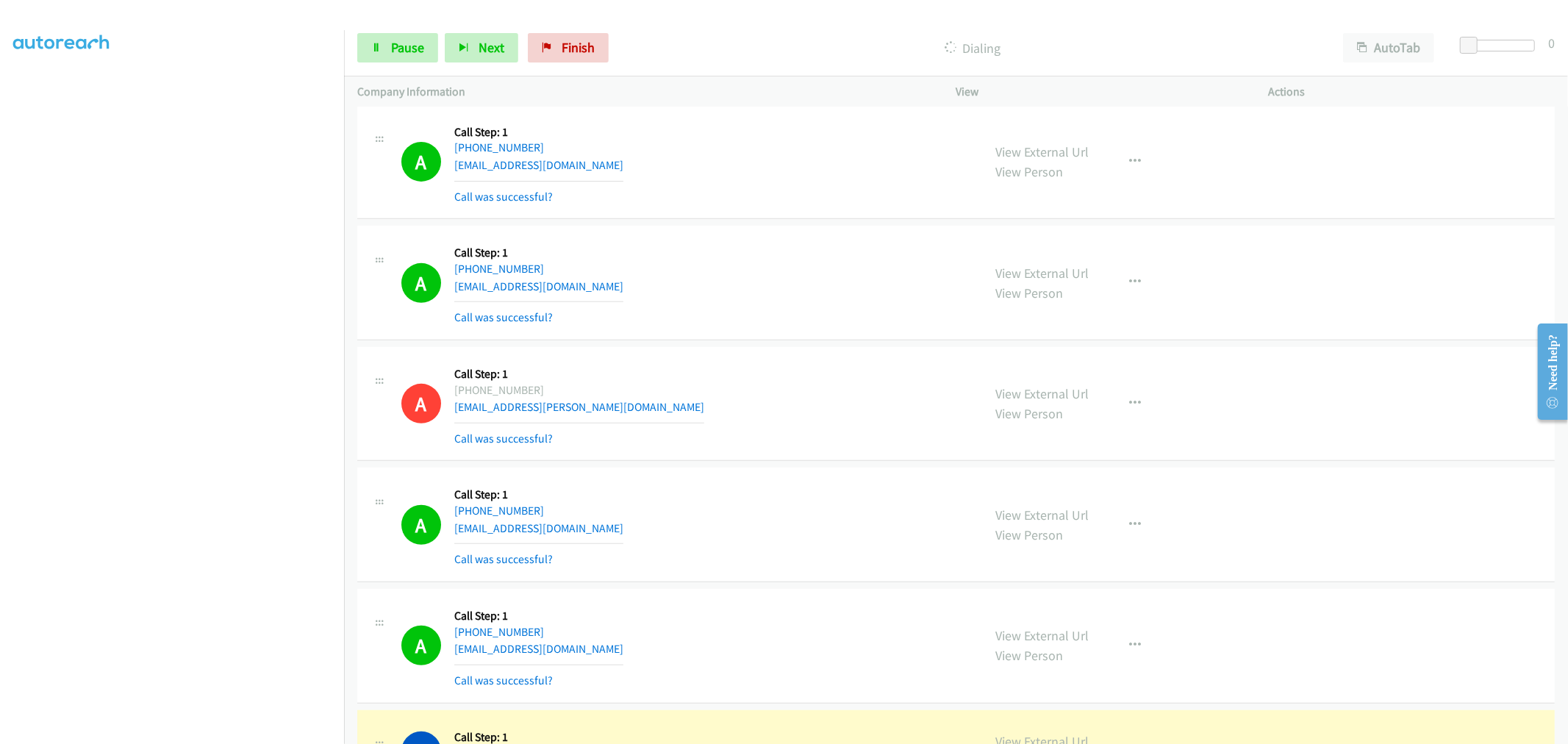
click at [785, 342] on td "A Callback Scheduled Call Step: 1 America/New_York +1 518-728-6399 goolicjordan…" at bounding box center [956, 283] width 1224 height 121
click at [415, 46] on span "Pause" at bounding box center [408, 47] width 33 height 17
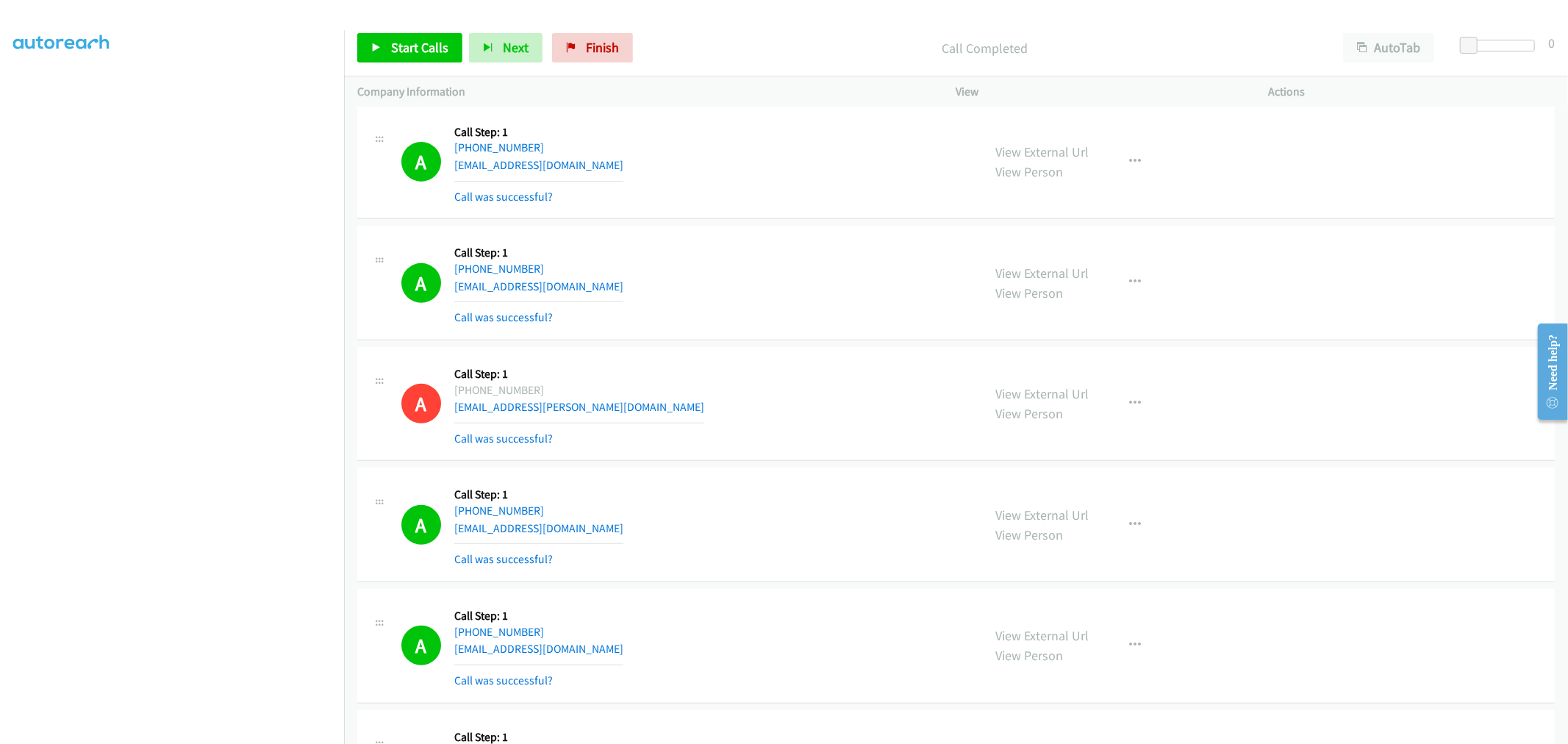
click at [707, 304] on div "A Callback Scheduled Call Step: 1 America/New_York +1 518-728-6399 goolicjordan…" at bounding box center [685, 282] width 568 height 87
click at [784, 223] on td "A Callback Scheduled Call Step: 1 America/New_York +1 518-728-6399 goolicjordan…" at bounding box center [956, 283] width 1224 height 121
click at [395, 40] on span "Start Calls" at bounding box center [420, 47] width 57 height 17
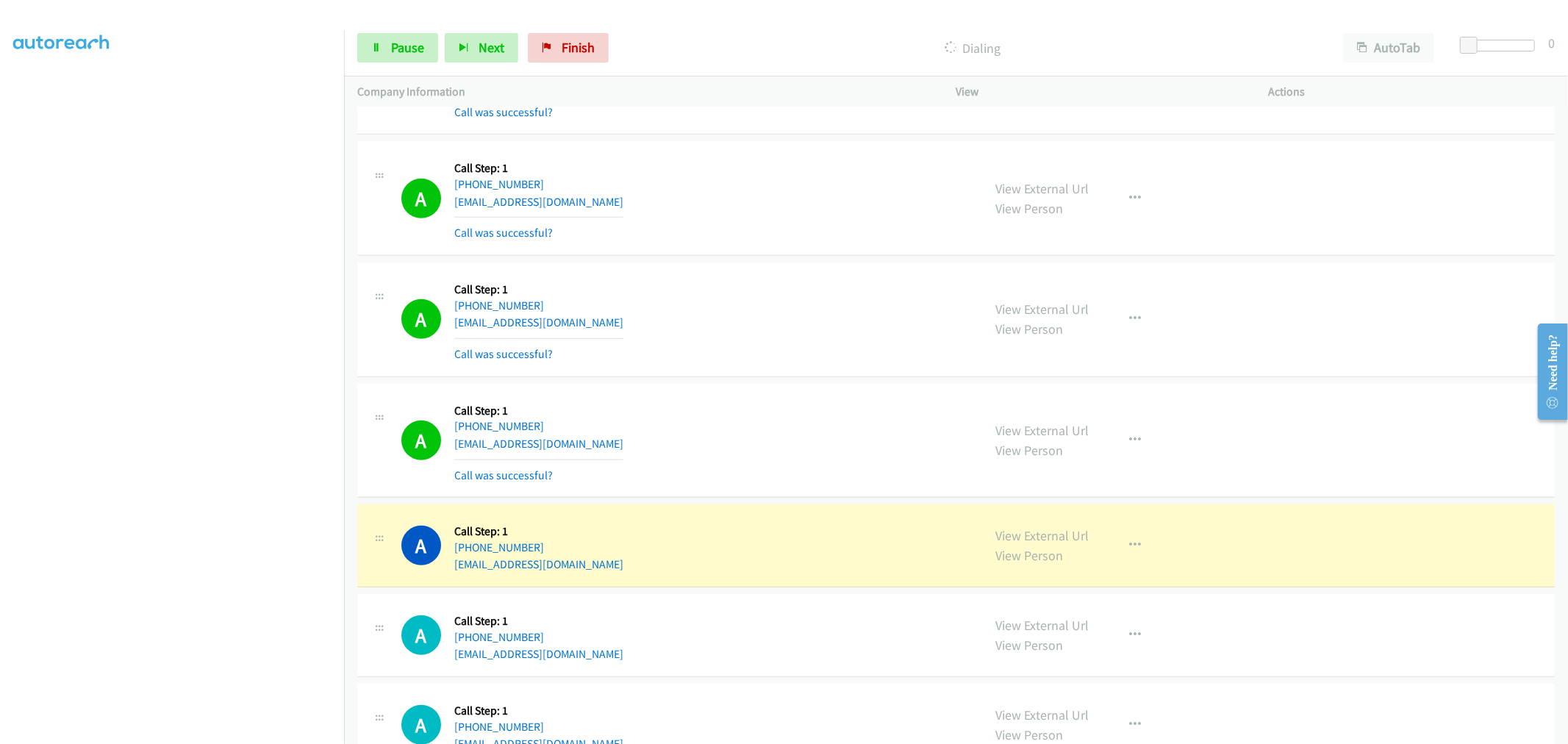
scroll to position [817, 0]
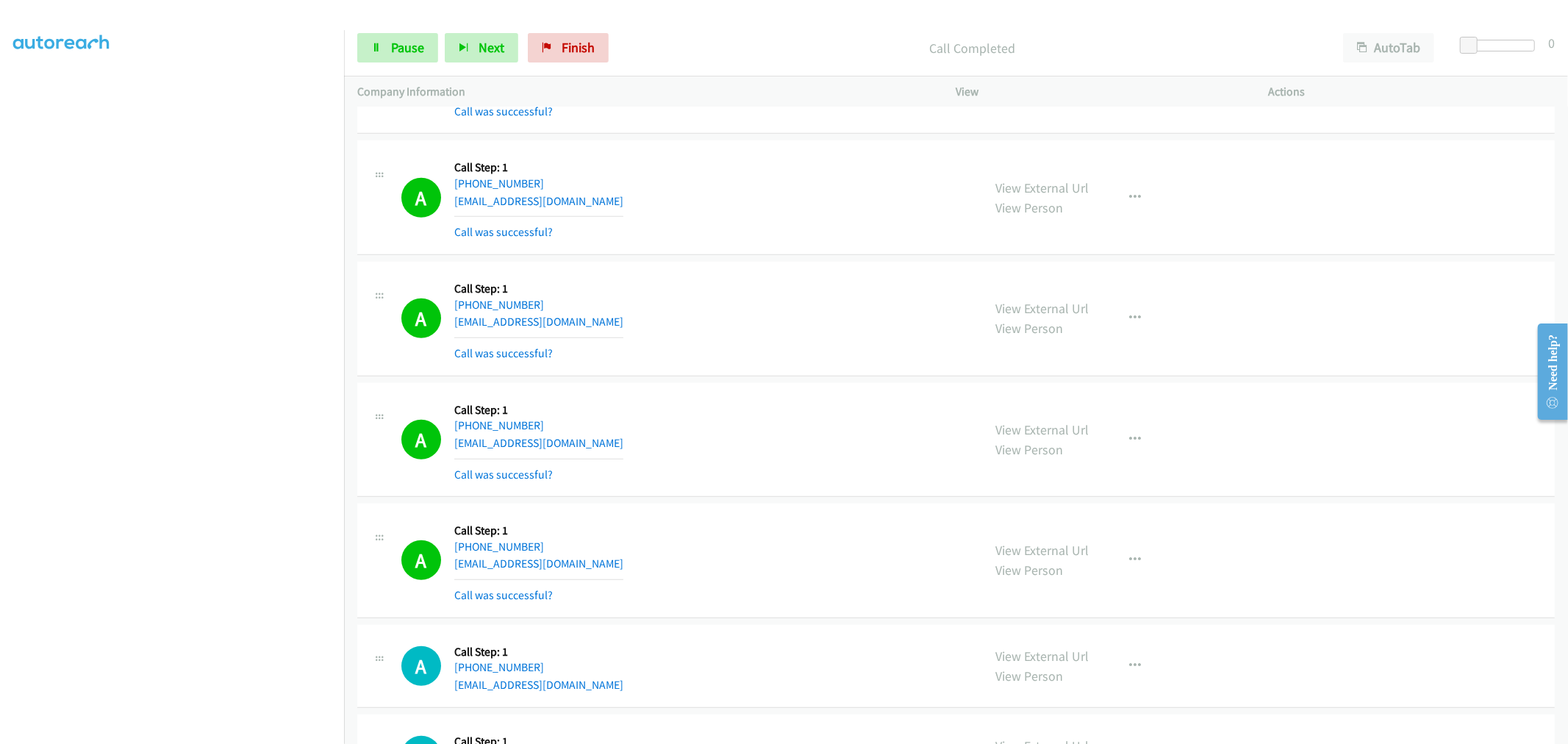
click at [157, 733] on section at bounding box center [171, 395] width 318 height 704
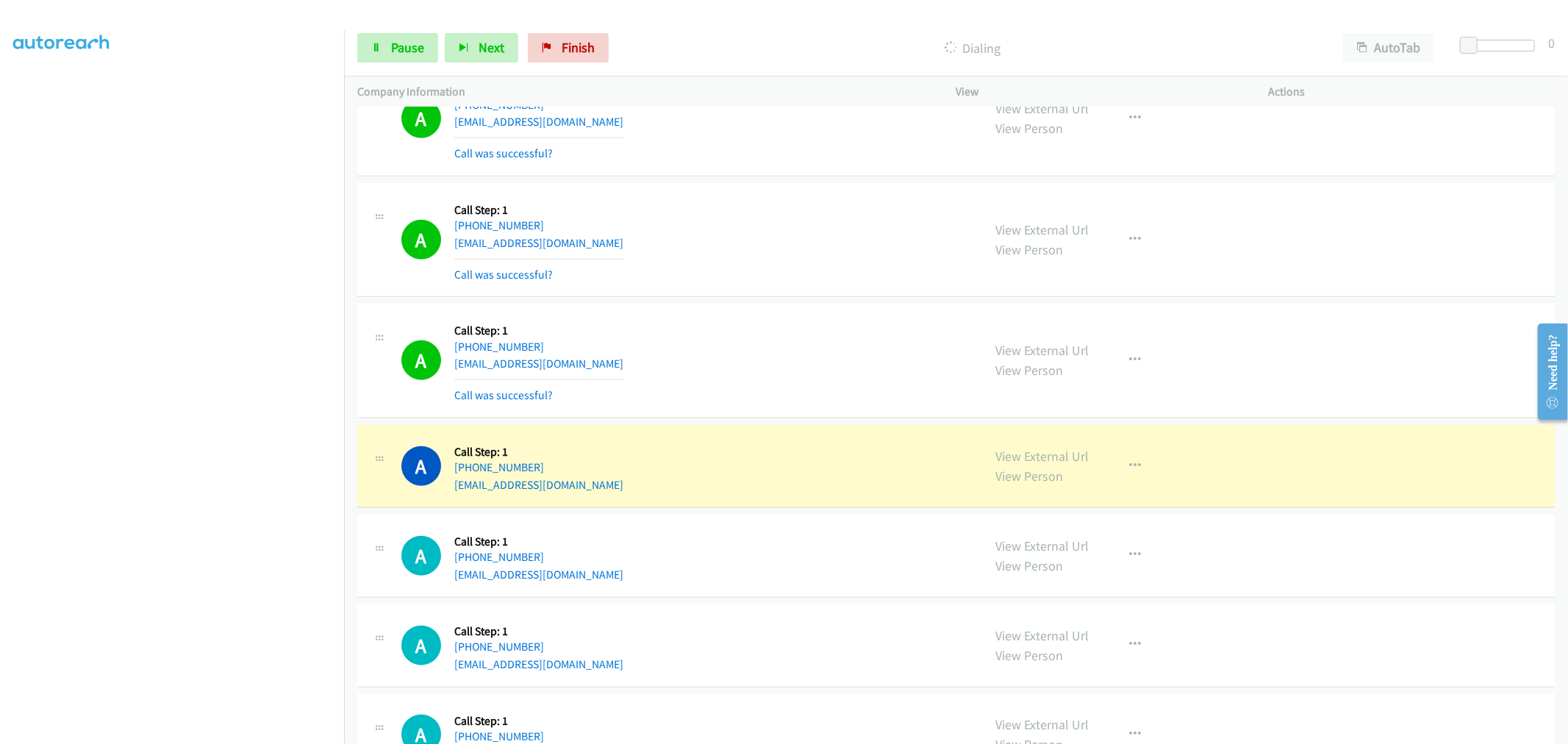
scroll to position [1143, 0]
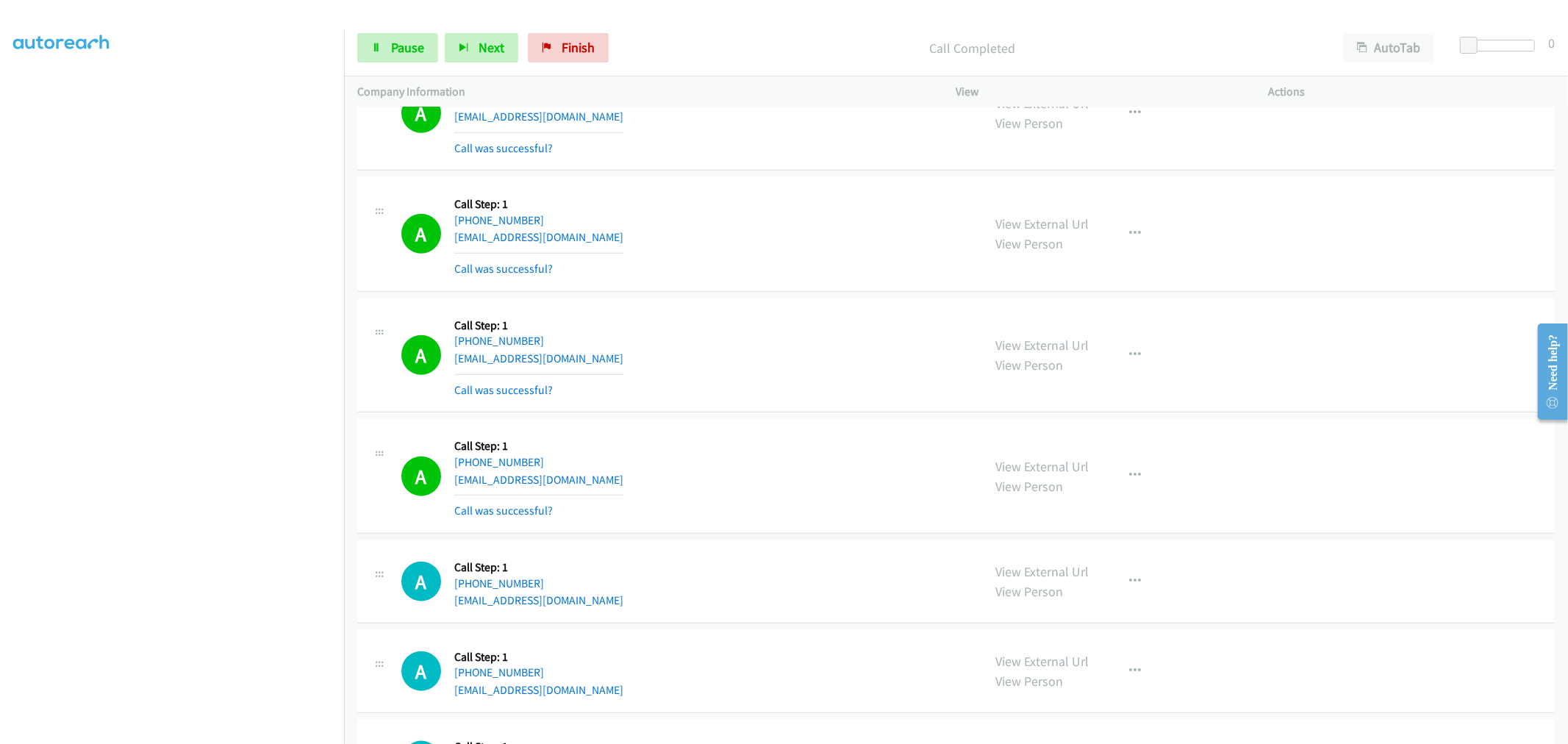
click at [879, 201] on div "A Callback Scheduled Call Step: 1 America/Chicago +1 832-998-9003 chrlymoffett@…" at bounding box center [685, 234] width 568 height 87
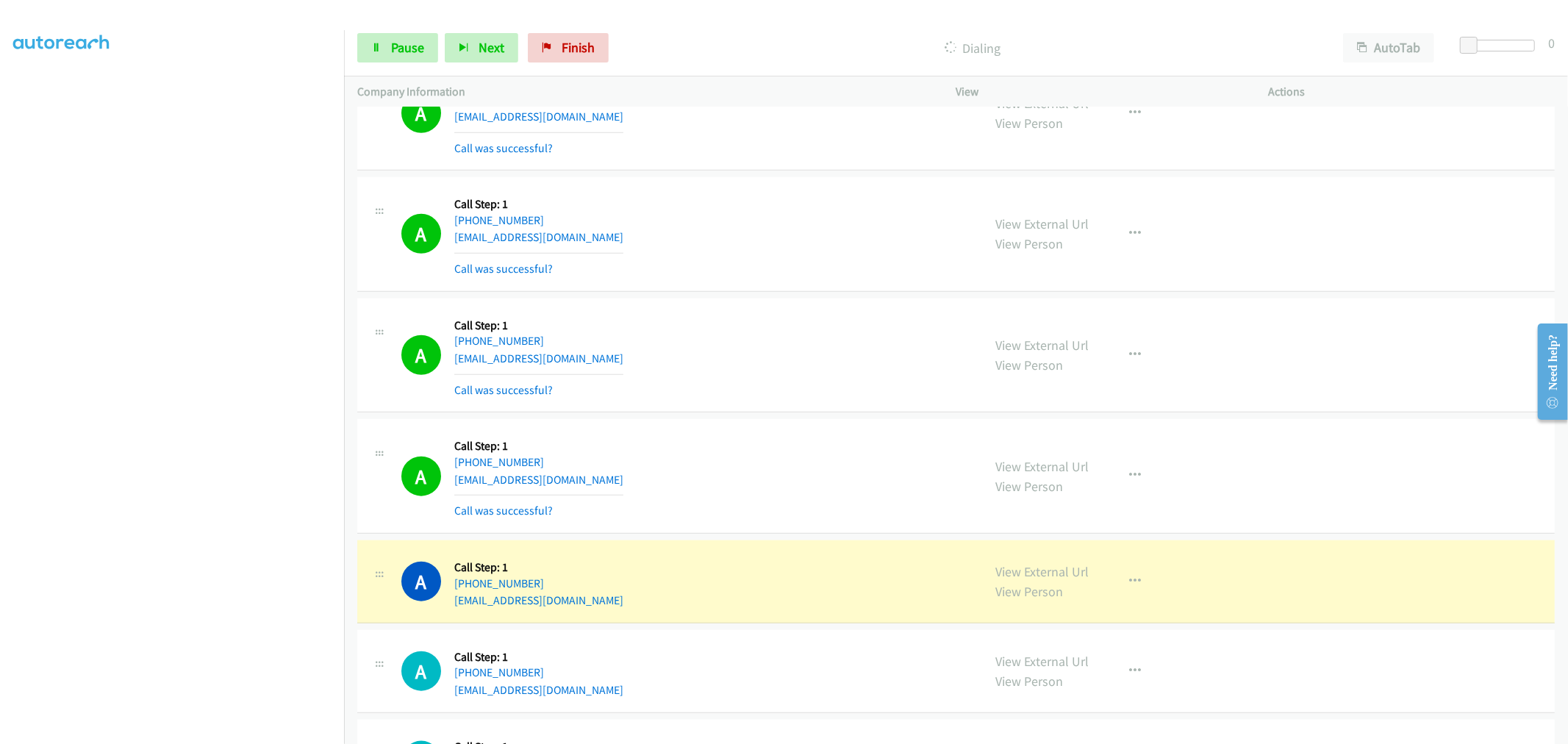
click at [789, 302] on div "A Callback Scheduled Call Step: 1 America/Los_Angeles +1 425-362-0732 paytguth@…" at bounding box center [956, 356] width 1197 height 115
click at [787, 290] on div "A Callback Scheduled Call Step: 1 America/Chicago +1 832-998-9003 chrlymoffett@…" at bounding box center [956, 234] width 1197 height 115
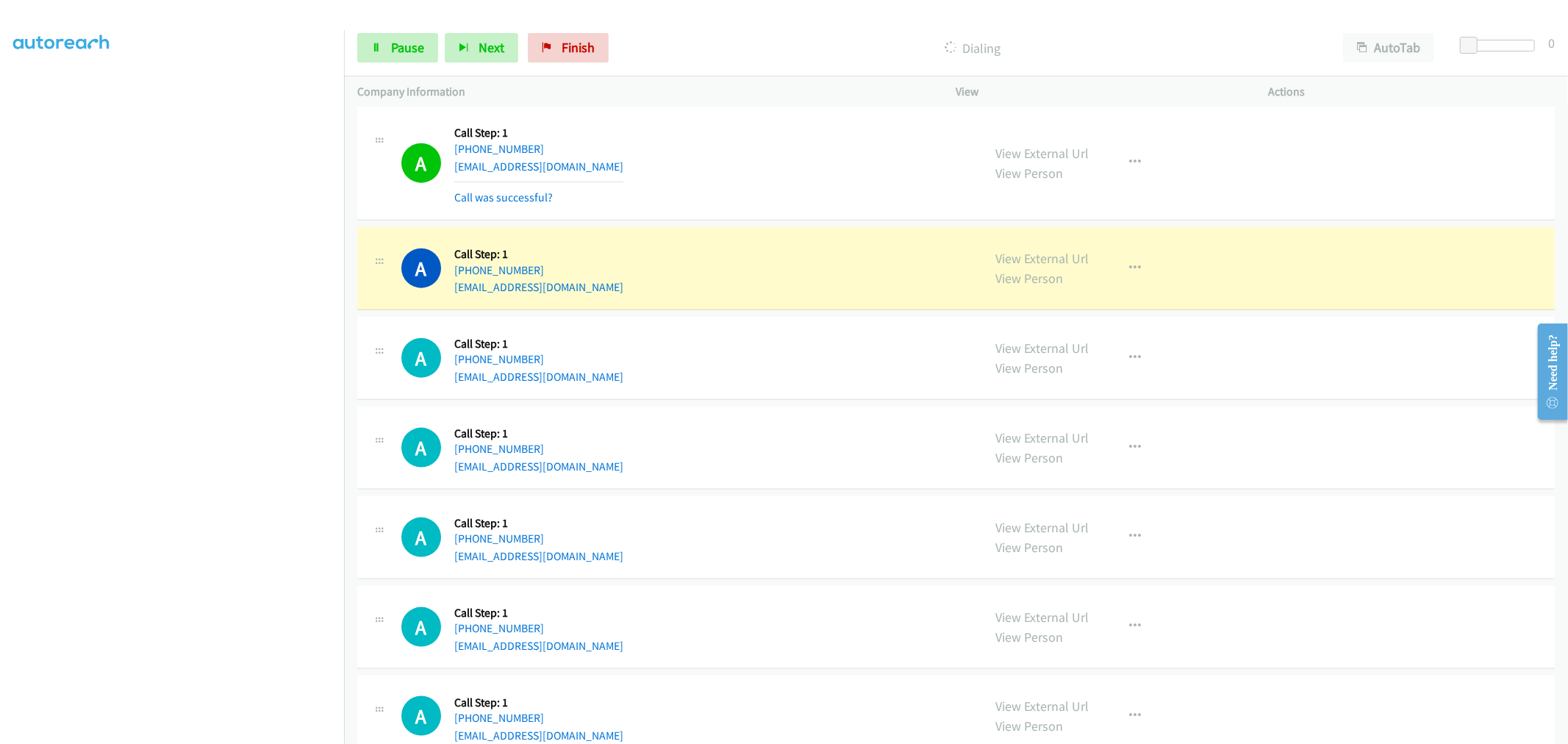
scroll to position [1470, 0]
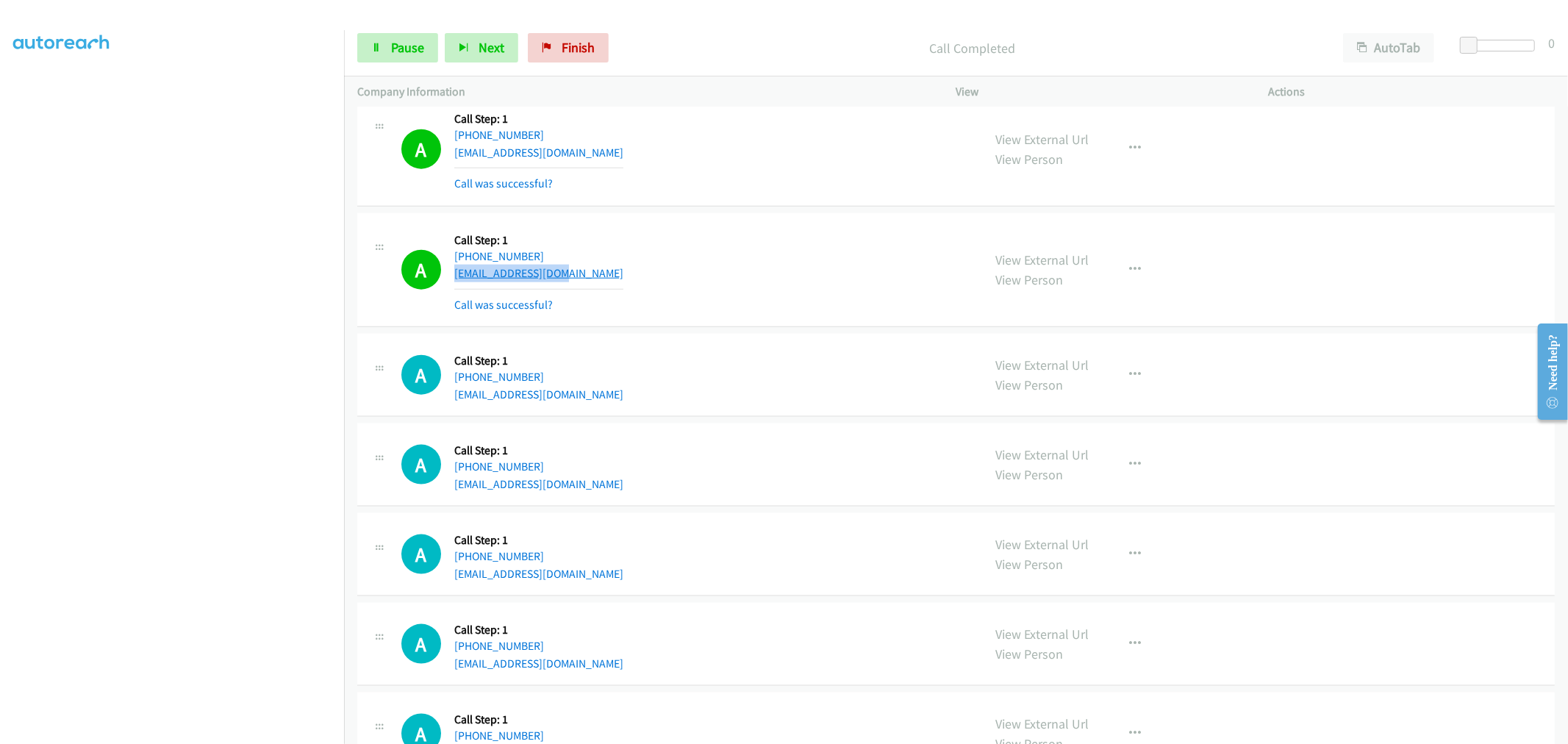
drag, startPoint x: 497, startPoint y: 275, endPoint x: 456, endPoint y: 278, distance: 41.1
click at [456, 278] on div "A Callback Scheduled Call Step: 1 America/Los_Angeles +1 858-205-0026 rhondabss…" at bounding box center [685, 269] width 568 height 87
copy link "[EMAIL_ADDRESS][DOMAIN_NAME]"
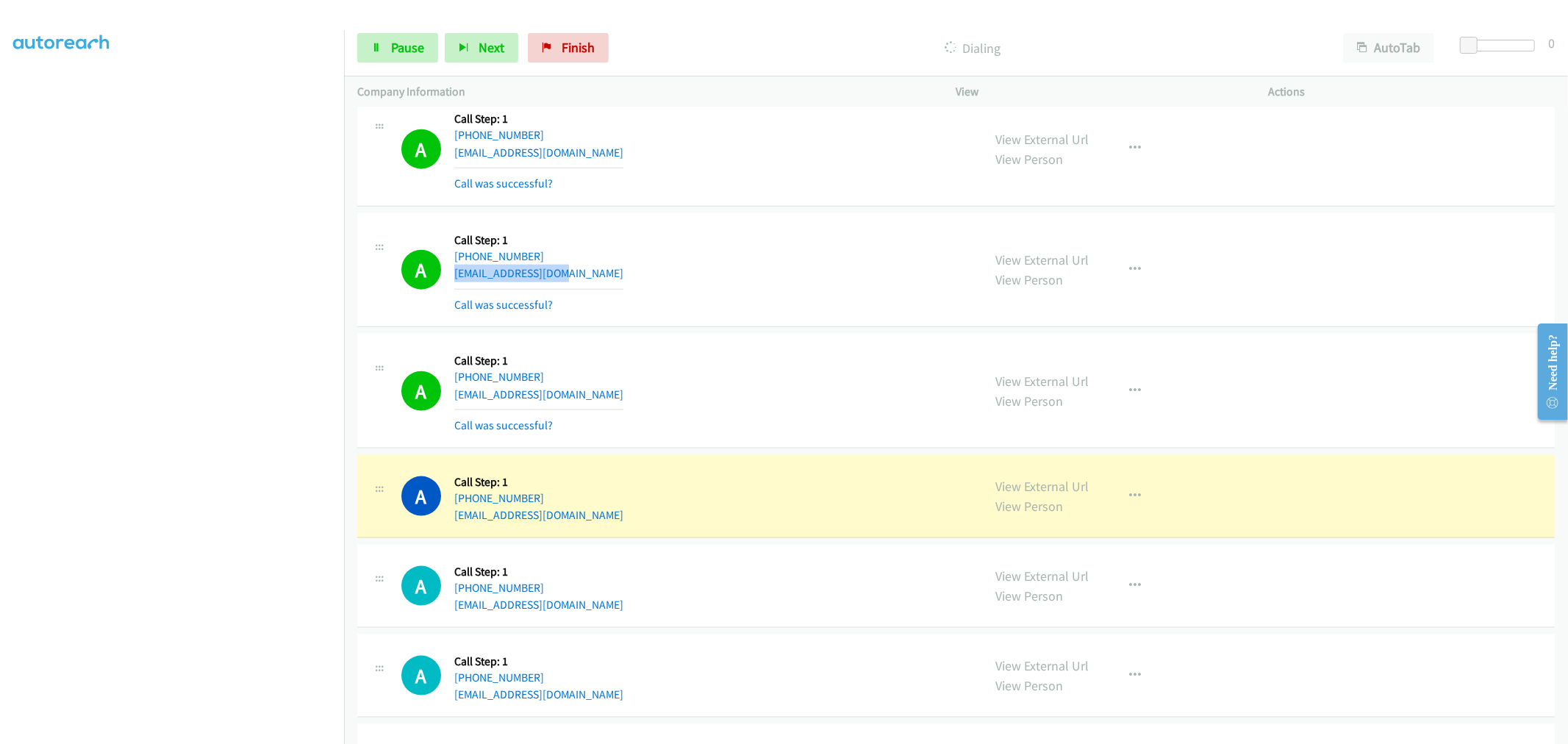
click at [798, 266] on div "A Callback Scheduled Call Step: 1 America/Los_Angeles +1 858-205-0026 rhondabss…" at bounding box center [685, 269] width 568 height 87
click at [400, 54] on span "Pause" at bounding box center [408, 47] width 33 height 17
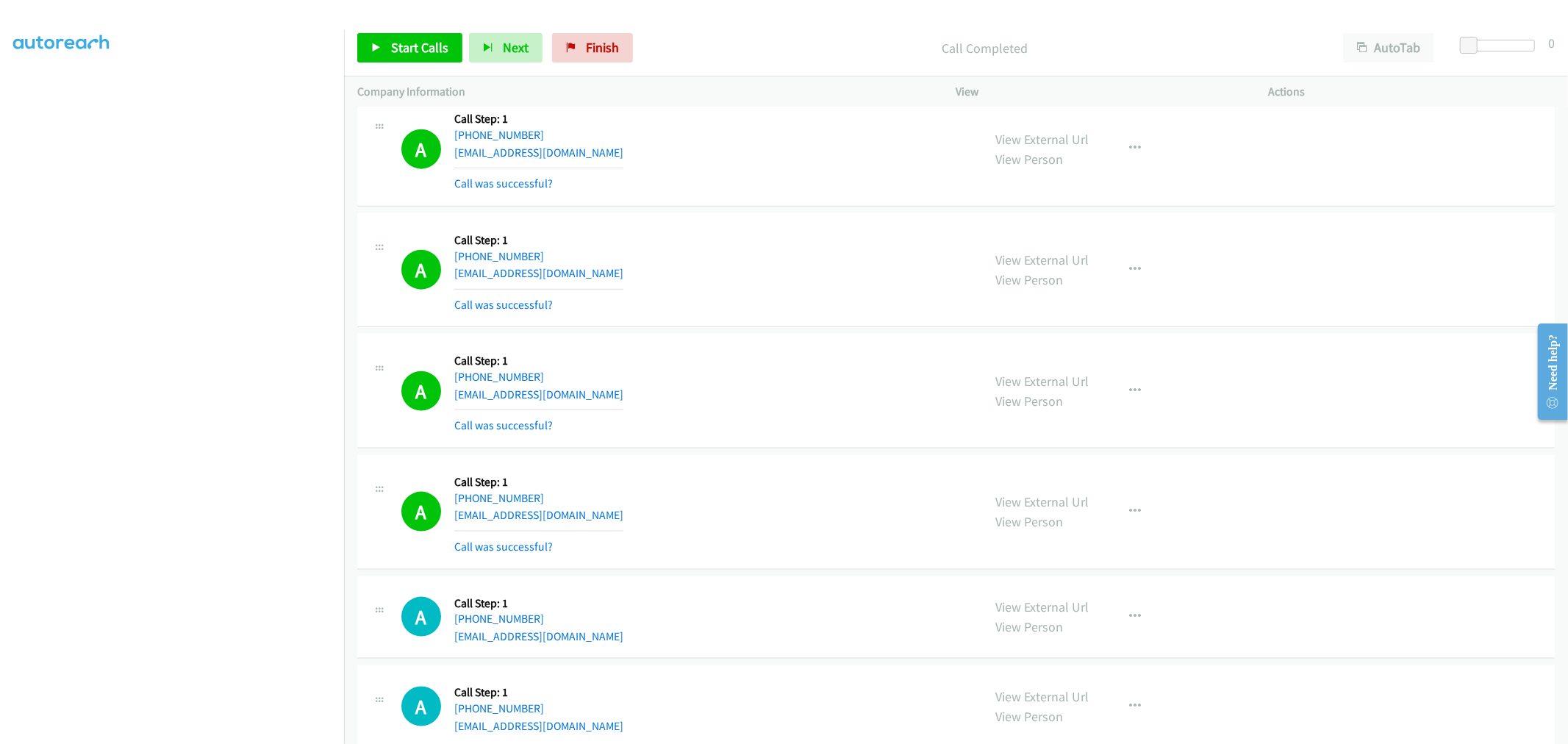
click at [686, 357] on div "A Callback Scheduled Call Step: 1 America/North_Dakota/Center +1 605-900-7943 p…" at bounding box center [685, 390] width 568 height 87
click at [421, 48] on span "Start Calls" at bounding box center [420, 47] width 57 height 17
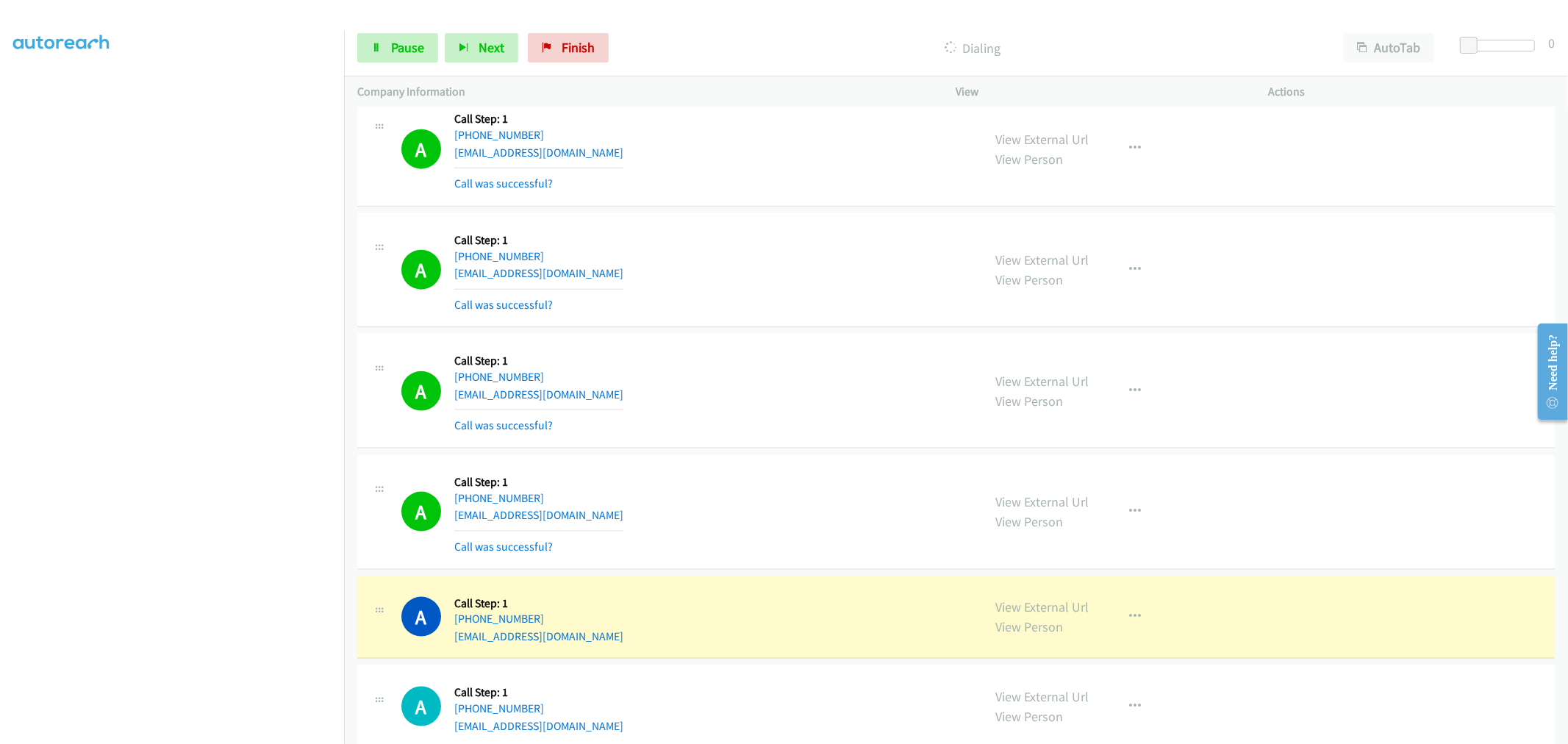
click at [782, 331] on td "A Callback Scheduled Call Step: 1 America/Los_Angeles +1 858-205-0026 rhondabss…" at bounding box center [956, 269] width 1224 height 121
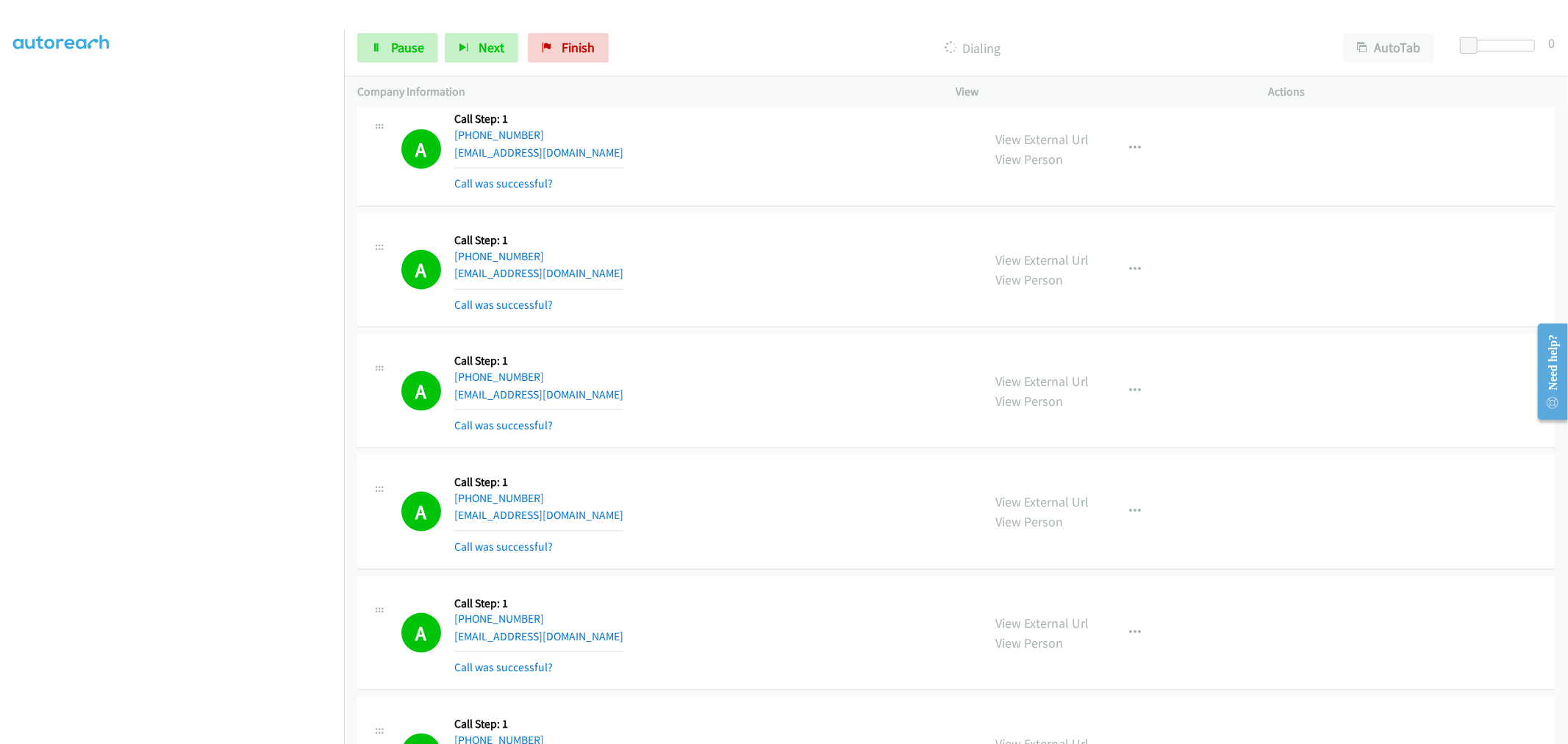
click at [812, 328] on td "A Callback Scheduled Call Step: 1 America/Los_Angeles +1 858-205-0026 rhondabss…" at bounding box center [956, 269] width 1224 height 121
drag, startPoint x: 406, startPoint y: 66, endPoint x: 437, endPoint y: 26, distance: 50.6
click at [406, 65] on div "Start Calls Pause Next Finish Dialing AutoTab AutoTab 0" at bounding box center [956, 48] width 1224 height 57
click at [385, 41] on link "Pause" at bounding box center [397, 48] width 81 height 29
click at [384, 44] on link "Start Calls" at bounding box center [409, 48] width 105 height 29
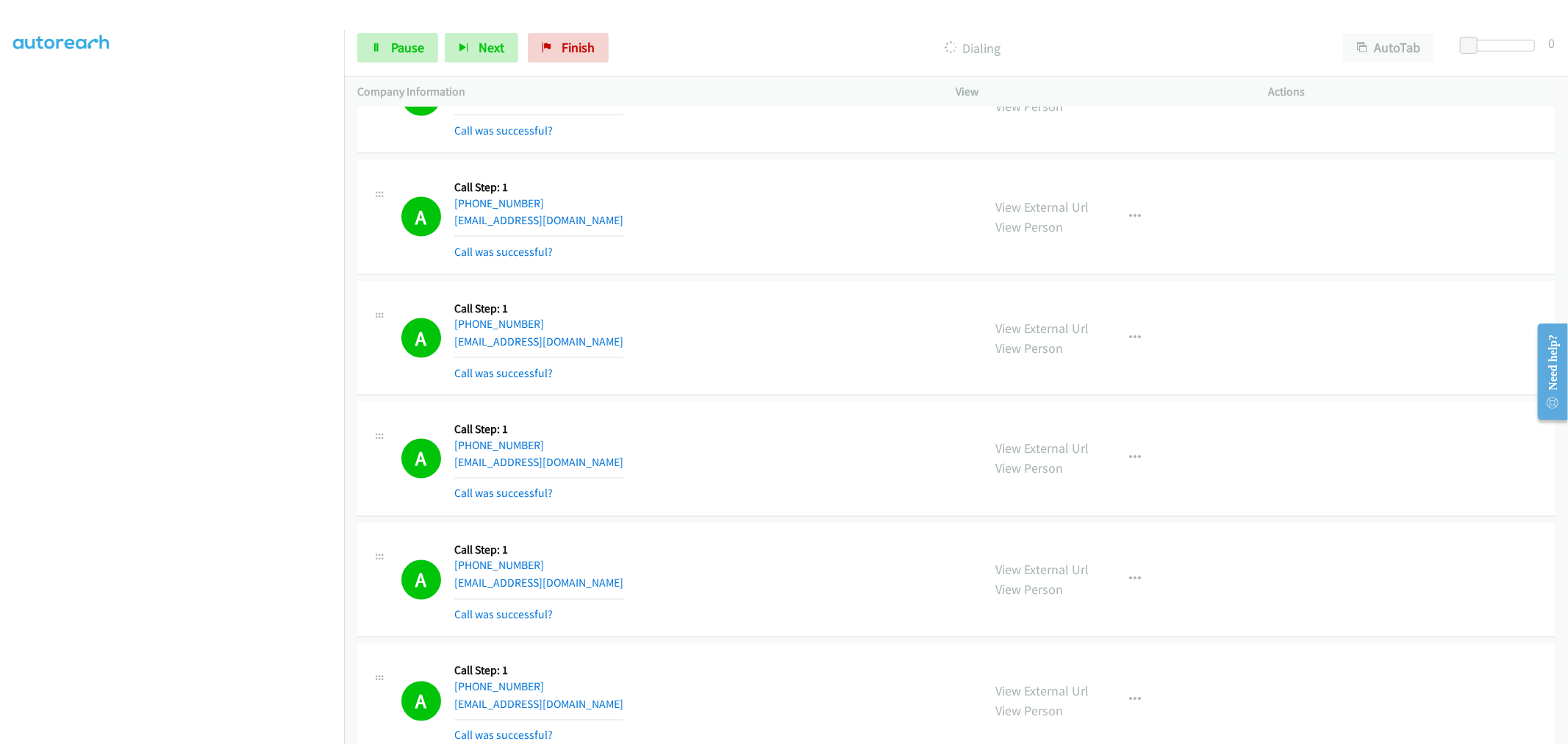
scroll to position [2205, 0]
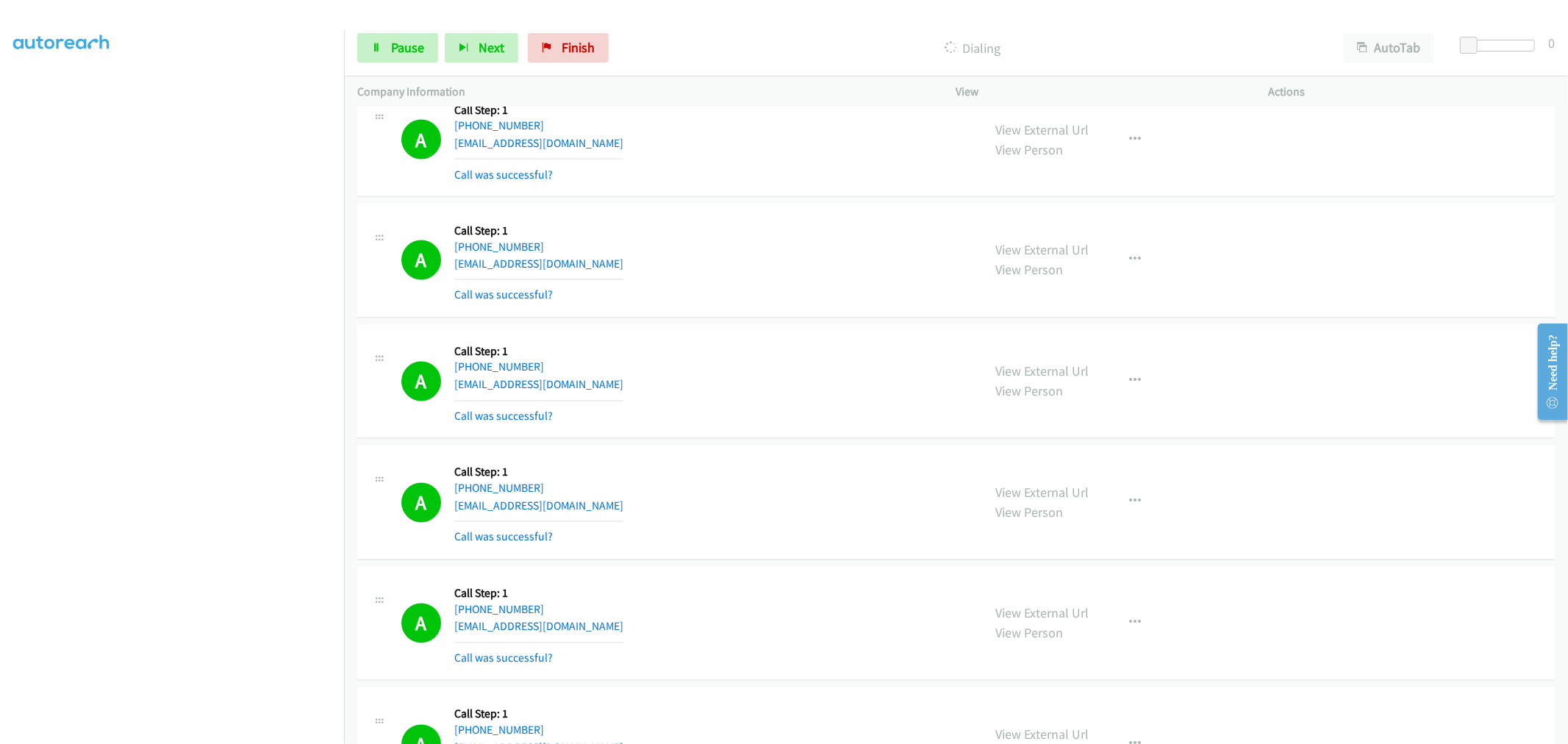
drag, startPoint x: 842, startPoint y: 316, endPoint x: 851, endPoint y: 326, distance: 13.5
click at [842, 316] on div "A Callback Scheduled Call Step: 1 America/New_York +1 680-241-7999 bulls23fan6@…" at bounding box center [956, 260] width 1197 height 115
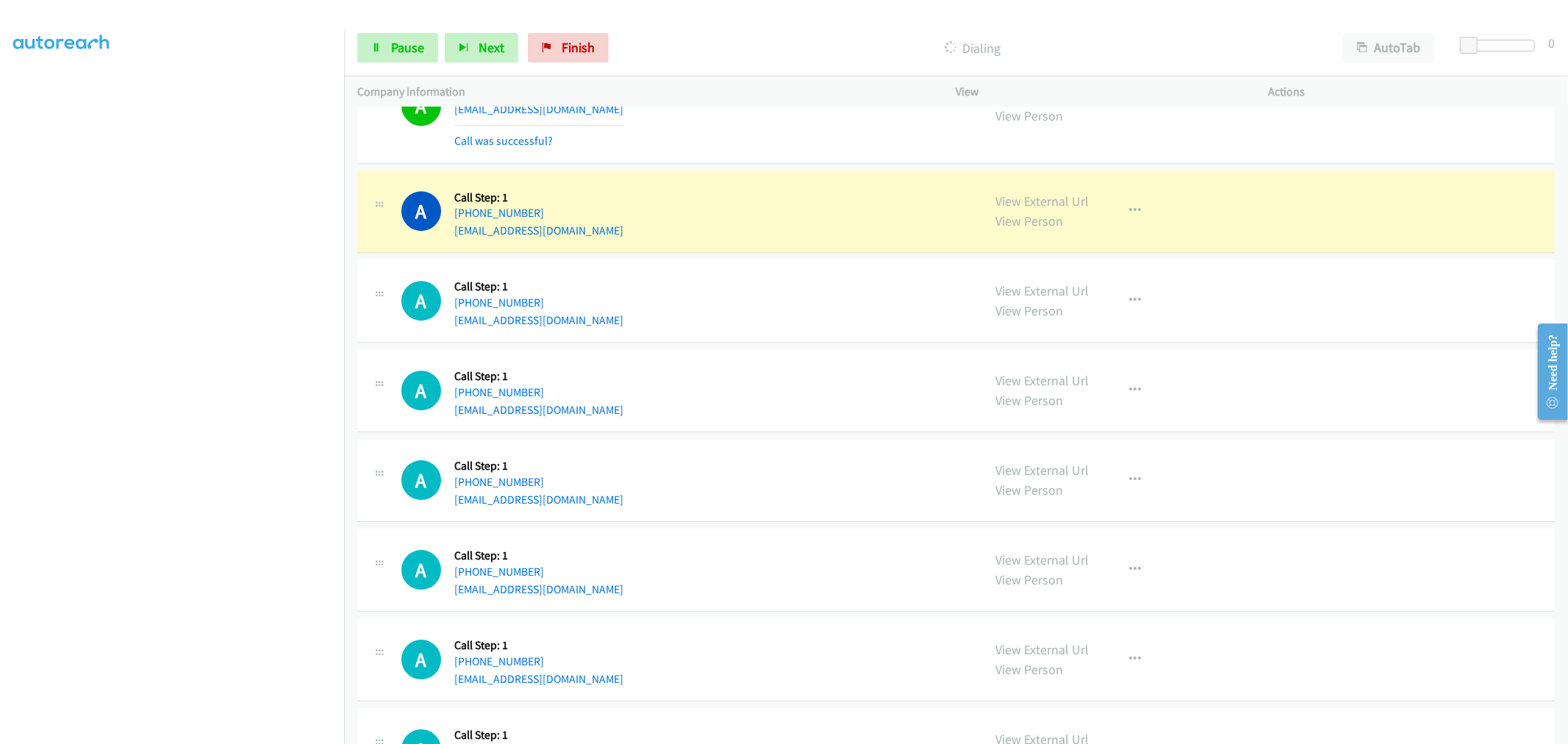
scroll to position [3675, 0]
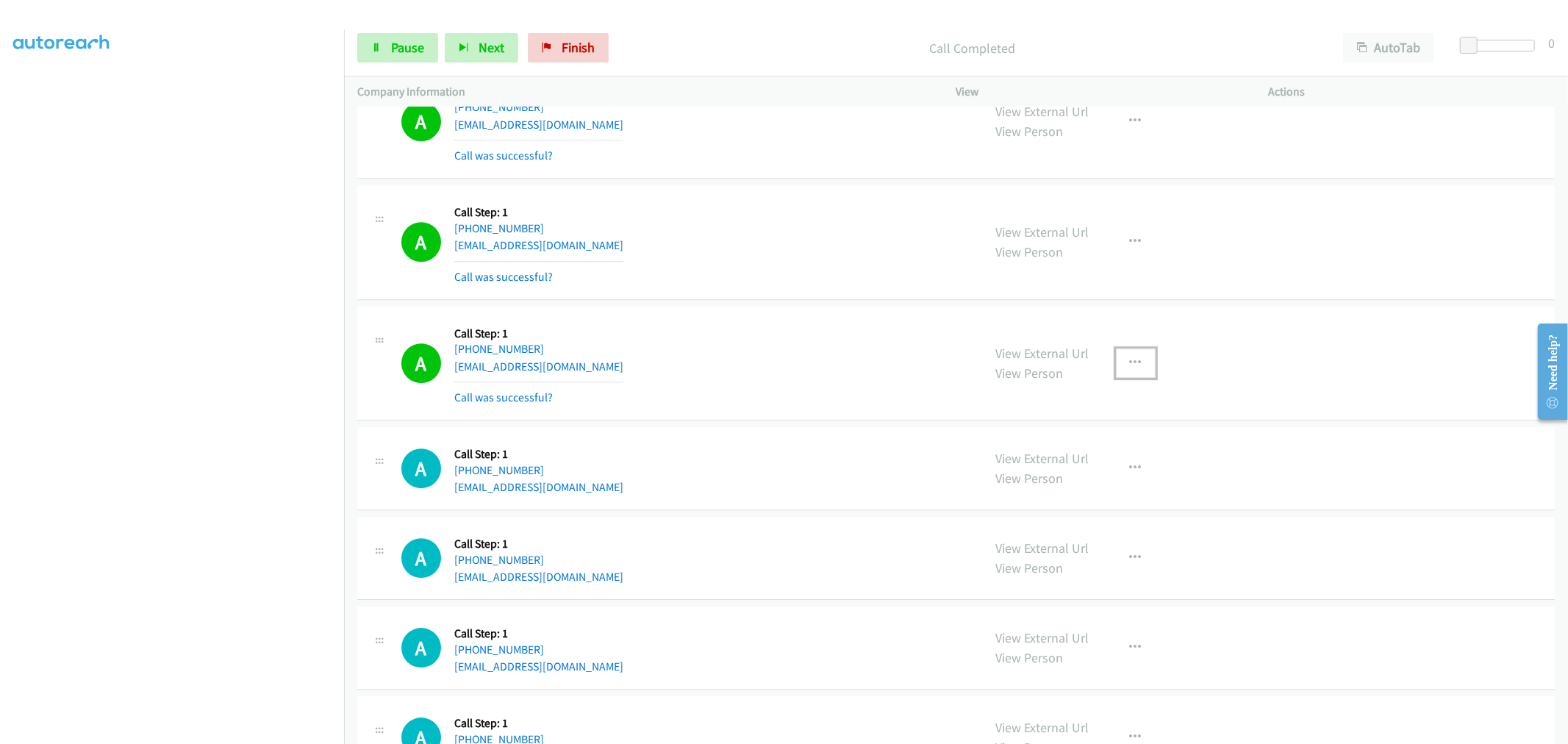
click at [1116, 358] on button "button" at bounding box center [1135, 363] width 39 height 29
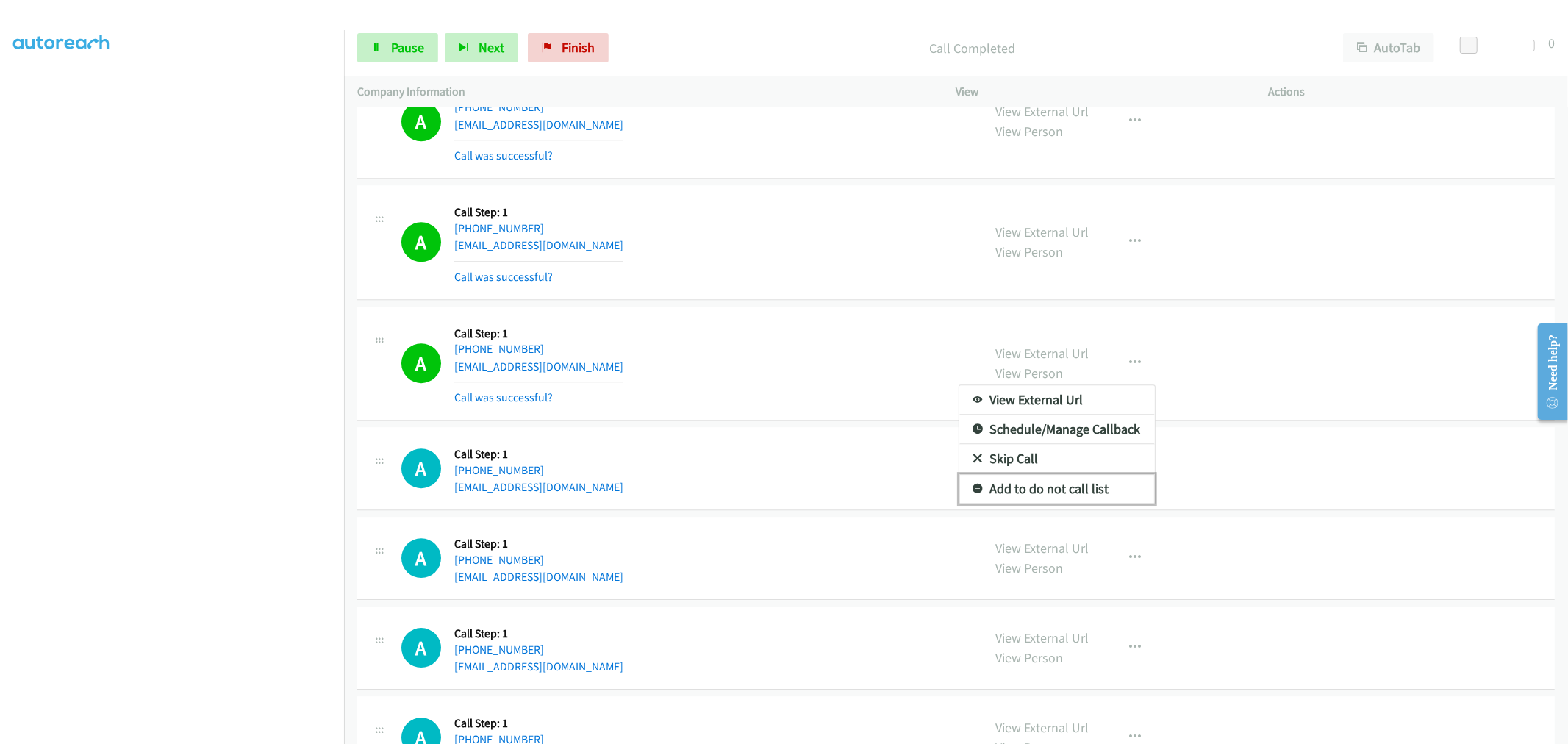
click at [1048, 494] on link "Add to do not call list" at bounding box center [1057, 488] width 196 height 29
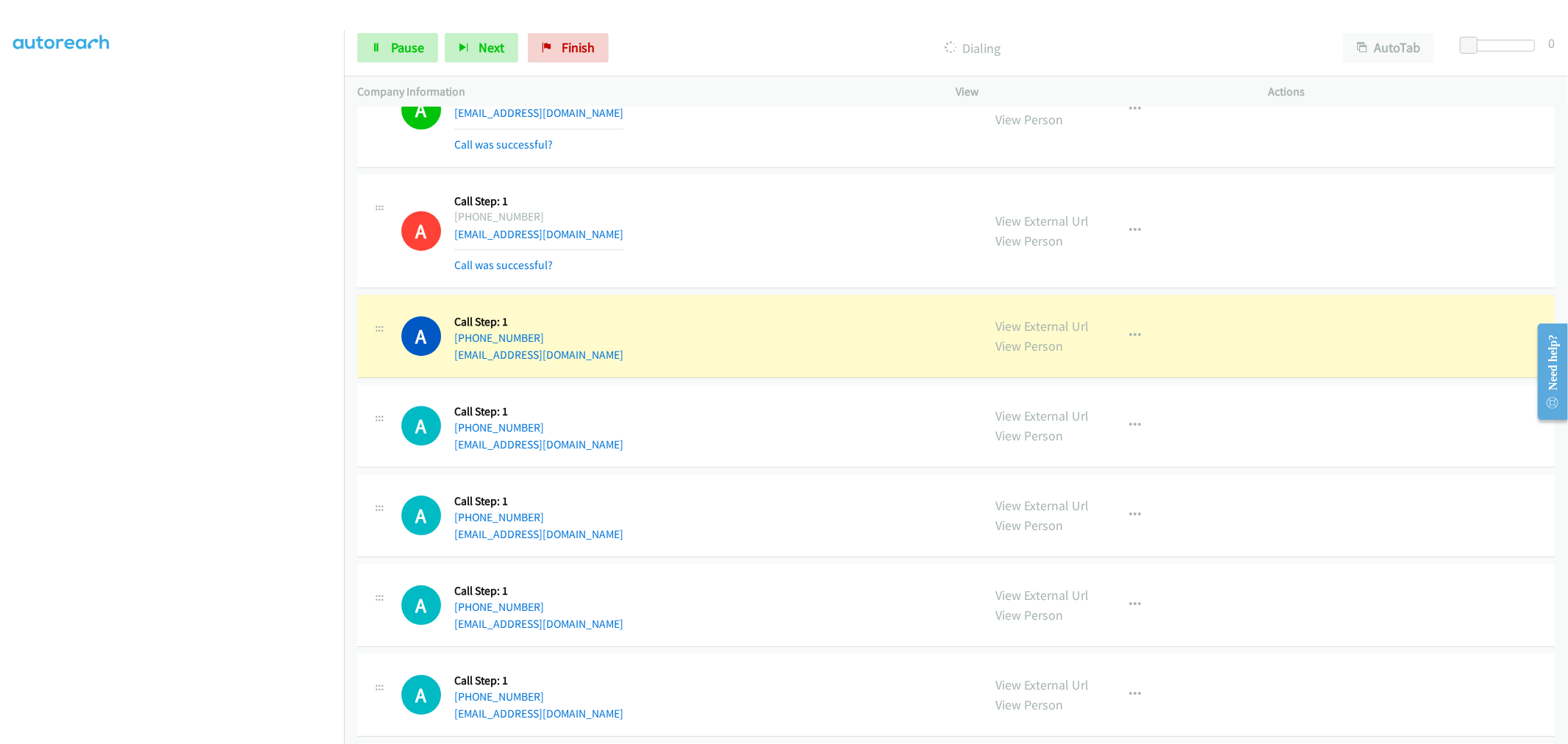
scroll to position [3593, 0]
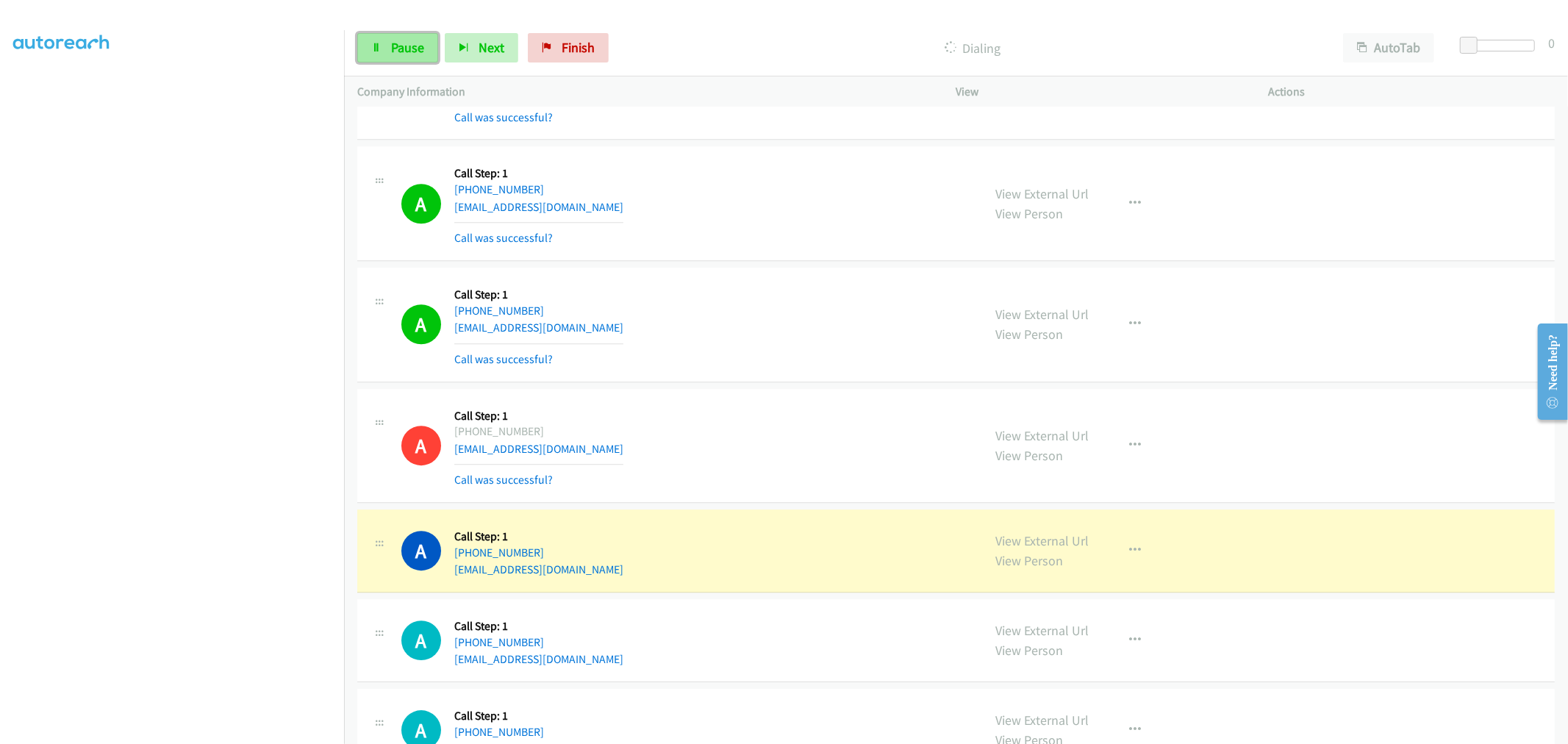
click at [420, 47] on span "Pause" at bounding box center [408, 47] width 33 height 17
